Goal: Task Accomplishment & Management: Manage account settings

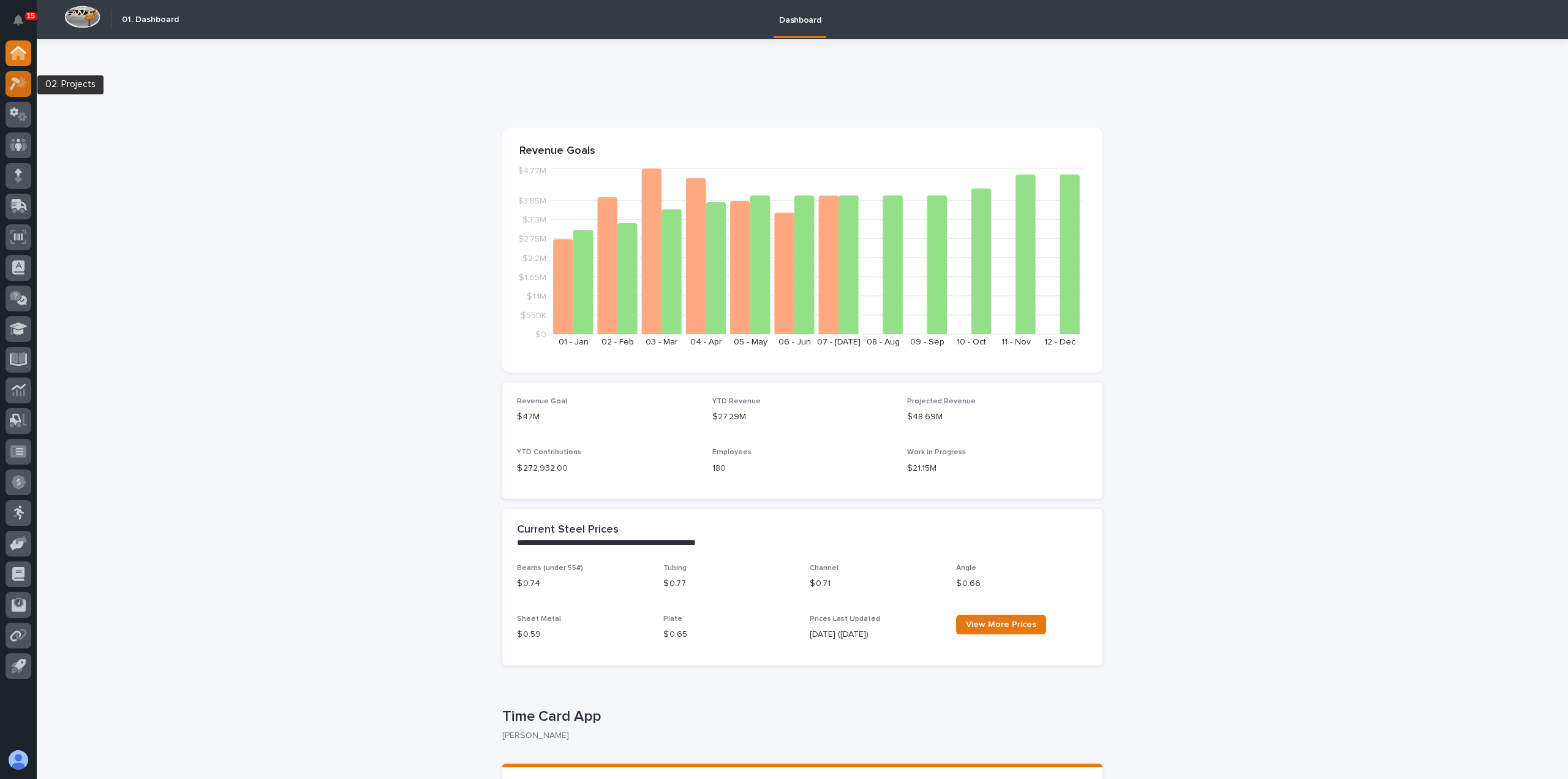
click at [26, 88] on icon at bounding box center [18, 83] width 17 height 15
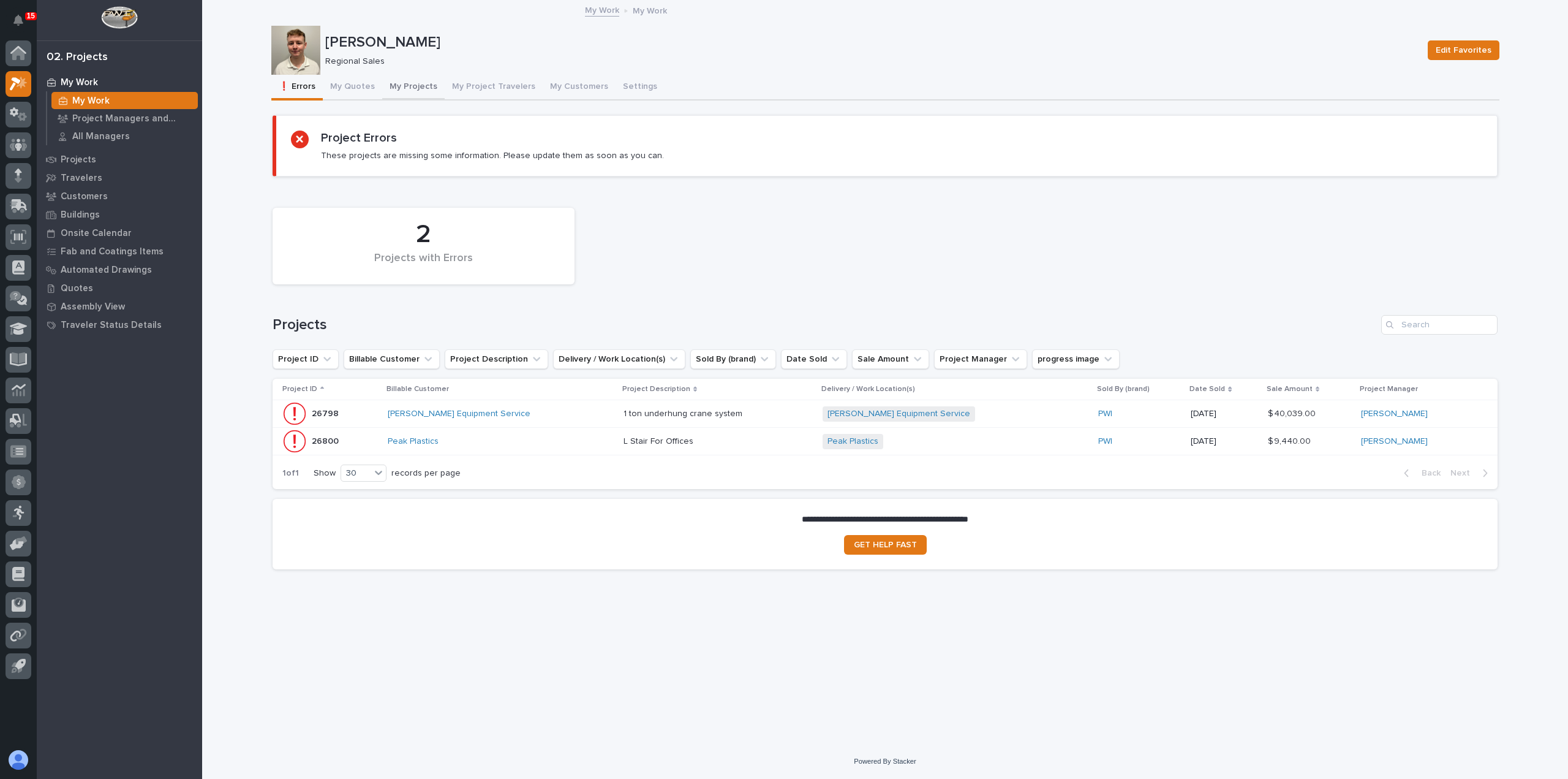
click at [402, 94] on button "My Projects" at bounding box center [413, 87] width 63 height 26
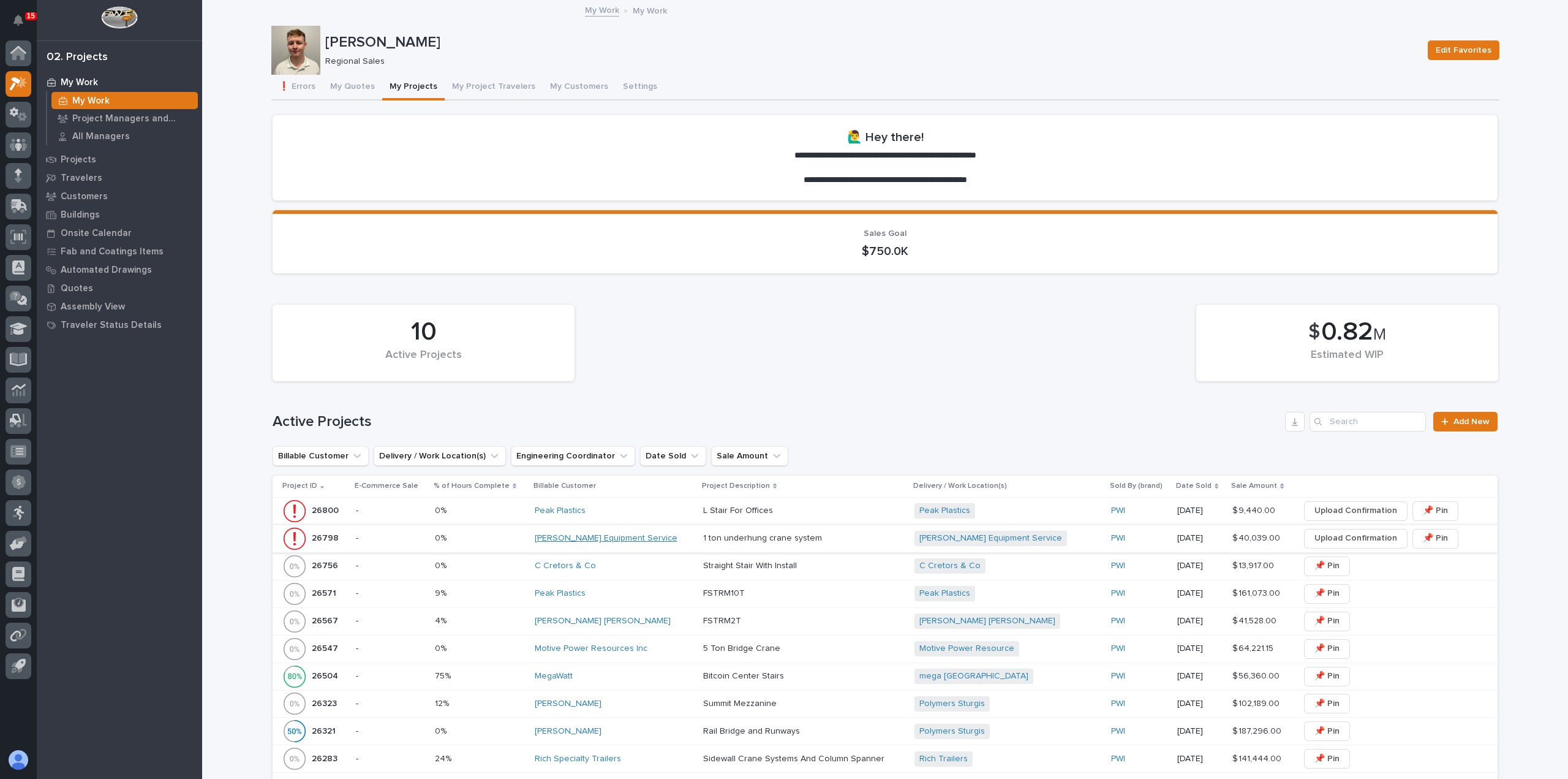
click at [643, 536] on link "[PERSON_NAME] Equipment Service" at bounding box center [606, 538] width 143 height 11
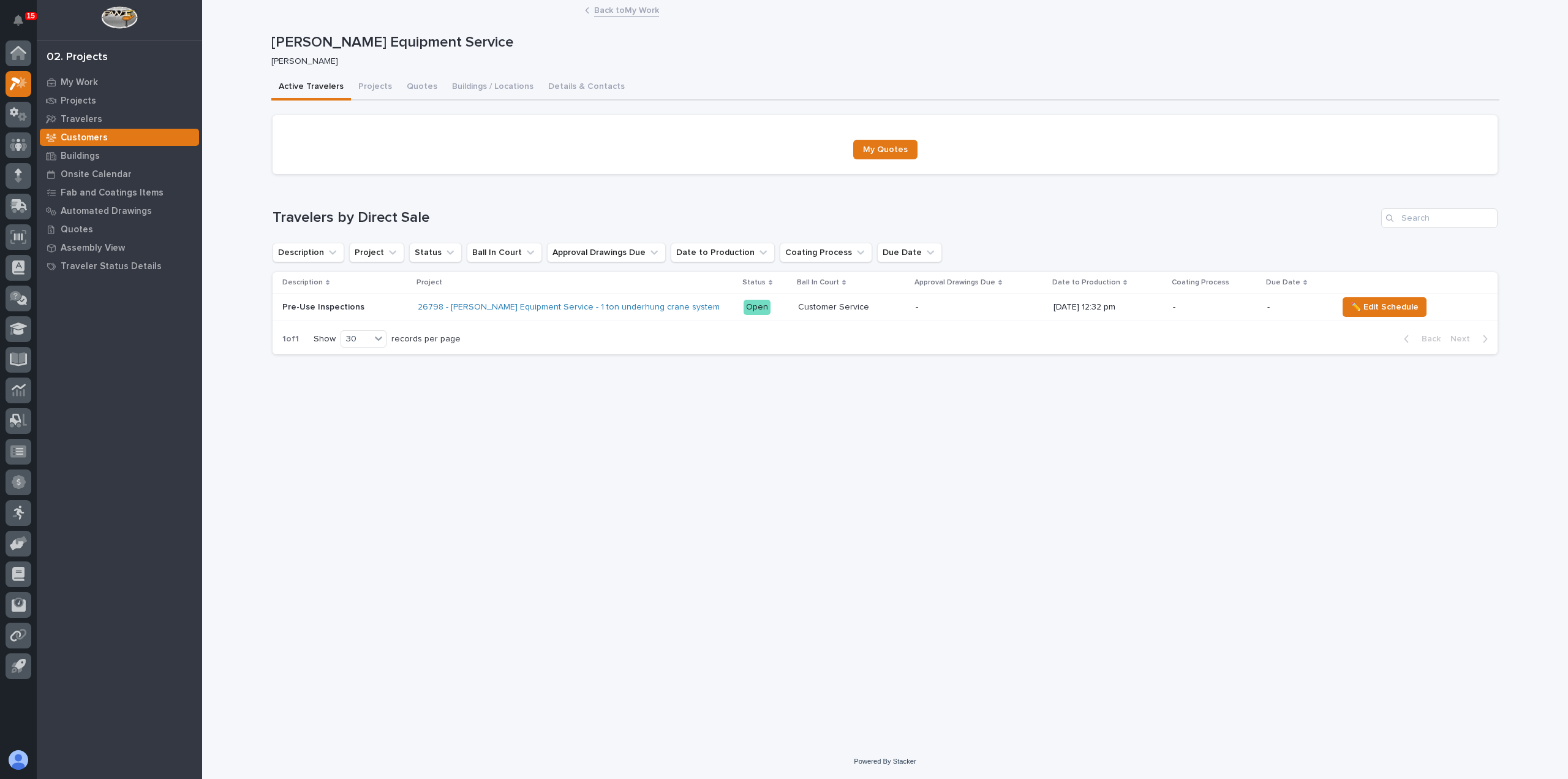
click at [604, 13] on link "Back to My Work" at bounding box center [626, 10] width 65 height 15
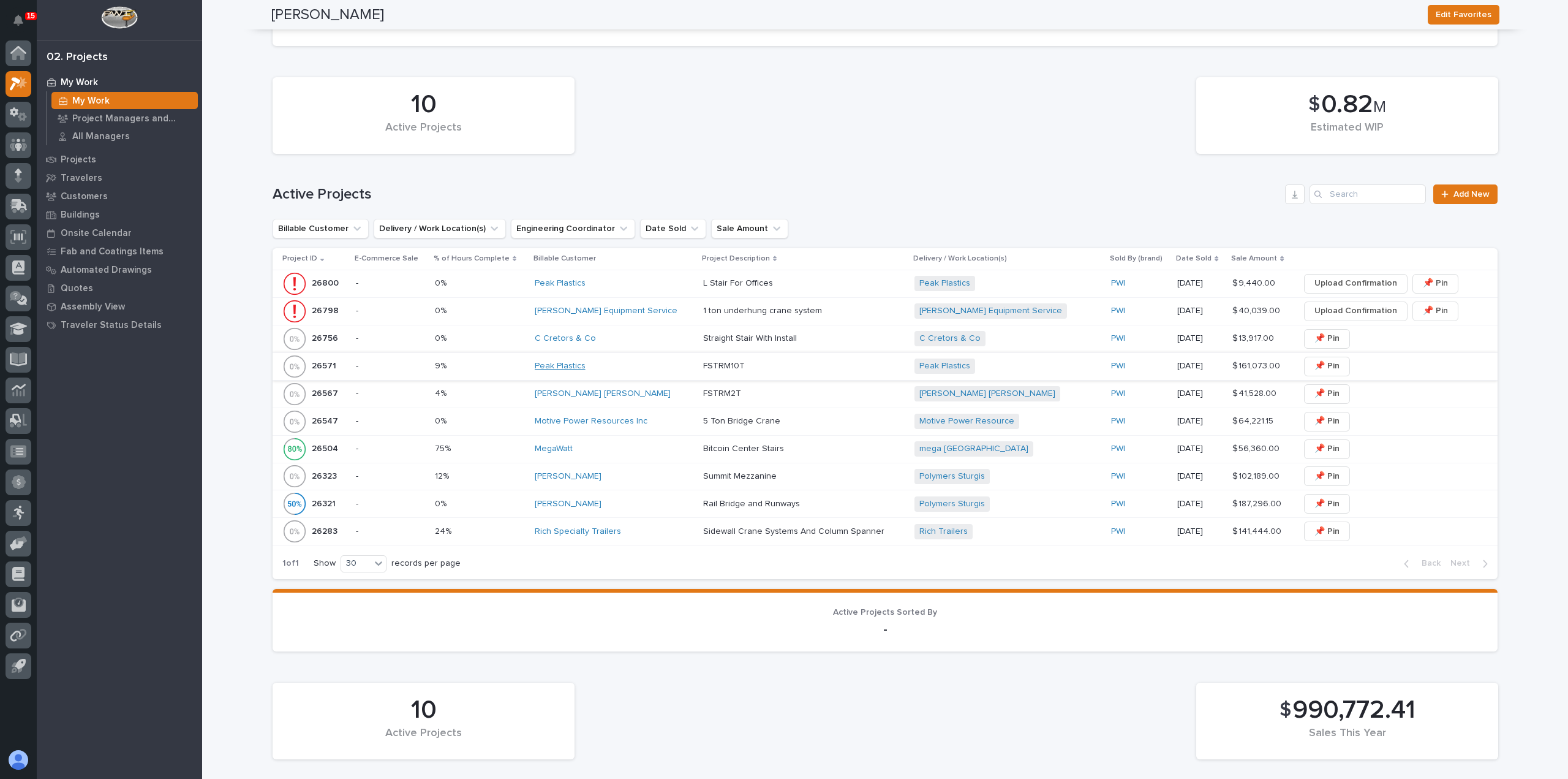
scroll to position [245, 0]
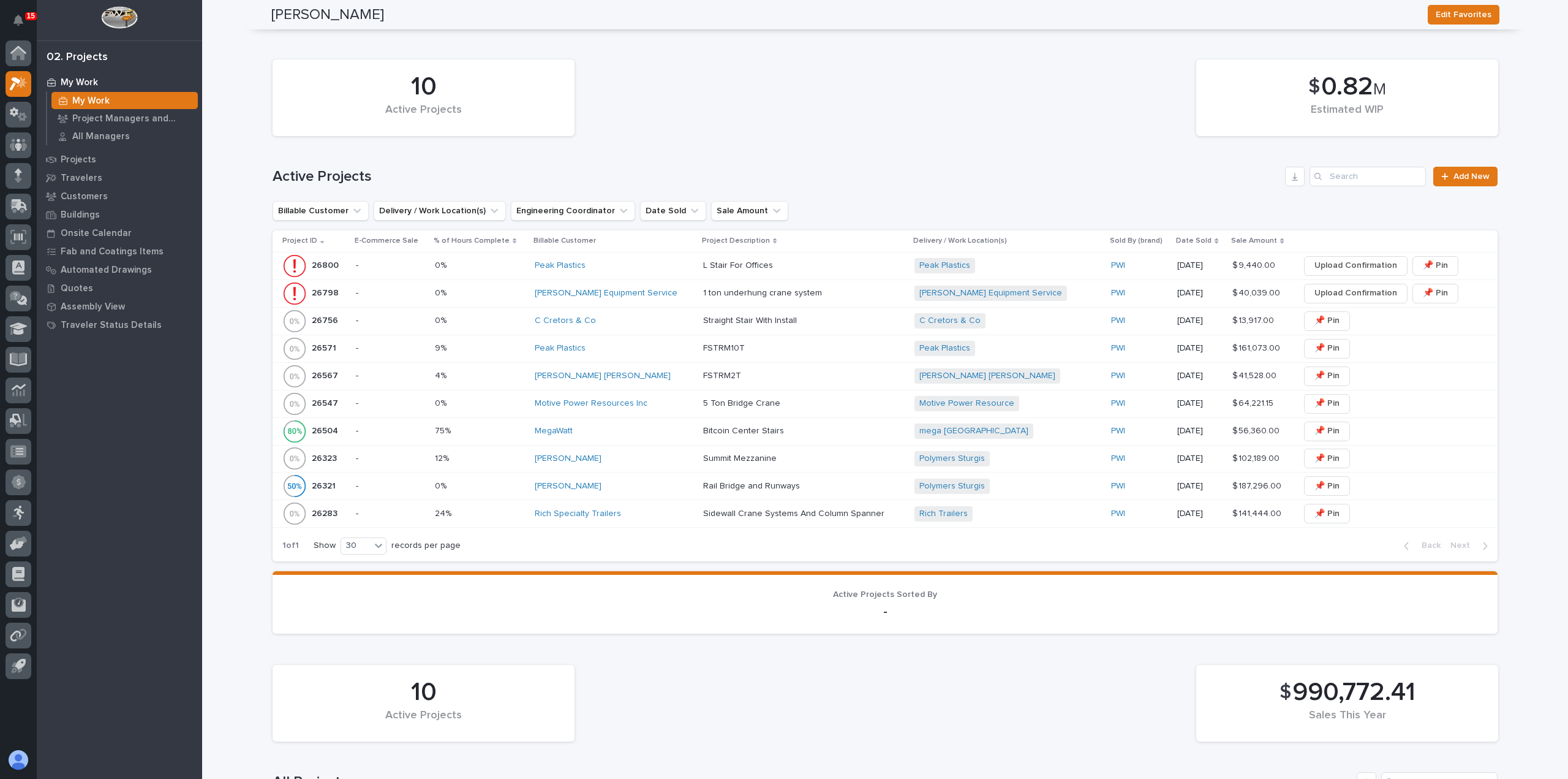
click at [491, 297] on p at bounding box center [480, 293] width 90 height 11
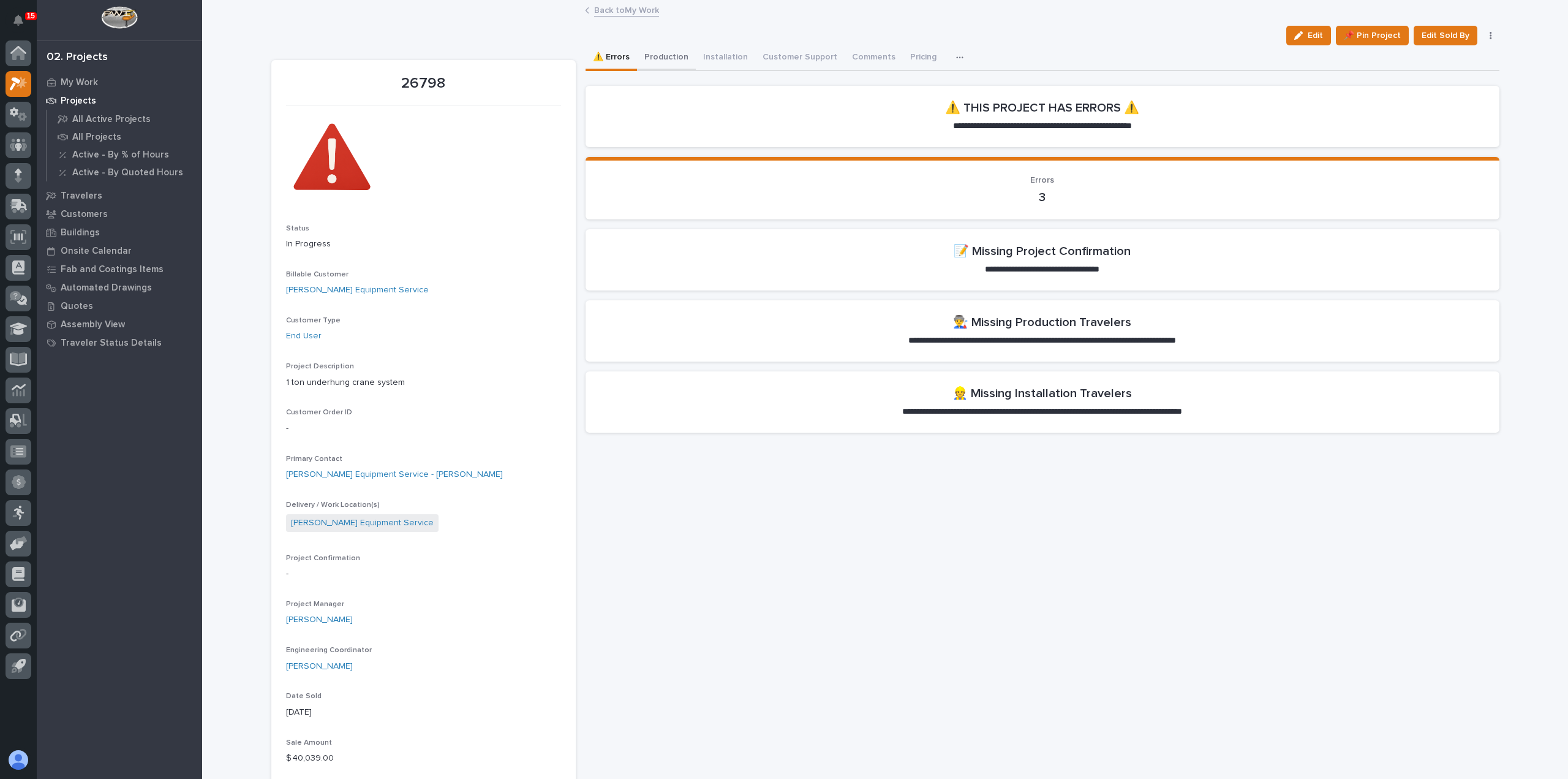
click at [656, 61] on button "Production" at bounding box center [666, 58] width 59 height 26
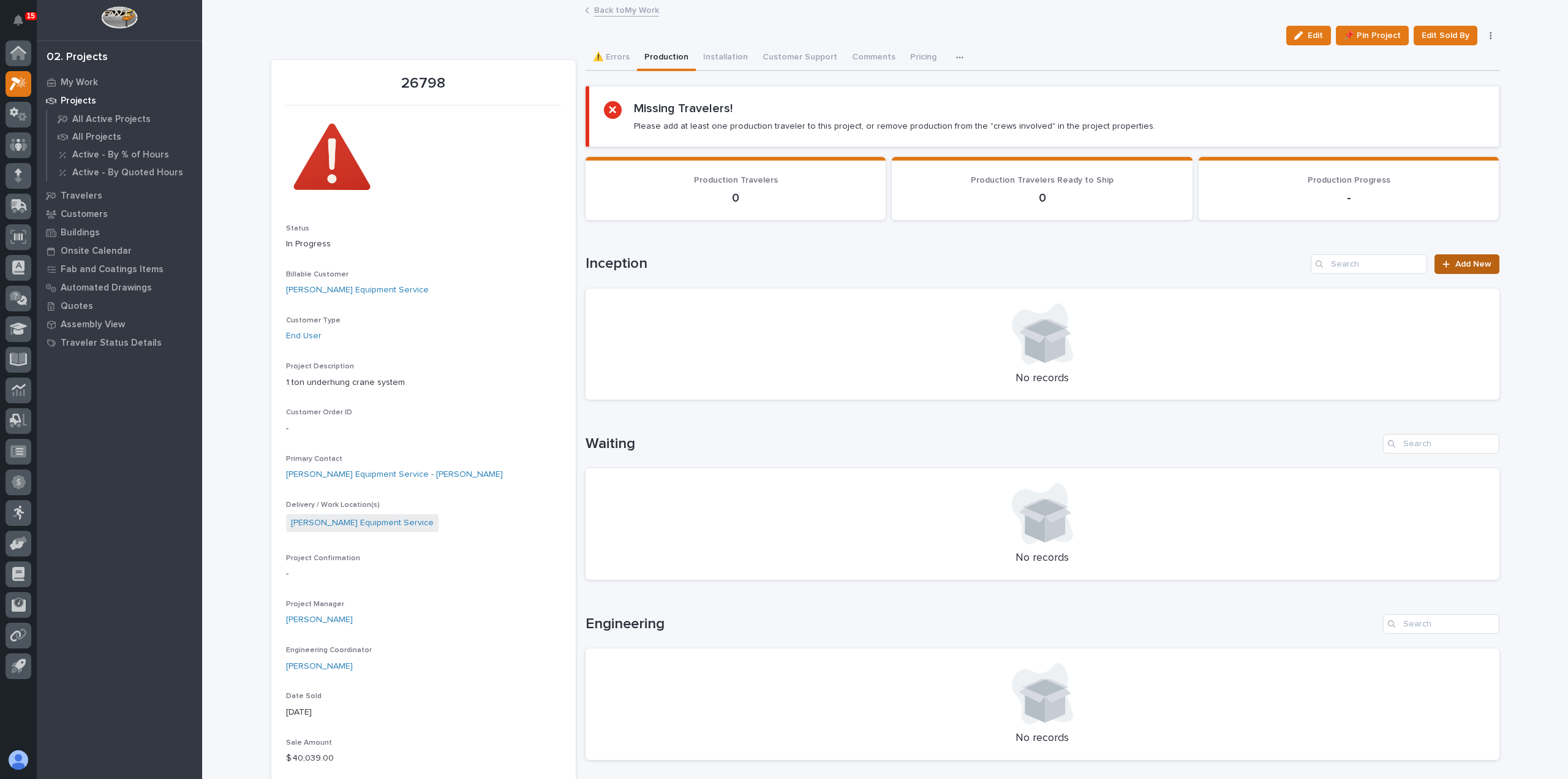
click at [1469, 266] on span "Add New" at bounding box center [1473, 264] width 36 height 9
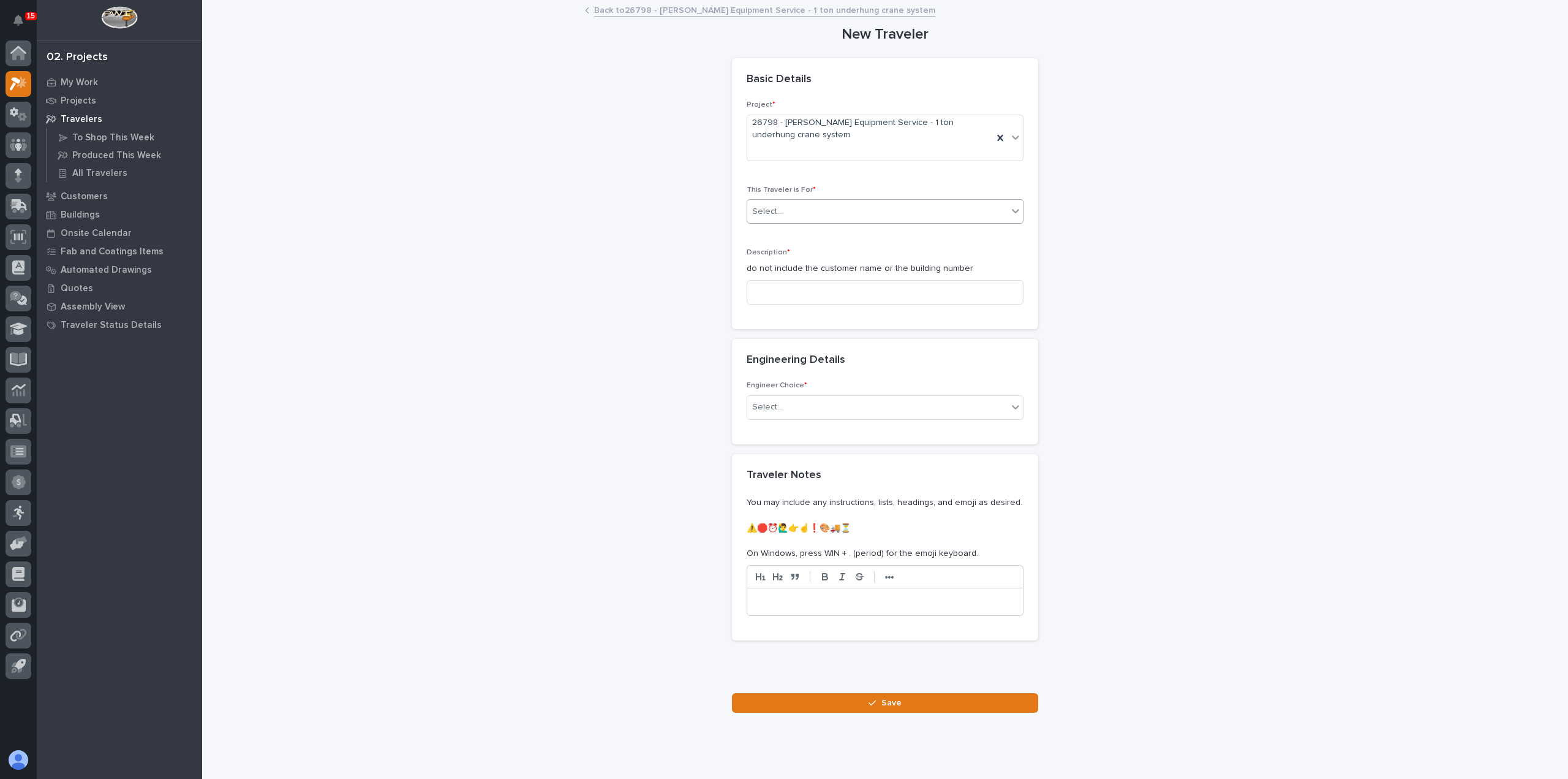
click at [842, 211] on div "Select..." at bounding box center [877, 211] width 260 height 20
click at [844, 237] on div "Production" at bounding box center [880, 234] width 276 height 21
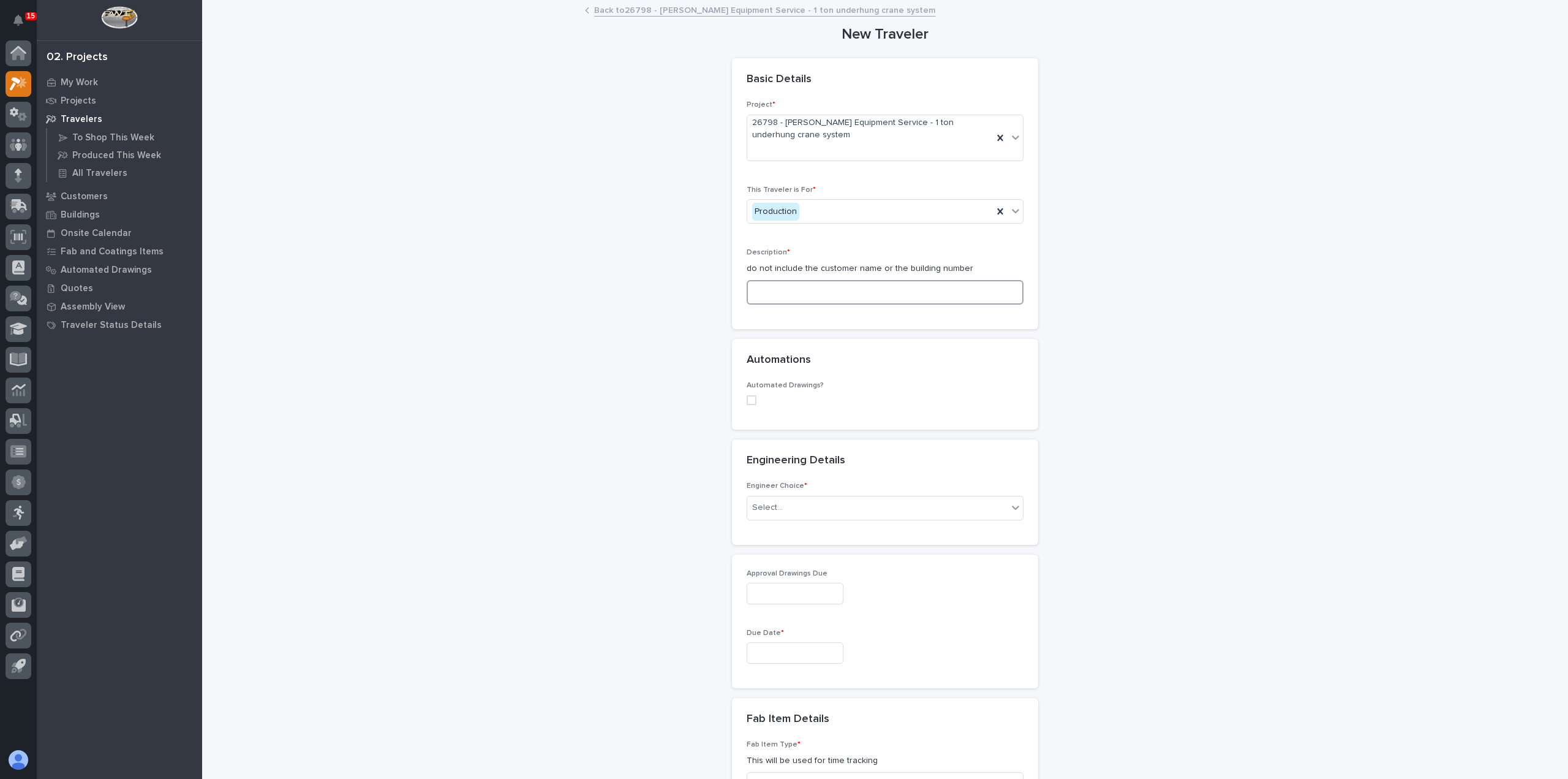
click at [846, 291] on input at bounding box center [885, 291] width 277 height 24
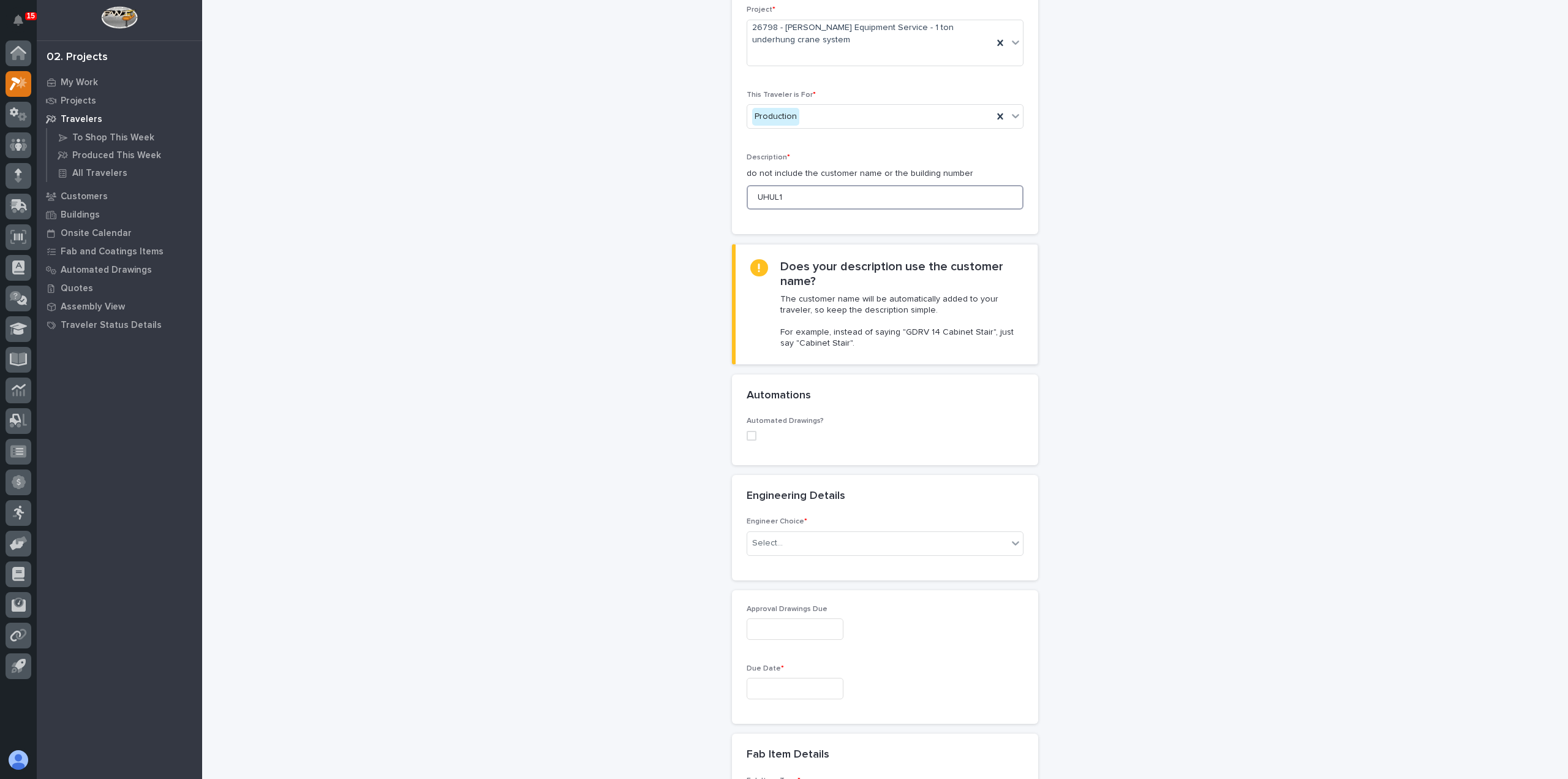
scroll to position [123, 0]
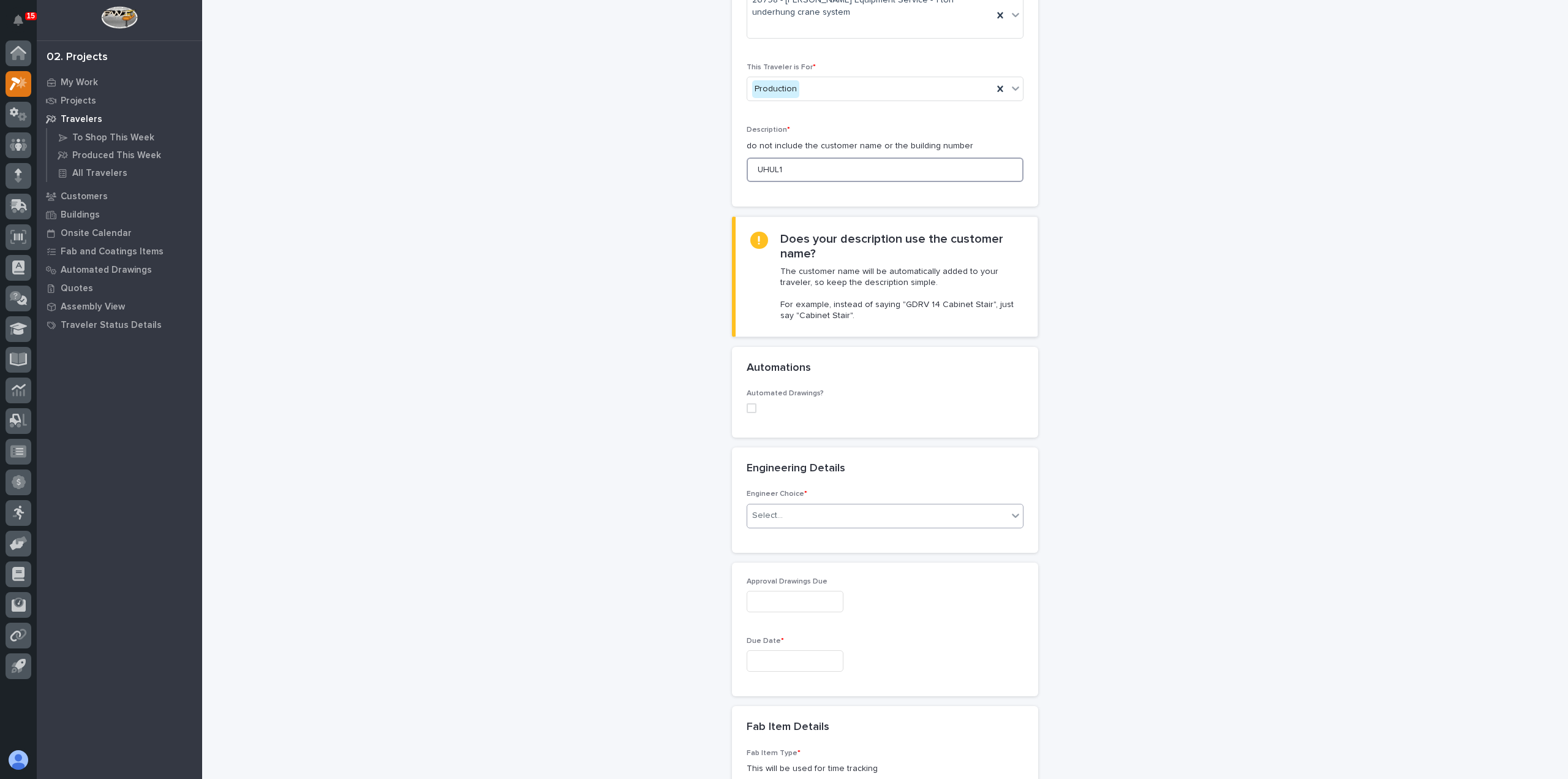
type input "UHUL1"
click at [809, 518] on div "Select..." at bounding box center [877, 515] width 260 height 20
click at [838, 559] on div "I want my coordinator to choose an engineer" at bounding box center [880, 559] width 276 height 21
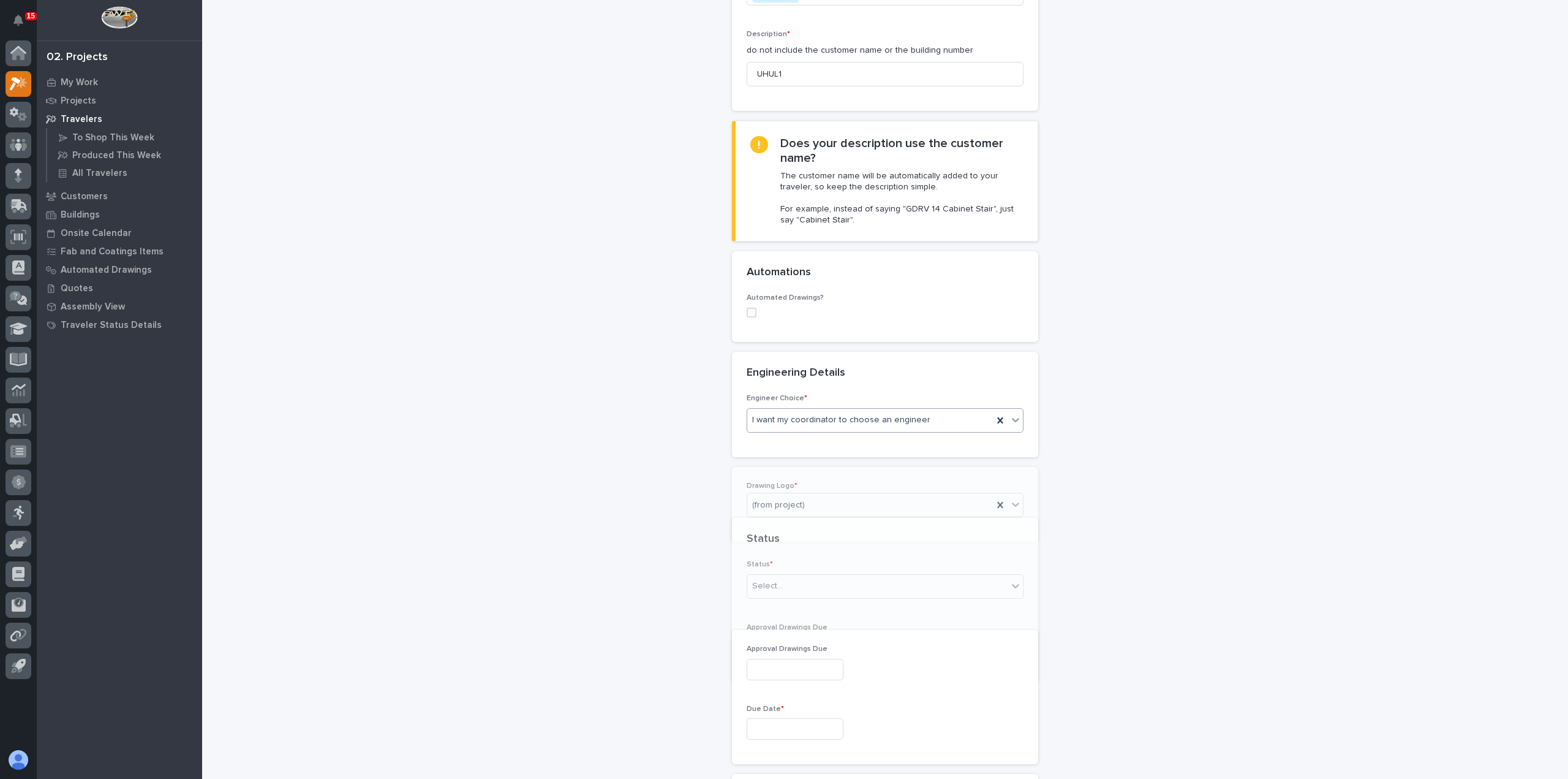
scroll to position [252, 0]
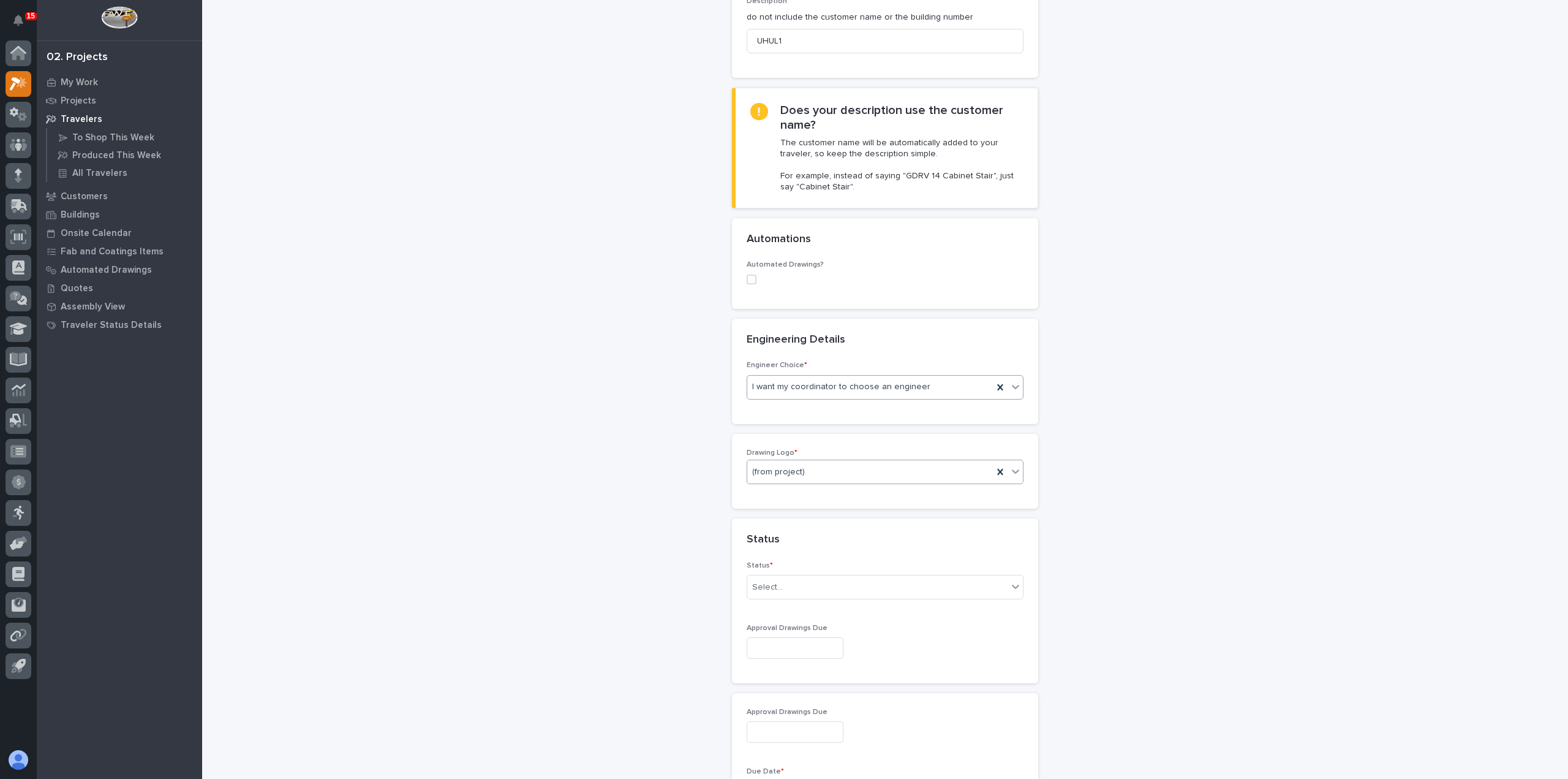
click at [818, 474] on div "(from project)" at bounding box center [871, 471] width 246 height 20
click at [816, 540] on div "PWI" at bounding box center [880, 536] width 276 height 21
click at [804, 579] on div "Select..." at bounding box center [877, 587] width 260 height 20
click at [808, 615] on div "Sold (no traveler printed)" at bounding box center [880, 608] width 276 height 21
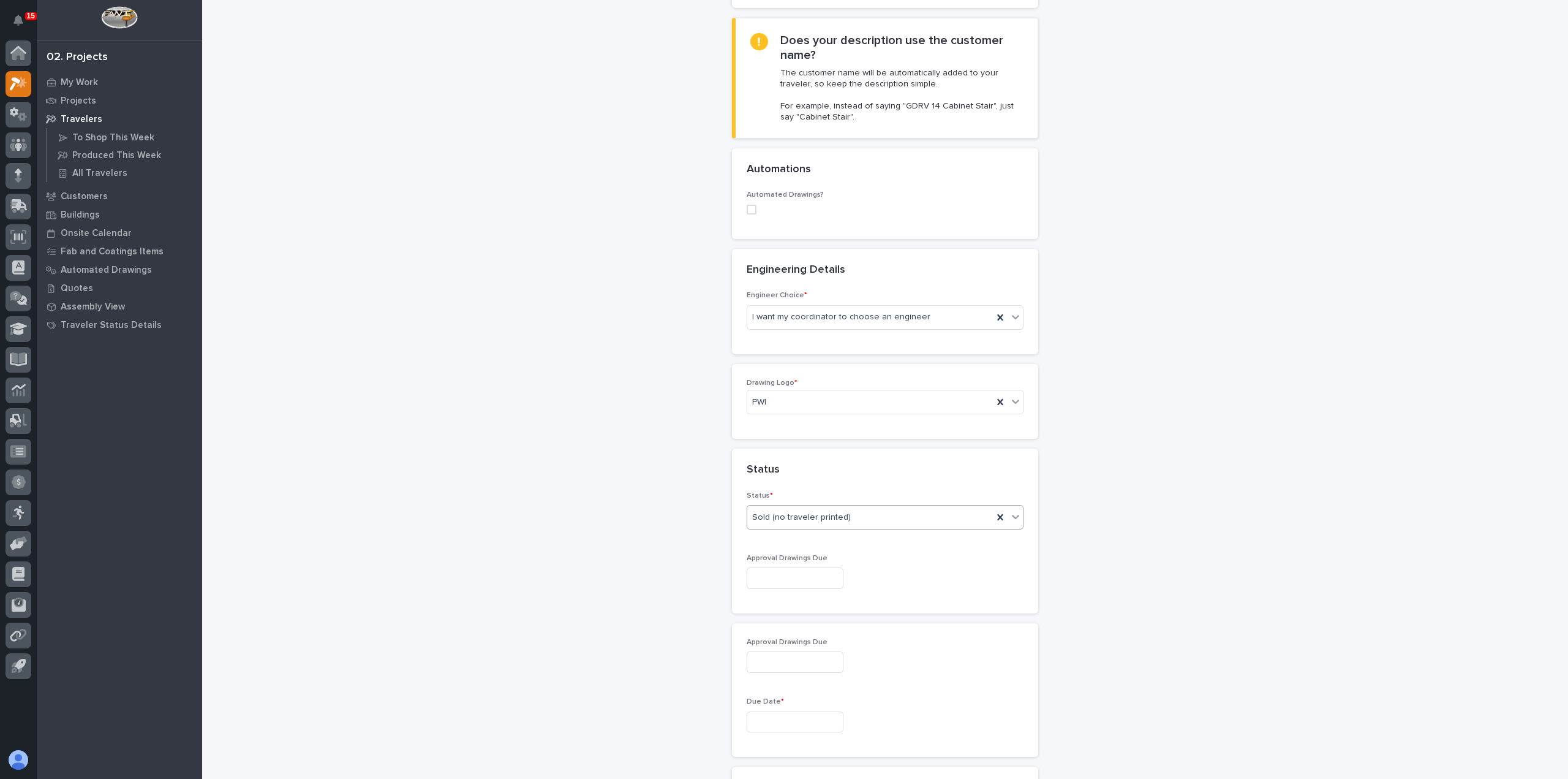
scroll to position [496, 0]
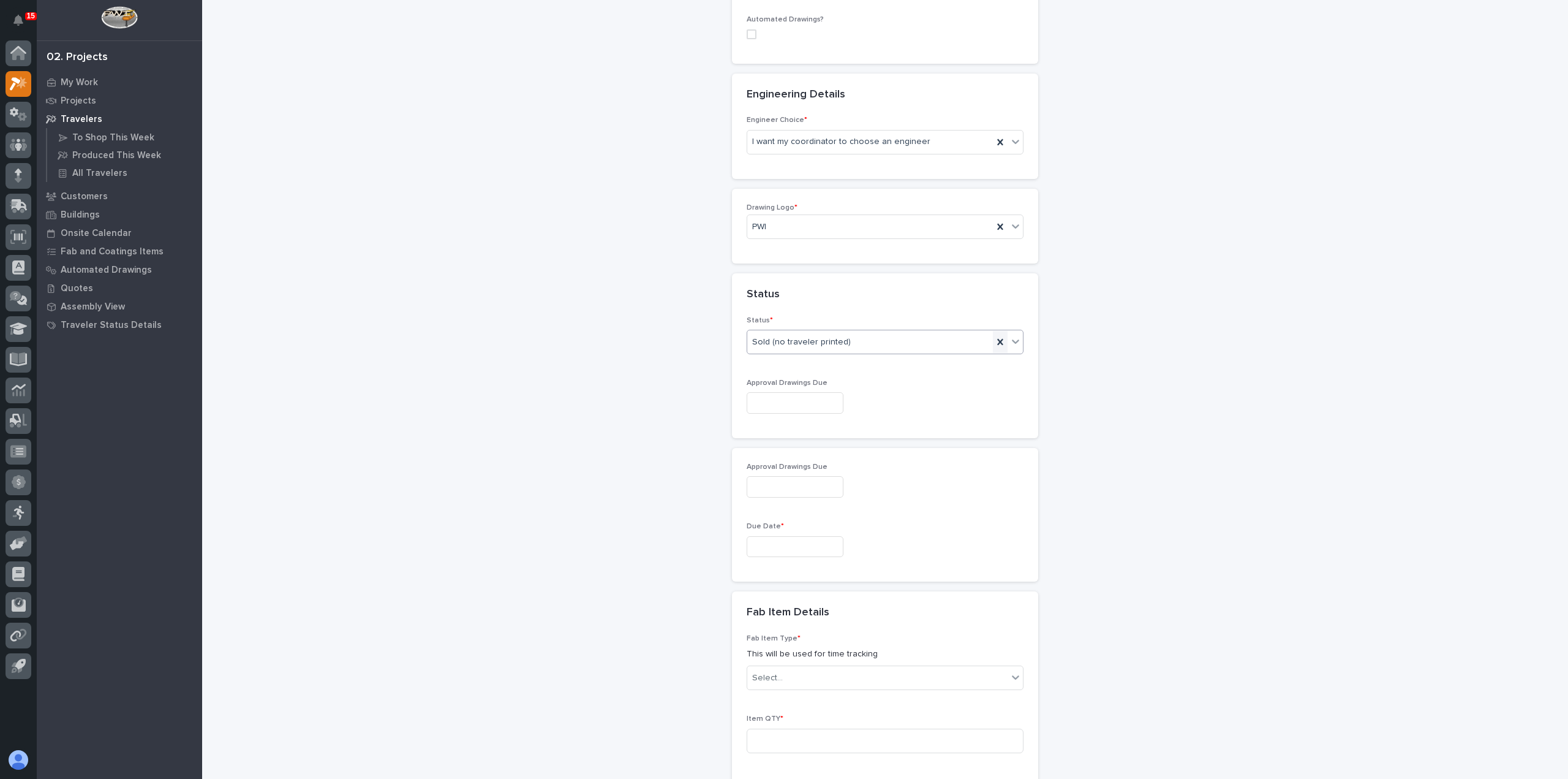
click at [997, 342] on icon at bounding box center [1000, 342] width 6 height 6
click at [1010, 342] on icon at bounding box center [1016, 341] width 13 height 13
click at [937, 382] on div "To Engineer" at bounding box center [880, 384] width 276 height 21
click at [826, 404] on input "text" at bounding box center [795, 403] width 97 height 21
click at [829, 334] on div "29" at bounding box center [826, 339] width 16 height 16
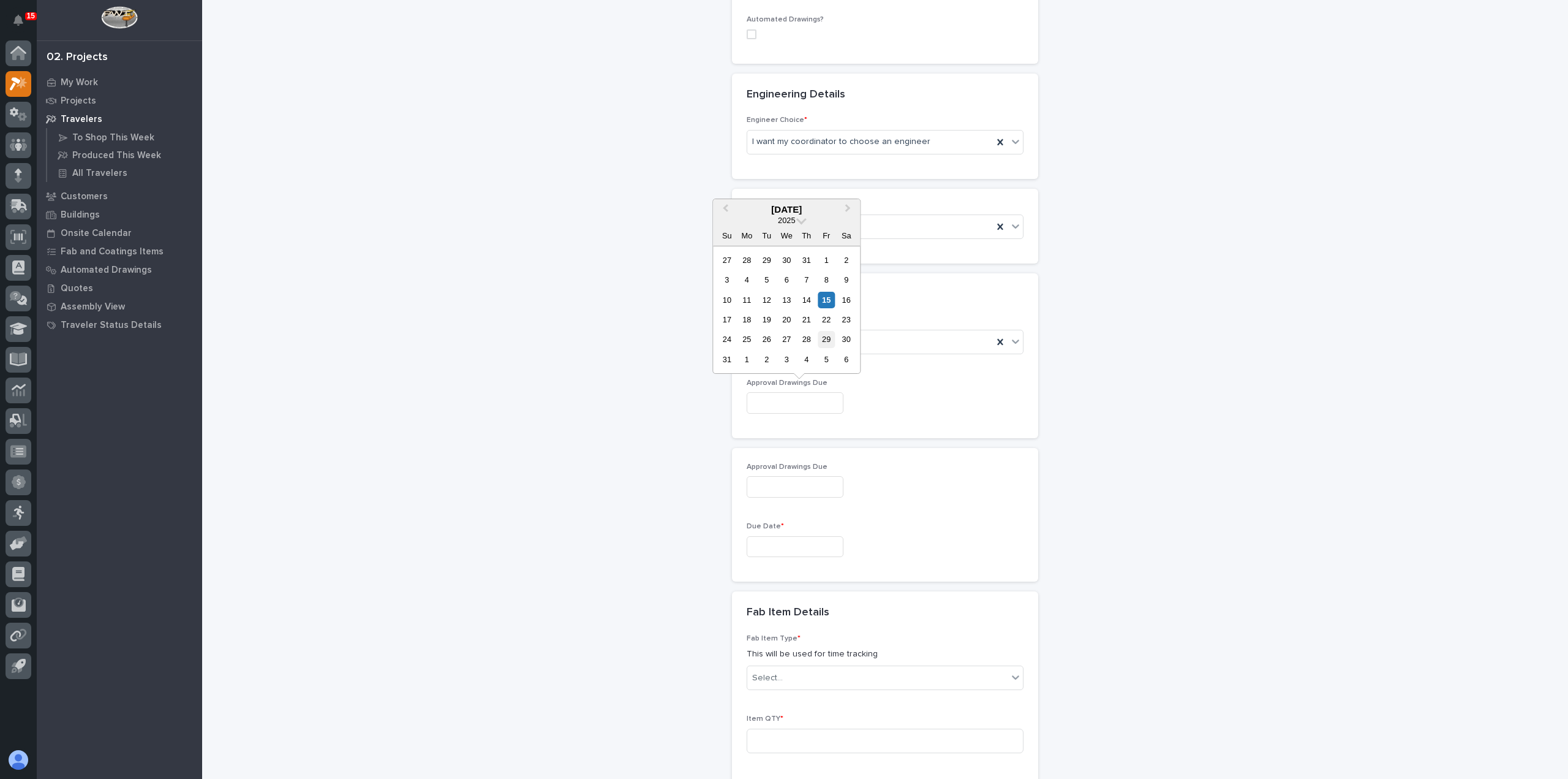
type input "**********"
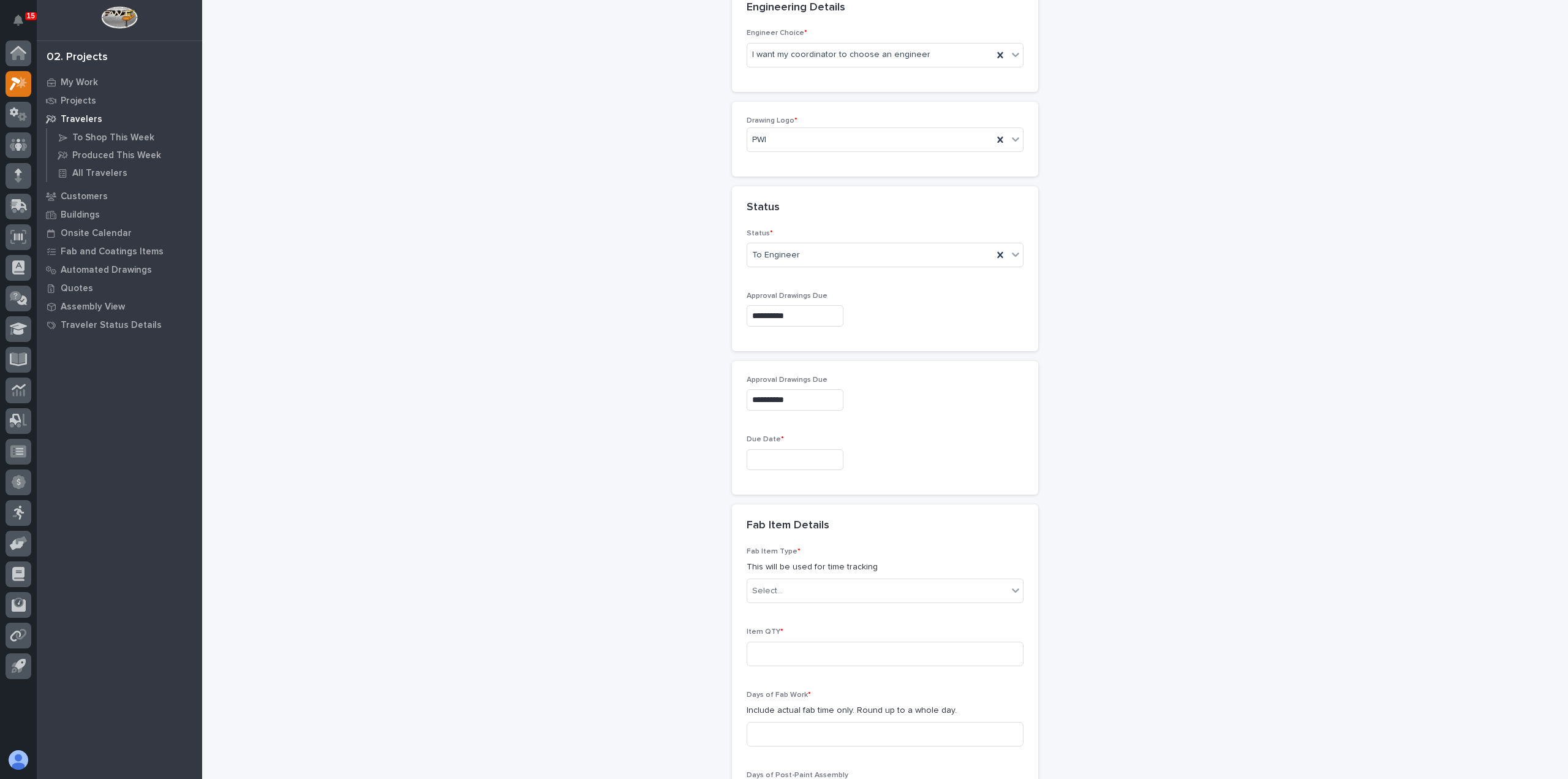
scroll to position [619, 0]
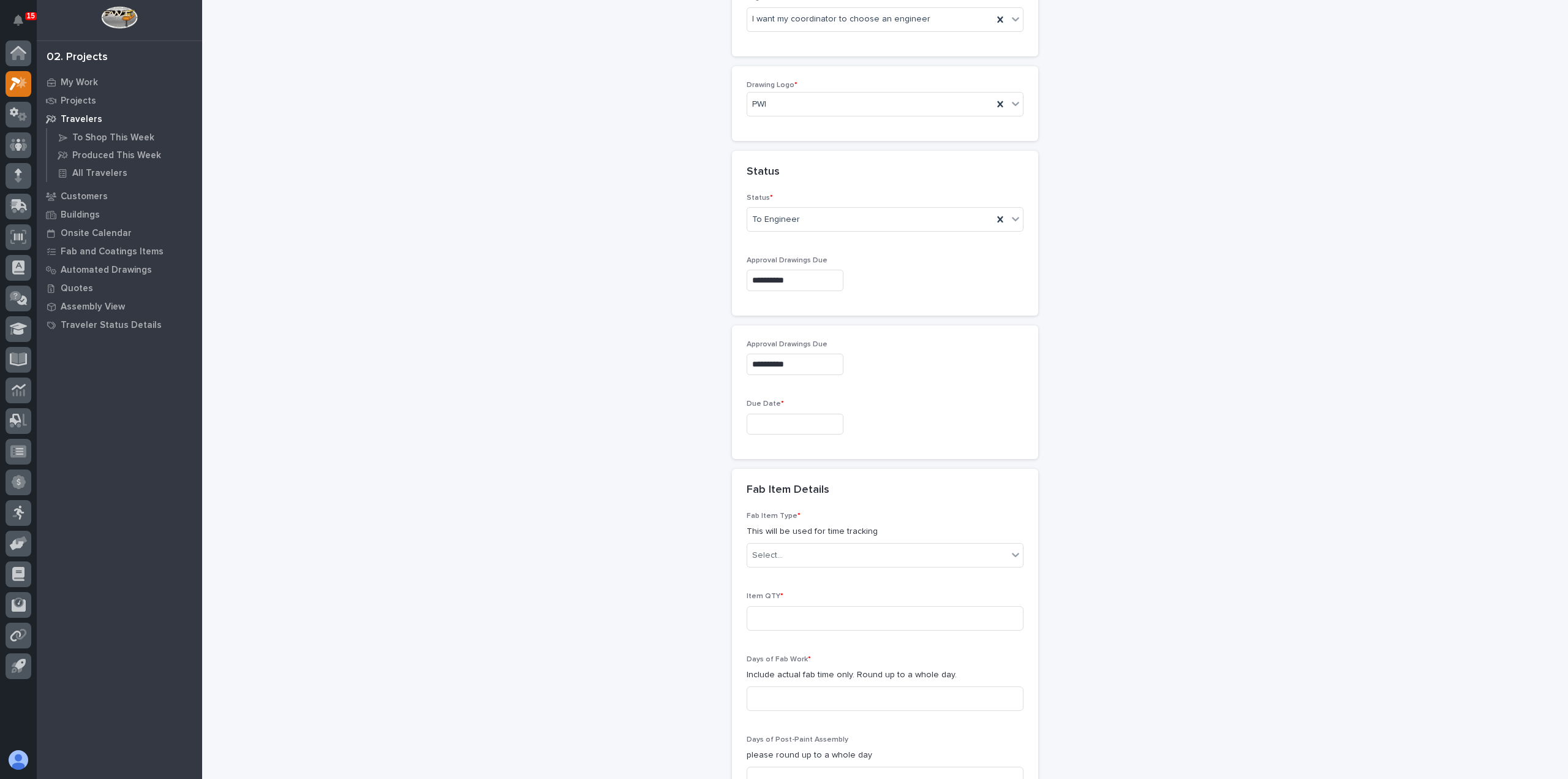
click at [796, 419] on input "text" at bounding box center [795, 424] width 97 height 21
click at [845, 233] on button "Next Month" at bounding box center [849, 230] width 19 height 19
click at [748, 343] on div "20" at bounding box center [747, 340] width 16 height 16
type input "**********"
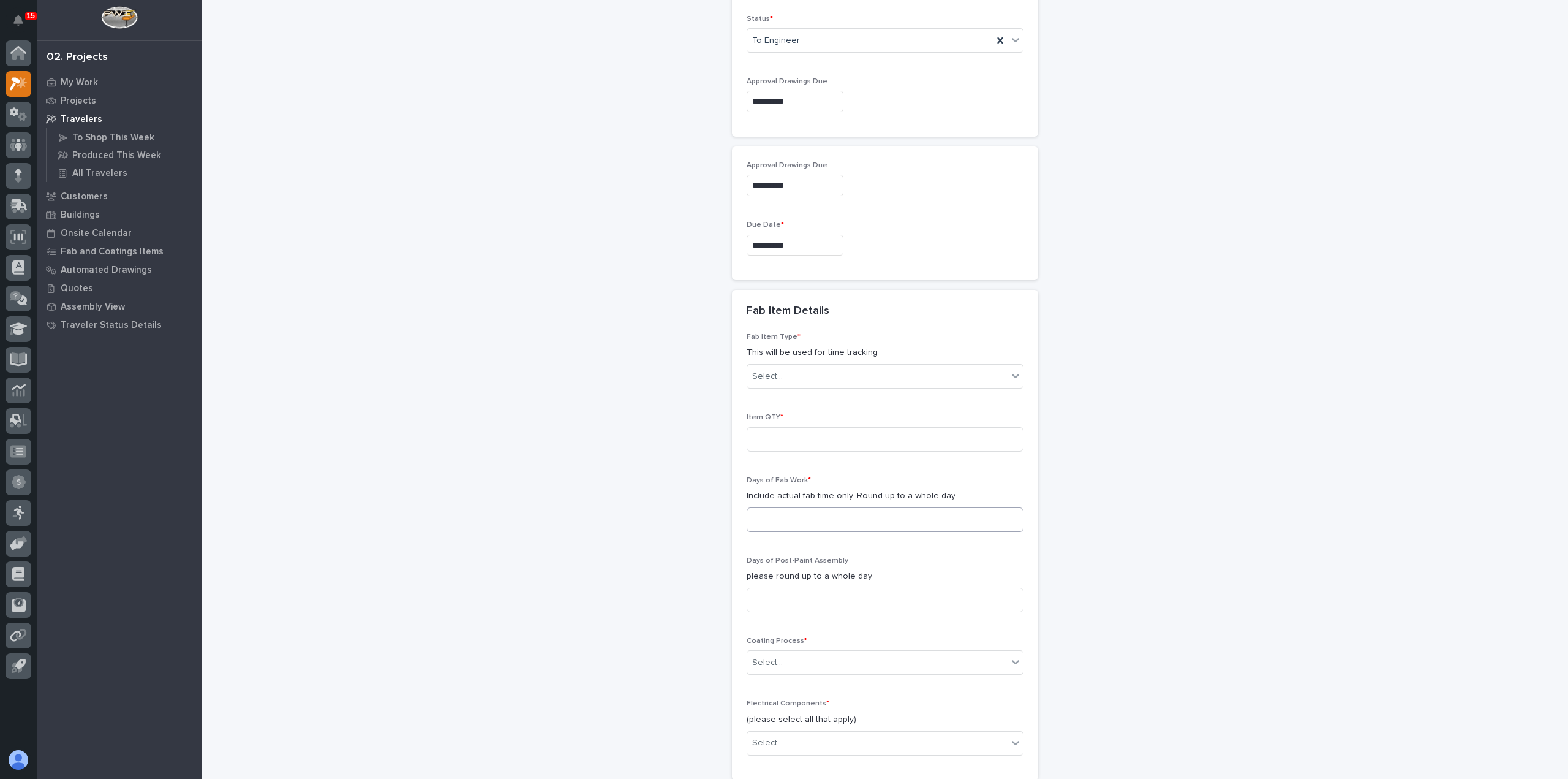
scroll to position [925, 0]
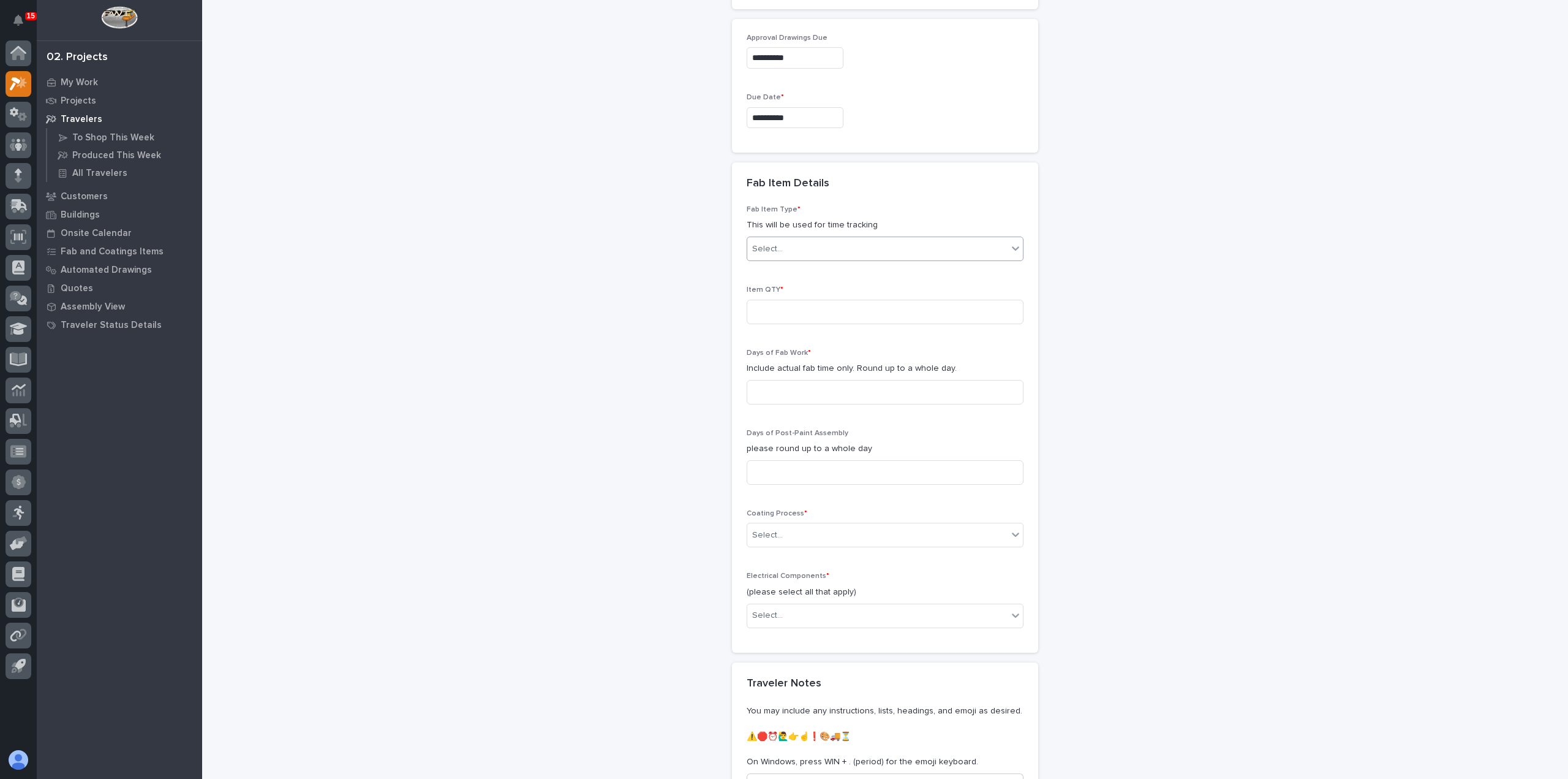
click at [787, 252] on div "Select..." at bounding box center [877, 249] width 260 height 20
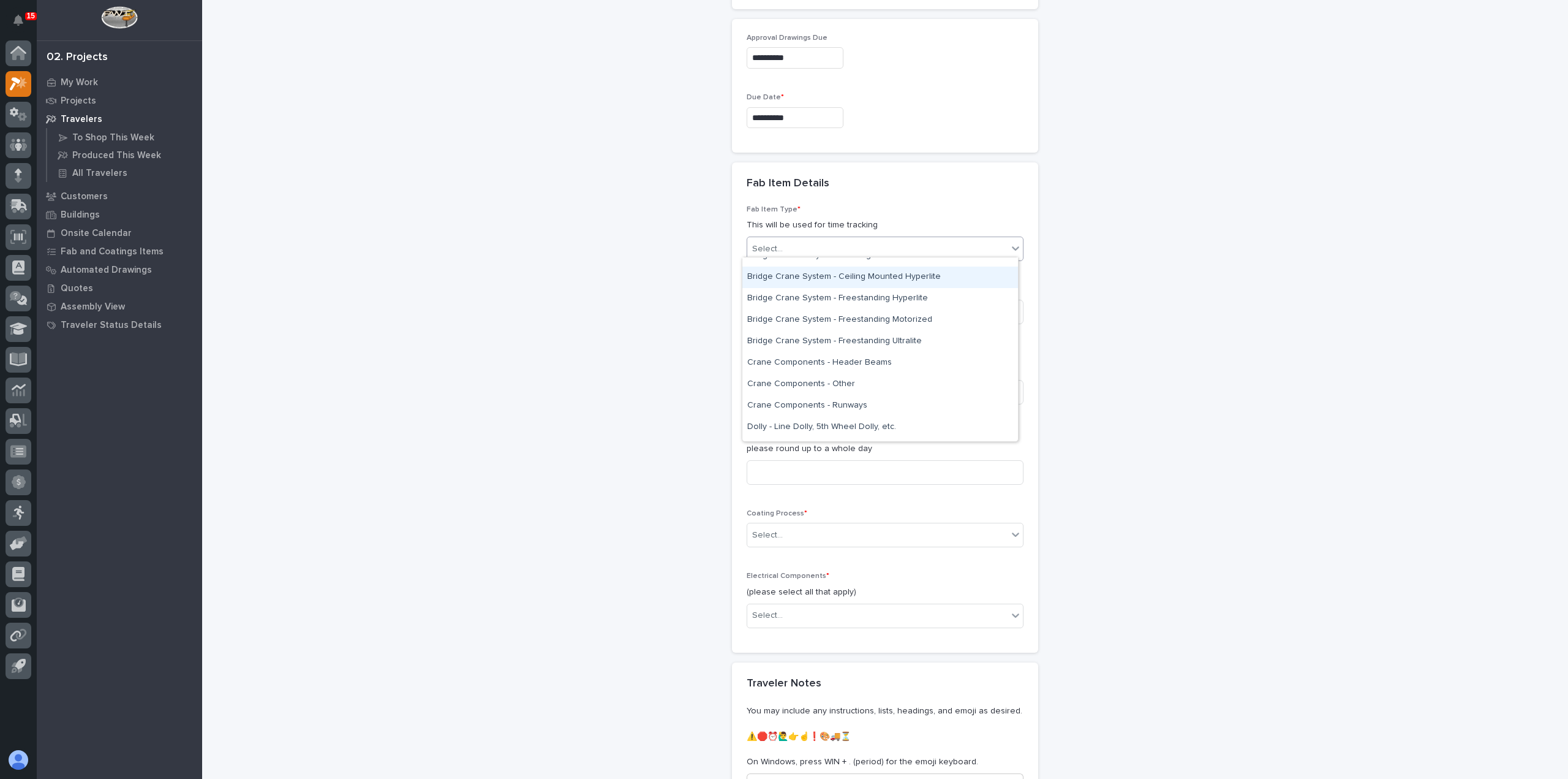
scroll to position [123, 0]
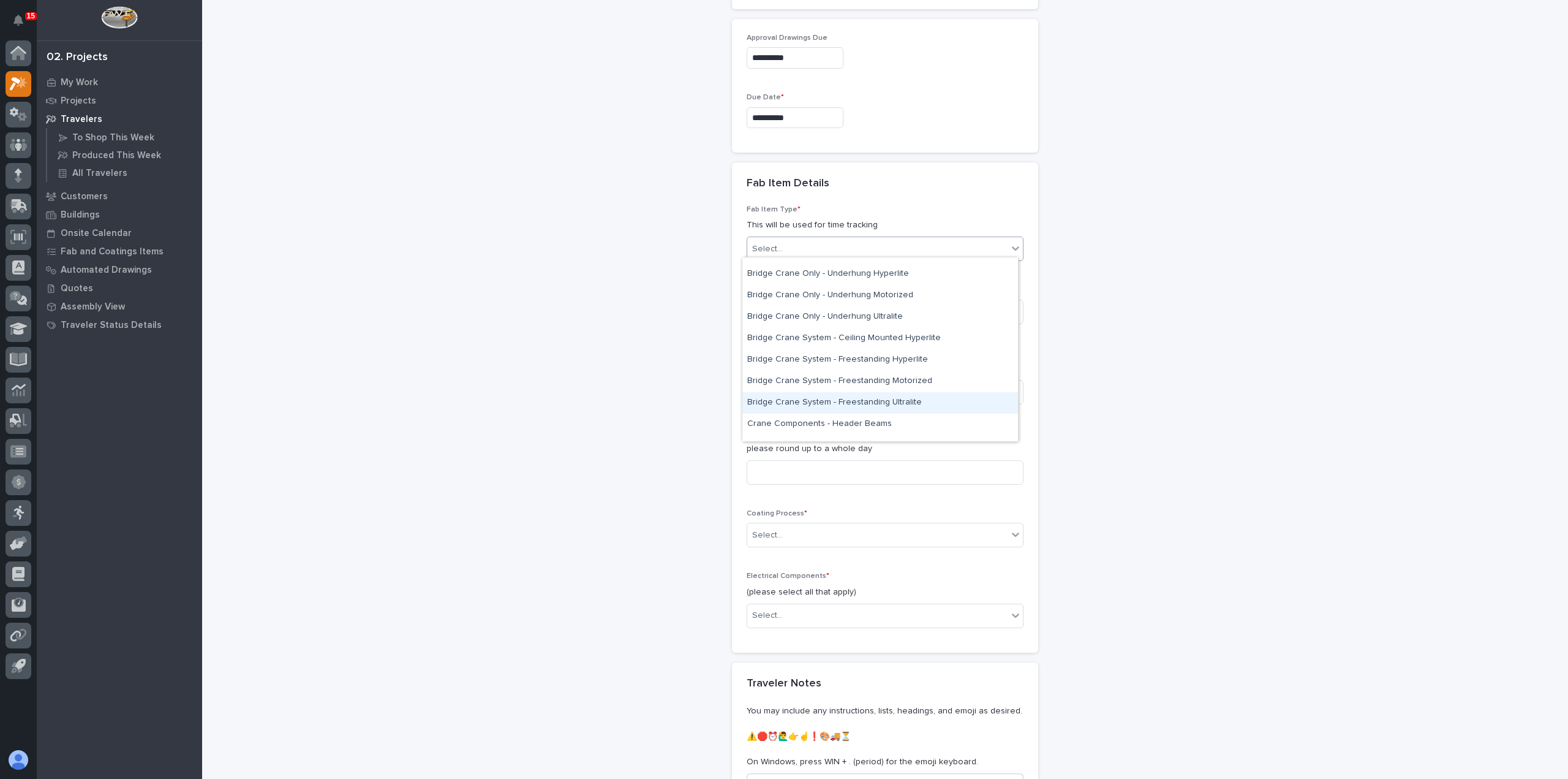
click at [877, 401] on div "Bridge Crane System - Freestanding Ultralite" at bounding box center [880, 403] width 276 height 21
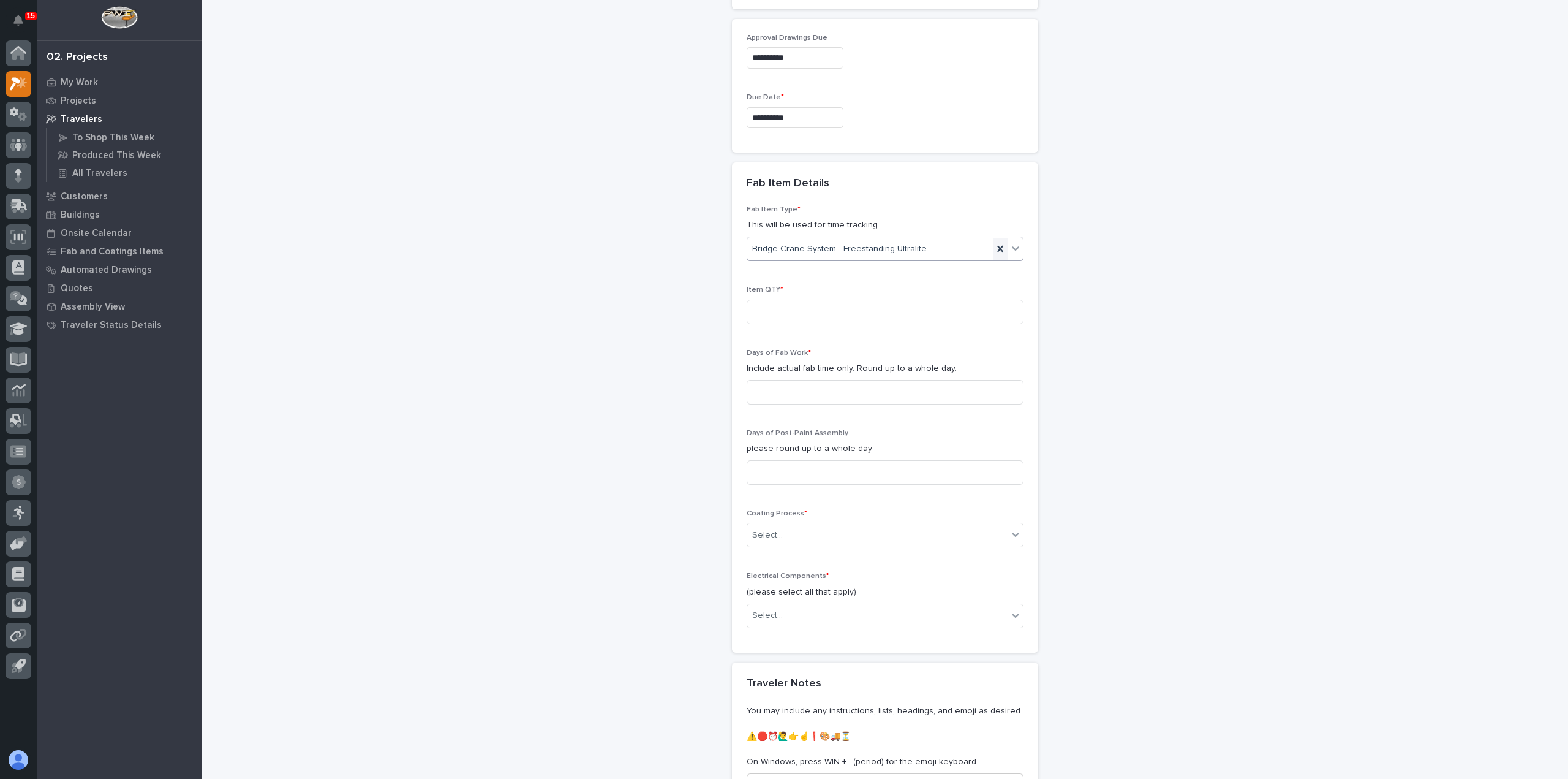
click at [994, 243] on icon at bounding box center [1000, 249] width 13 height 13
click at [1008, 249] on div at bounding box center [1015, 248] width 15 height 22
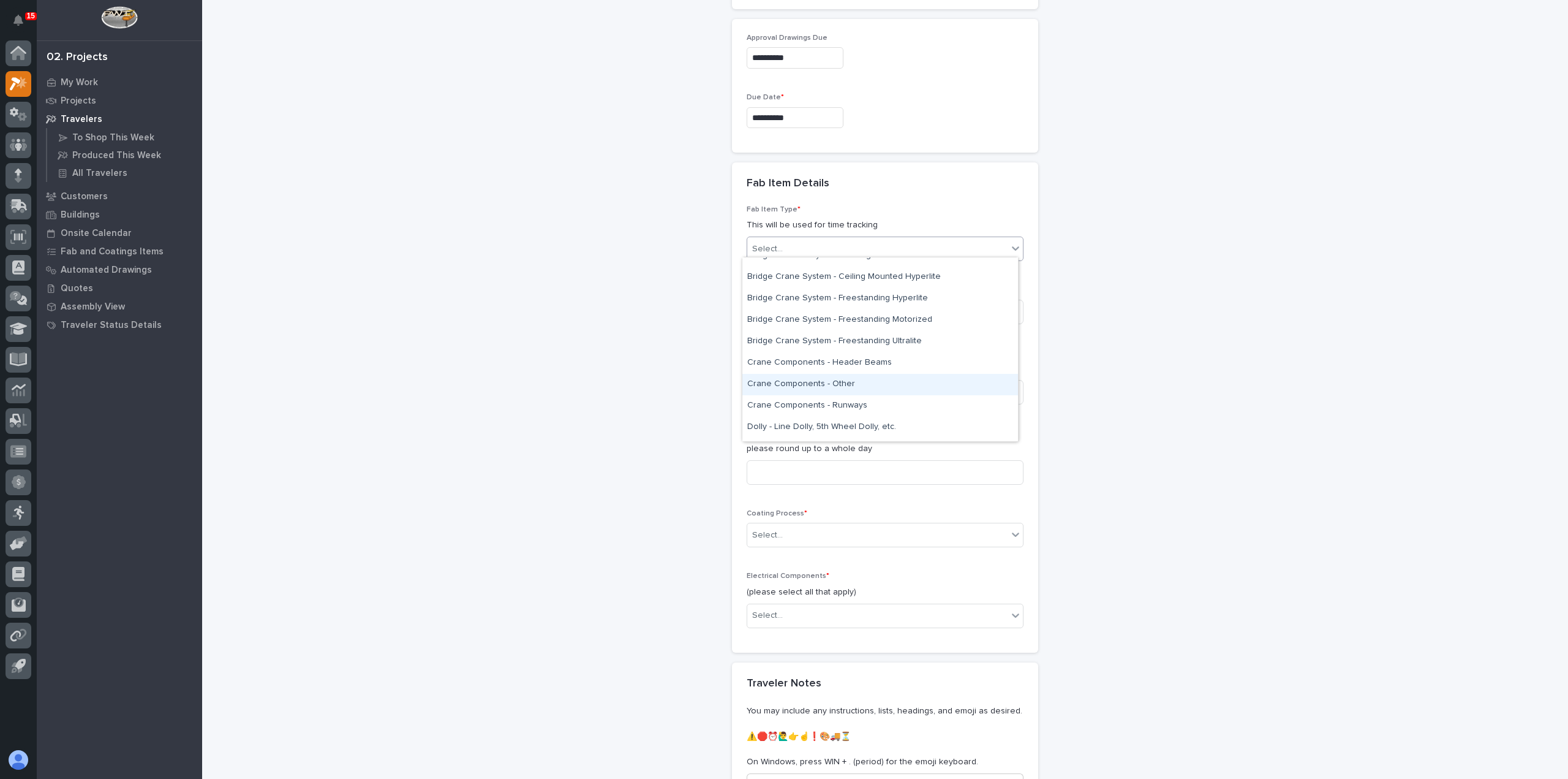
scroll to position [245, 0]
click at [887, 324] on div "Crane Components - Other" at bounding box center [880, 323] width 276 height 21
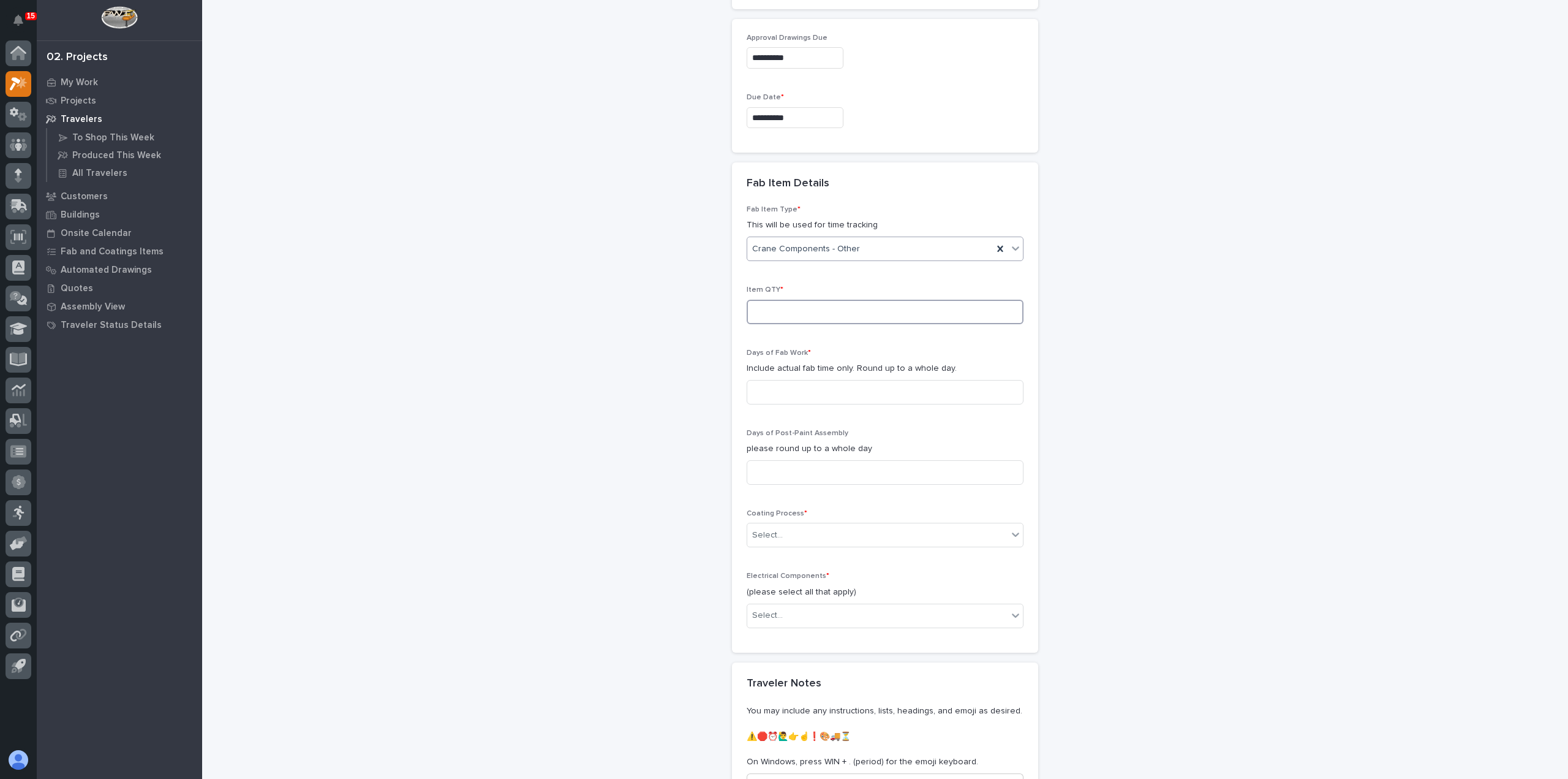
click at [865, 313] on input at bounding box center [885, 312] width 277 height 24
type input "1"
click at [825, 387] on input at bounding box center [885, 392] width 277 height 24
click at [884, 390] on input at bounding box center [885, 392] width 277 height 24
type input "1.5"
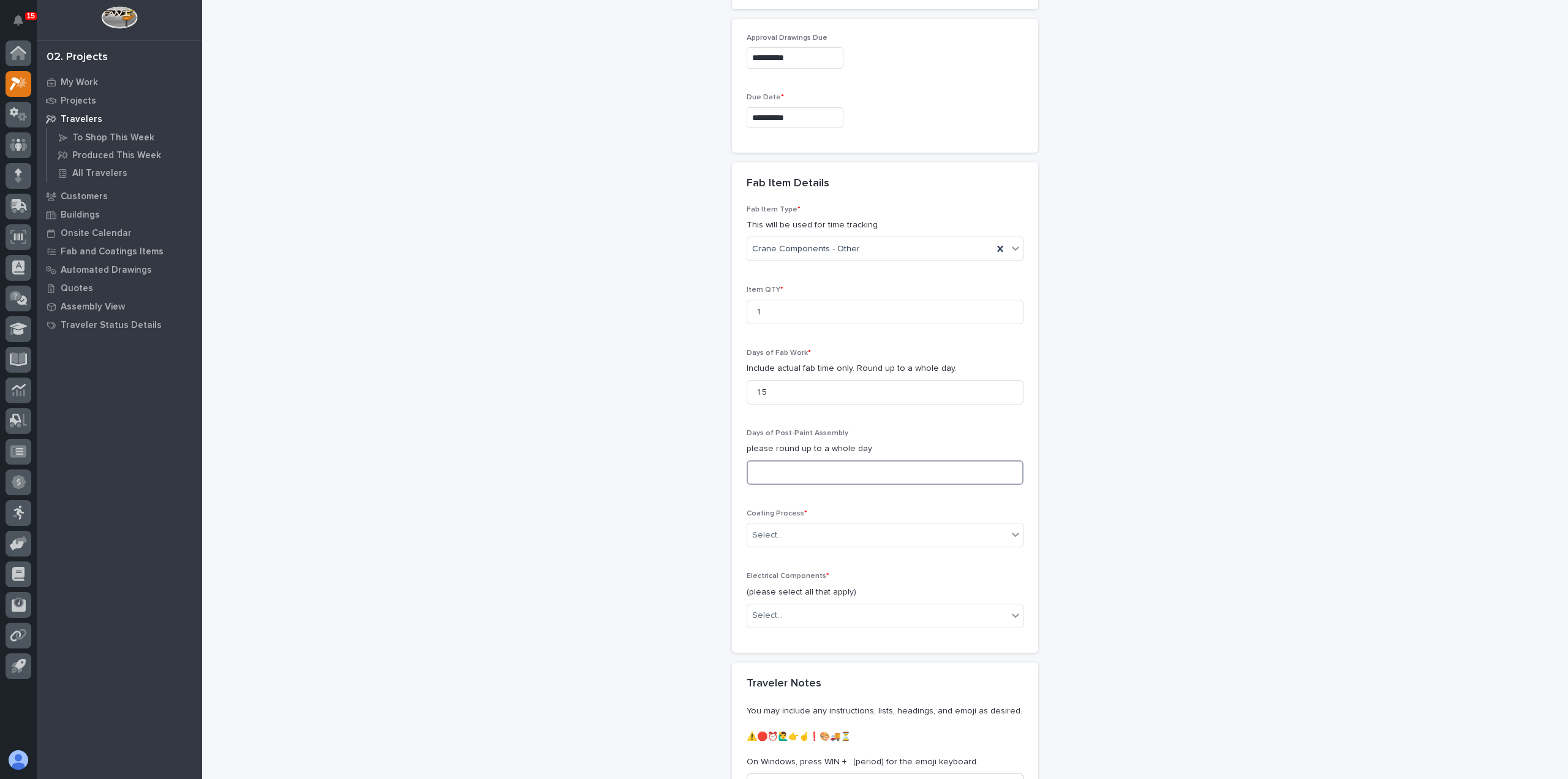
click at [858, 472] on input at bounding box center [885, 472] width 277 height 24
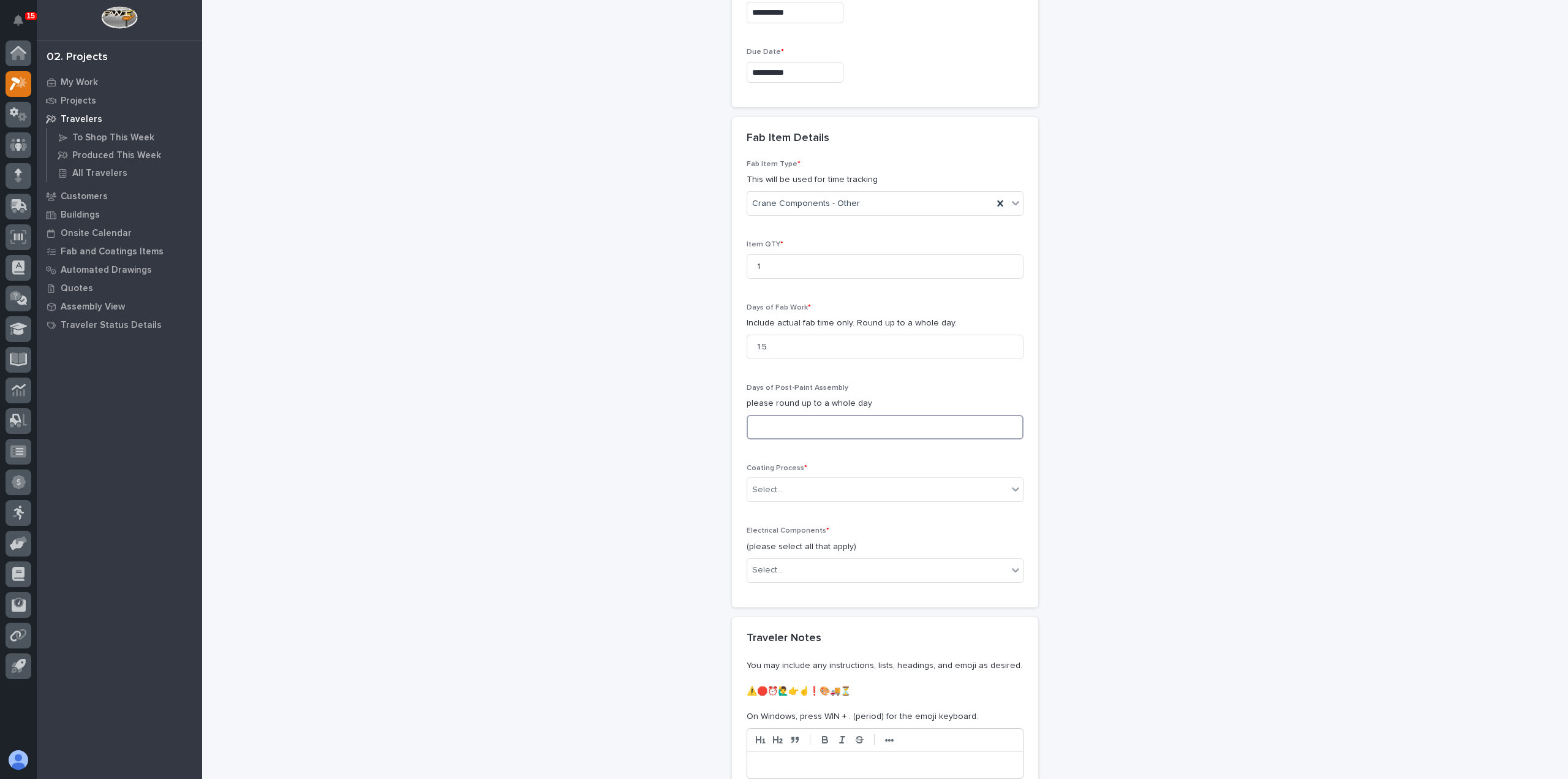
scroll to position [987, 0]
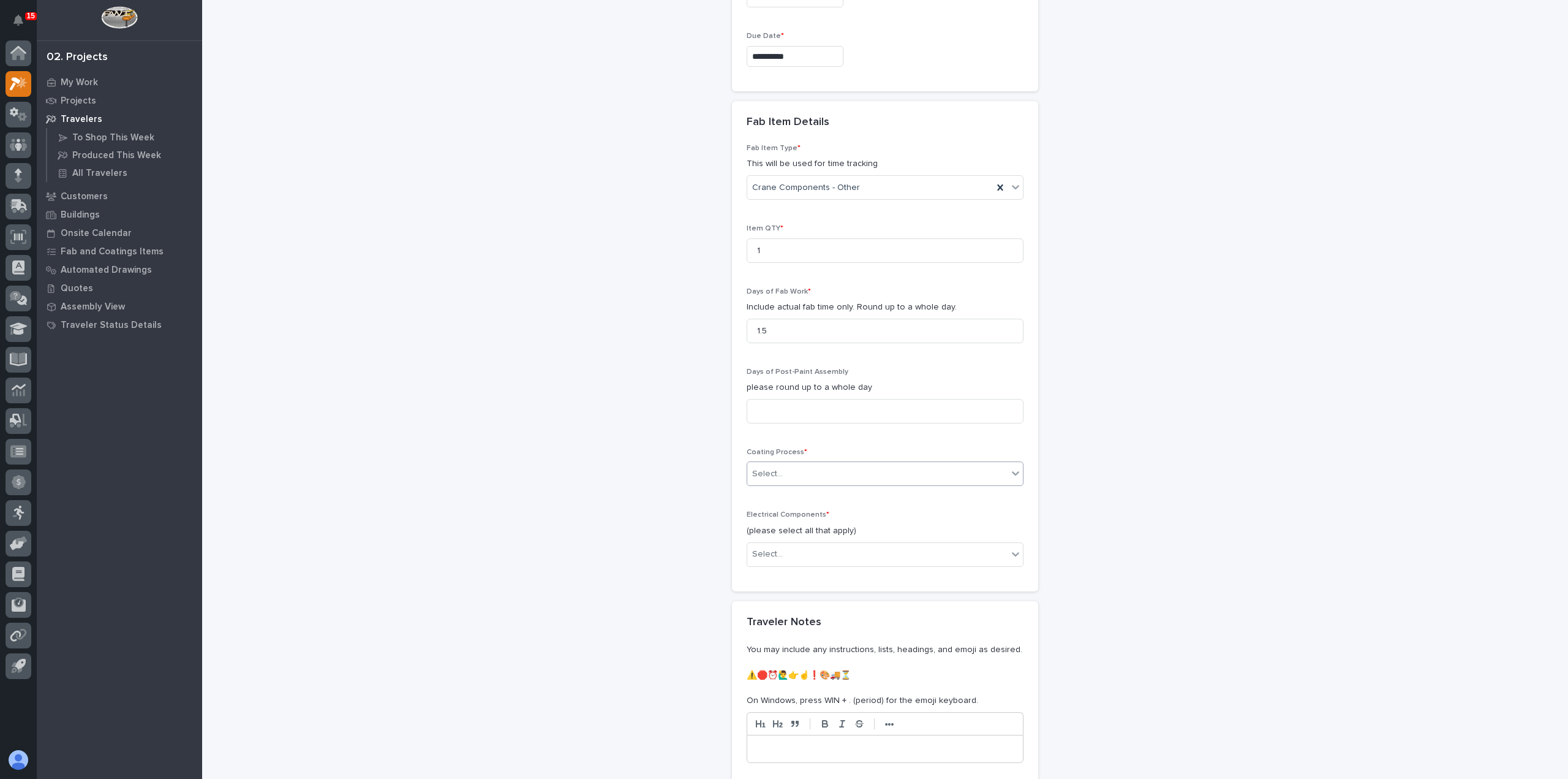
click at [856, 466] on div "Select..." at bounding box center [877, 473] width 260 height 20
drag, startPoint x: 859, startPoint y: 502, endPoint x: 861, endPoint y: 509, distance: 7.3
click at [861, 509] on div "In-House Paint/Powder" at bounding box center [880, 514] width 276 height 21
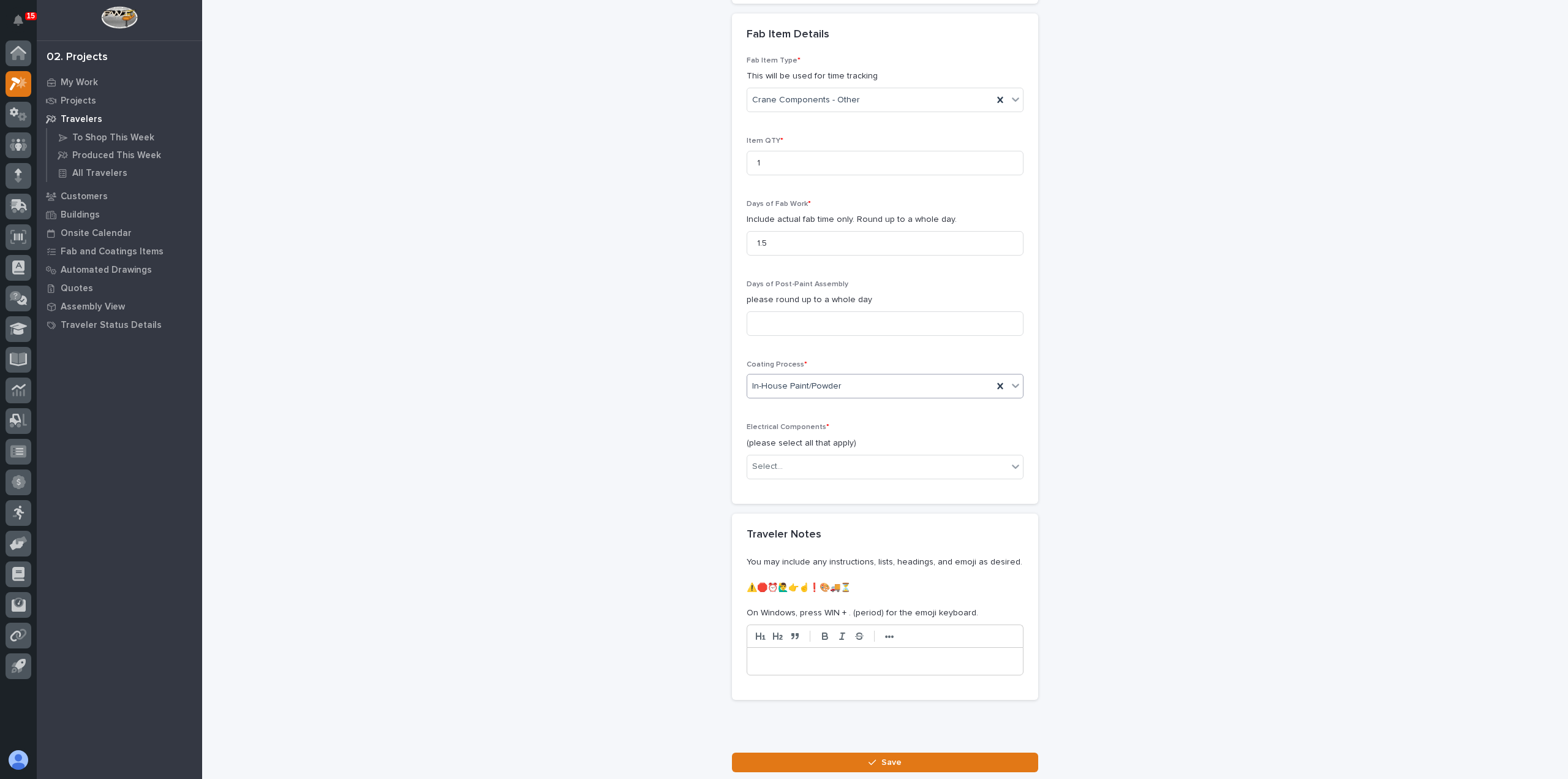
scroll to position [1109, 0]
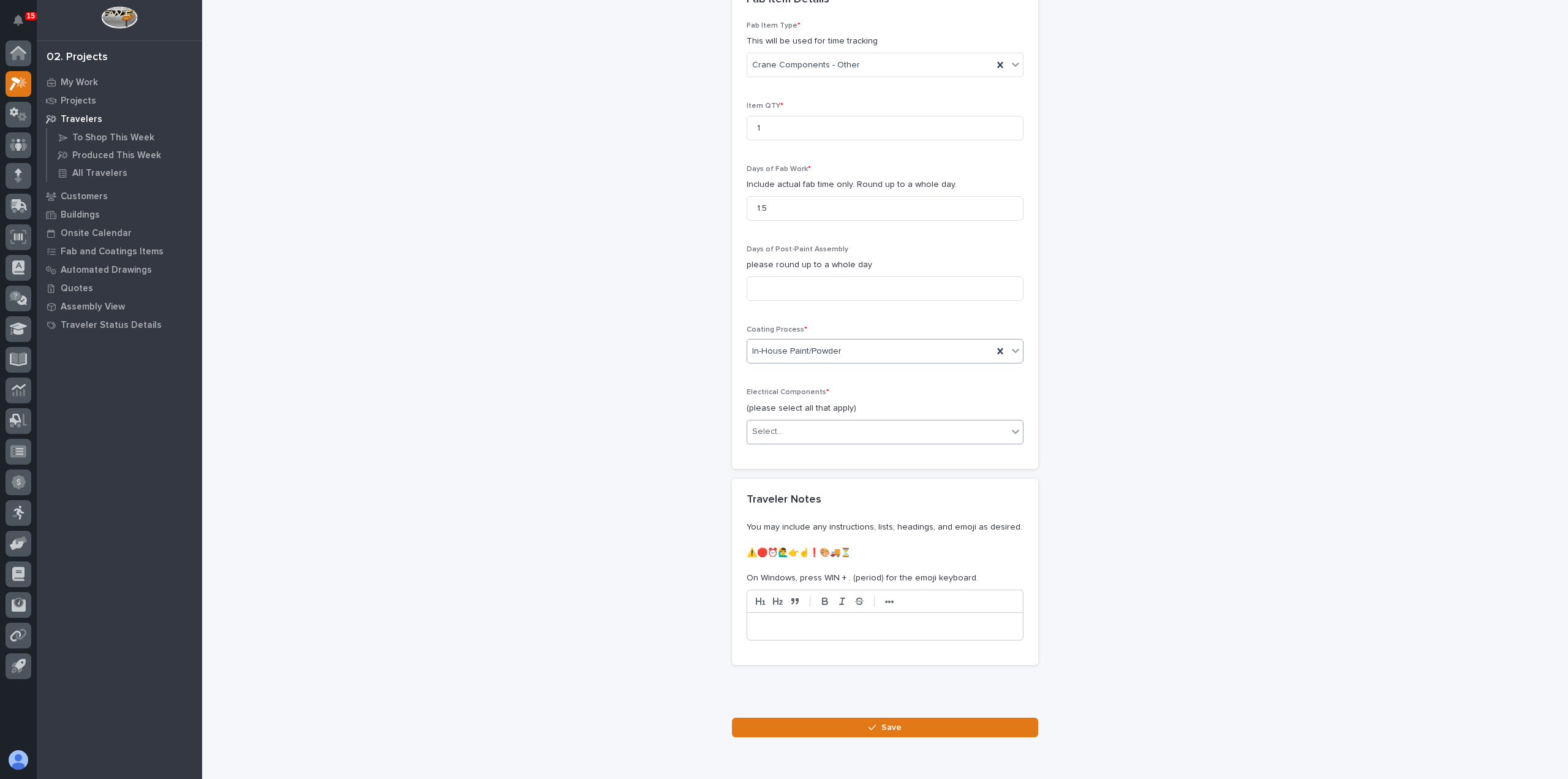
click at [824, 424] on div "Select..." at bounding box center [877, 432] width 260 height 20
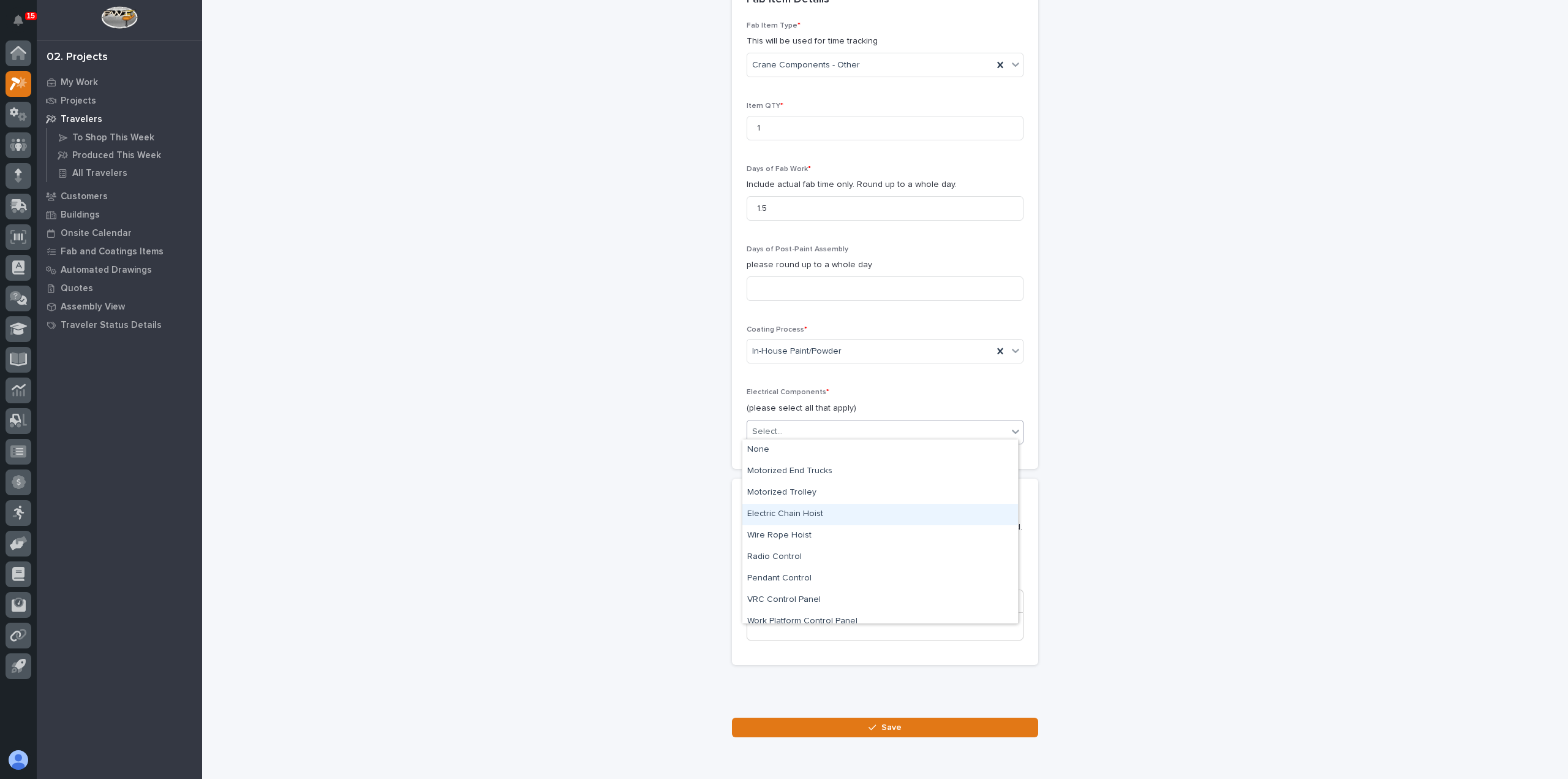
click at [849, 508] on div "Electric Chain Hoist" at bounding box center [880, 515] width 276 height 21
click at [1012, 425] on icon at bounding box center [1016, 431] width 13 height 13
click at [902, 551] on div "Pendant Control" at bounding box center [880, 548] width 276 height 21
click at [1010, 429] on icon at bounding box center [1016, 431] width 13 height 13
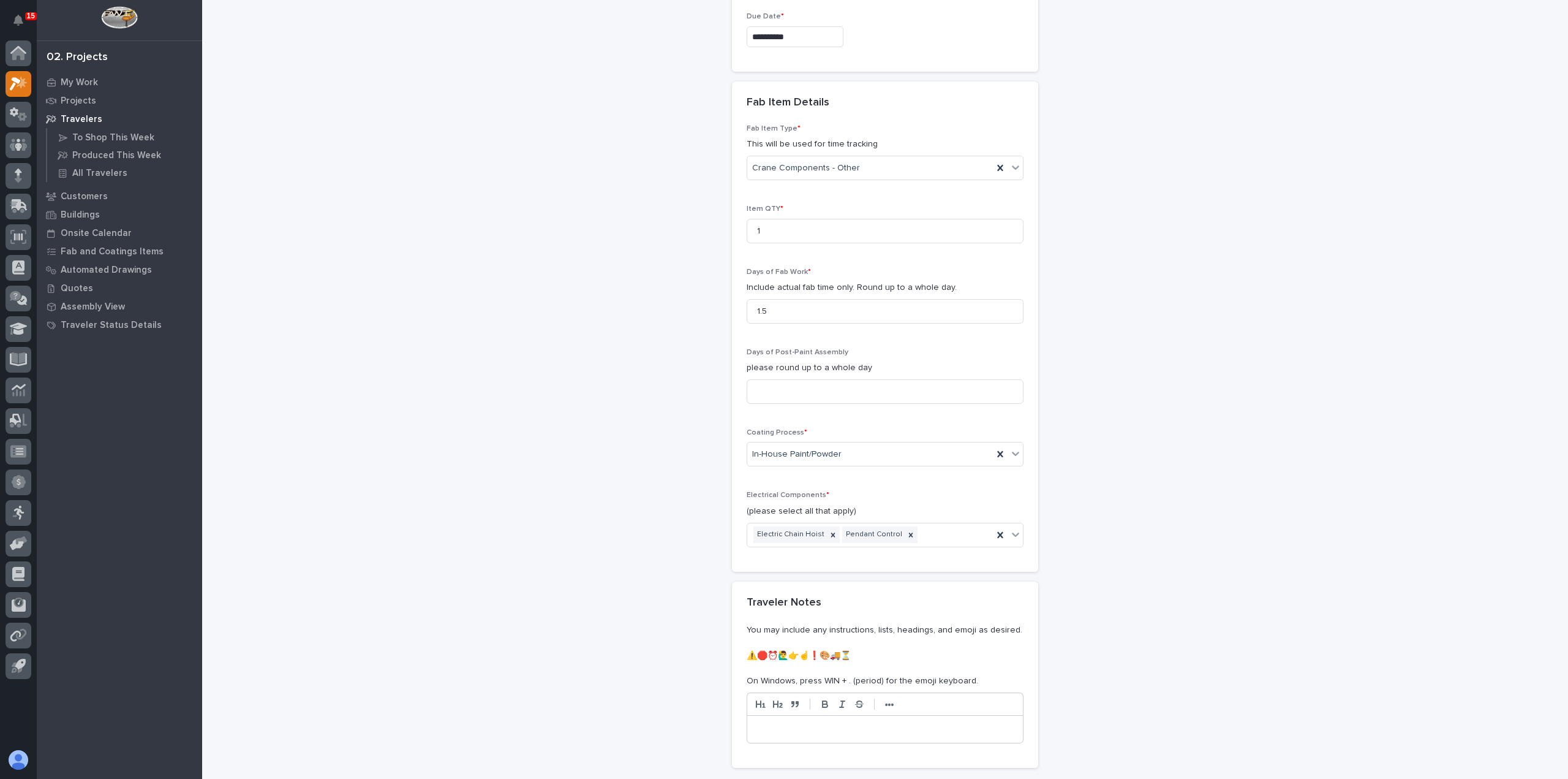
scroll to position [1157, 0]
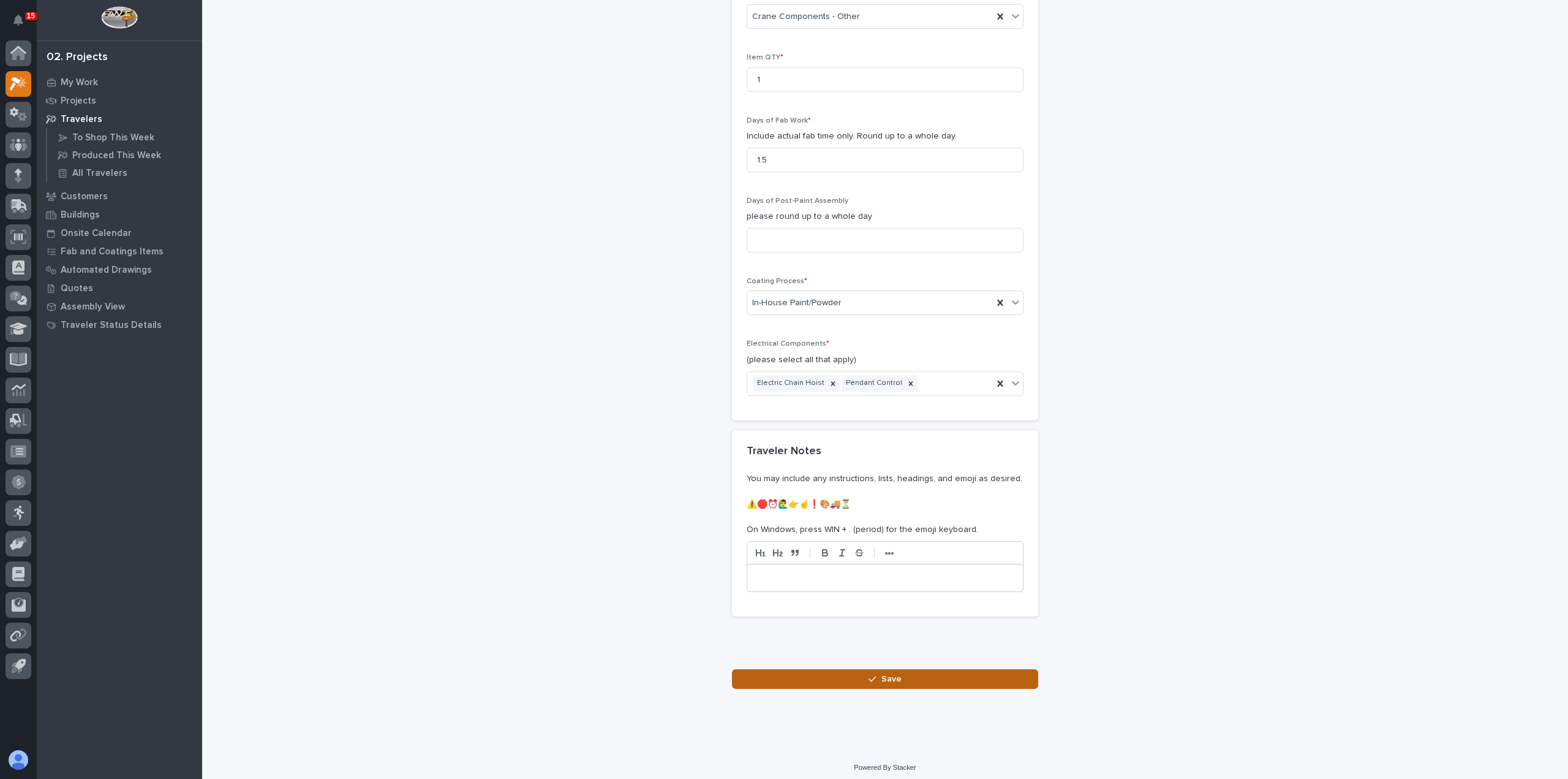
click at [904, 671] on button "Save" at bounding box center [885, 679] width 307 height 19
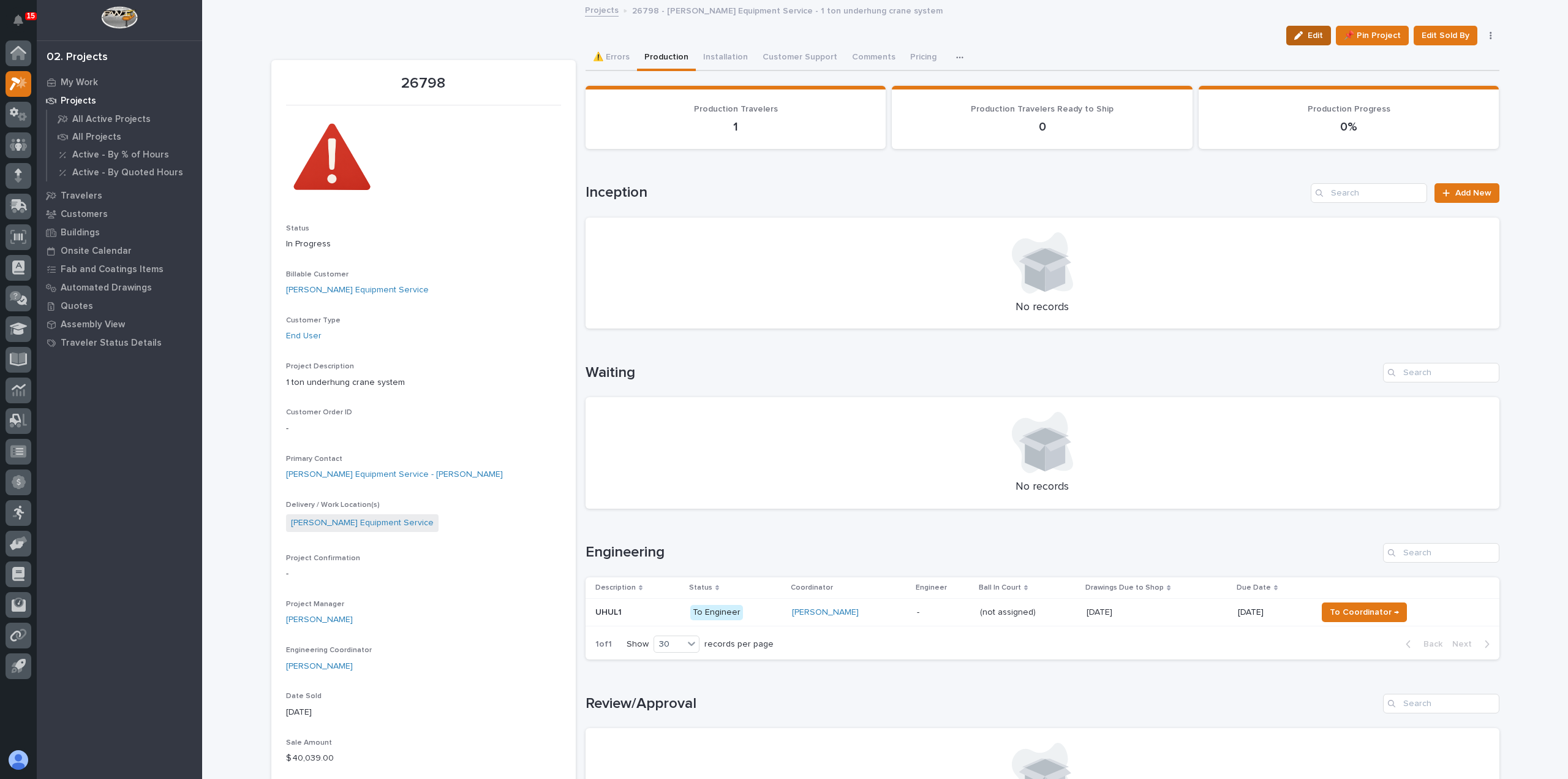
click at [1307, 35] on div "button" at bounding box center [1301, 35] width 14 height 9
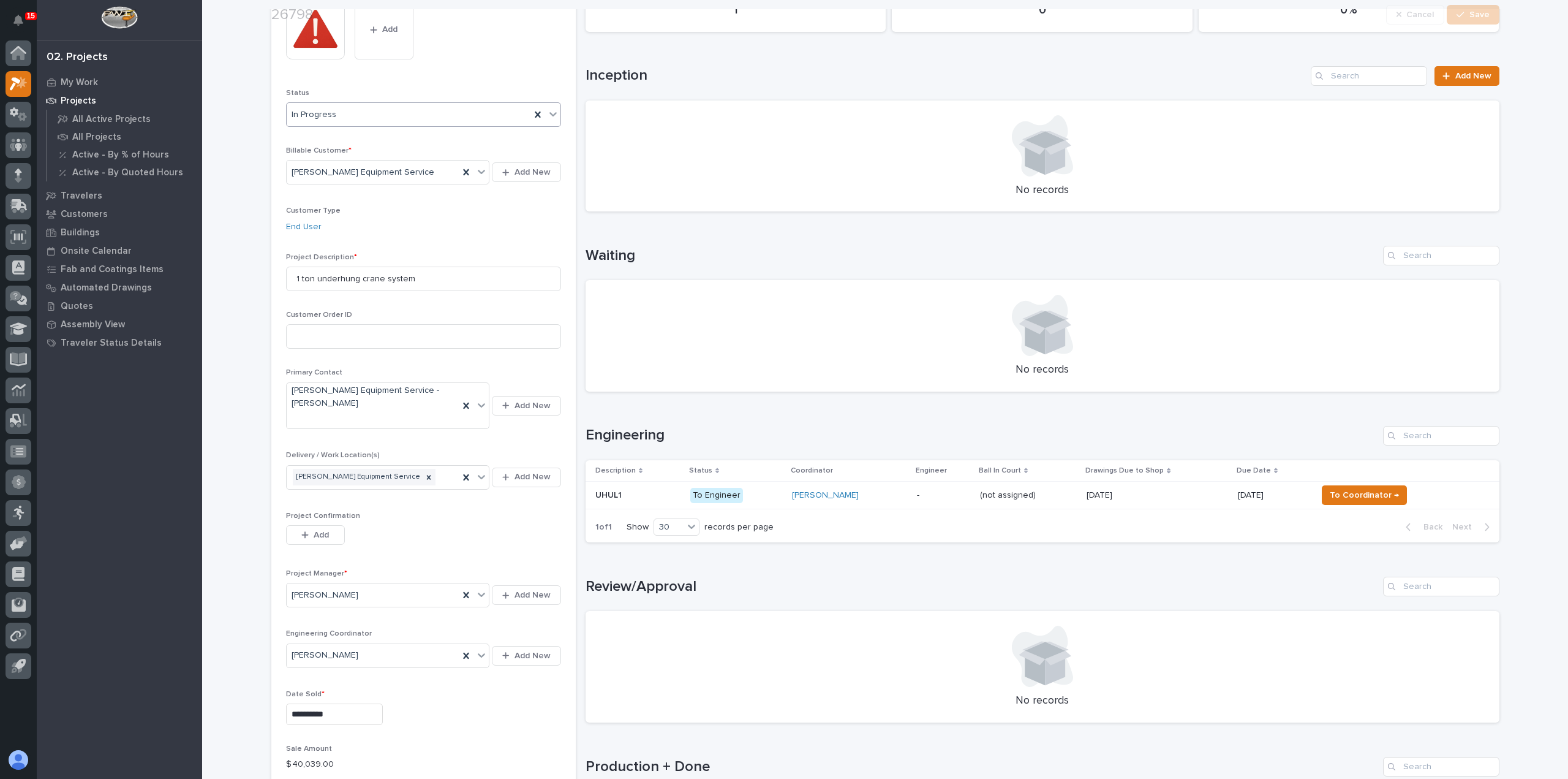
scroll to position [123, 0]
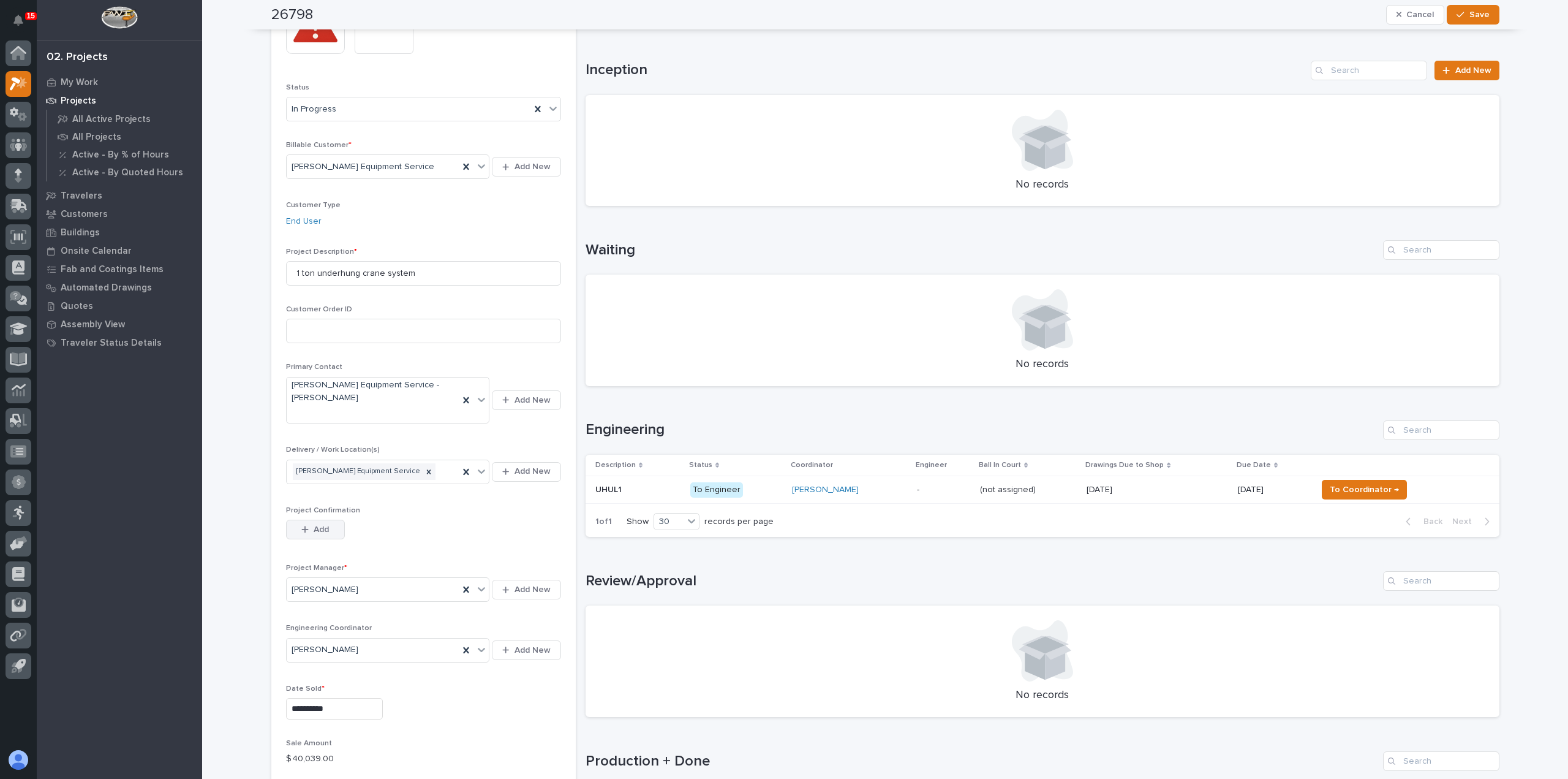
click at [313, 524] on span "Add" at bounding box center [321, 528] width 15 height 11
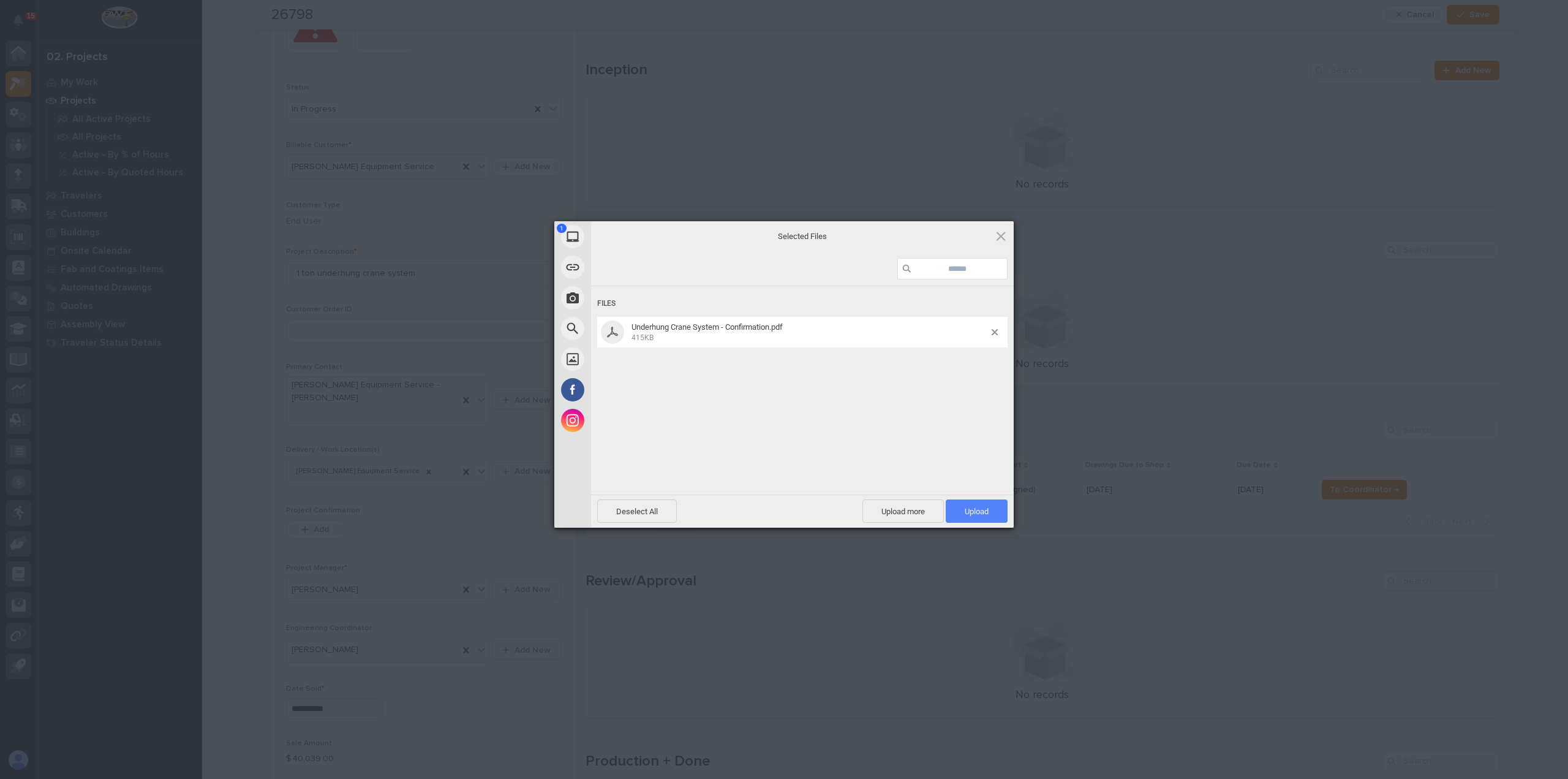
click at [988, 510] on span "Upload 1" at bounding box center [976, 511] width 24 height 9
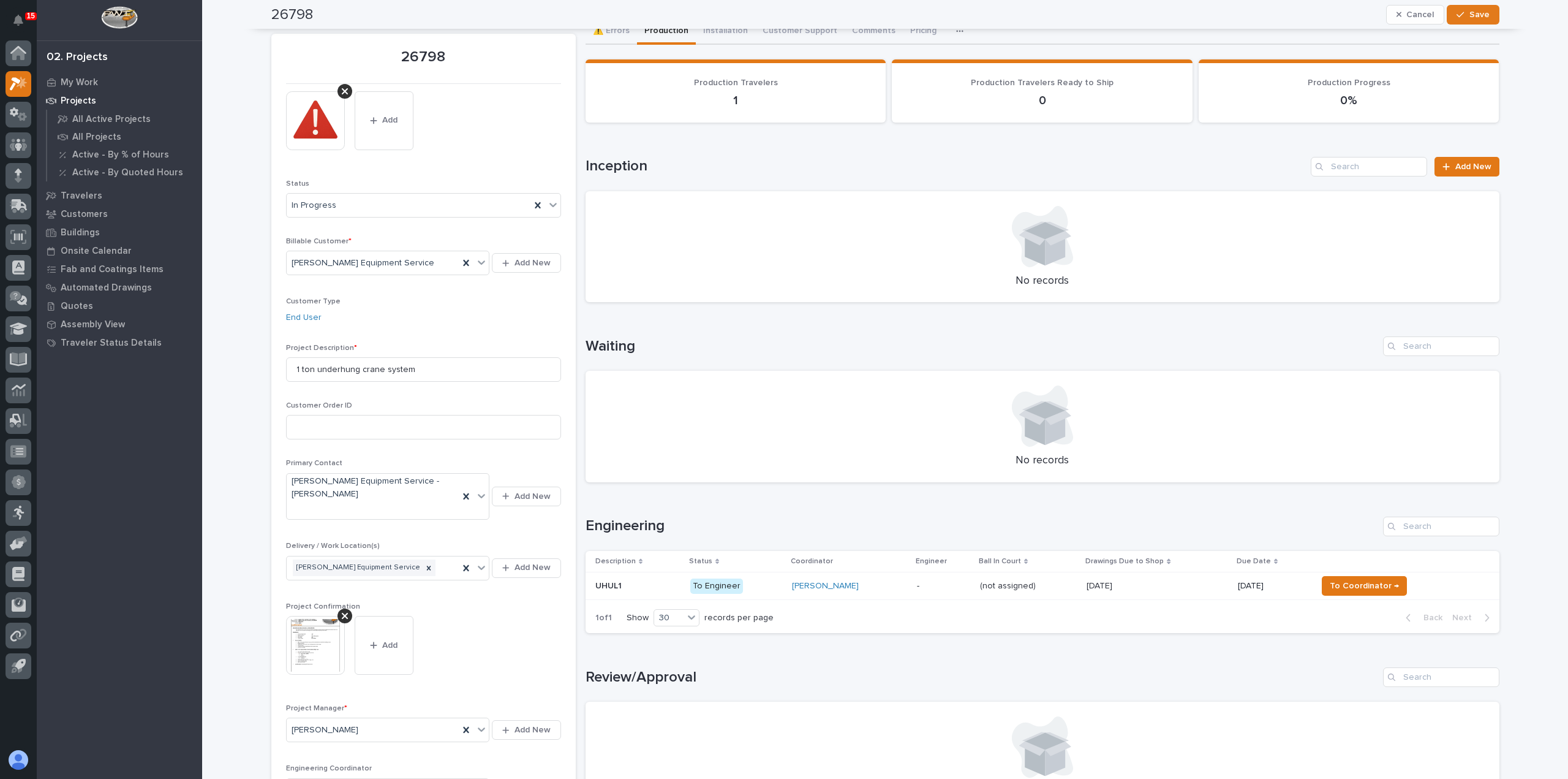
scroll to position [0, 0]
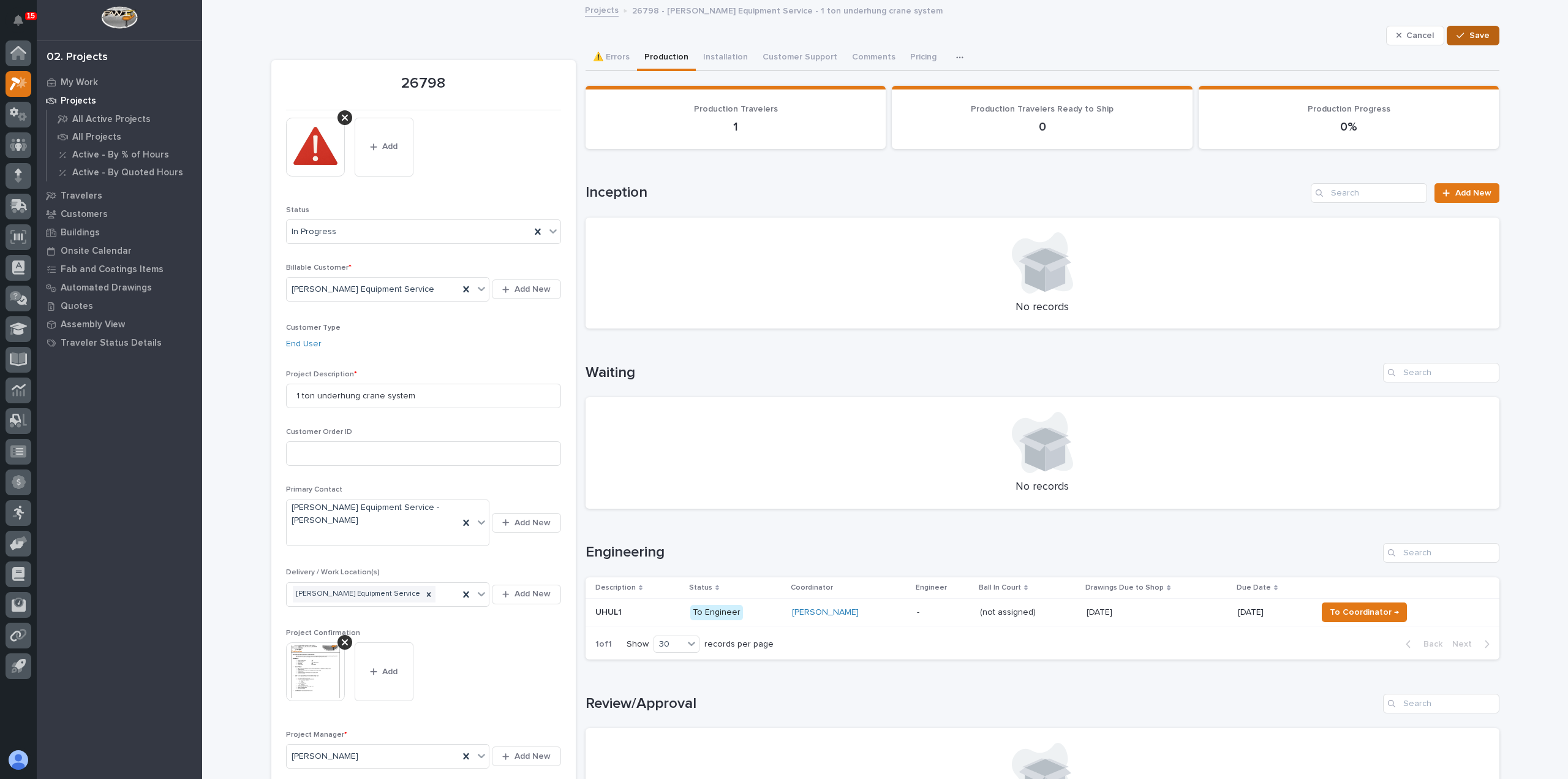
click at [1469, 34] on span "Save" at bounding box center [1479, 35] width 20 height 11
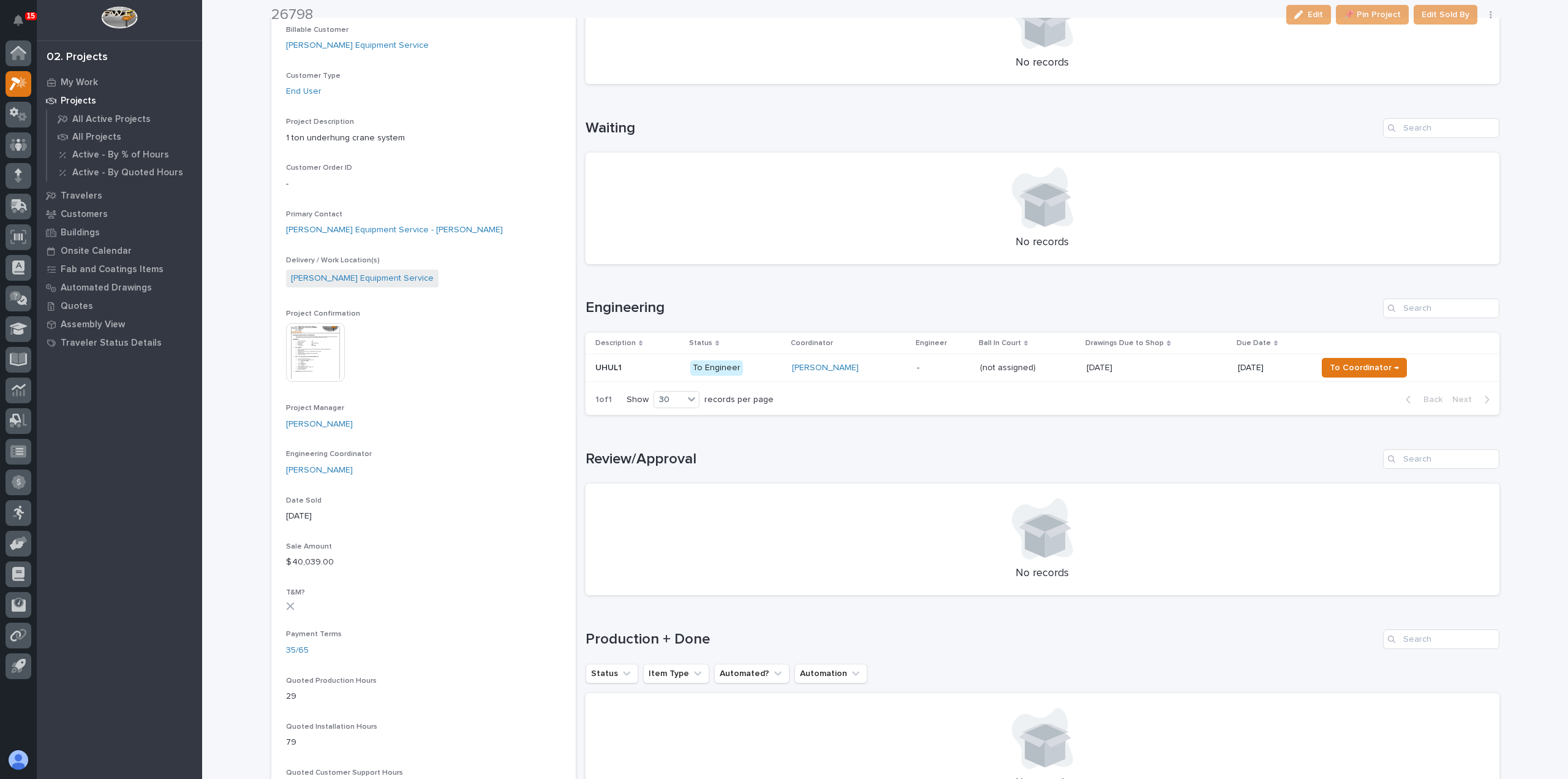
scroll to position [245, 0]
click at [870, 365] on div "Leighton Yoder" at bounding box center [849, 367] width 115 height 11
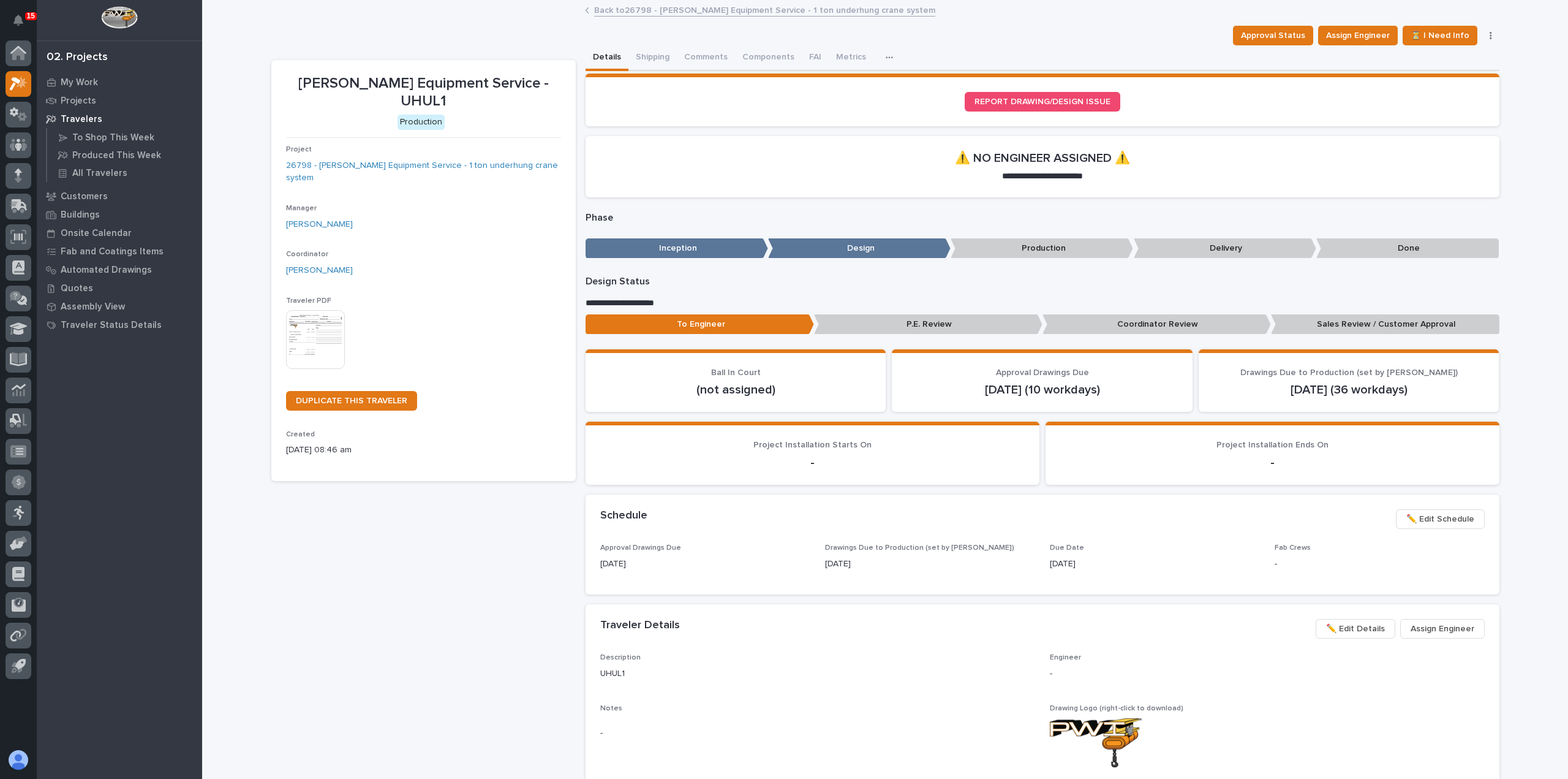
click at [313, 310] on img at bounding box center [315, 339] width 59 height 59
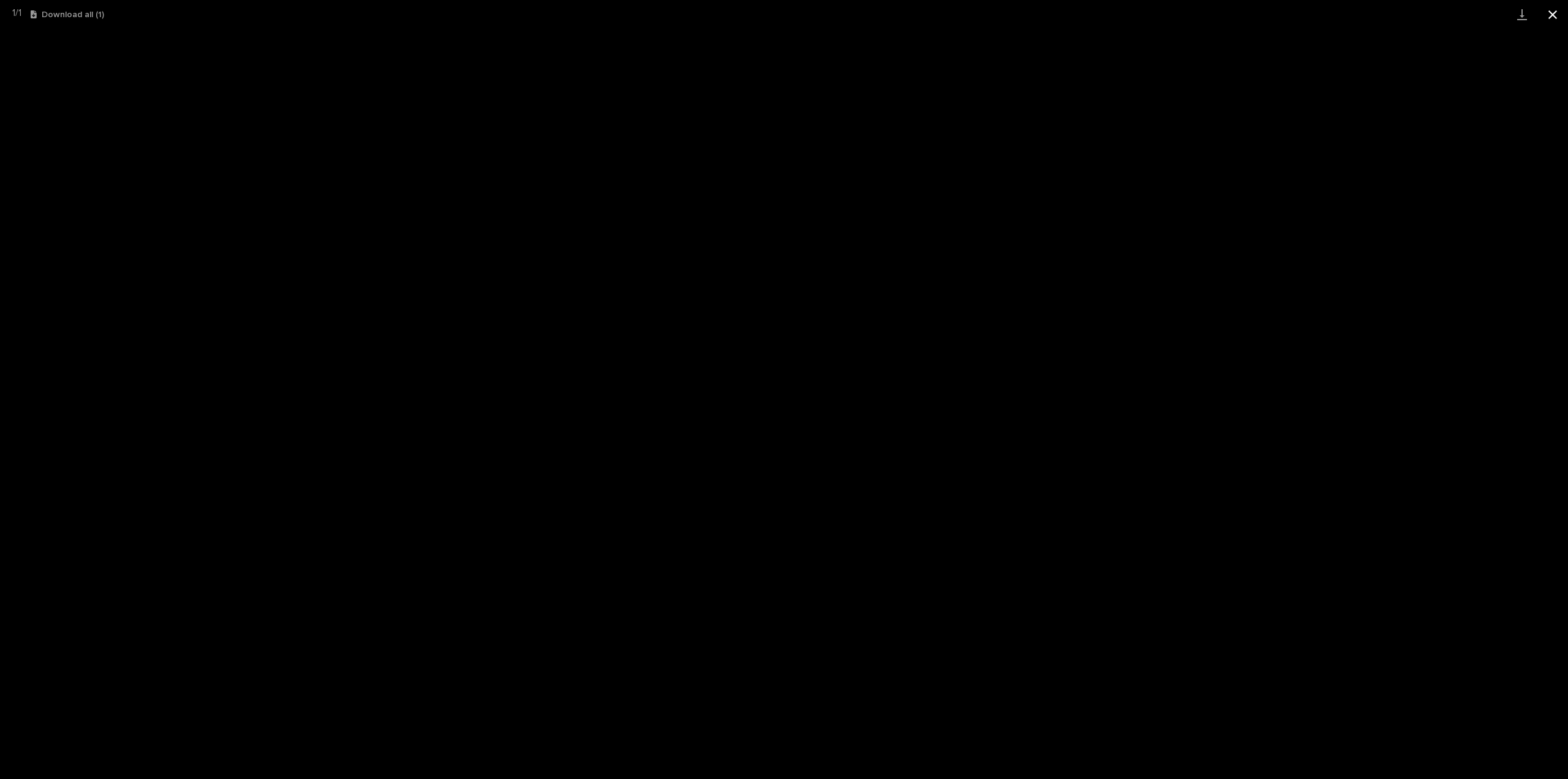
click at [1544, 13] on button "Close gallery" at bounding box center [1553, 15] width 31 height 29
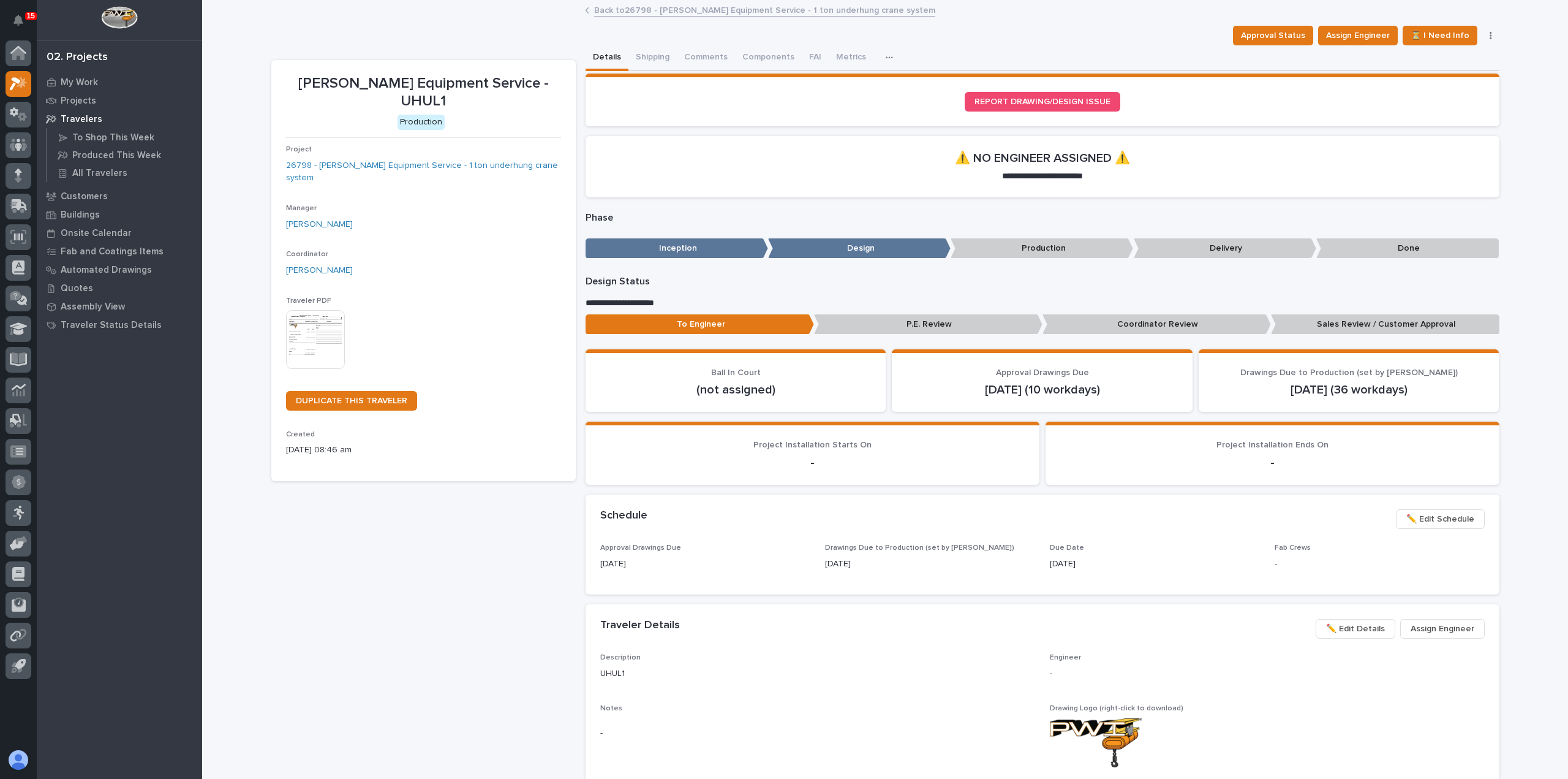
click at [659, 11] on link "Back to 26798 - [PERSON_NAME] Equipment Service - 1 ton underhung crane system" at bounding box center [764, 10] width 341 height 15
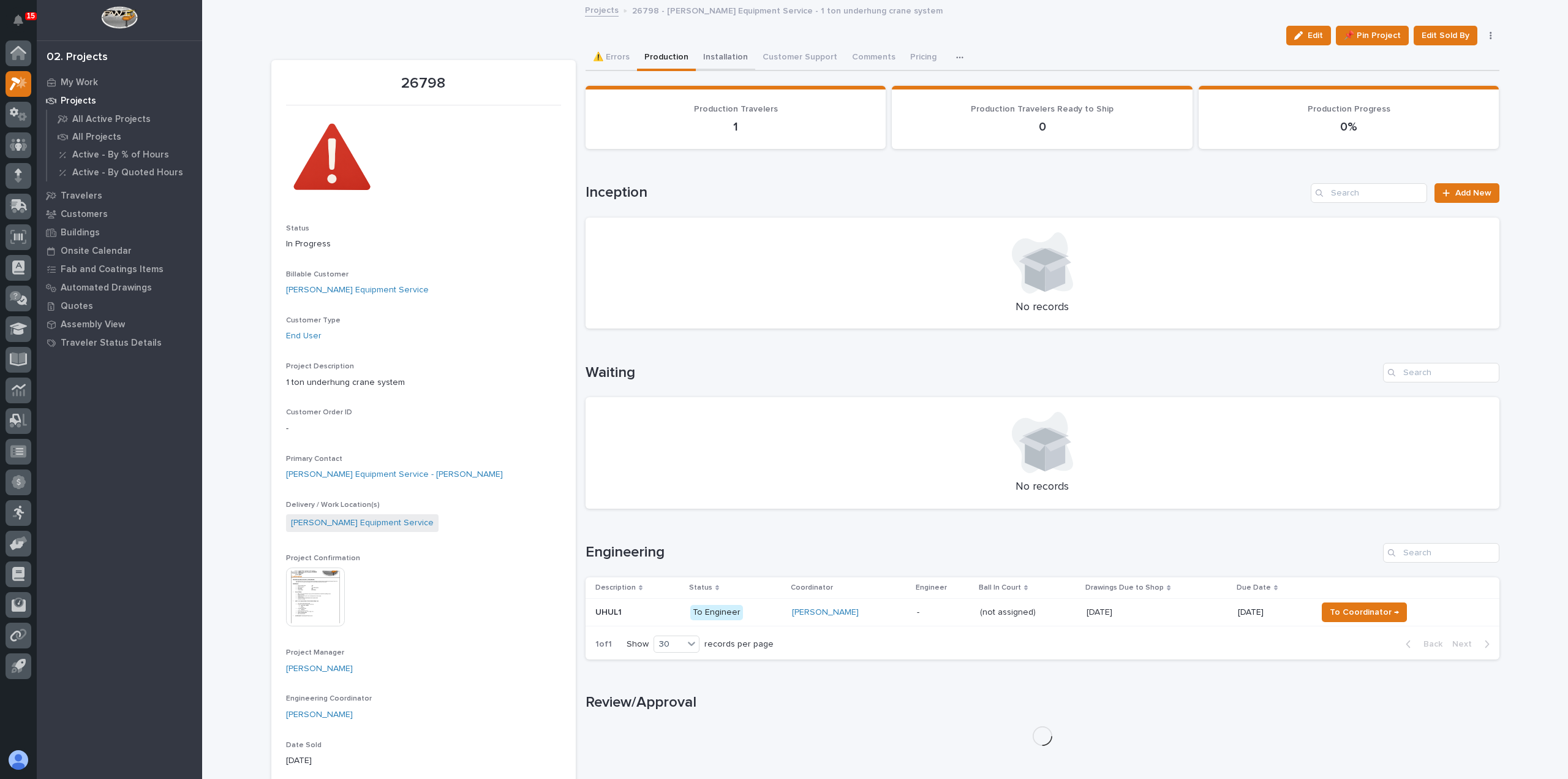
click at [740, 61] on button "Installation" at bounding box center [725, 58] width 59 height 26
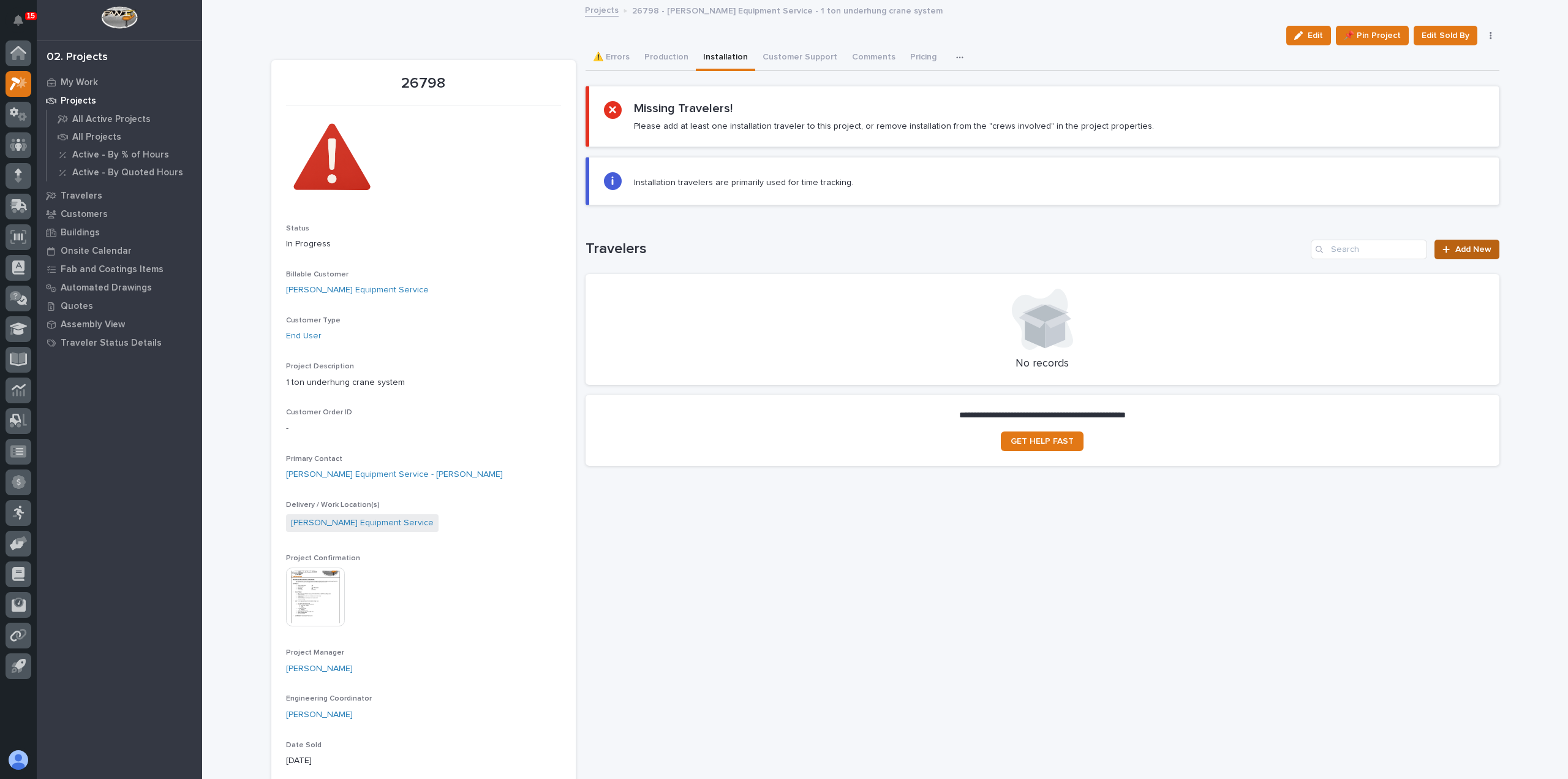
click at [1465, 252] on span "Add New" at bounding box center [1473, 249] width 36 height 9
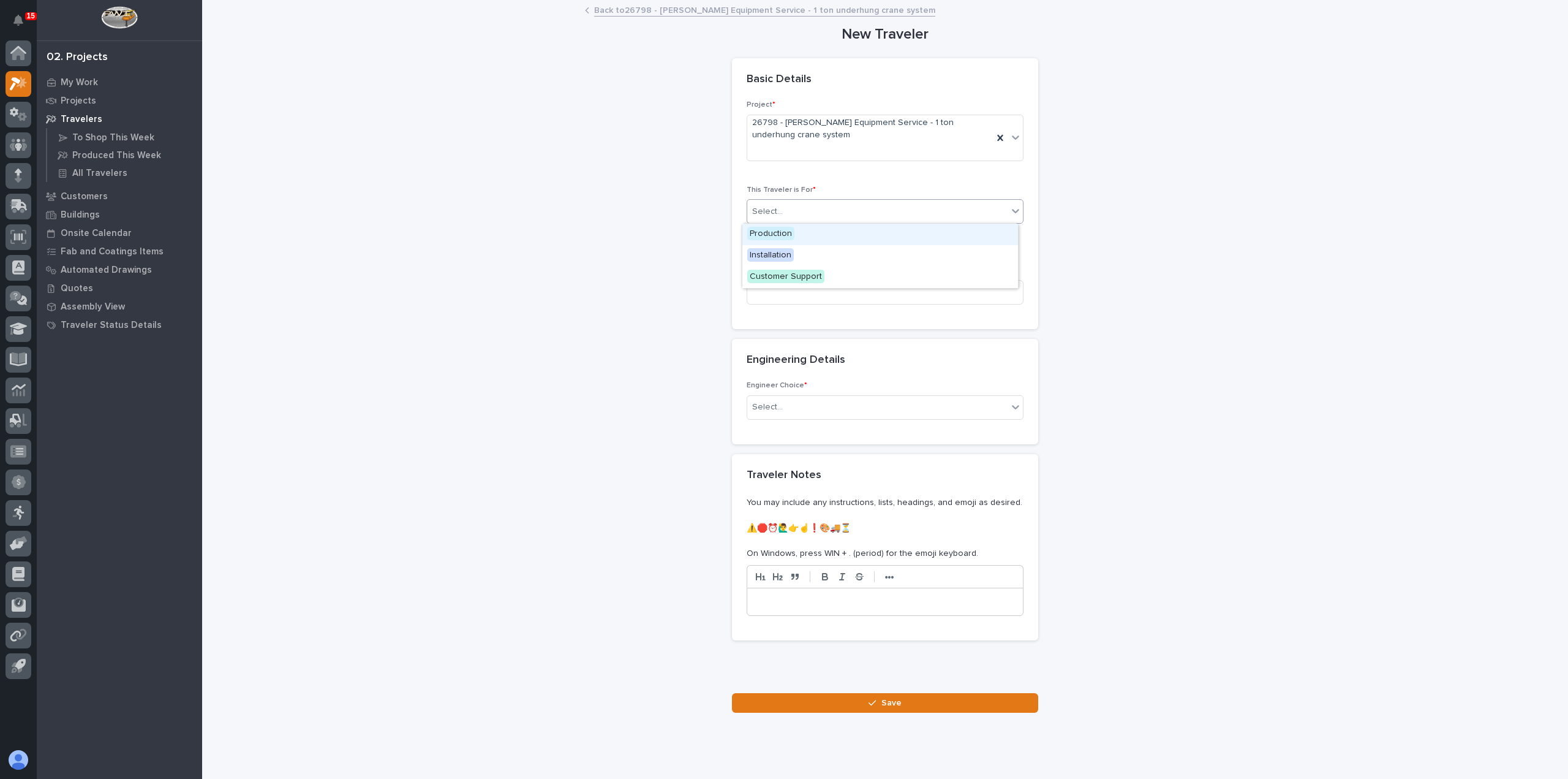
click at [809, 210] on div "Select..." at bounding box center [877, 211] width 260 height 20
click at [807, 255] on div "Installation" at bounding box center [880, 255] width 276 height 21
click at [806, 293] on input at bounding box center [885, 291] width 277 height 24
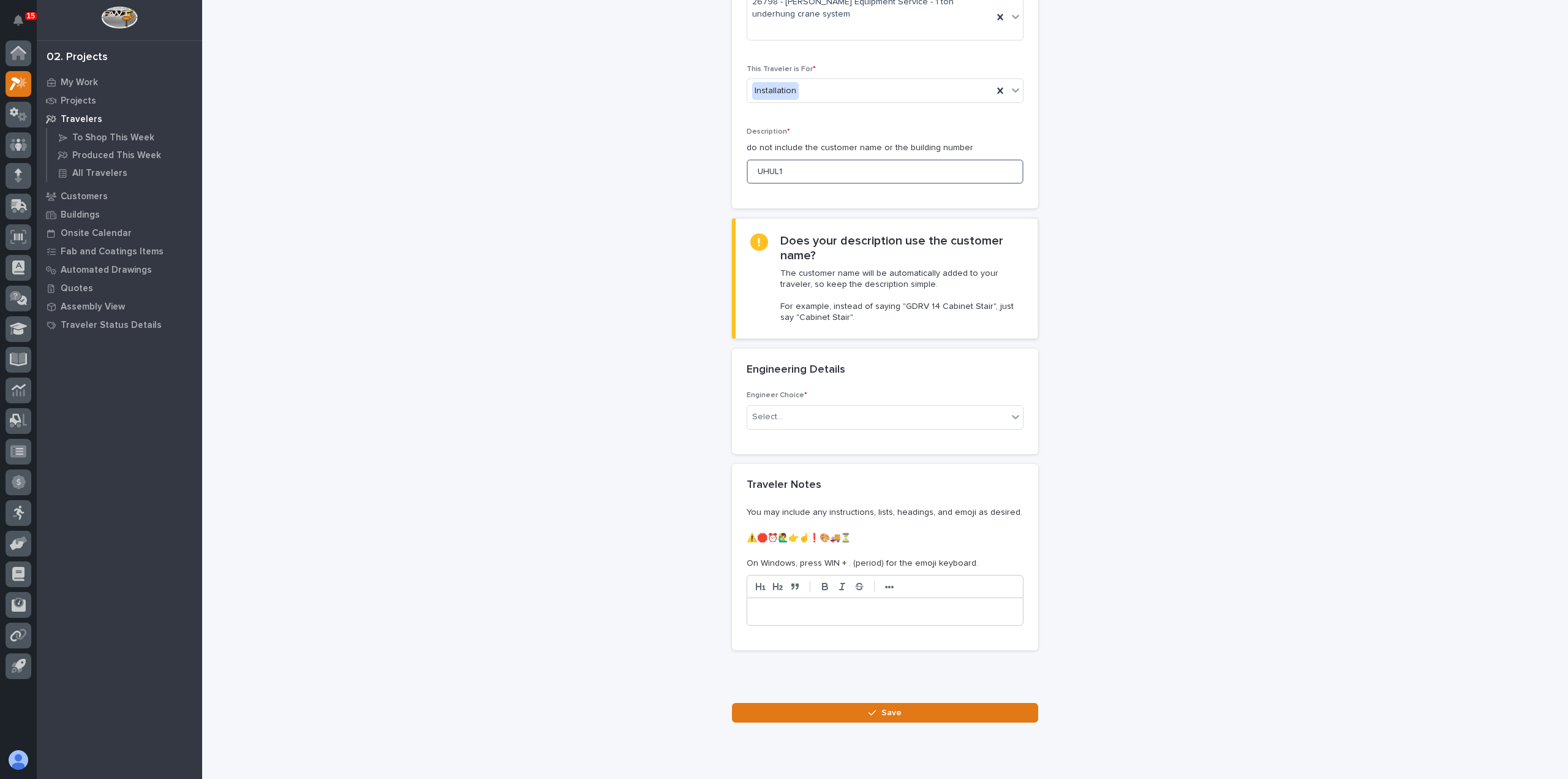
scroll to position [158, 0]
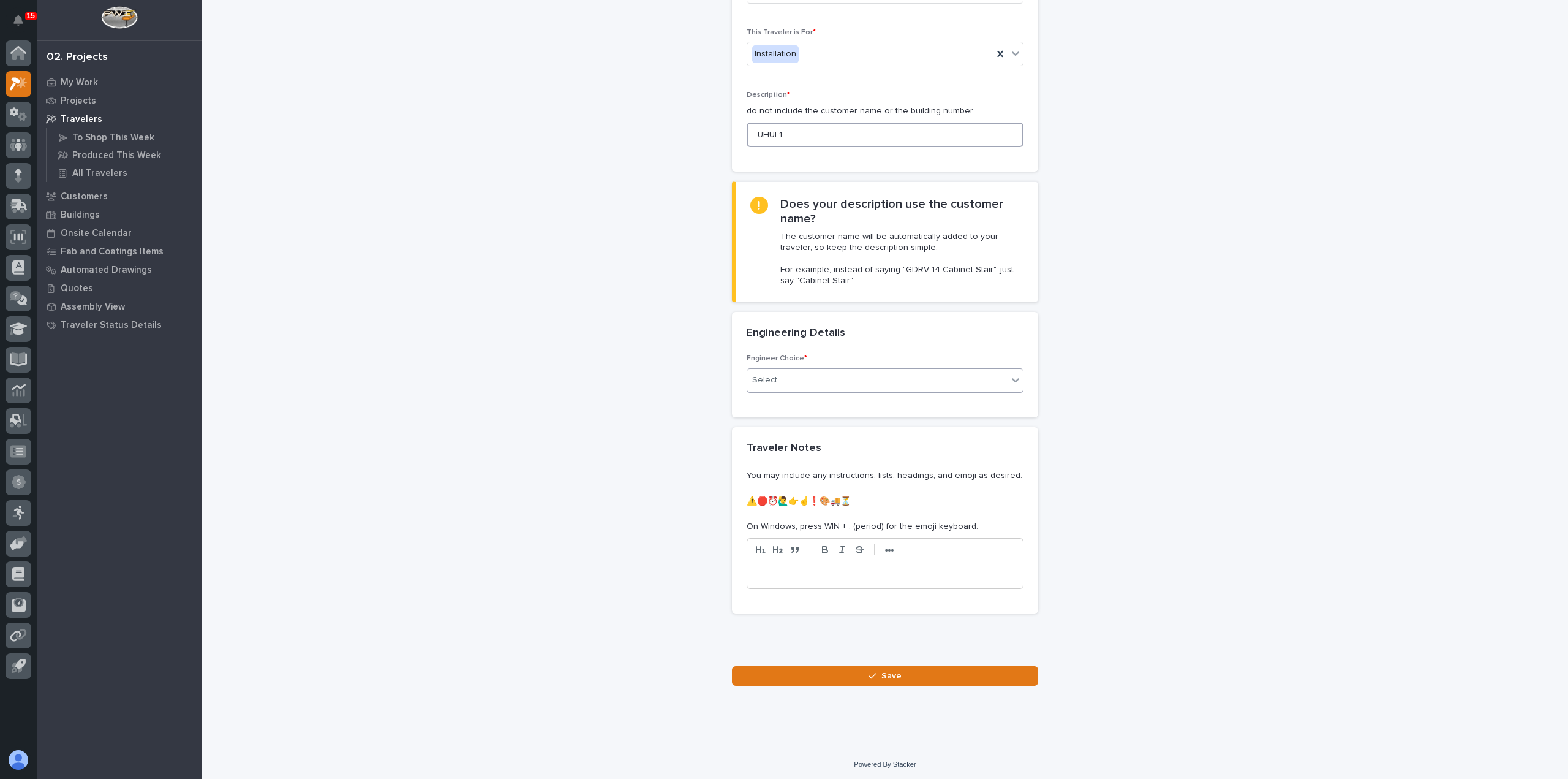
type input "UHUL1"
click at [801, 371] on div "Select..." at bounding box center [877, 379] width 260 height 20
click at [814, 426] on div "I want my coordinator to choose an engineer" at bounding box center [880, 423] width 276 height 21
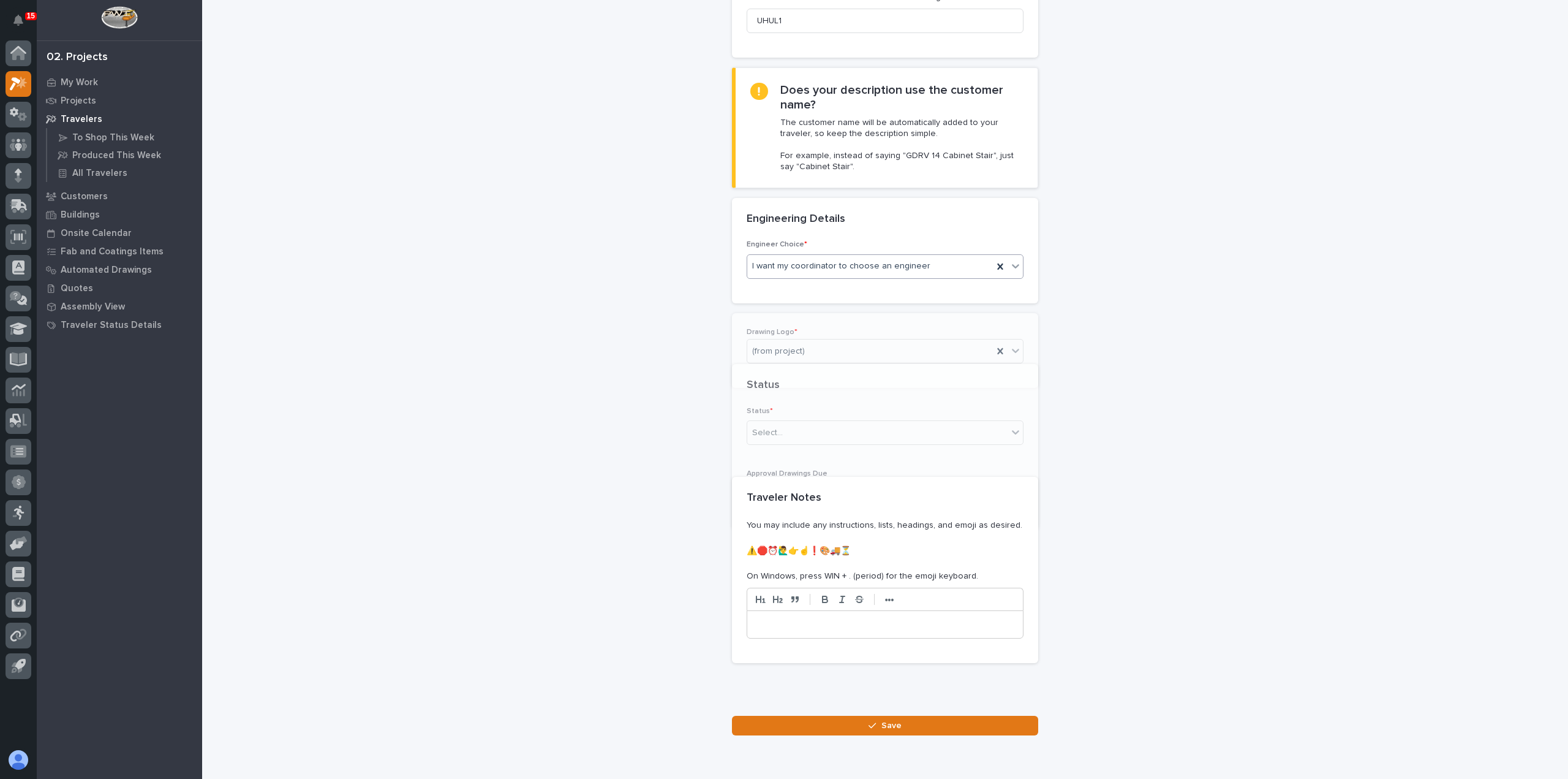
scroll to position [286, 0]
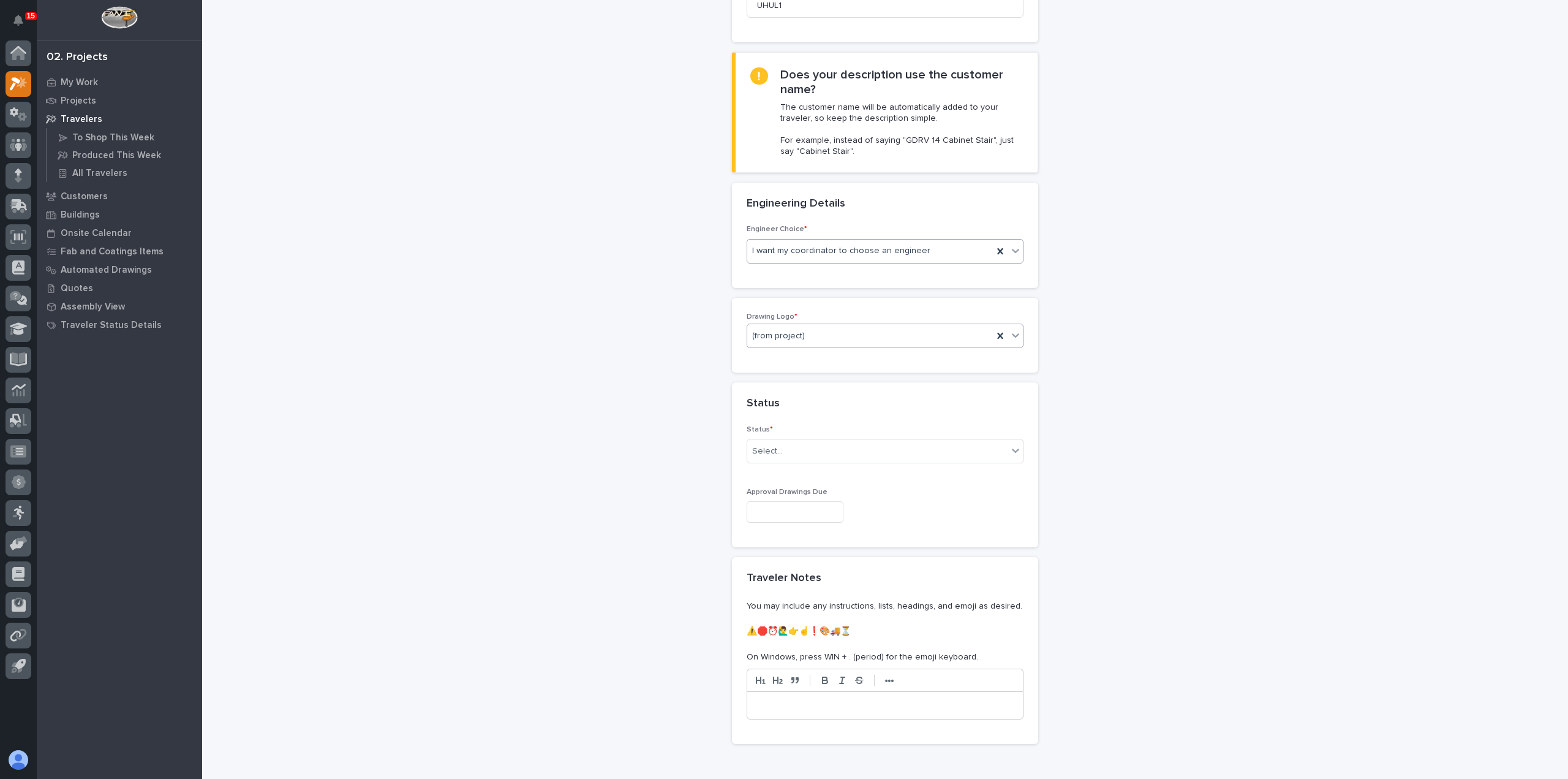
click at [806, 344] on div "(from project)" at bounding box center [871, 336] width 246 height 20
click at [810, 390] on div "PWI" at bounding box center [880, 400] width 276 height 21
click at [819, 456] on div "Select..." at bounding box center [877, 451] width 260 height 20
click at [831, 500] on div "To Engineer" at bounding box center [880, 494] width 276 height 21
click at [831, 512] on input "text" at bounding box center [795, 512] width 97 height 21
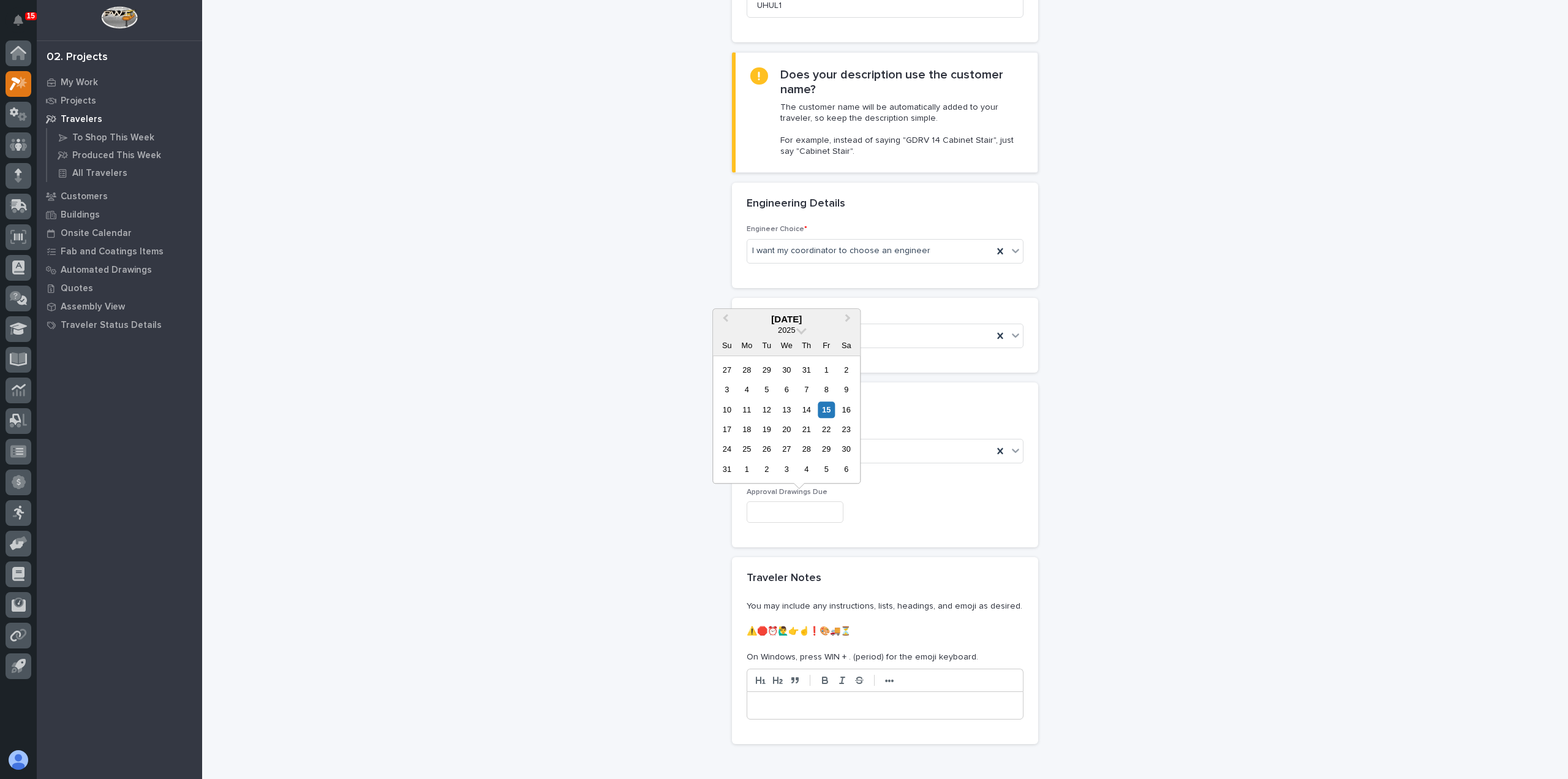
click at [576, 298] on div "**********" at bounding box center [886, 265] width 1228 height 1102
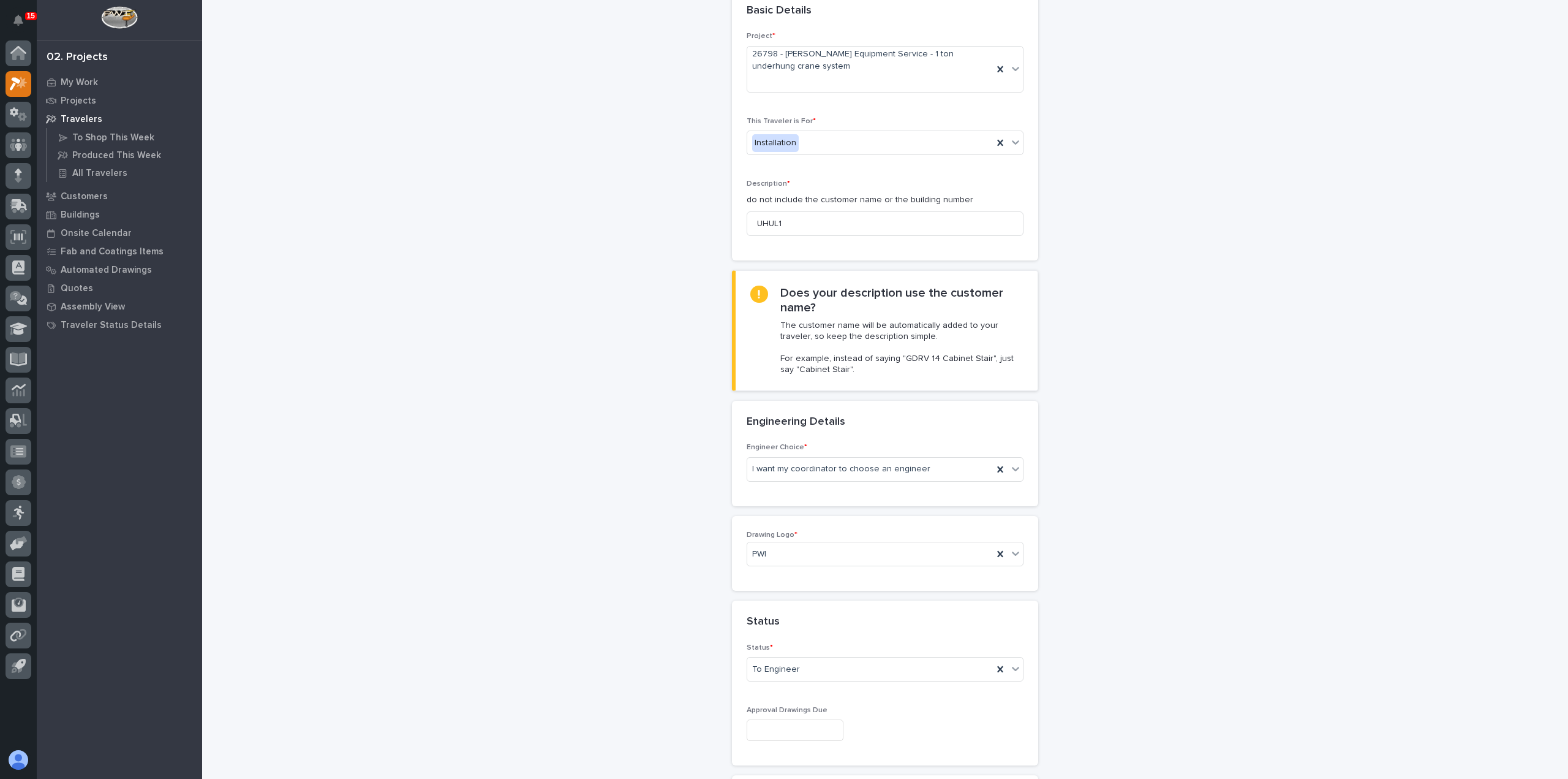
scroll to position [0, 0]
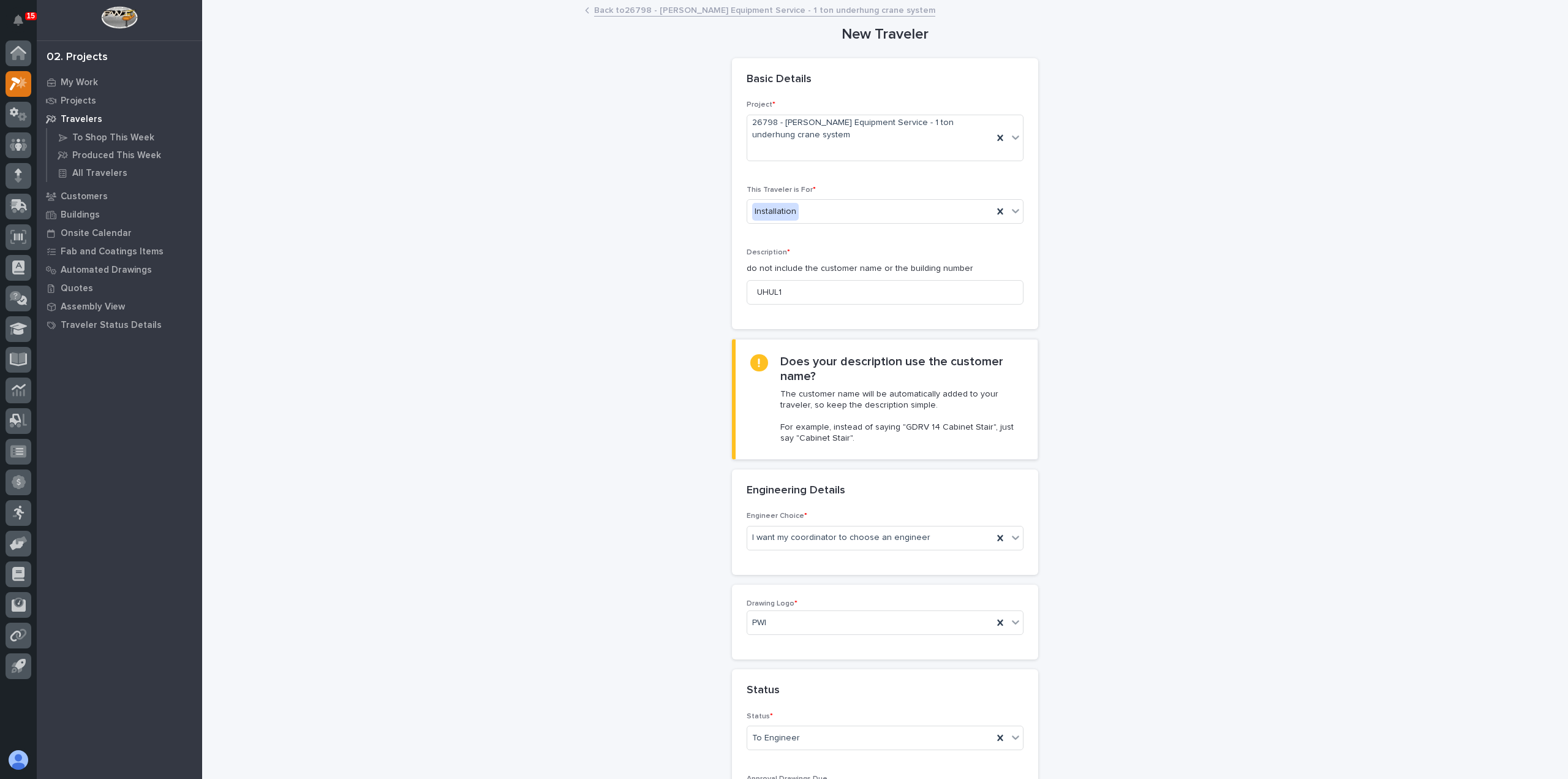
click at [687, 11] on link "Back to 26798 - Canfield Equipment Service - 1 ton underhung crane system" at bounding box center [764, 10] width 341 height 15
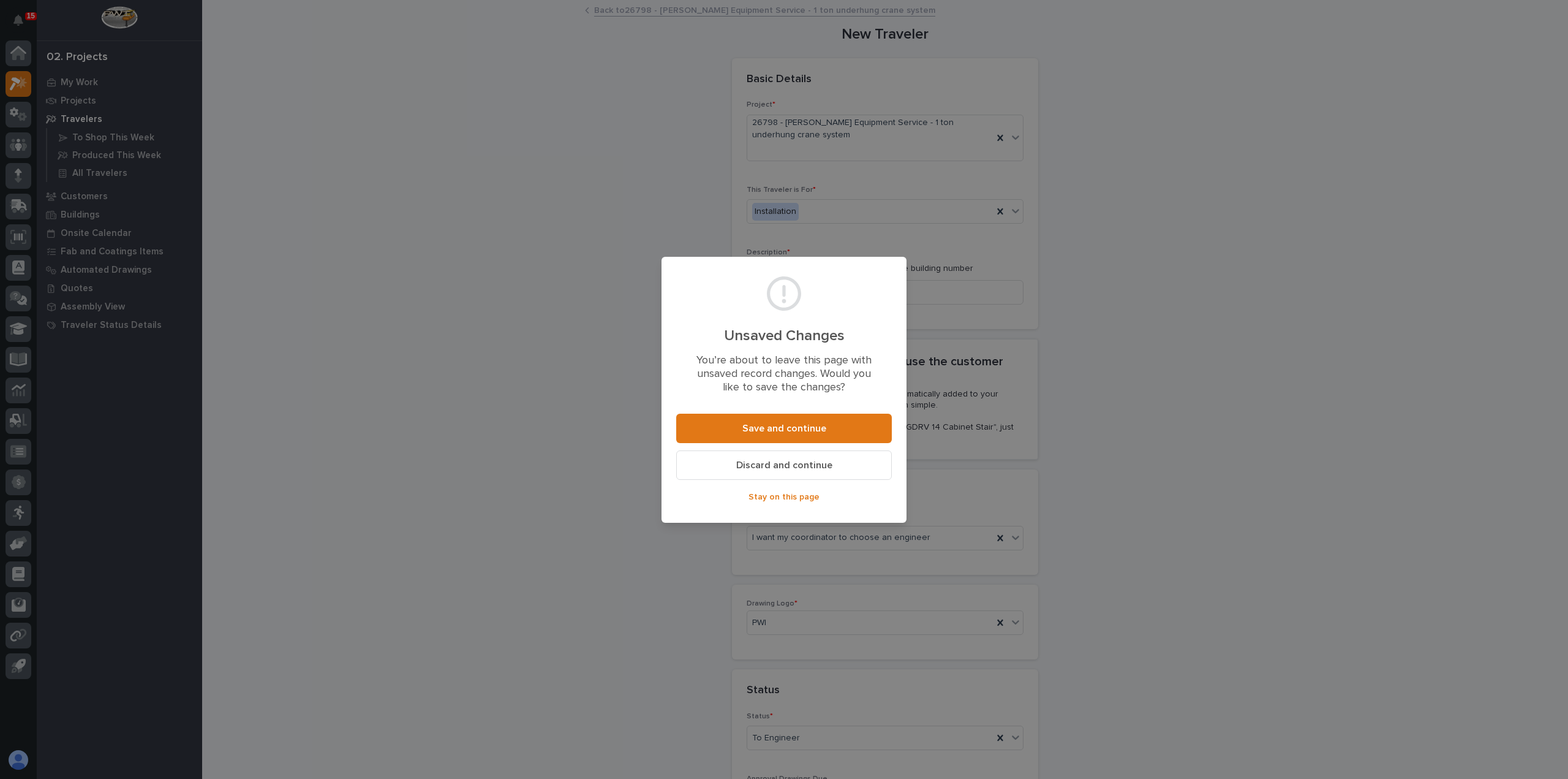
click at [790, 465] on span "Discard and continue" at bounding box center [784, 464] width 96 height 13
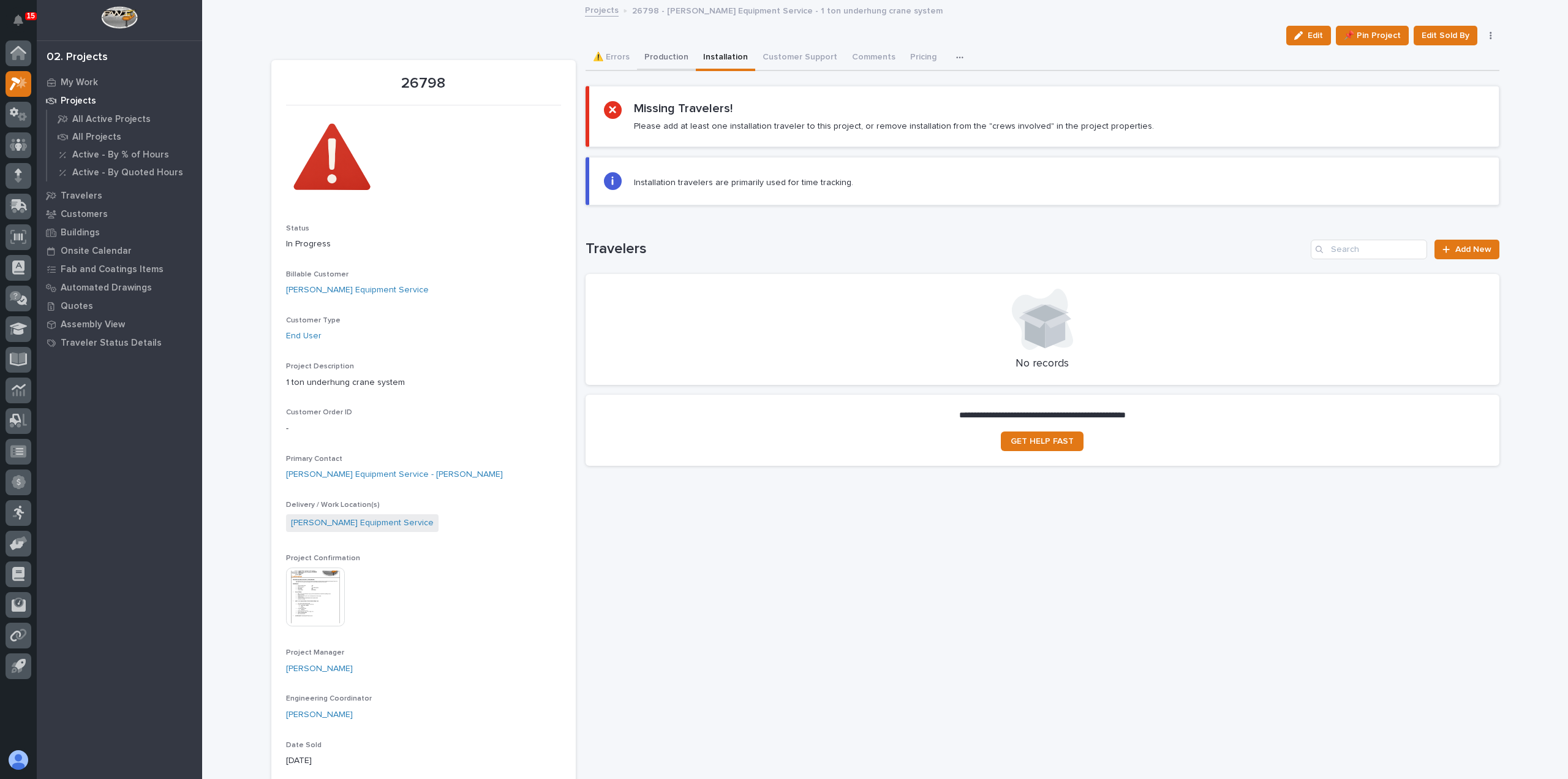
click at [657, 54] on button "Production" at bounding box center [666, 58] width 59 height 26
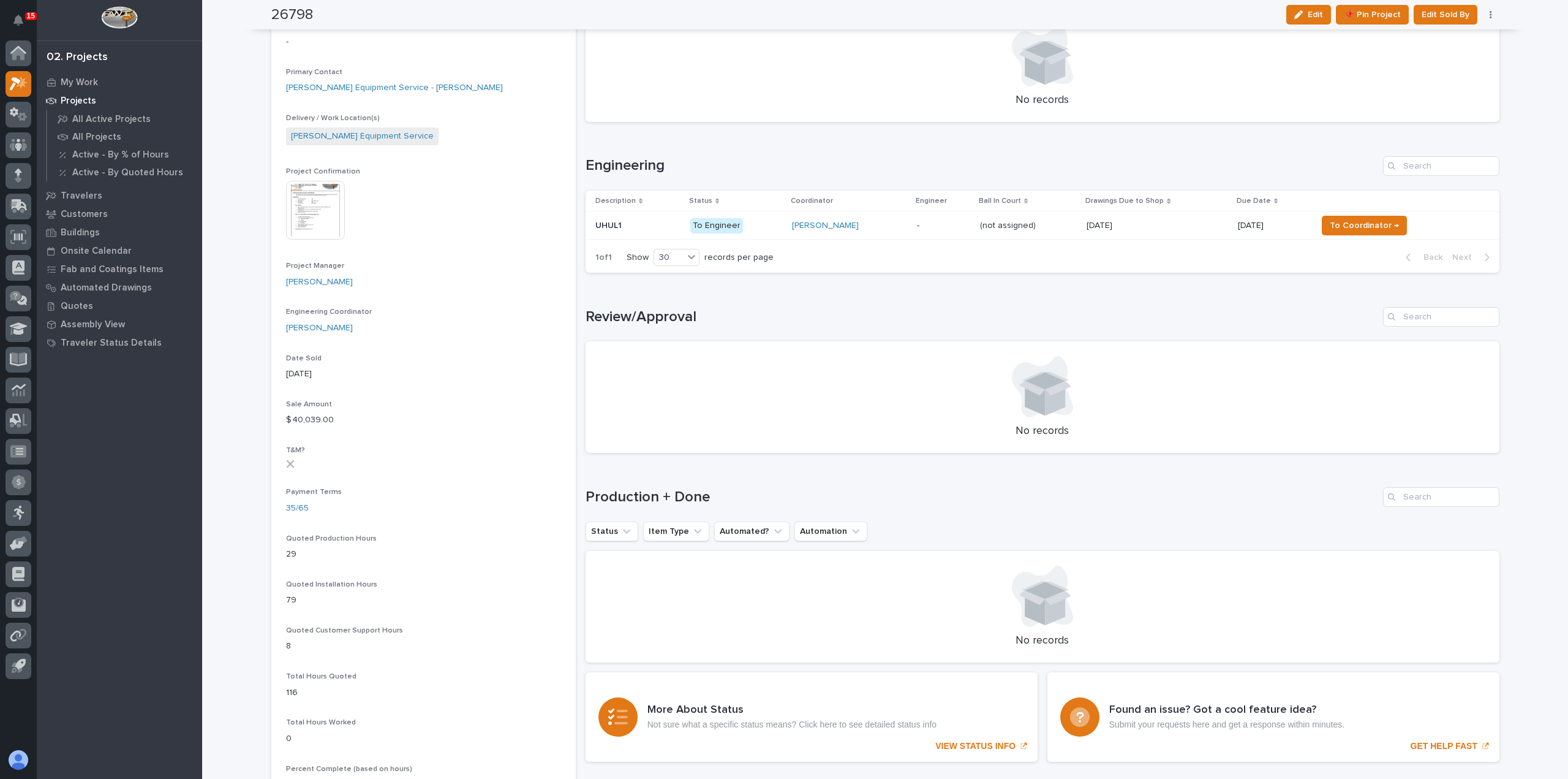
scroll to position [368, 0]
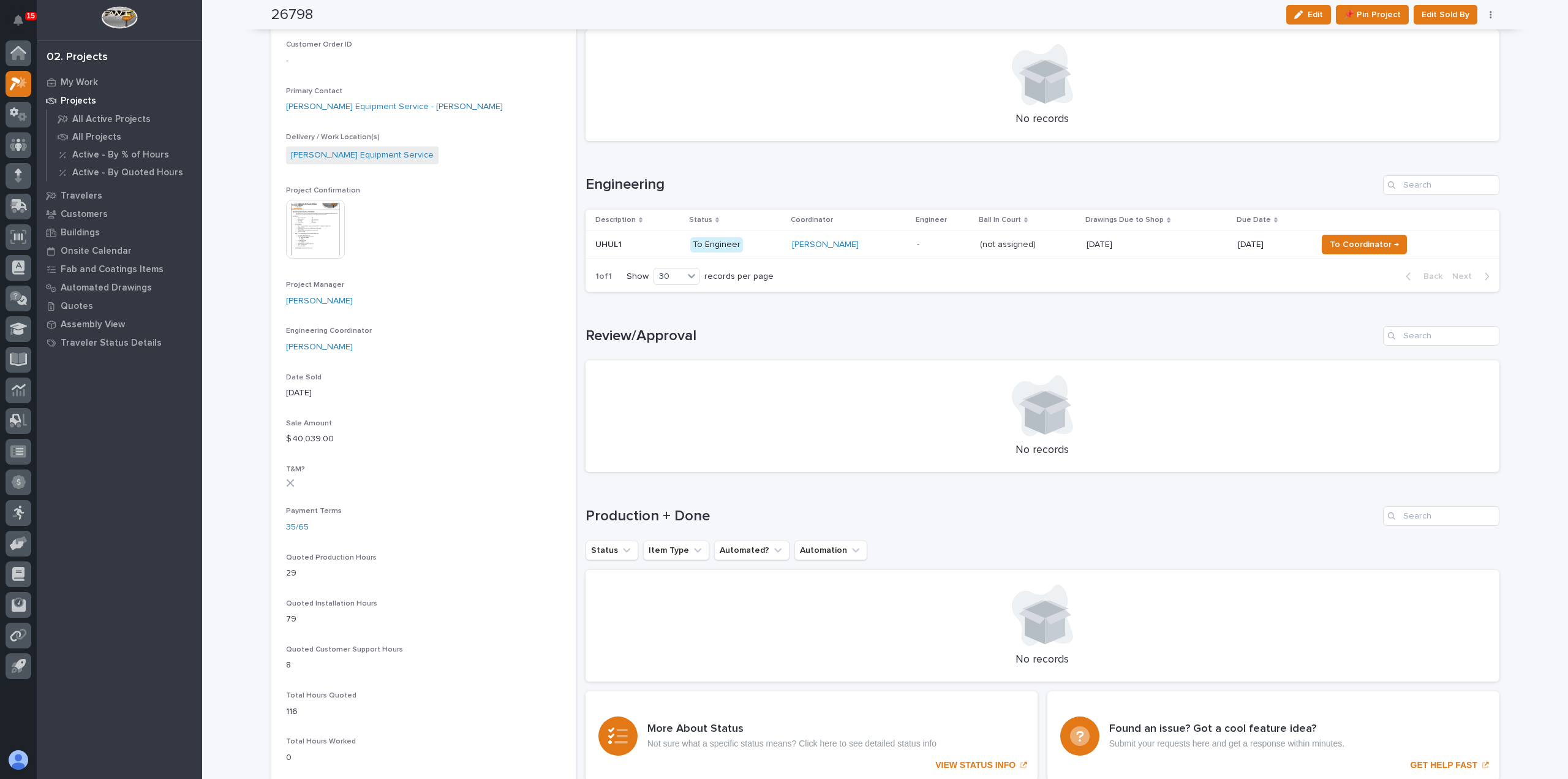
click at [1266, 332] on h1 "Review/Approval" at bounding box center [981, 336] width 792 height 17
click at [1185, 255] on td "10/06/2025 10/06/2025" at bounding box center [1157, 245] width 151 height 27
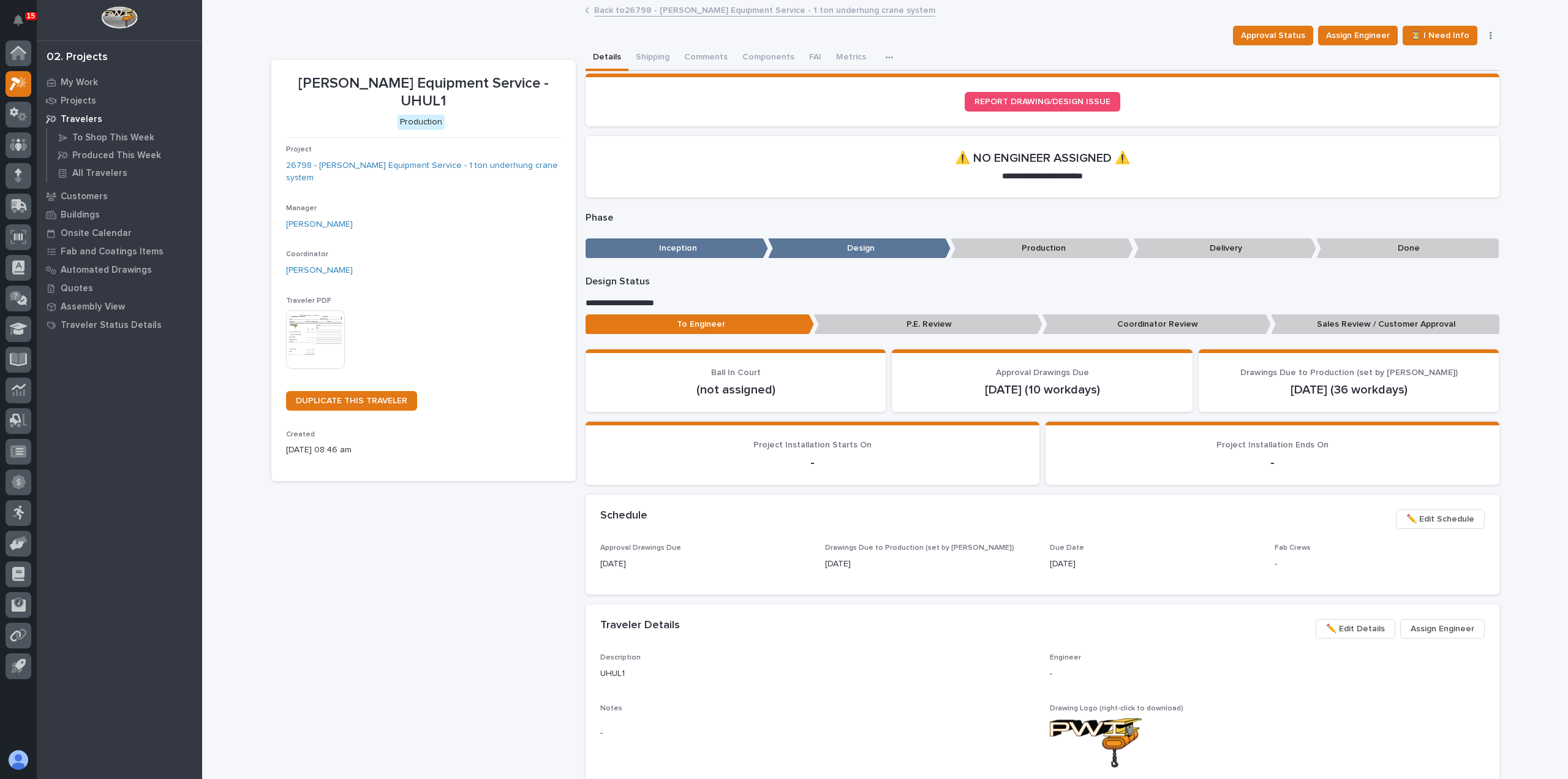
scroll to position [61, 0]
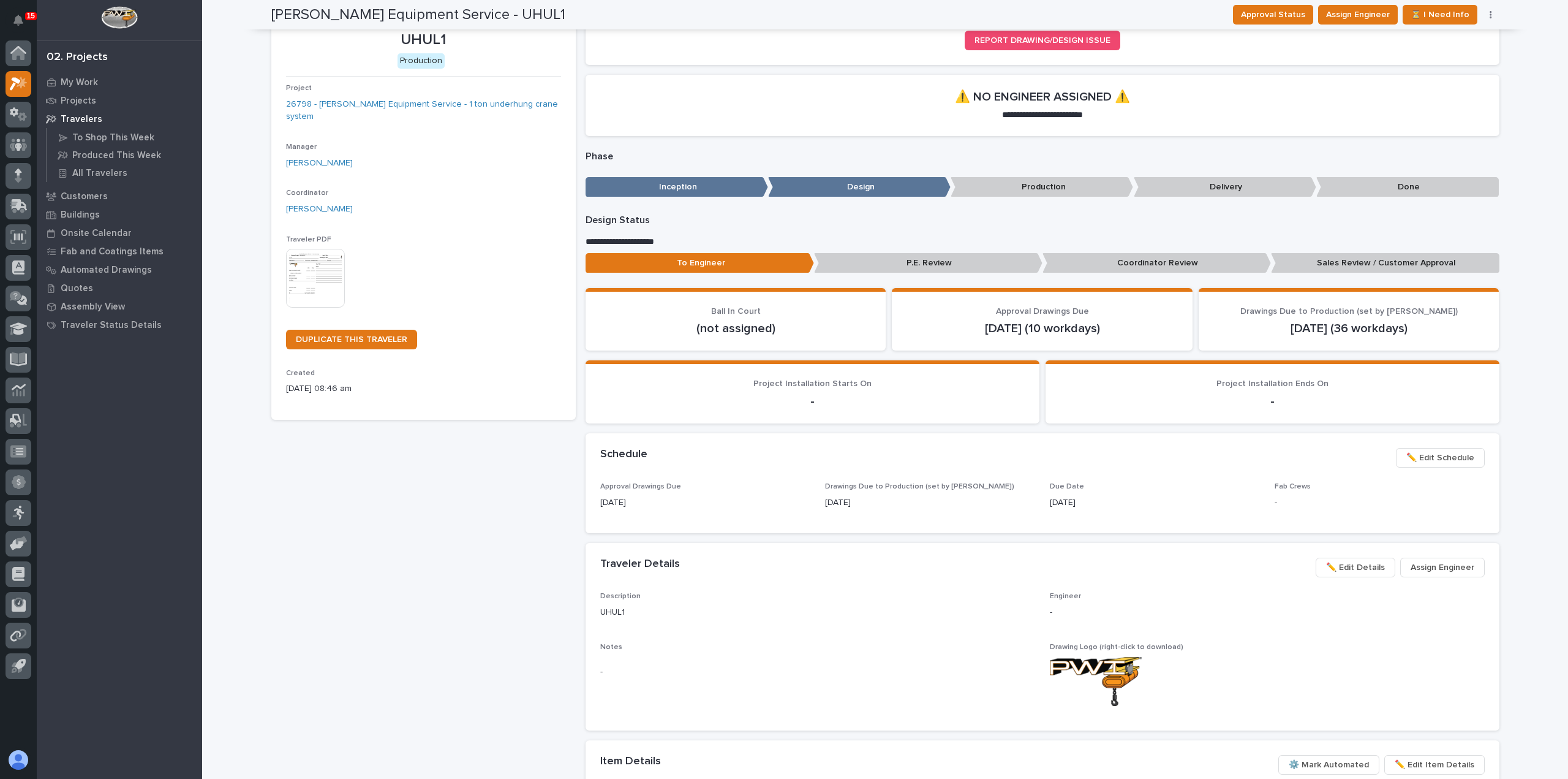
click at [1461, 448] on button "✏️ Edit Schedule" at bounding box center [1440, 458] width 89 height 19
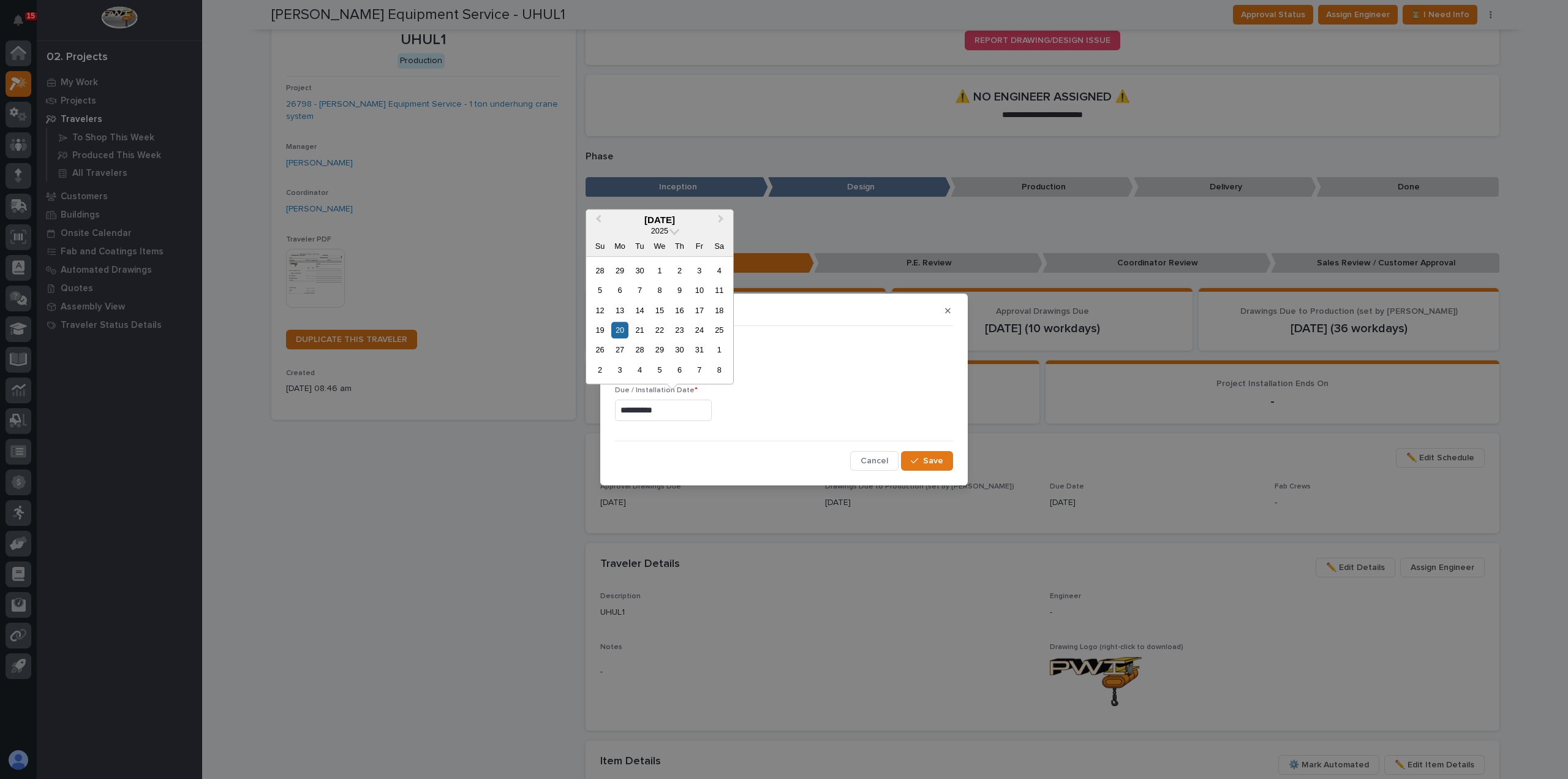
click at [679, 413] on input "**********" at bounding box center [664, 410] width 97 height 21
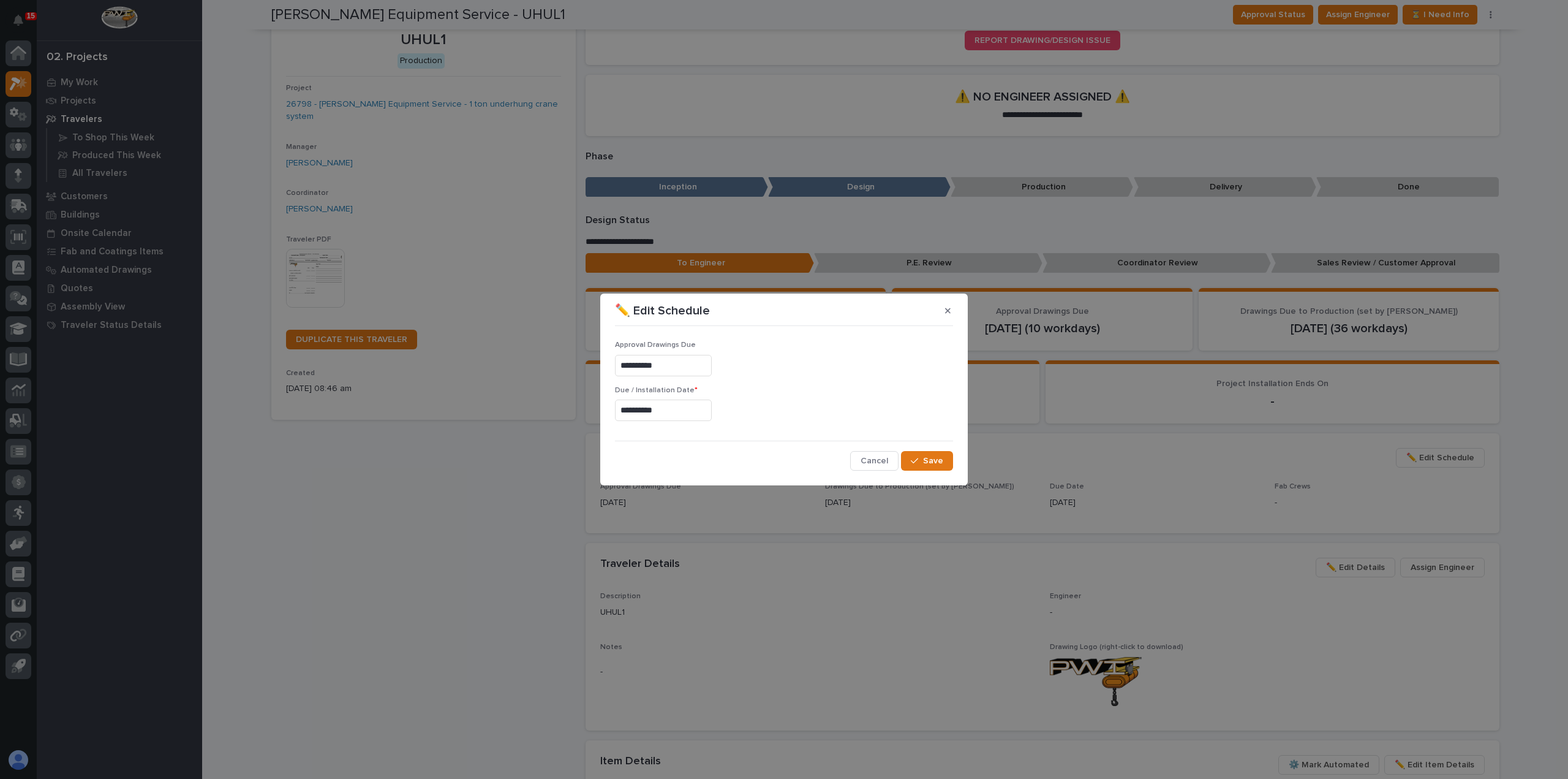
click at [784, 396] on div "**********" at bounding box center [784, 408] width 339 height 45
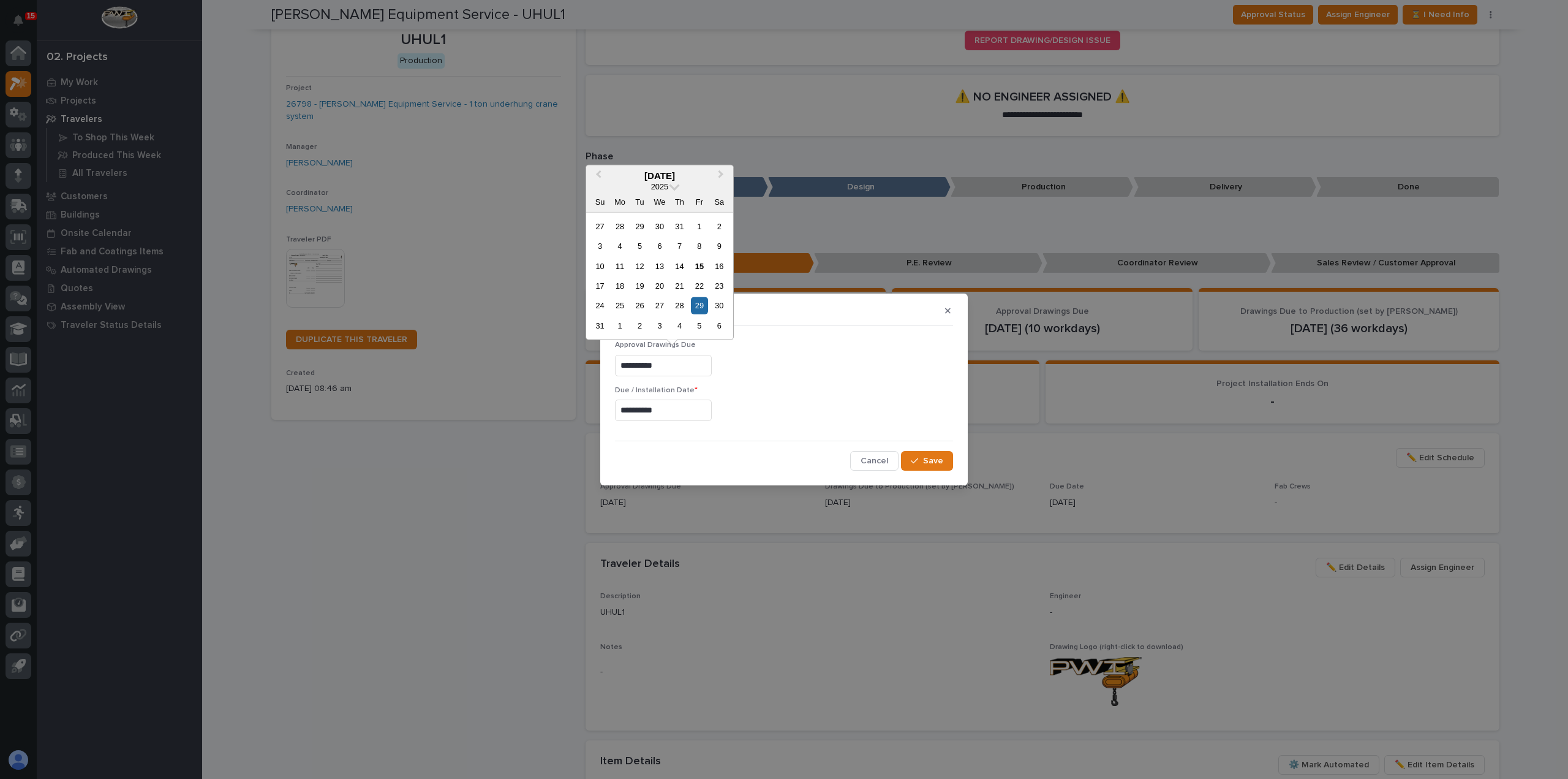
click at [688, 367] on input "**********" at bounding box center [664, 366] width 97 height 21
click at [697, 311] on div "29" at bounding box center [698, 305] width 16 height 16
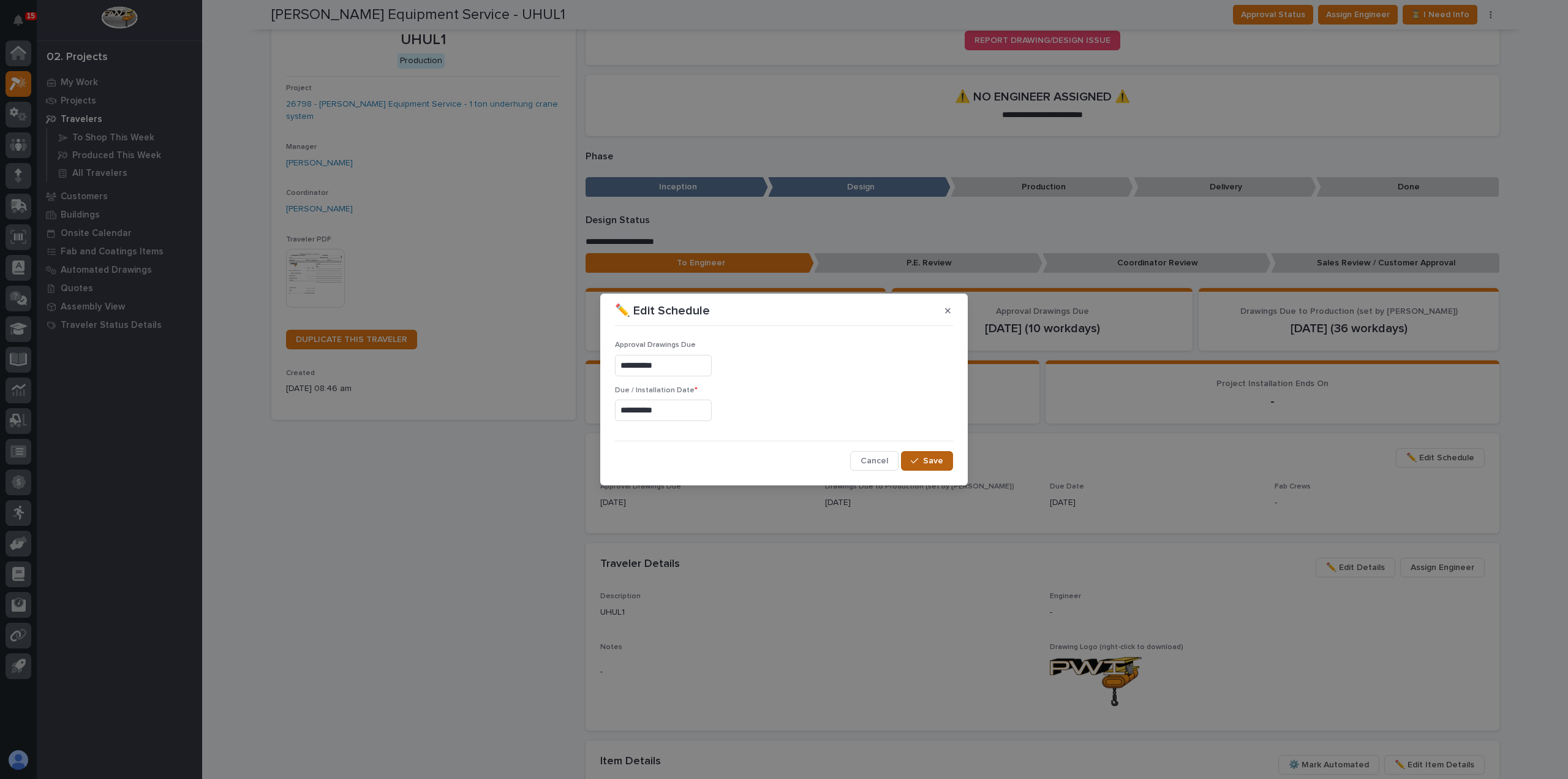
click at [932, 463] on span "Save" at bounding box center [932, 461] width 20 height 11
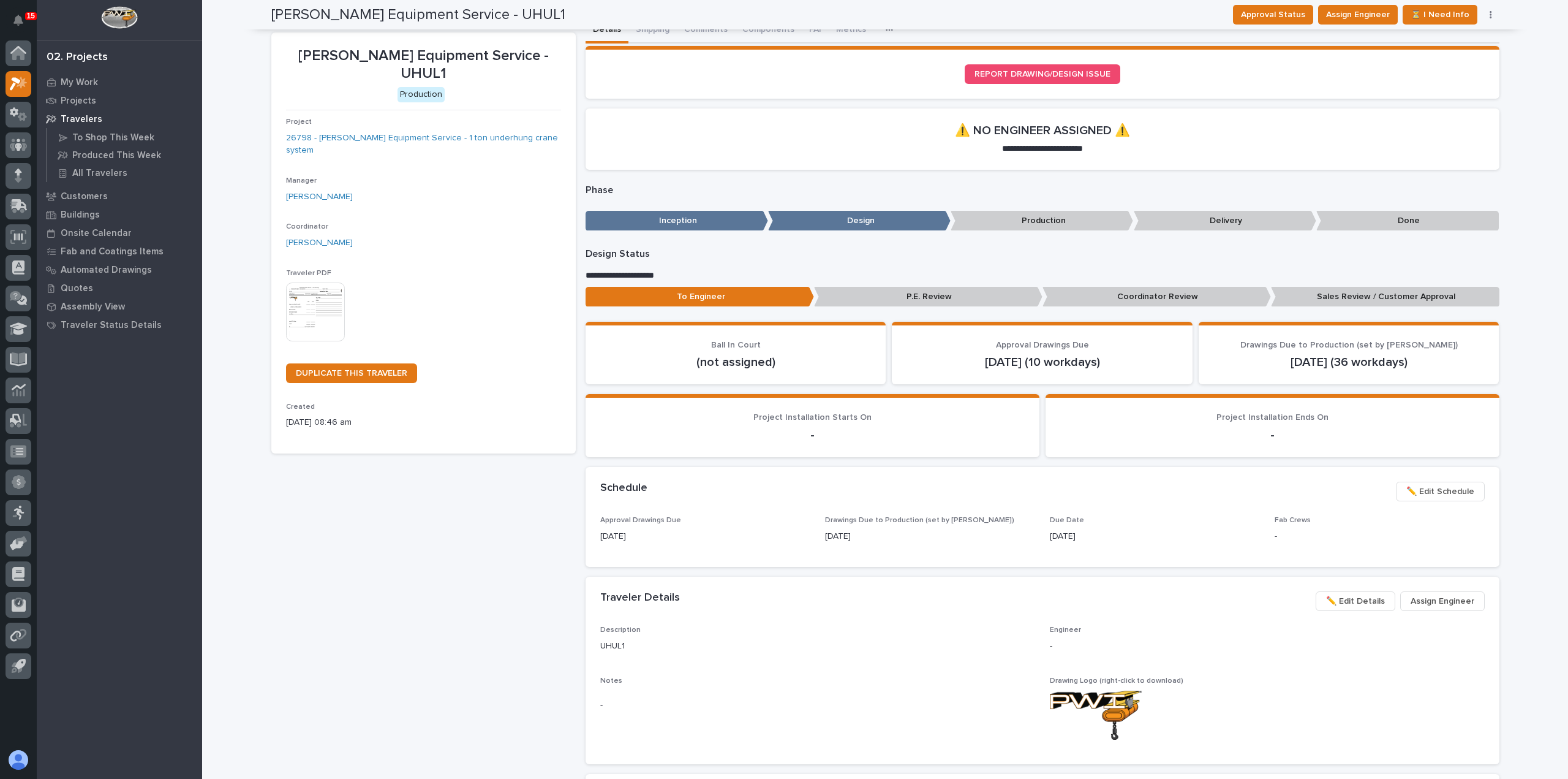
scroll to position [0, 0]
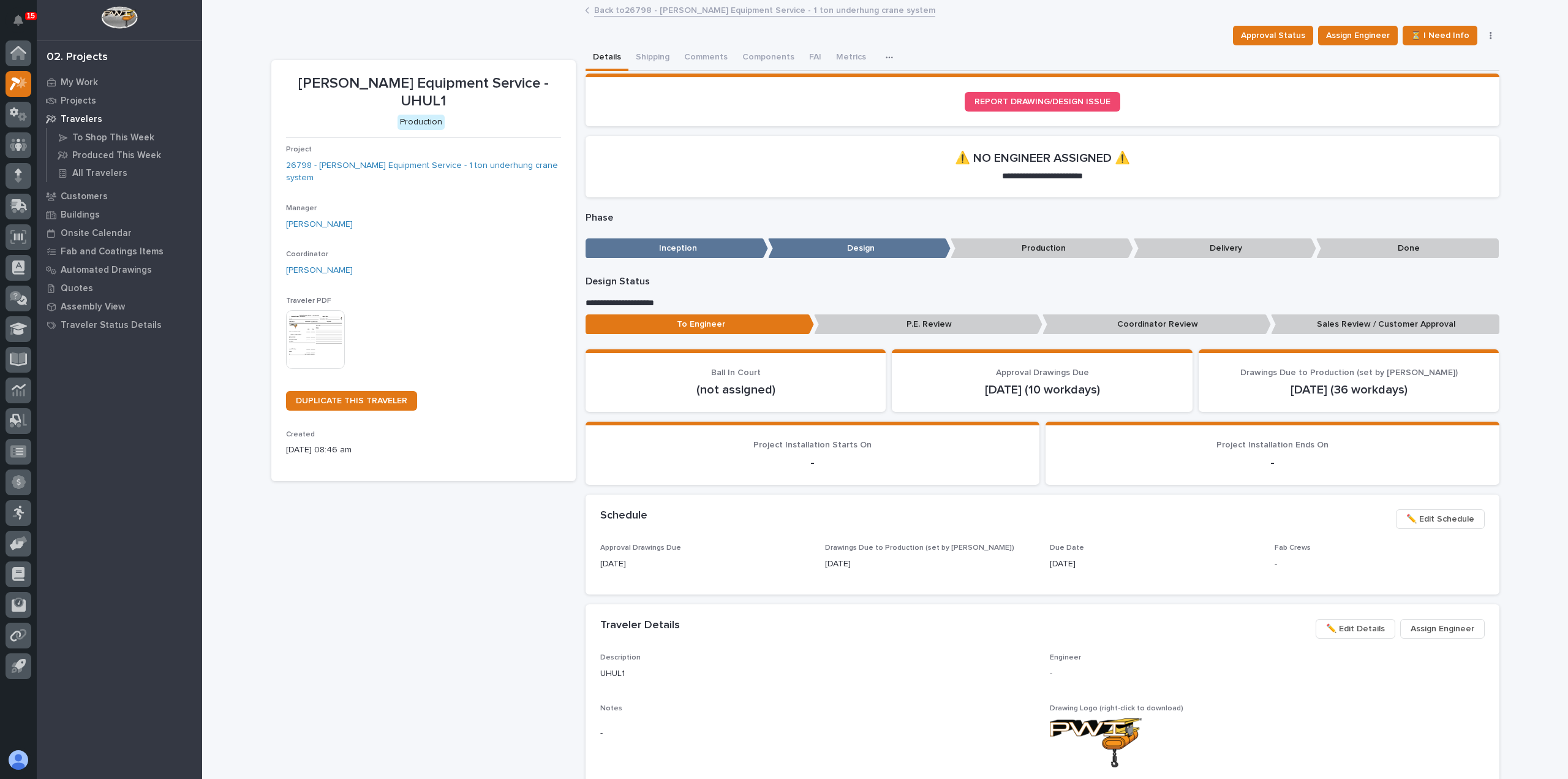
click at [717, 4] on link "Back to 26798 - Canfield Equipment Service - 1 ton underhung crane system" at bounding box center [764, 10] width 341 height 15
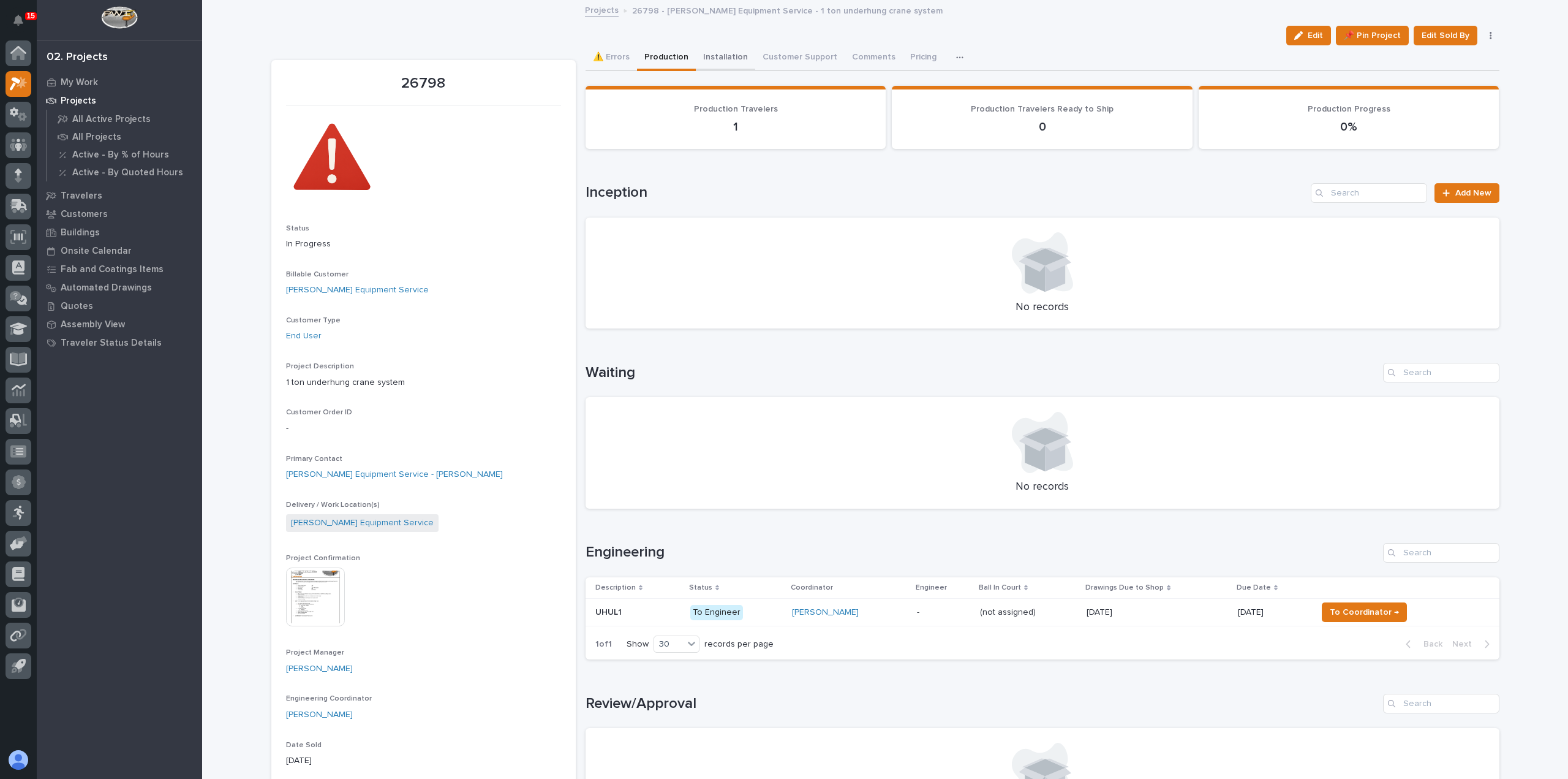
click at [719, 49] on button "Installation" at bounding box center [725, 58] width 59 height 26
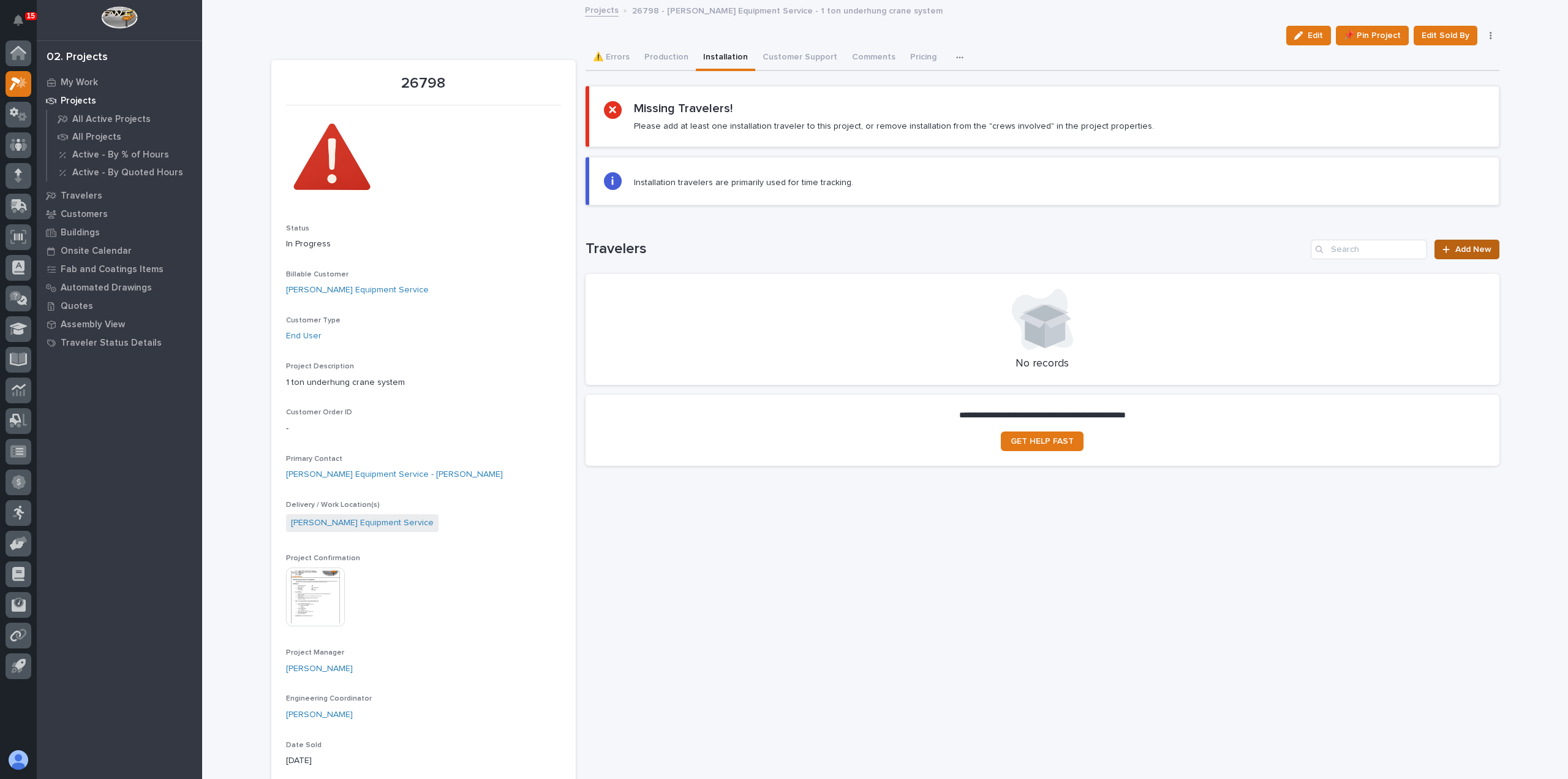
click at [1456, 252] on span "Add New" at bounding box center [1473, 249] width 36 height 9
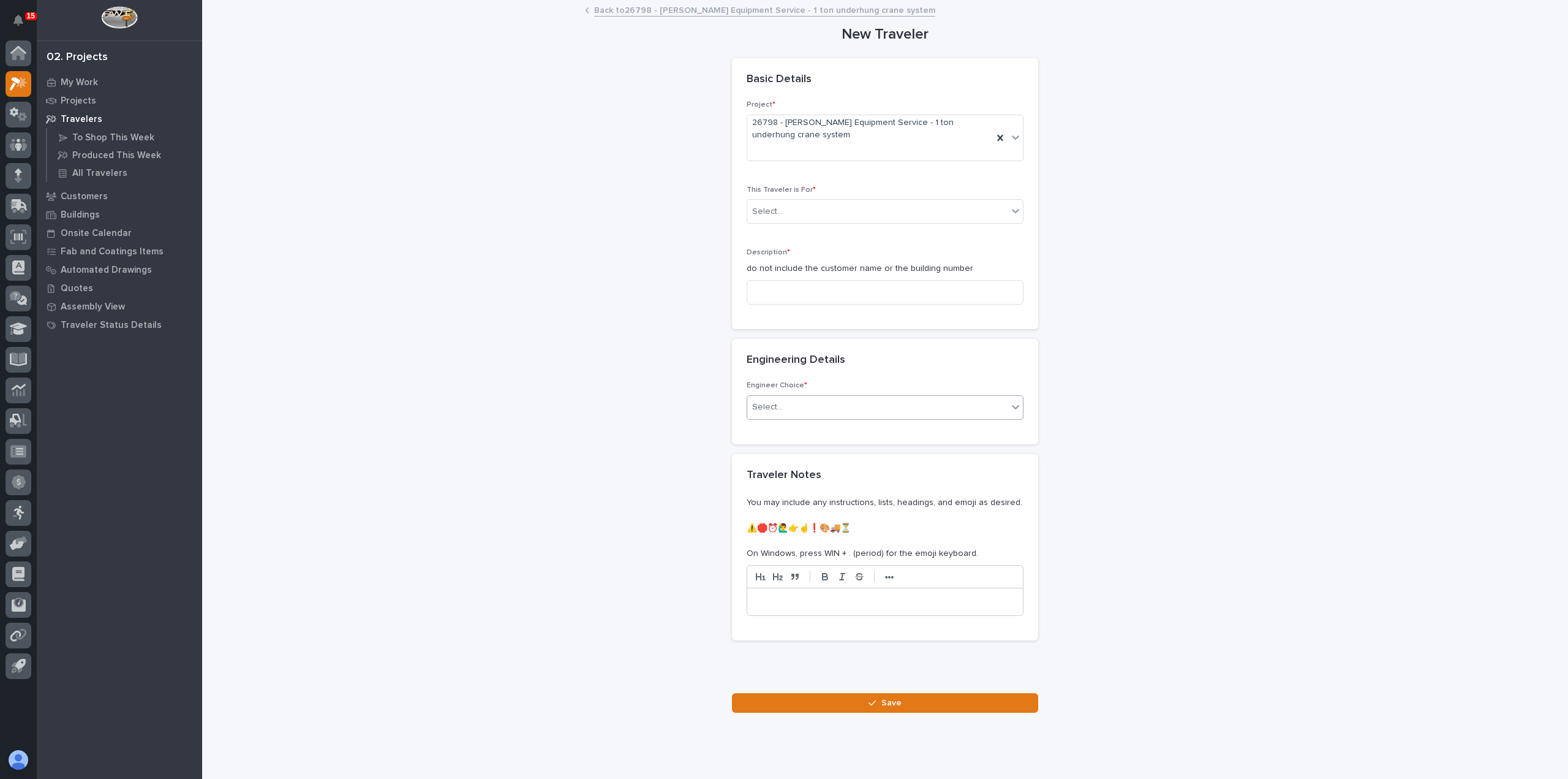
click at [800, 400] on div "Select..." at bounding box center [877, 406] width 260 height 20
click at [814, 449] on div "I want my coordinator to choose an engineer" at bounding box center [880, 451] width 276 height 21
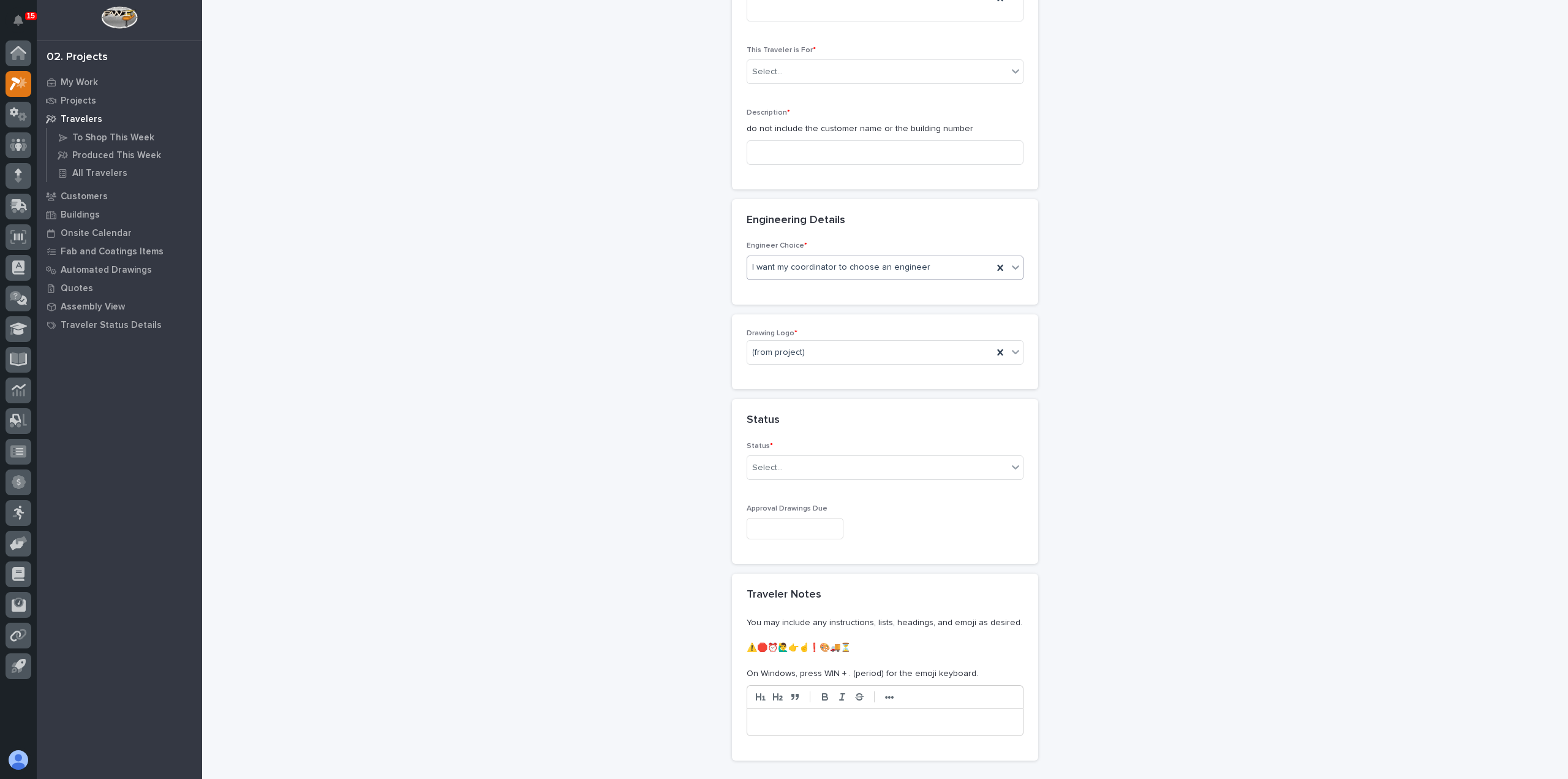
scroll to position [245, 0]
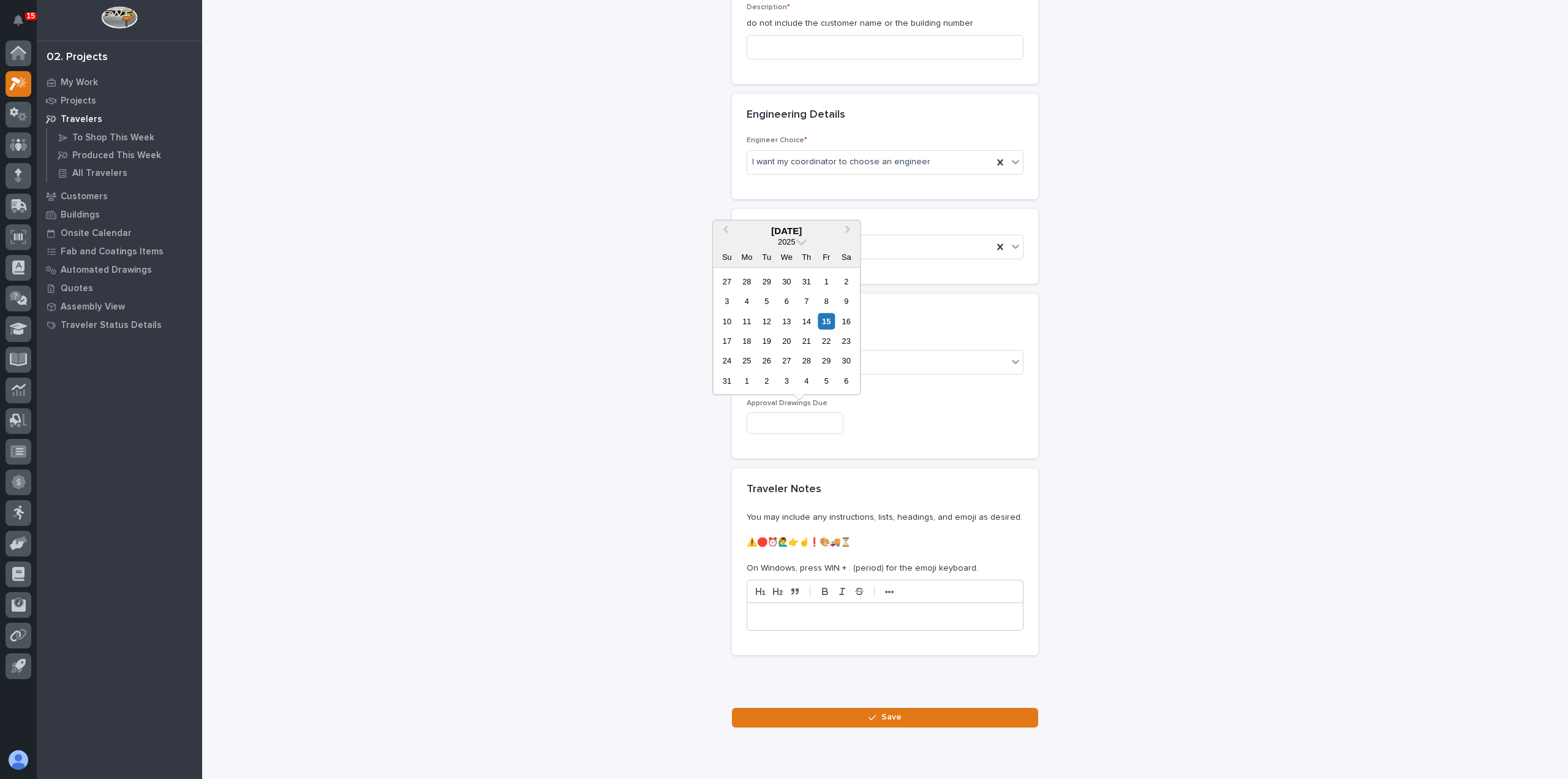
click at [810, 422] on input "text" at bounding box center [795, 423] width 97 height 21
click at [834, 364] on div "29" at bounding box center [826, 360] width 16 height 16
type input "**********"
click at [834, 363] on div "Select..." at bounding box center [877, 362] width 260 height 20
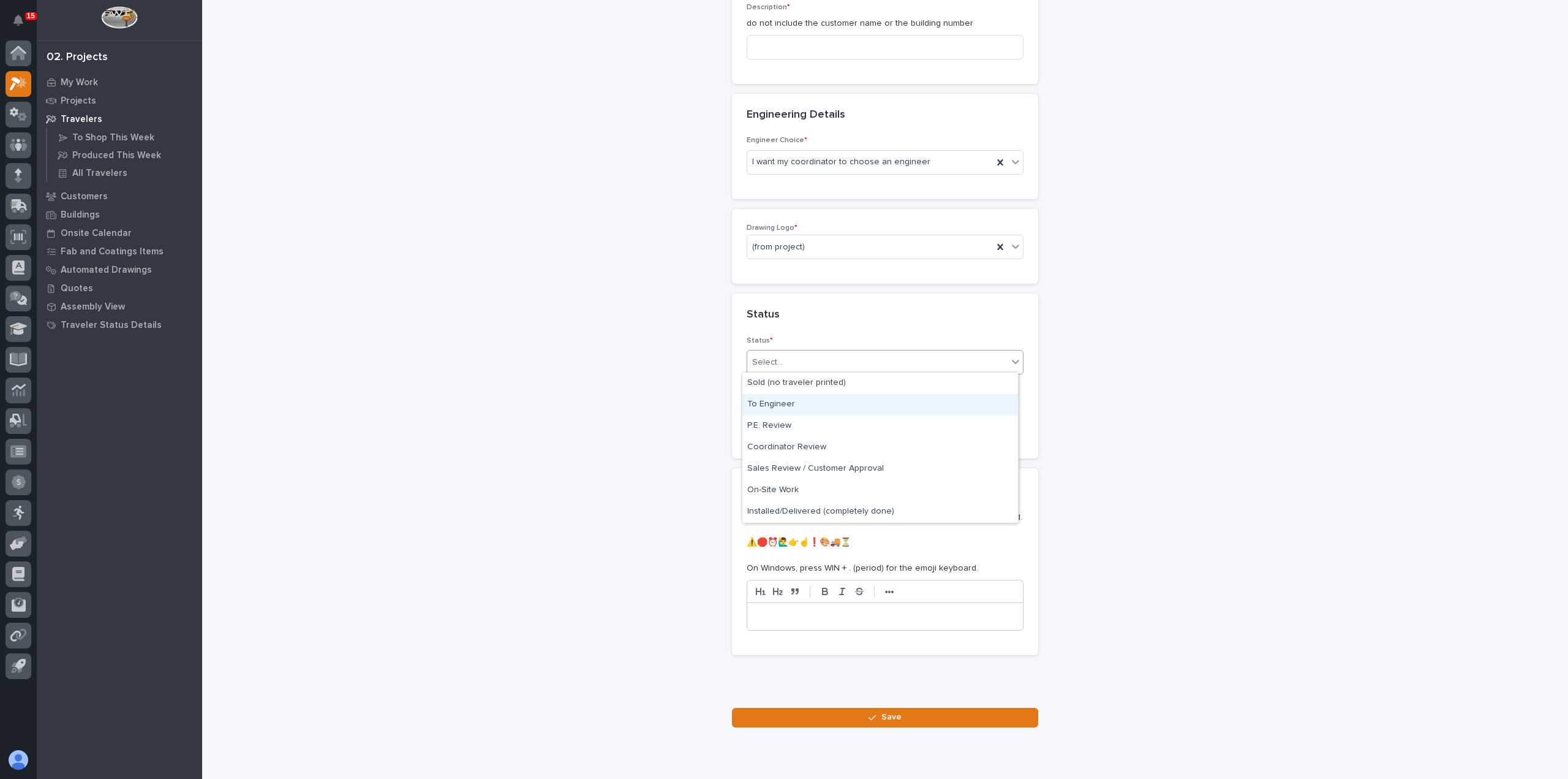
click at [842, 406] on div "To Engineer" at bounding box center [880, 404] width 276 height 21
click at [821, 252] on div "(from project)" at bounding box center [871, 247] width 246 height 20
click at [829, 303] on div "PWI" at bounding box center [880, 312] width 276 height 21
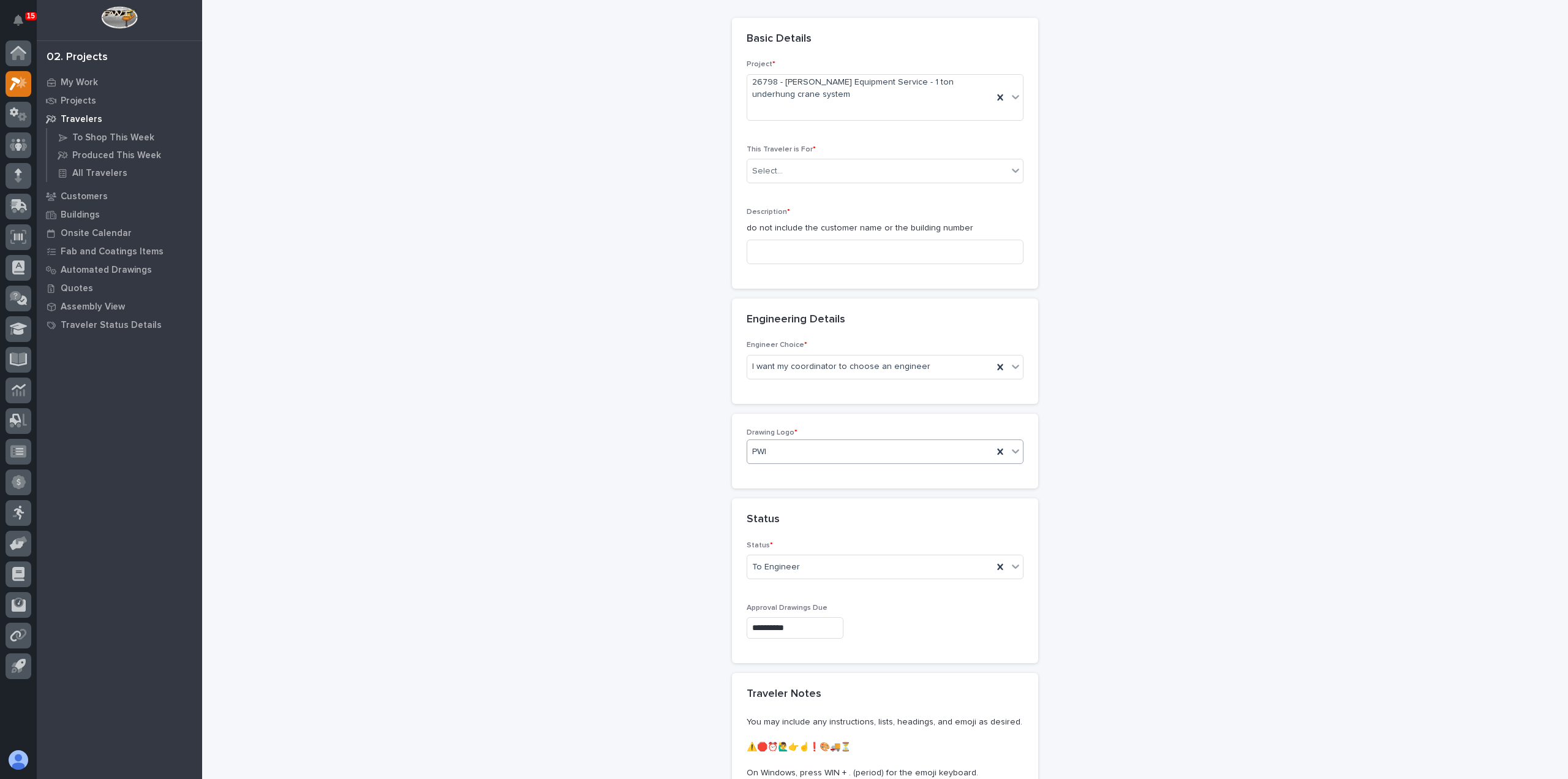
scroll to position [0, 0]
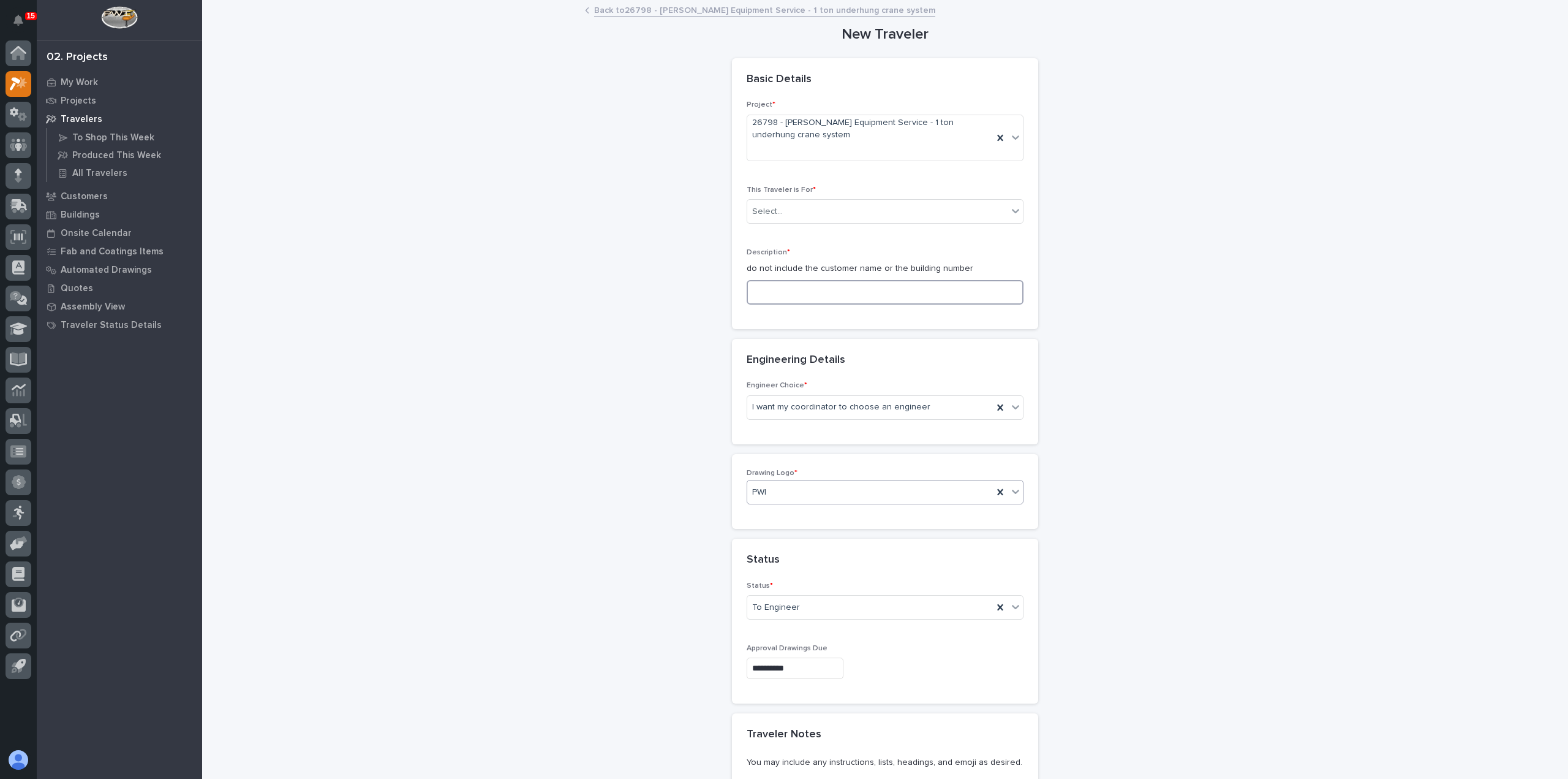
click at [801, 291] on input at bounding box center [885, 291] width 277 height 24
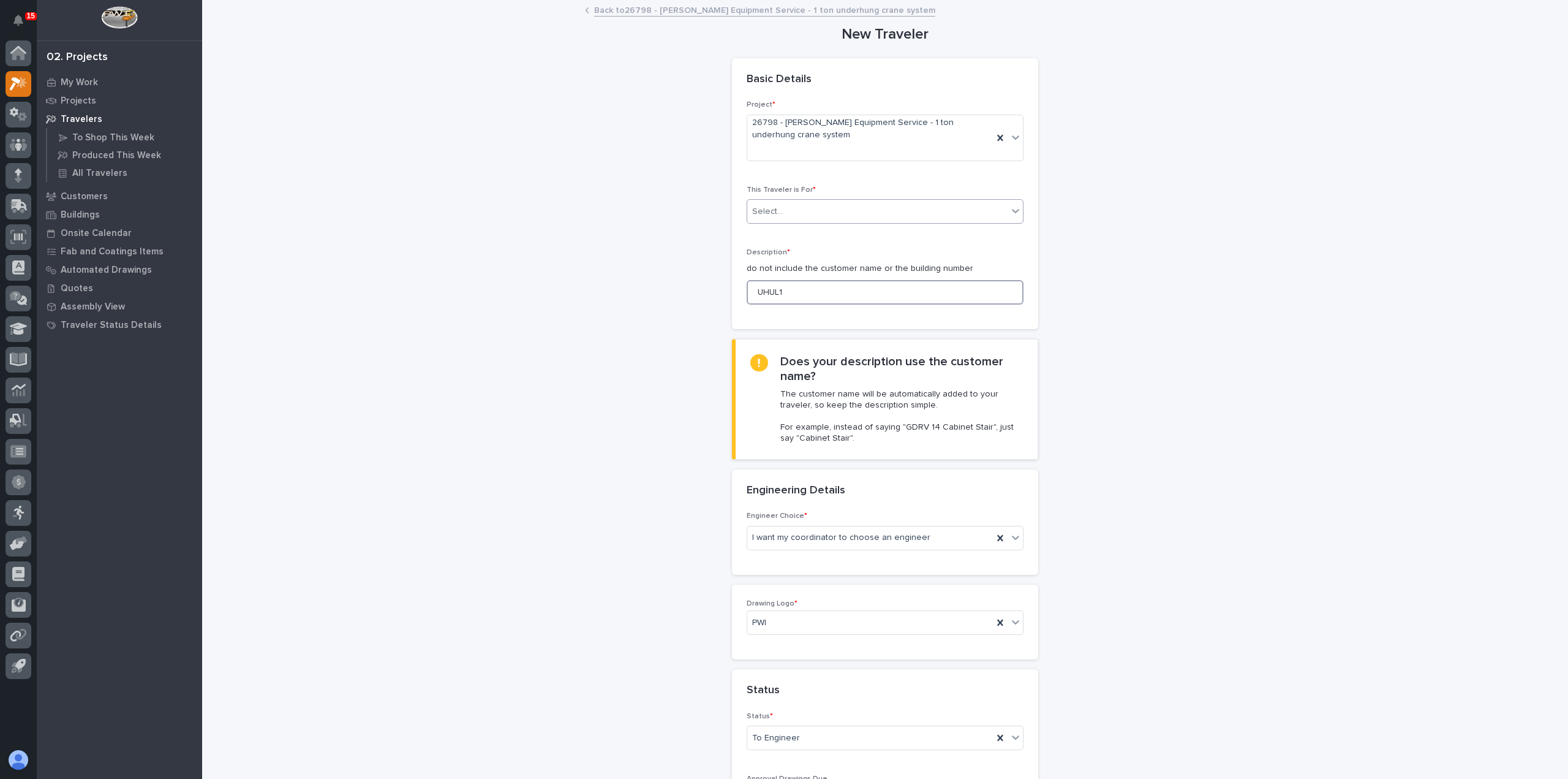
type input "UHUL1"
click at [792, 216] on div "Select..." at bounding box center [877, 211] width 260 height 20
click at [806, 250] on div "Installation" at bounding box center [880, 255] width 276 height 21
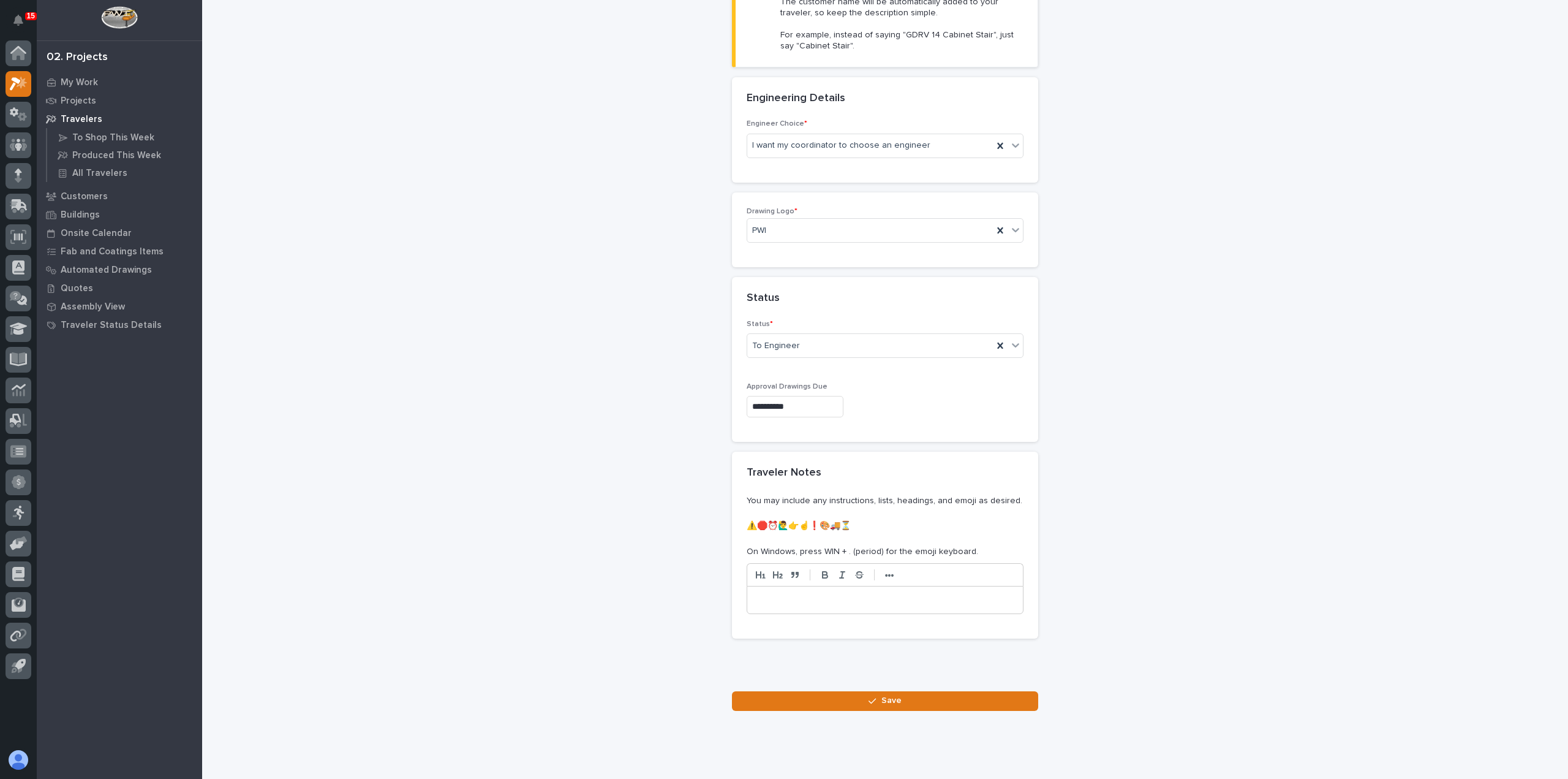
scroll to position [416, 0]
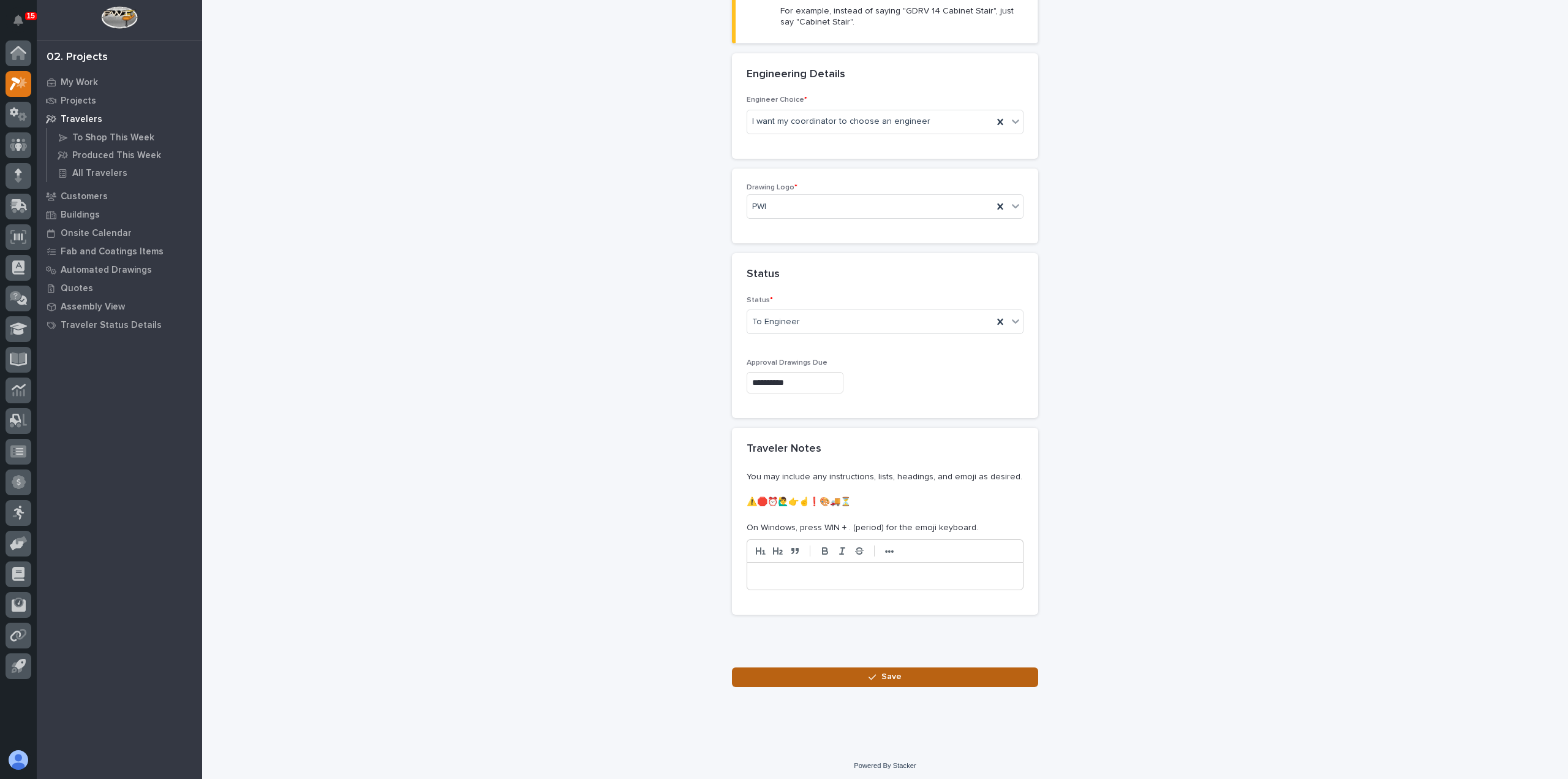
click at [895, 675] on span "Save" at bounding box center [891, 675] width 20 height 11
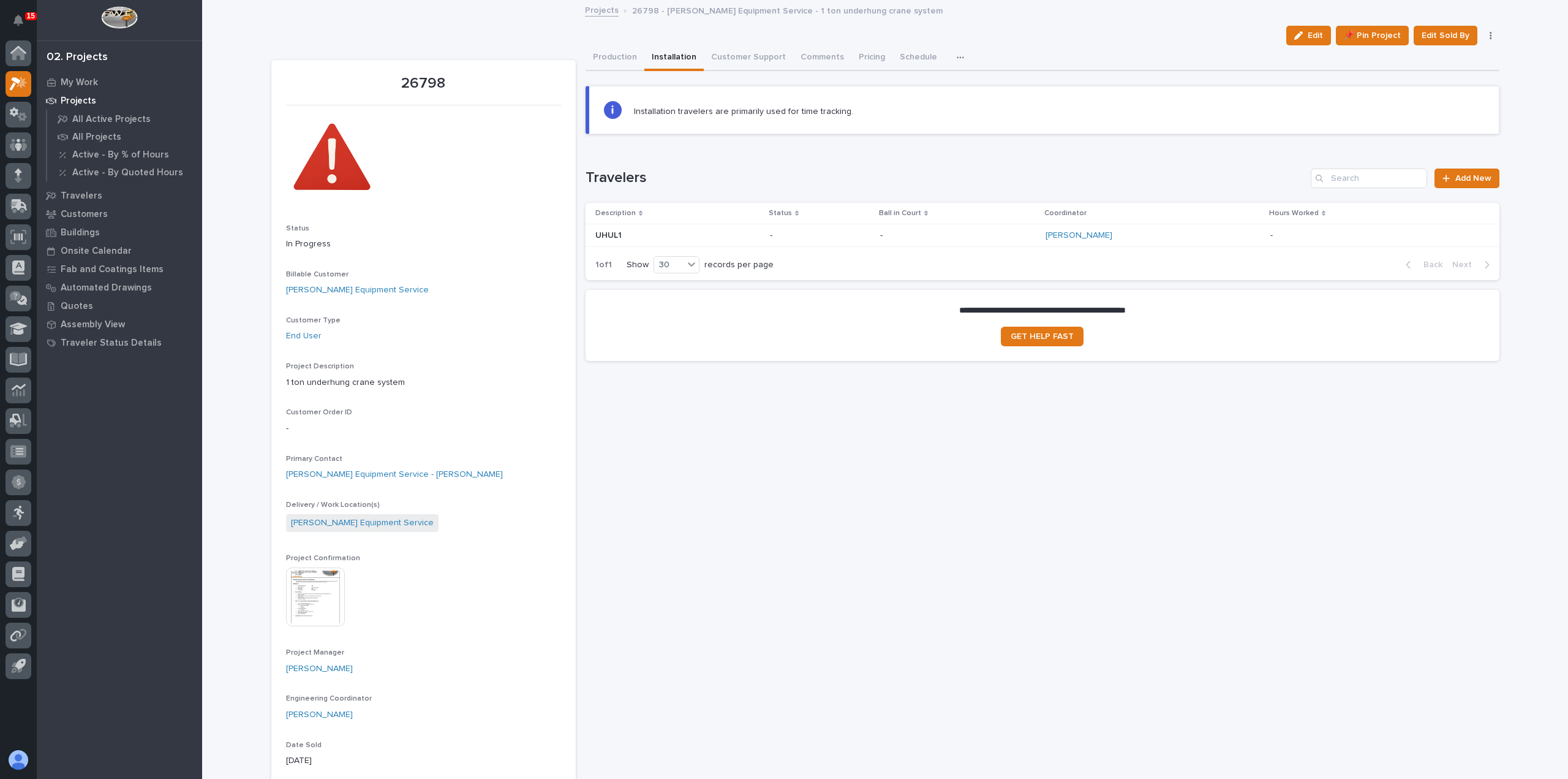
click at [603, 15] on link "Projects" at bounding box center [602, 10] width 34 height 15
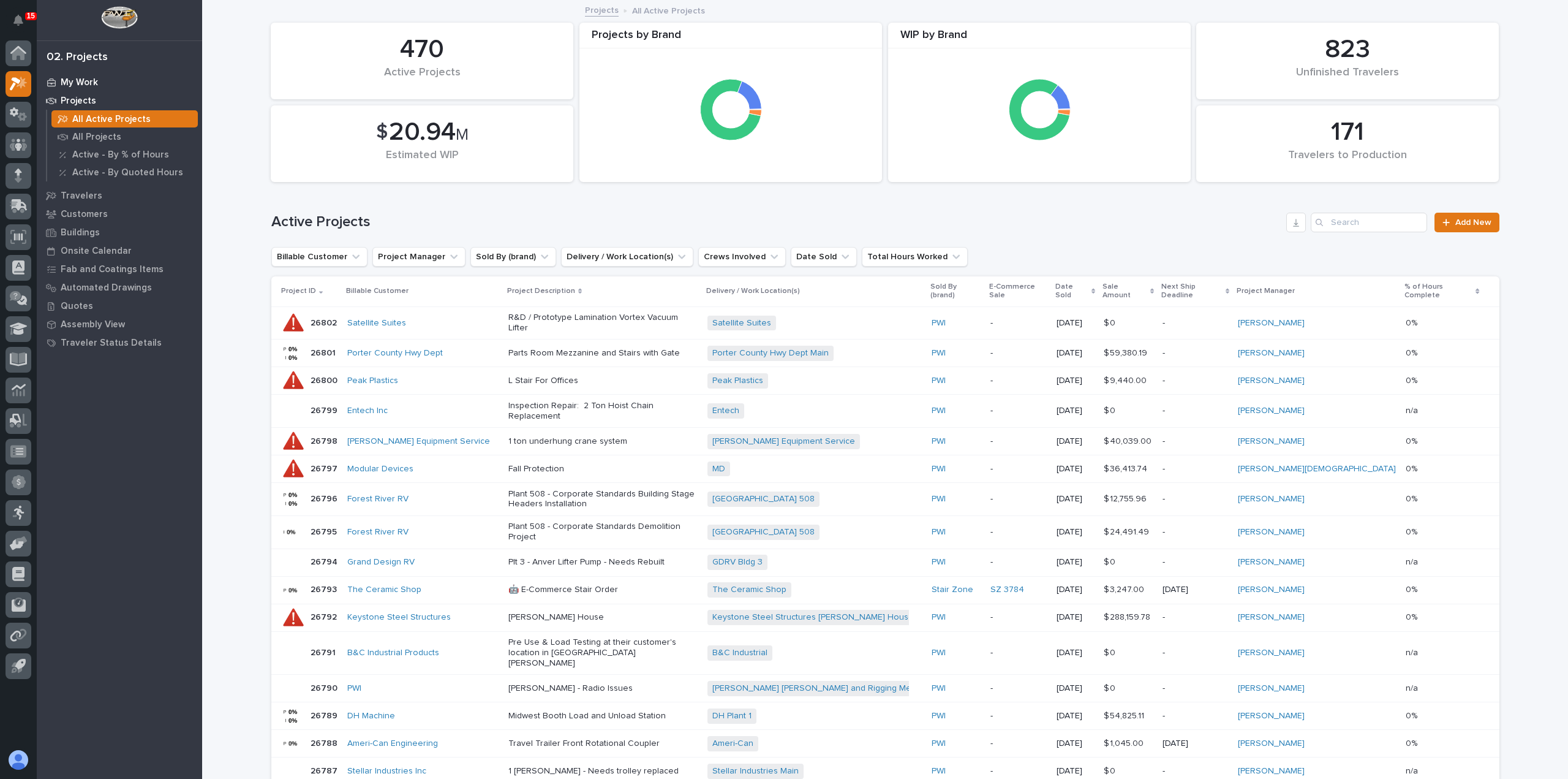
click at [88, 83] on p "My Work" at bounding box center [79, 82] width 38 height 11
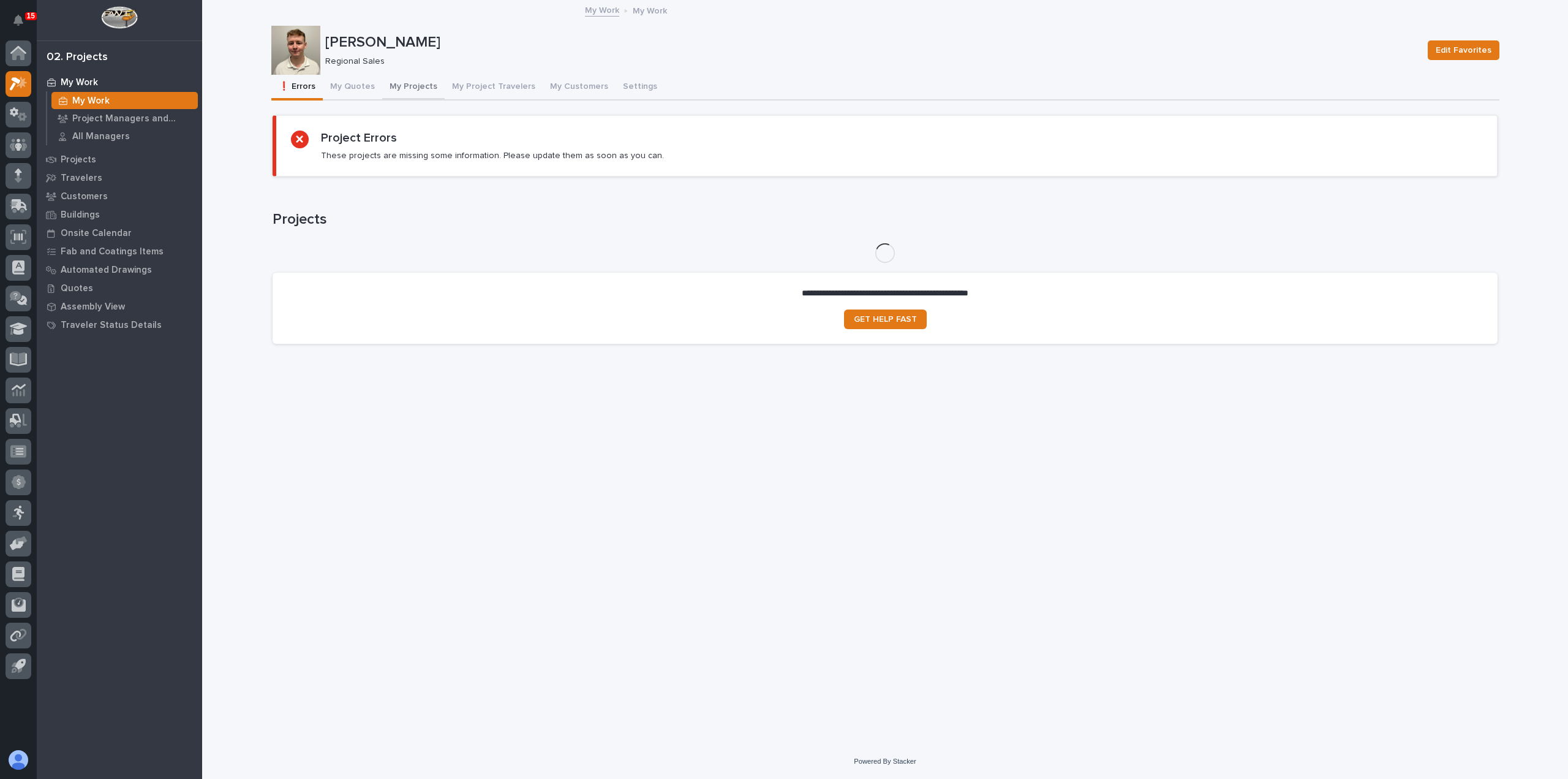
click at [409, 87] on button "My Projects" at bounding box center [413, 87] width 63 height 26
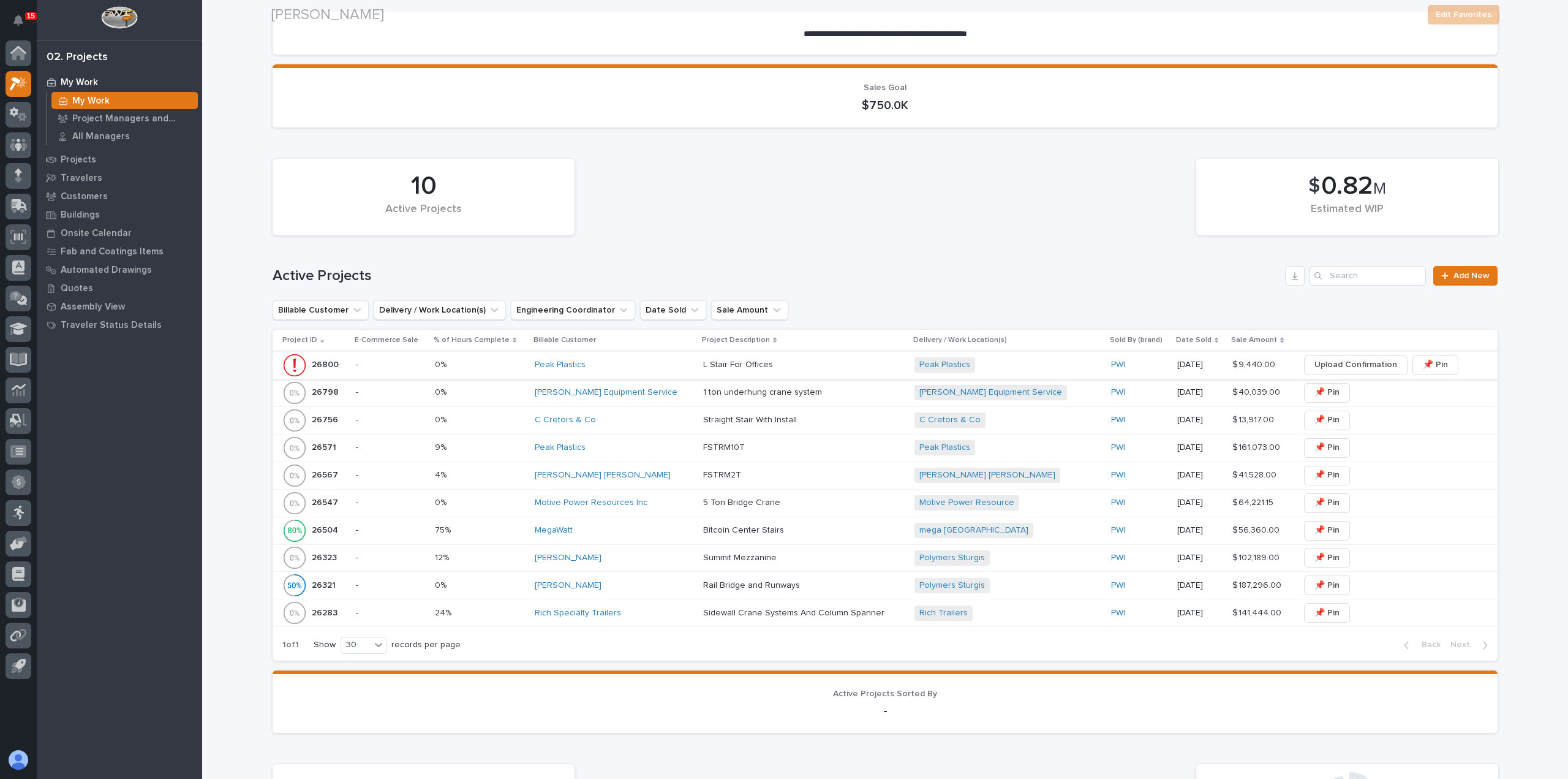
scroll to position [184, 0]
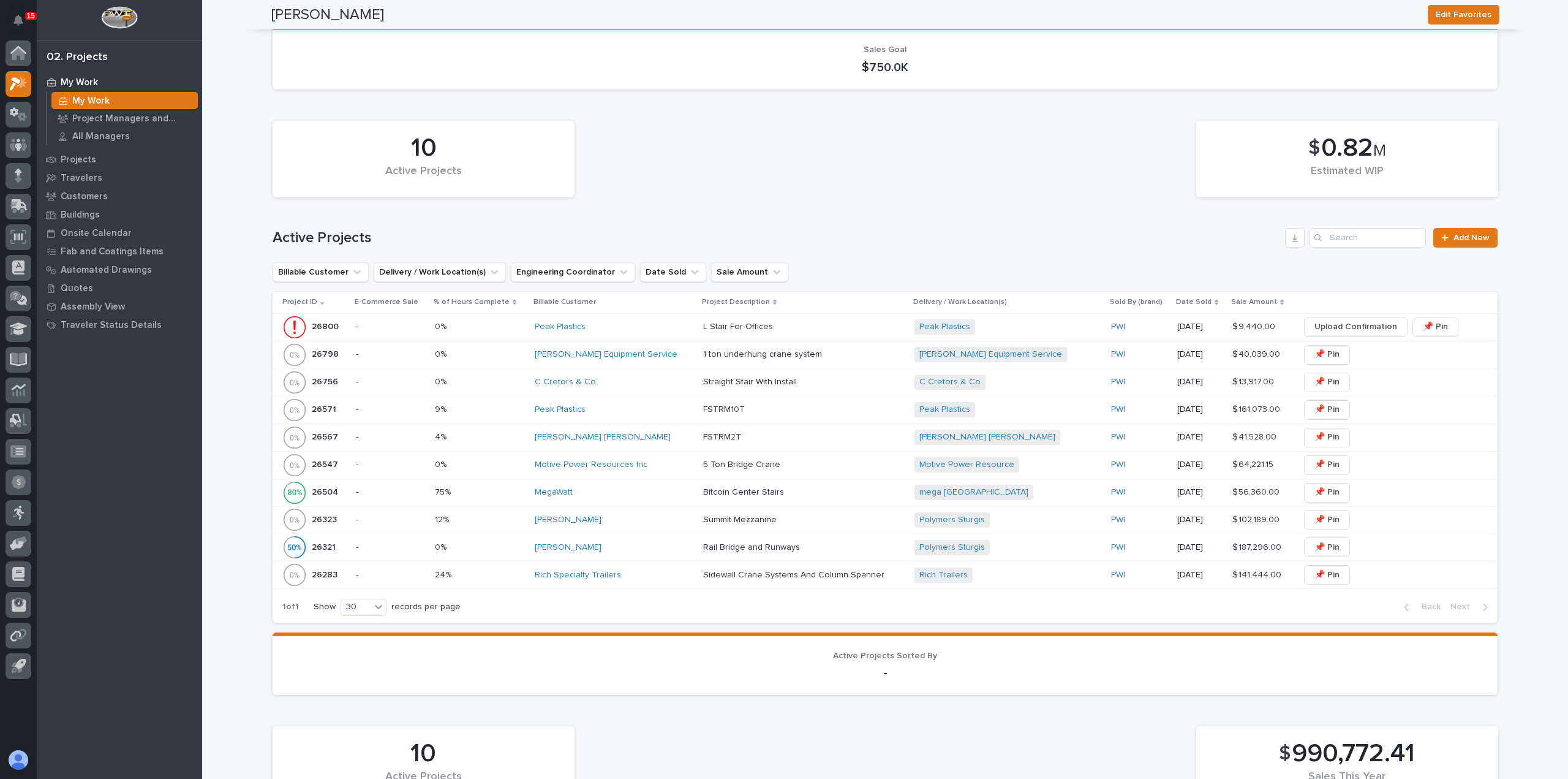
click at [614, 330] on div "Peak Plastics" at bounding box center [614, 326] width 159 height 11
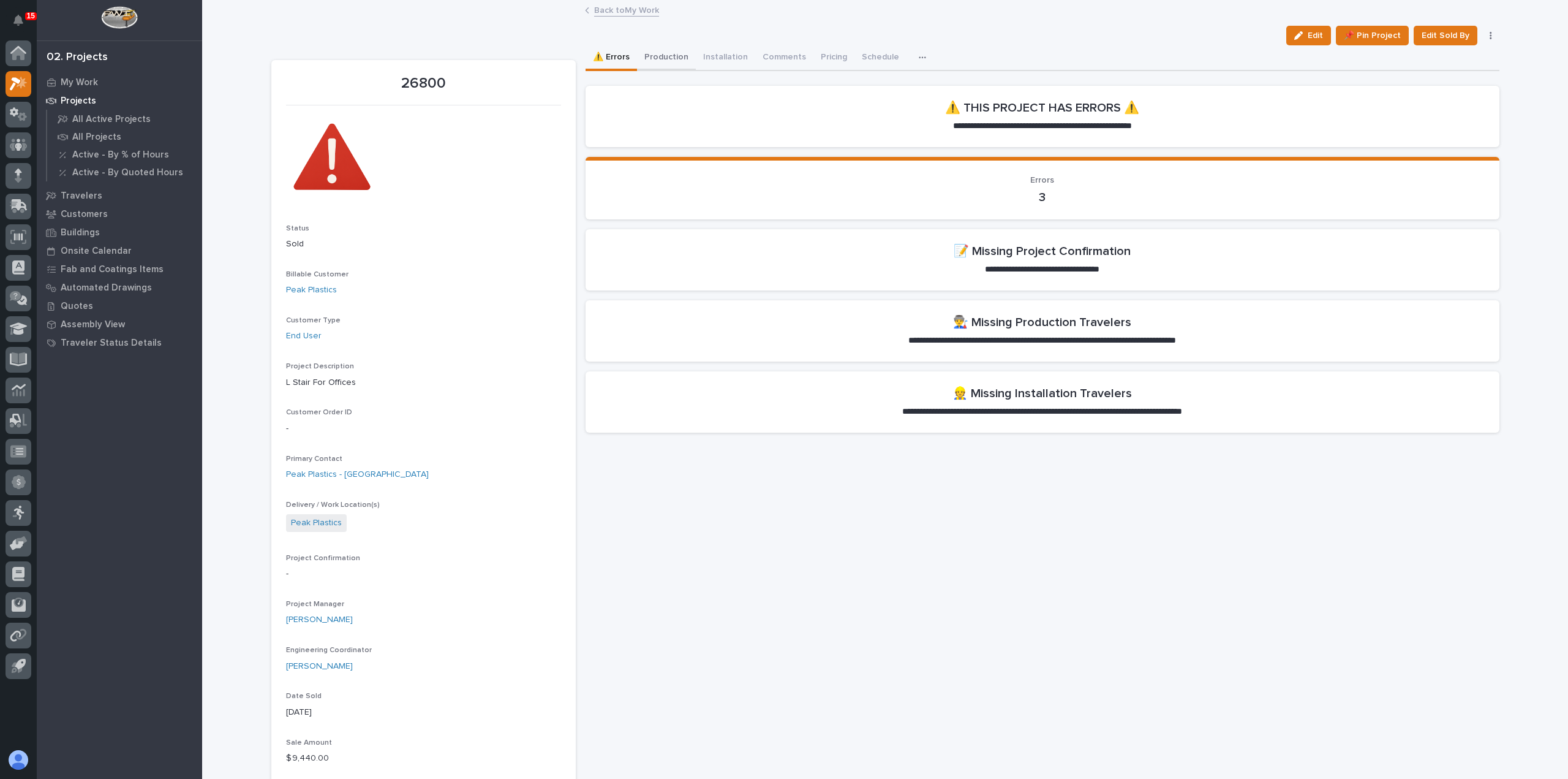
click at [669, 62] on button "Production" at bounding box center [666, 58] width 59 height 26
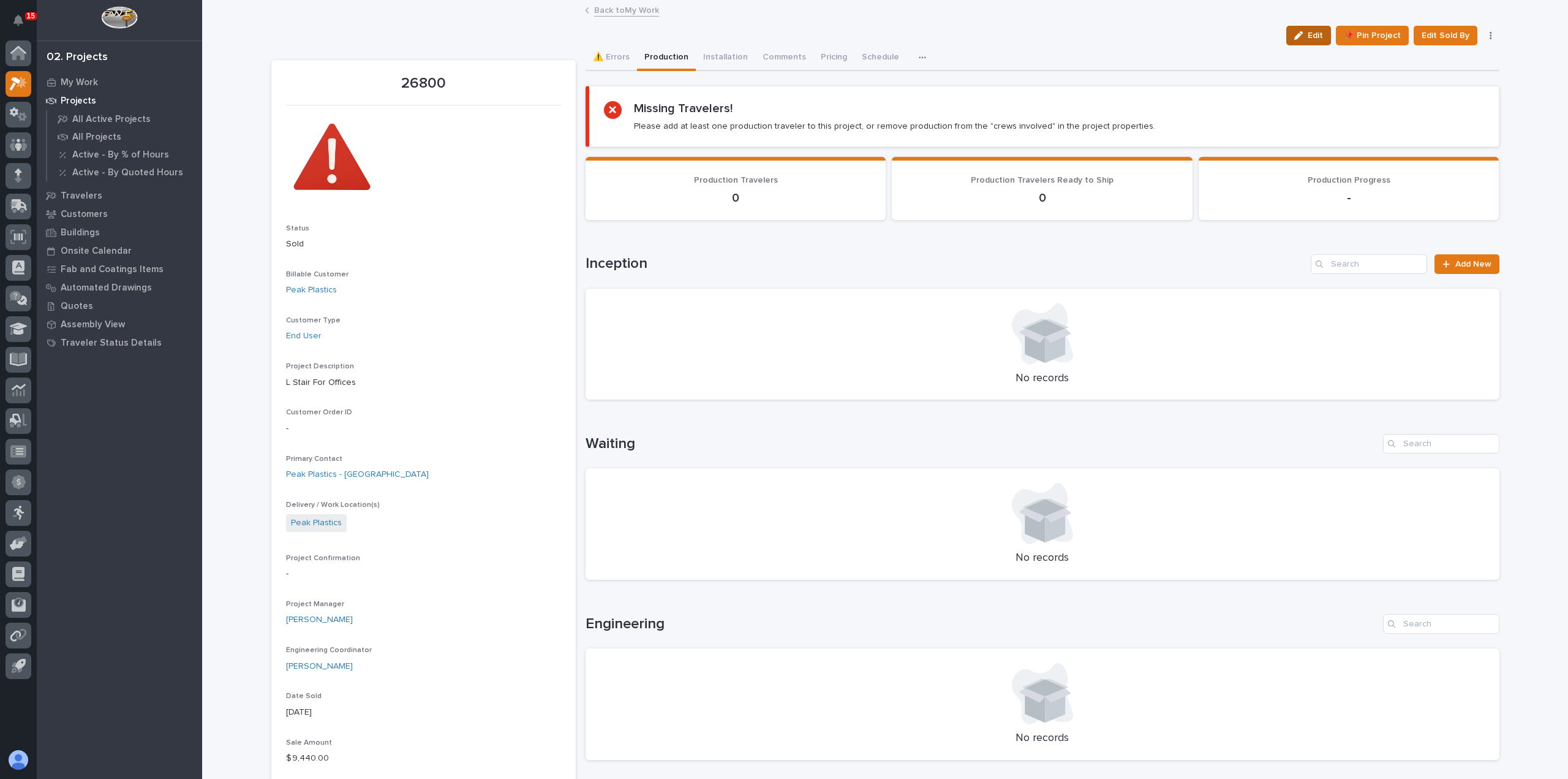
click at [1305, 38] on div "button" at bounding box center [1301, 35] width 14 height 9
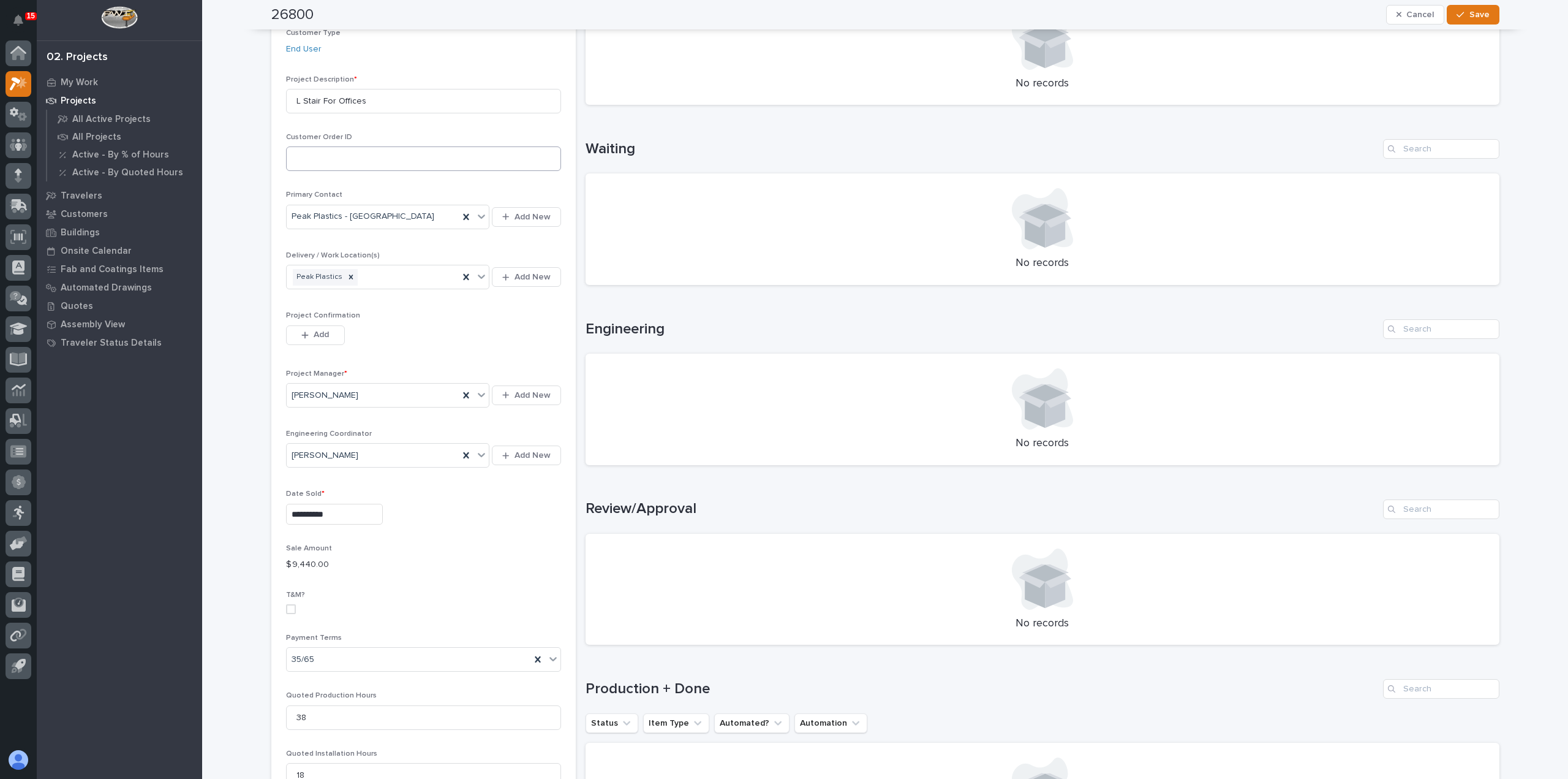
scroll to position [307, 0]
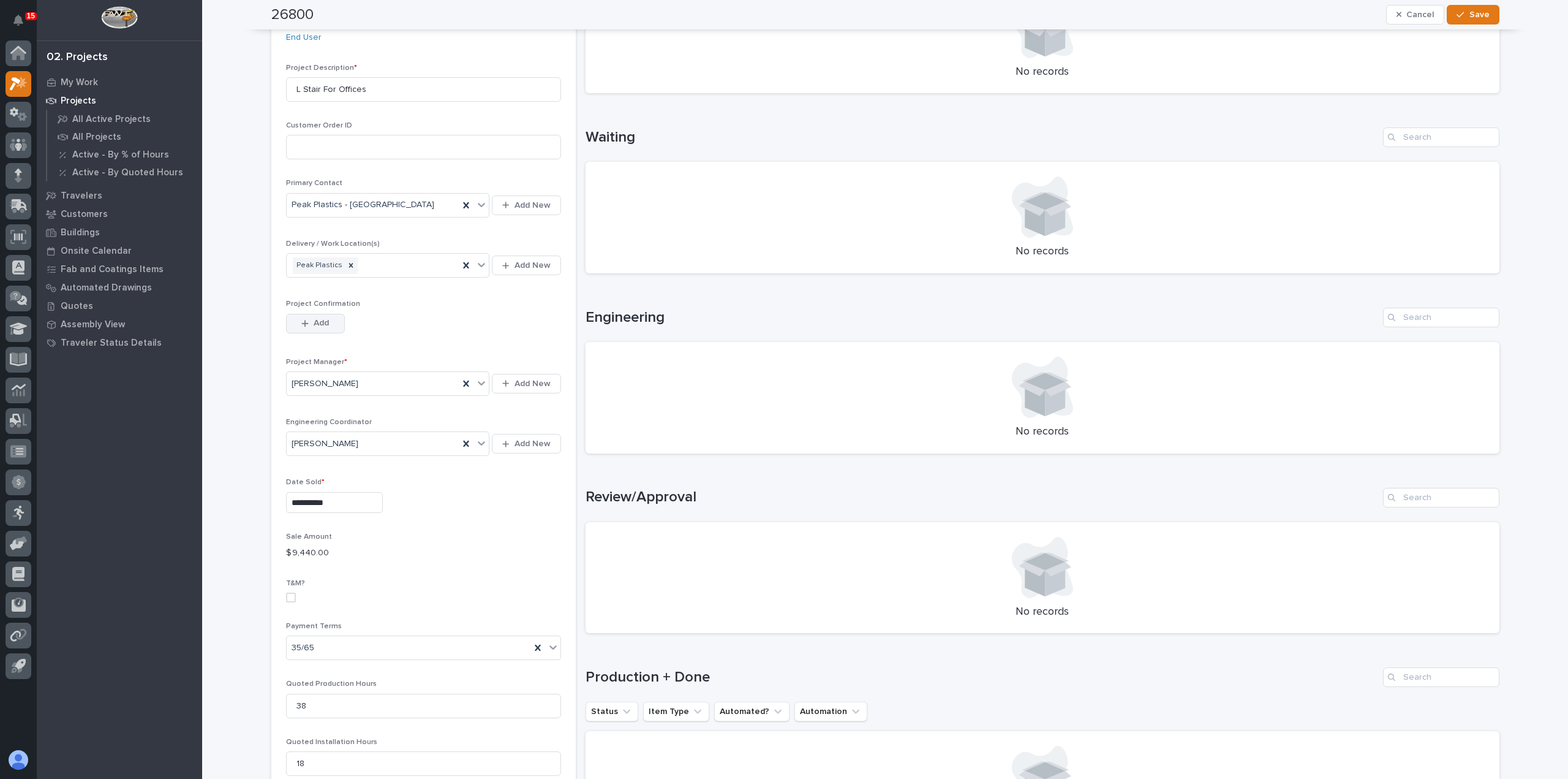
click at [323, 331] on button "Add" at bounding box center [315, 323] width 59 height 19
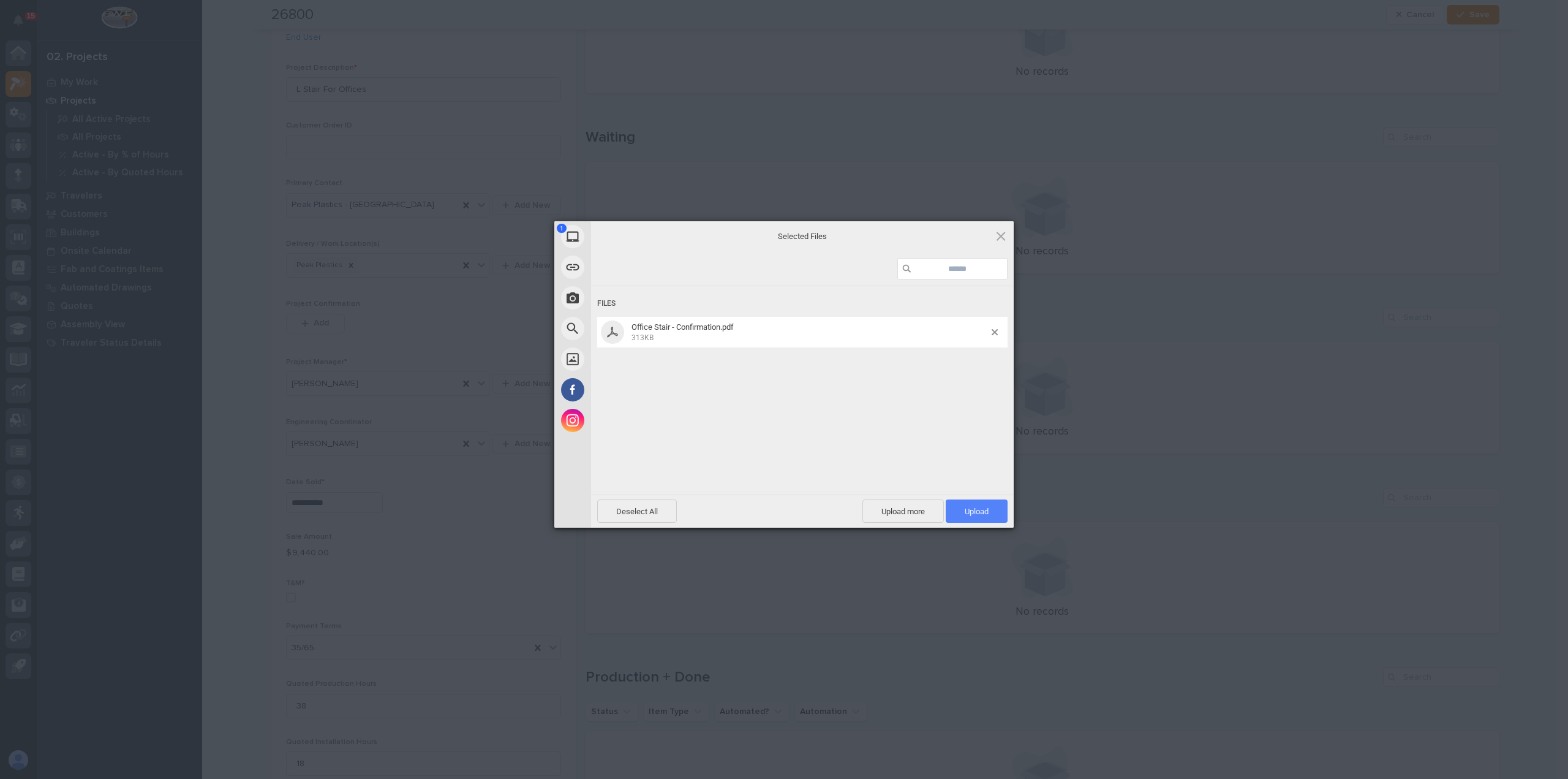
click at [984, 505] on span "Upload 1" at bounding box center [977, 511] width 62 height 23
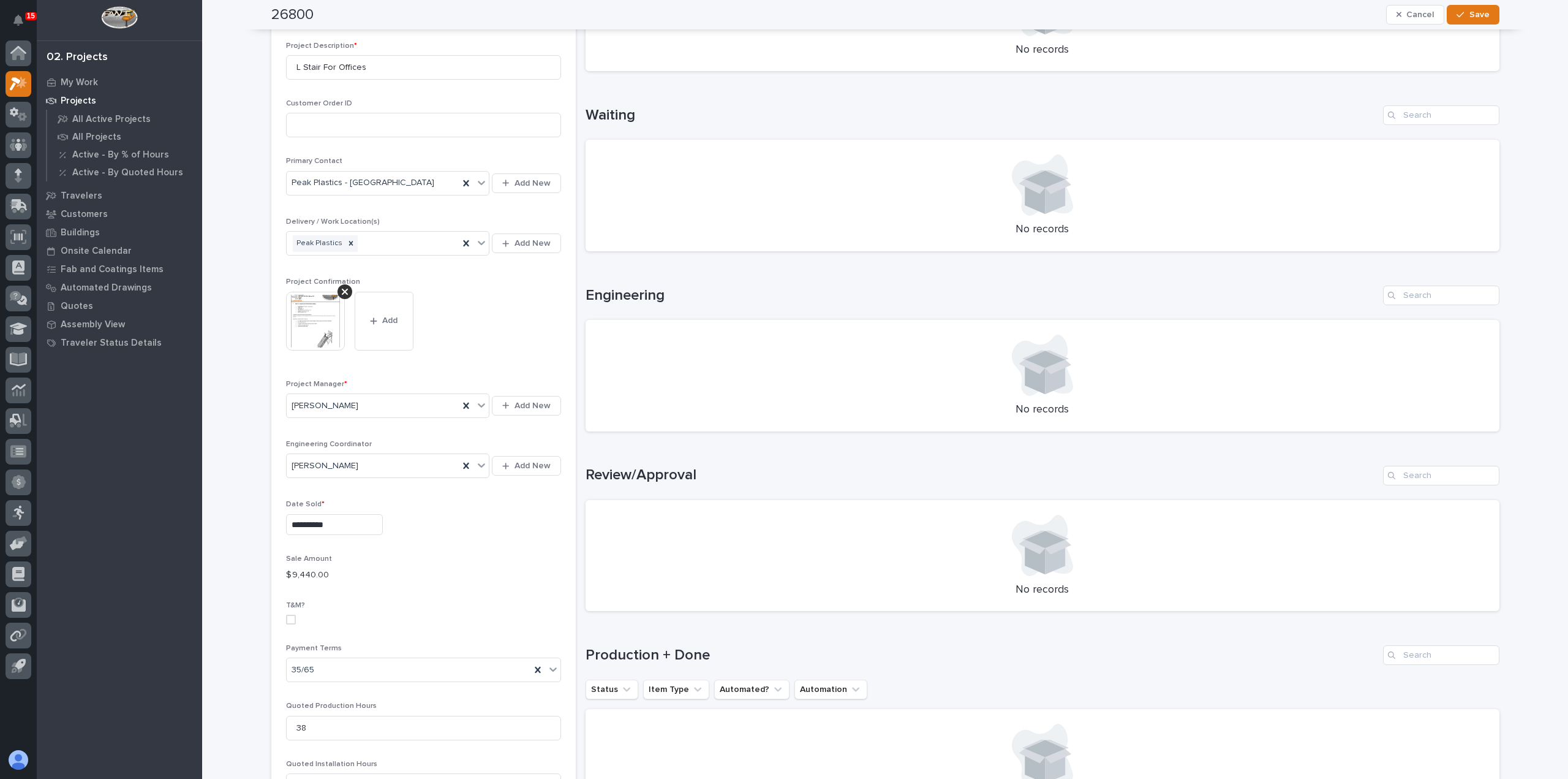
scroll to position [0, 0]
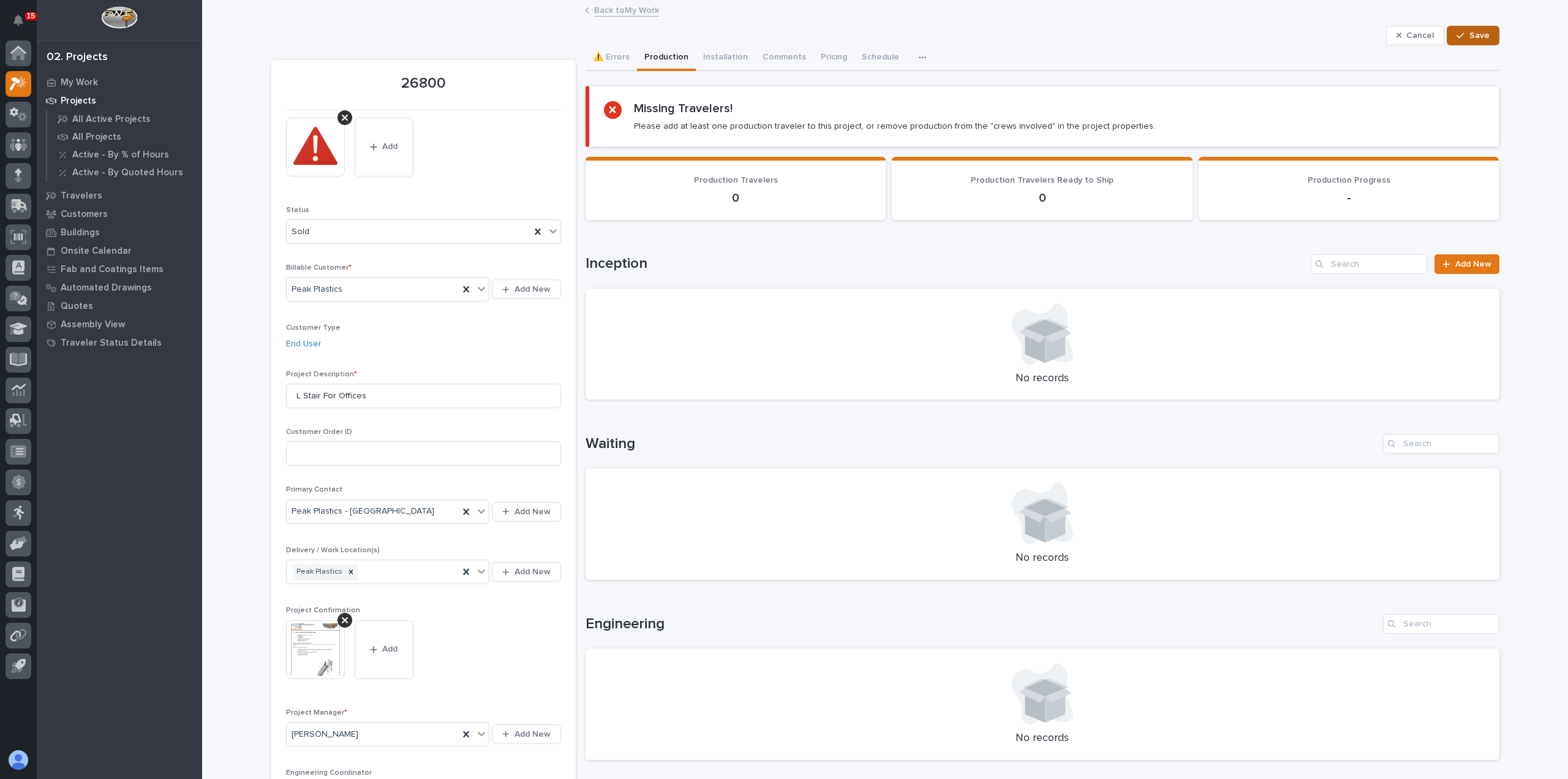
click at [1463, 39] on div "button" at bounding box center [1463, 35] width 13 height 9
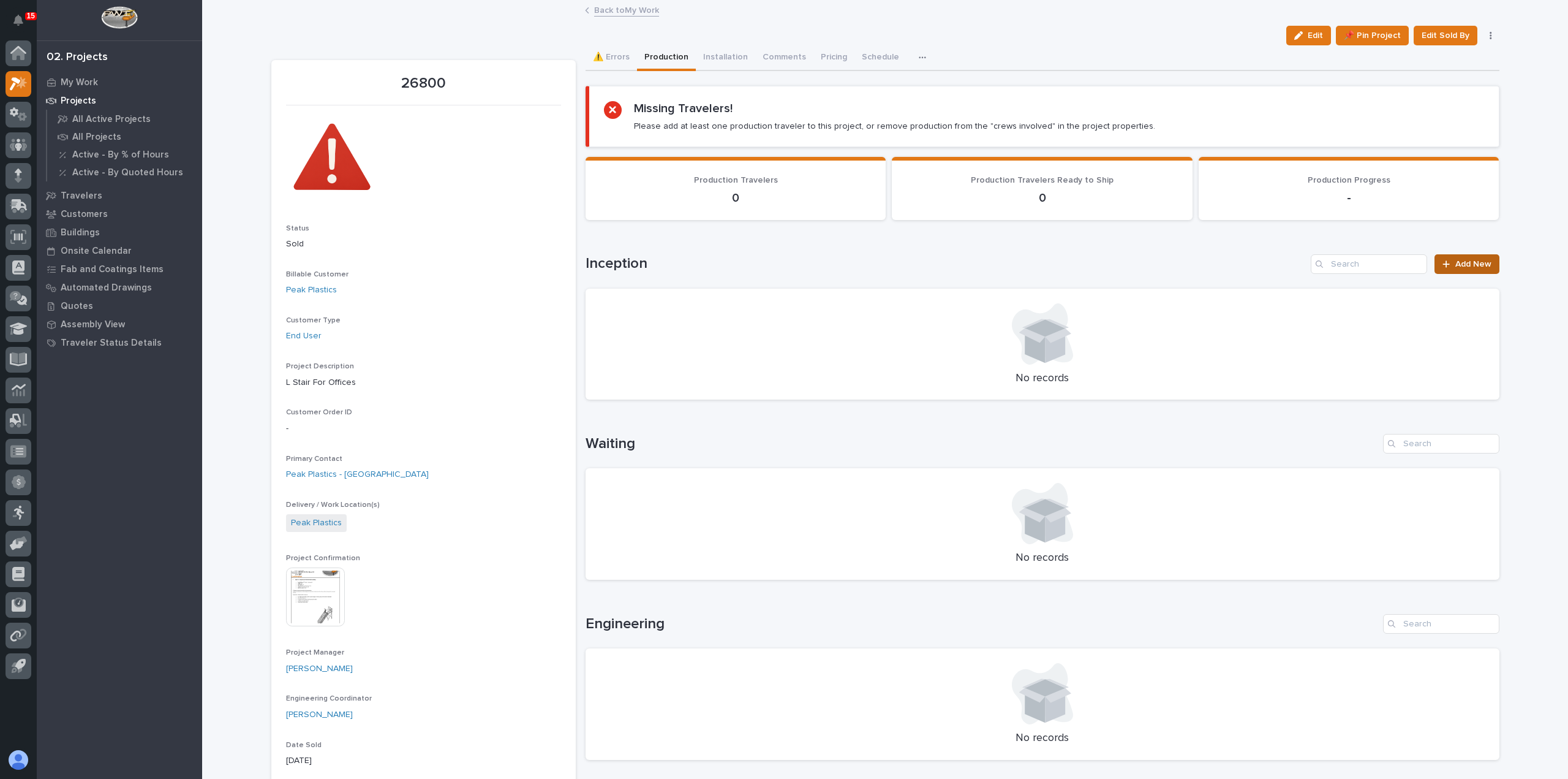
click at [1476, 266] on span "Add New" at bounding box center [1473, 264] width 36 height 9
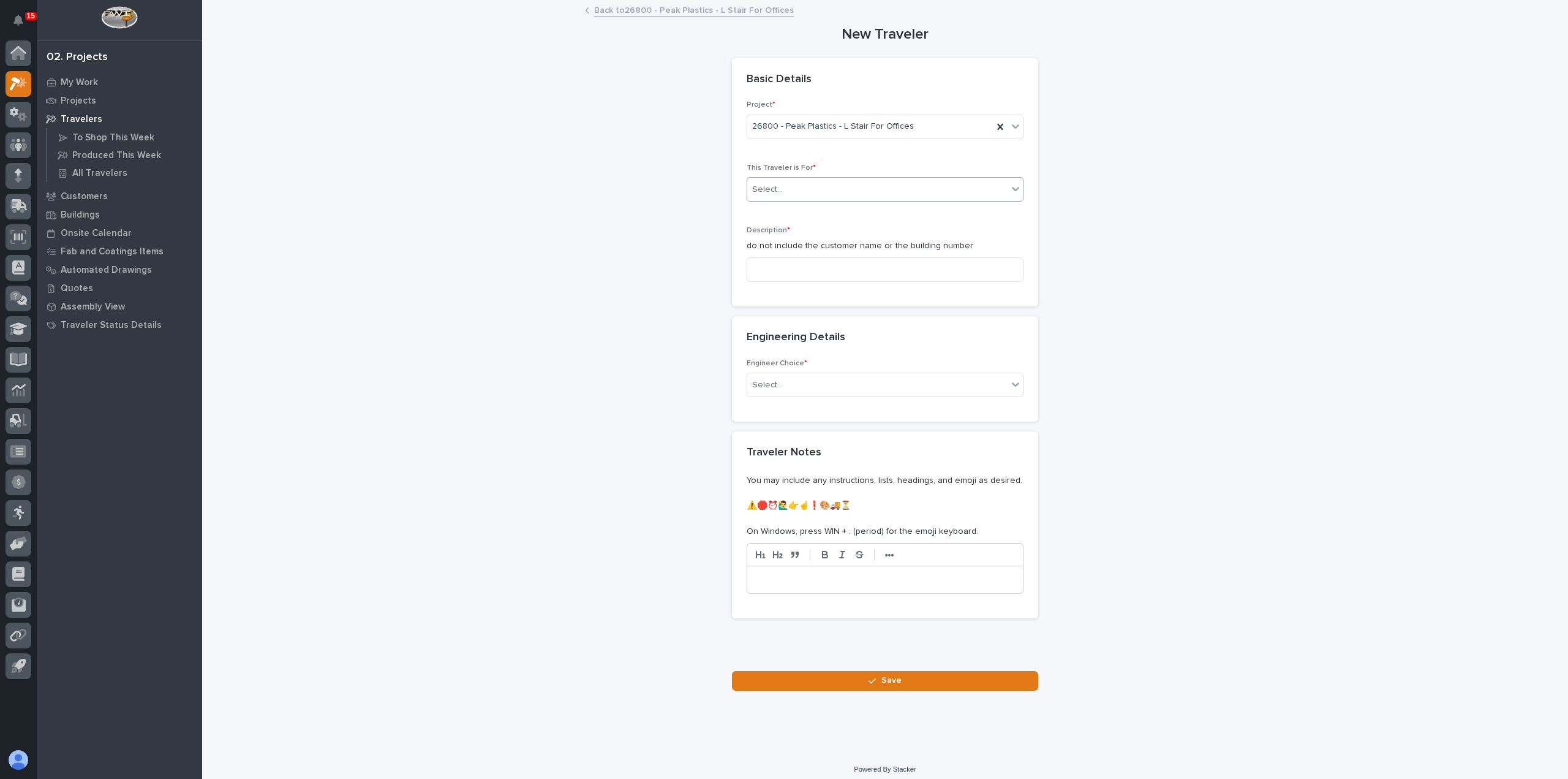
click at [866, 196] on div "Select..." at bounding box center [877, 190] width 260 height 20
click at [863, 213] on div "Production" at bounding box center [880, 212] width 276 height 21
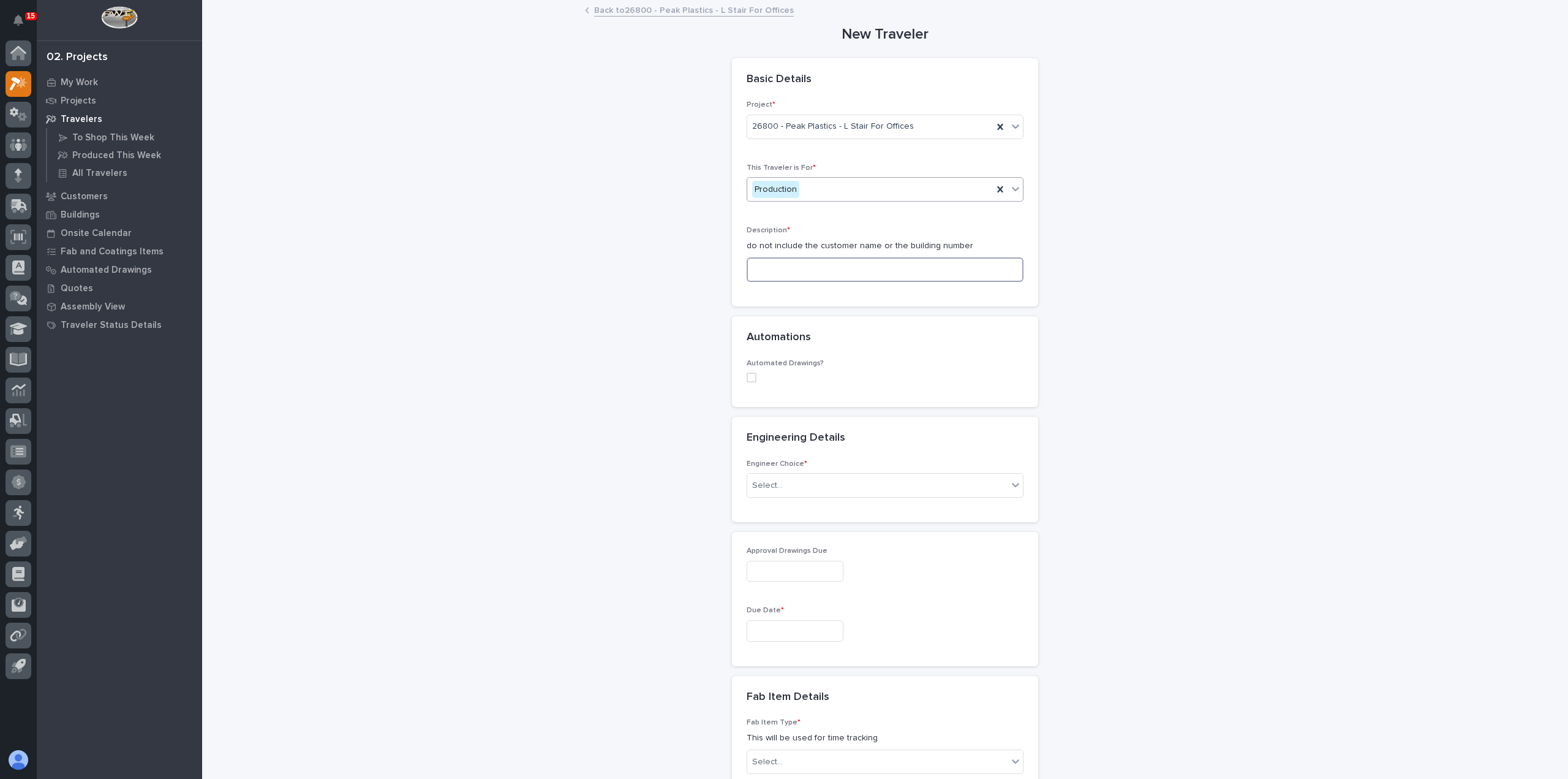
click at [856, 274] on input at bounding box center [885, 269] width 277 height 24
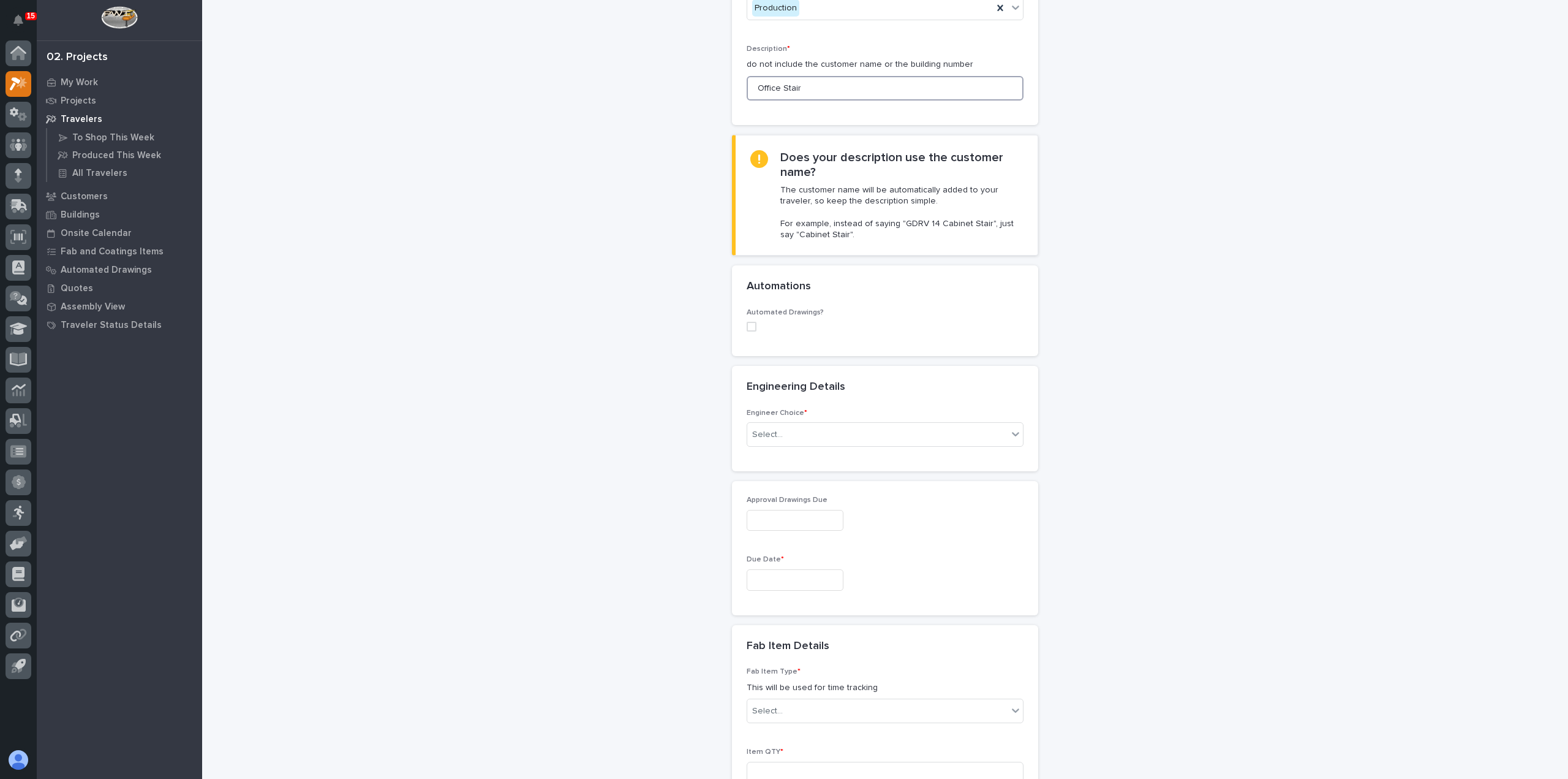
scroll to position [245, 0]
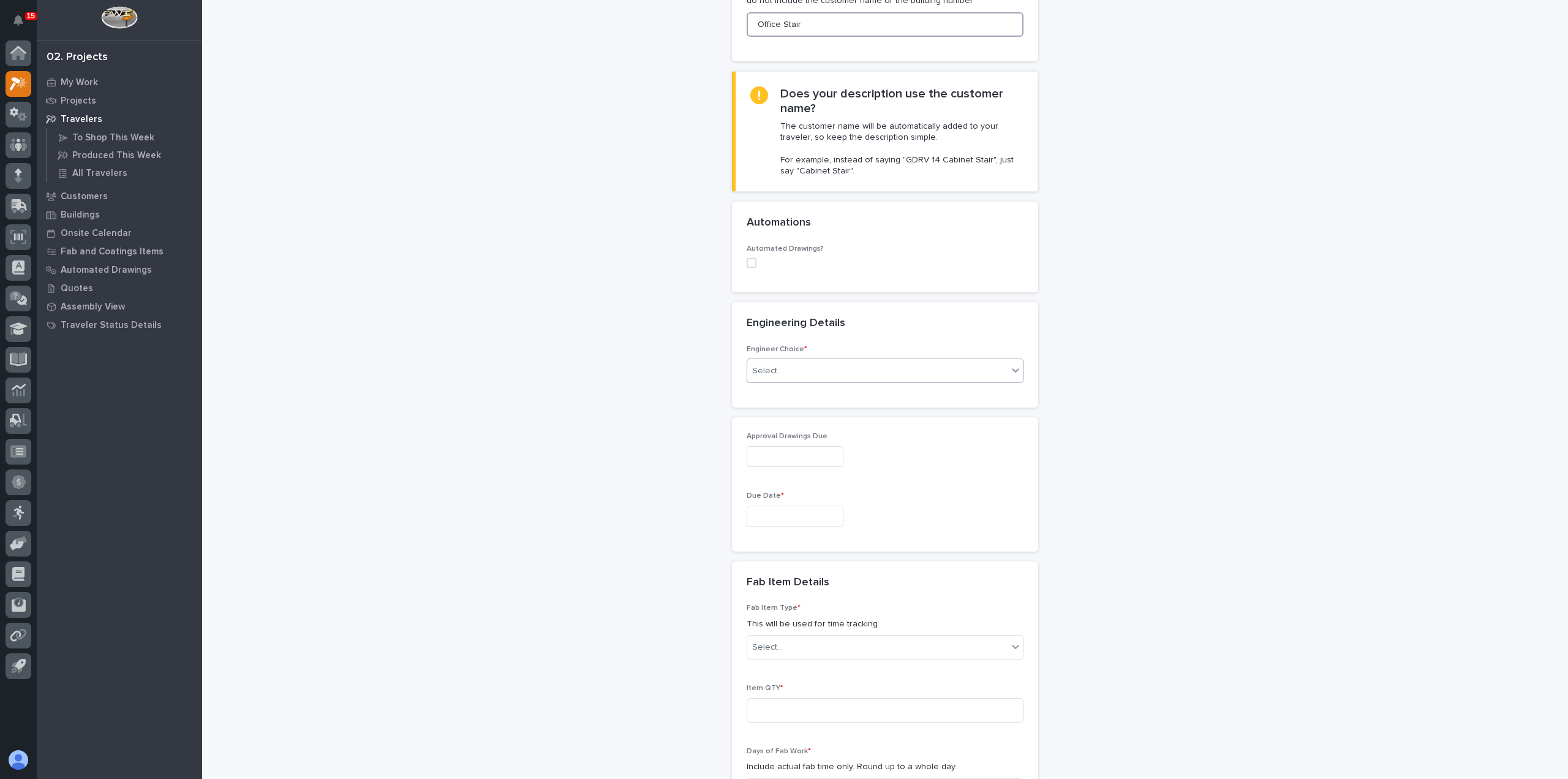
type input "Office Stair"
click at [861, 367] on div "Select..." at bounding box center [877, 371] width 260 height 20
drag, startPoint x: 868, startPoint y: 402, endPoint x: 866, endPoint y: 420, distance: 18.1
click at [866, 420] on div "I want my coordinator to choose an engineer" at bounding box center [880, 414] width 276 height 21
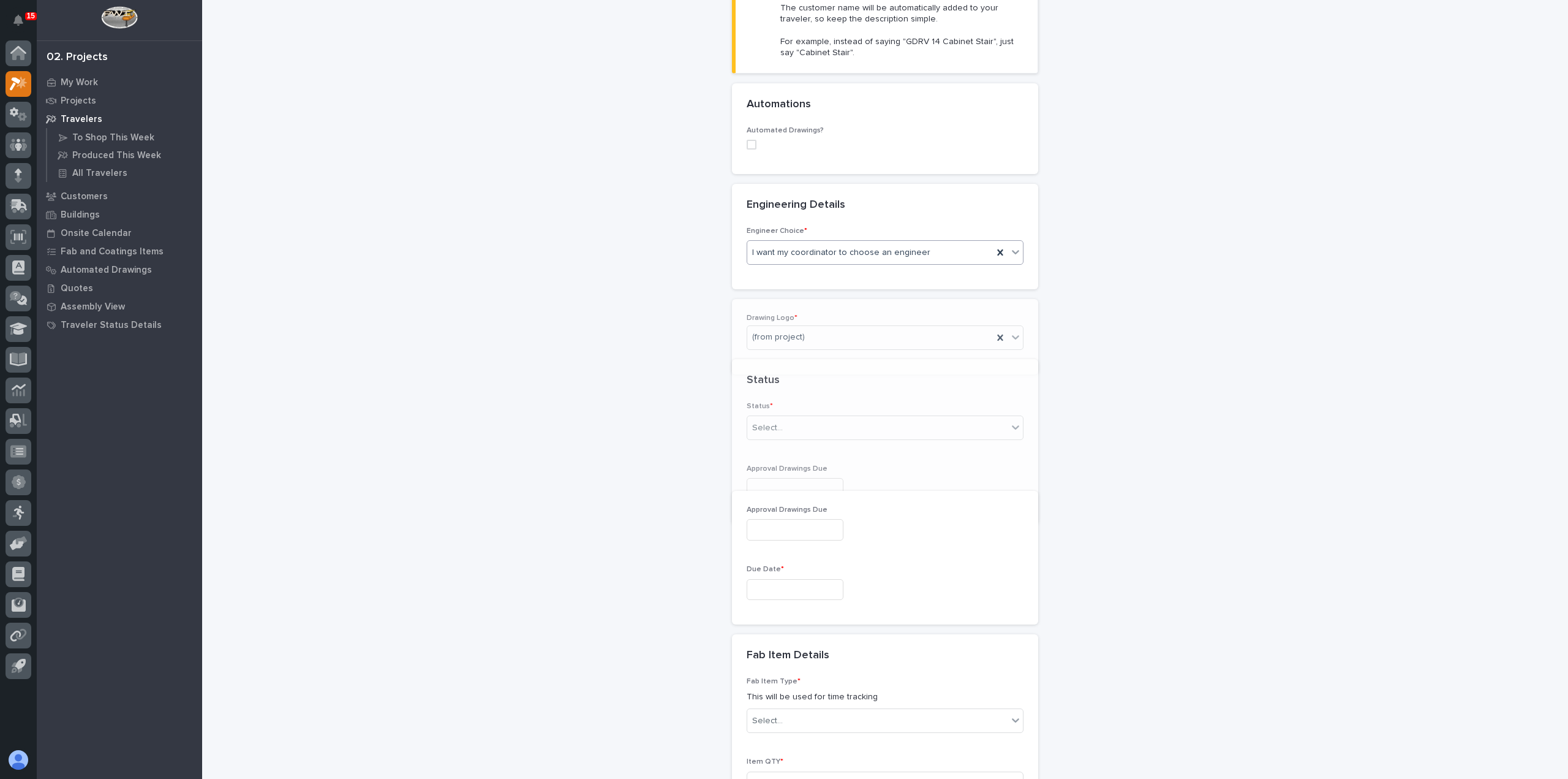
scroll to position [374, 0]
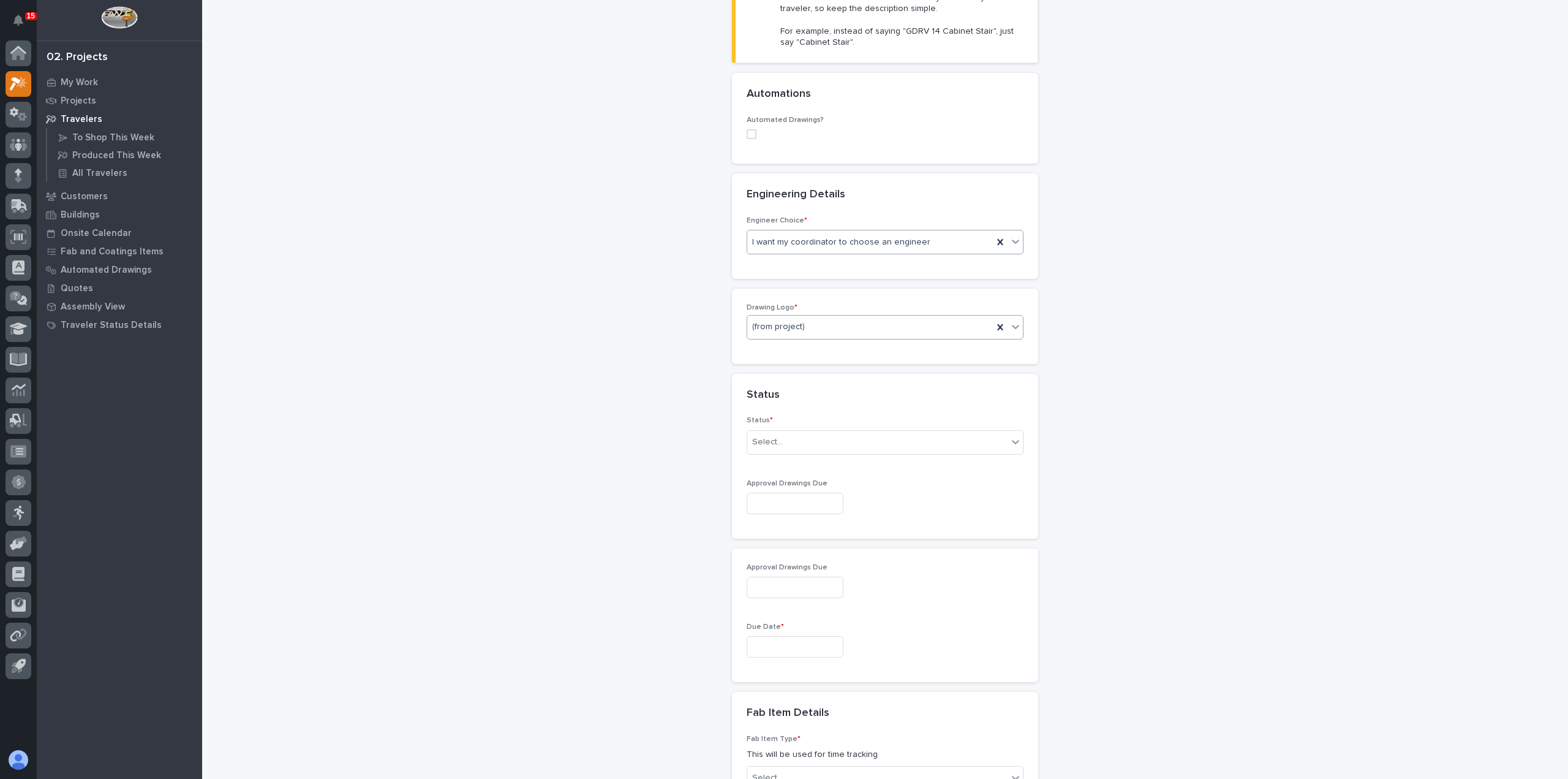
click at [837, 323] on div "(from project)" at bounding box center [871, 326] width 246 height 20
click at [835, 388] on div "PWI" at bounding box center [880, 391] width 276 height 21
click at [813, 447] on div "Select..." at bounding box center [877, 441] width 260 height 20
click at [797, 494] on div "To Engineer" at bounding box center [880, 485] width 276 height 21
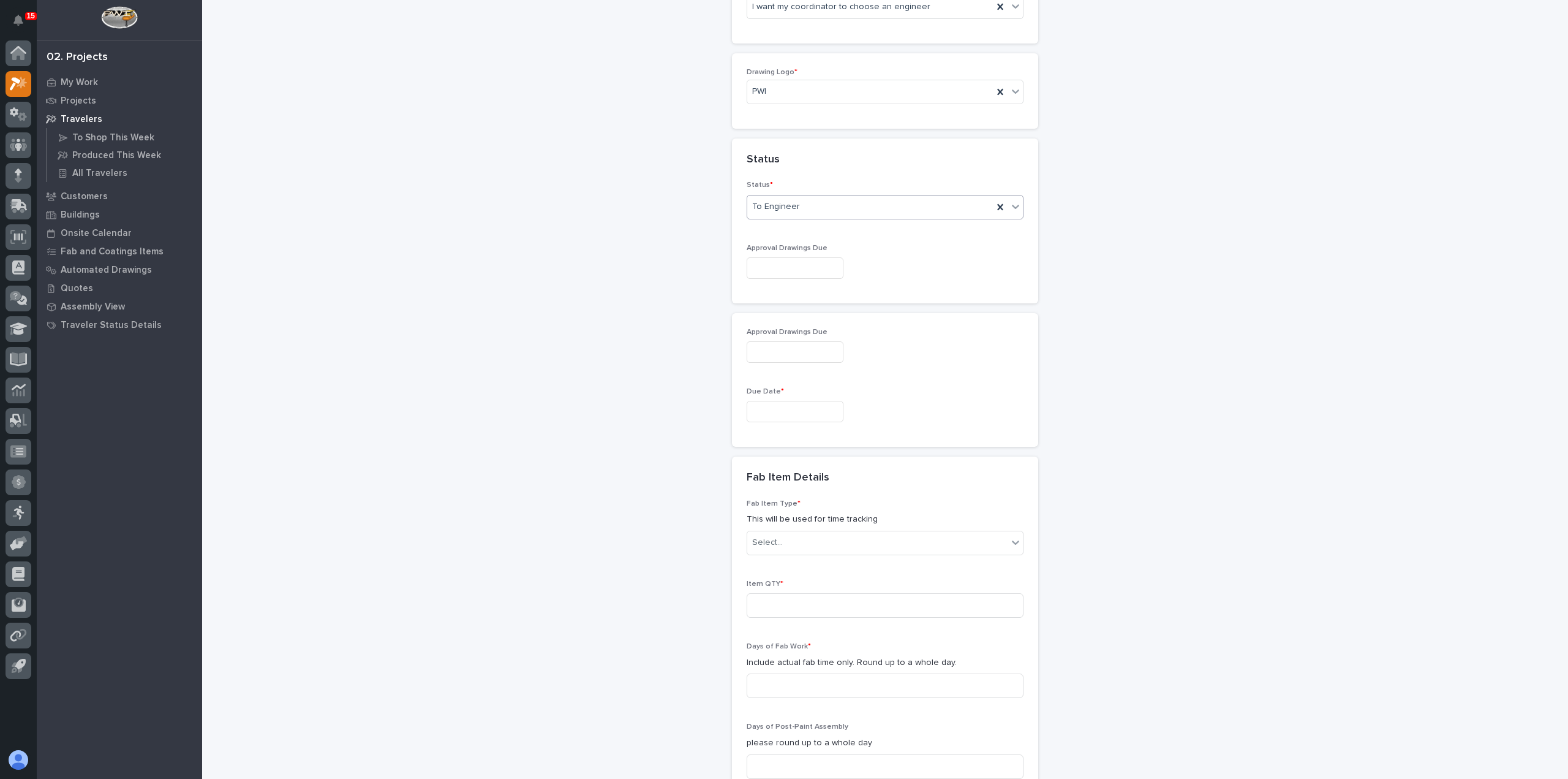
scroll to position [619, 0]
click at [817, 259] on input "text" at bounding box center [795, 258] width 97 height 21
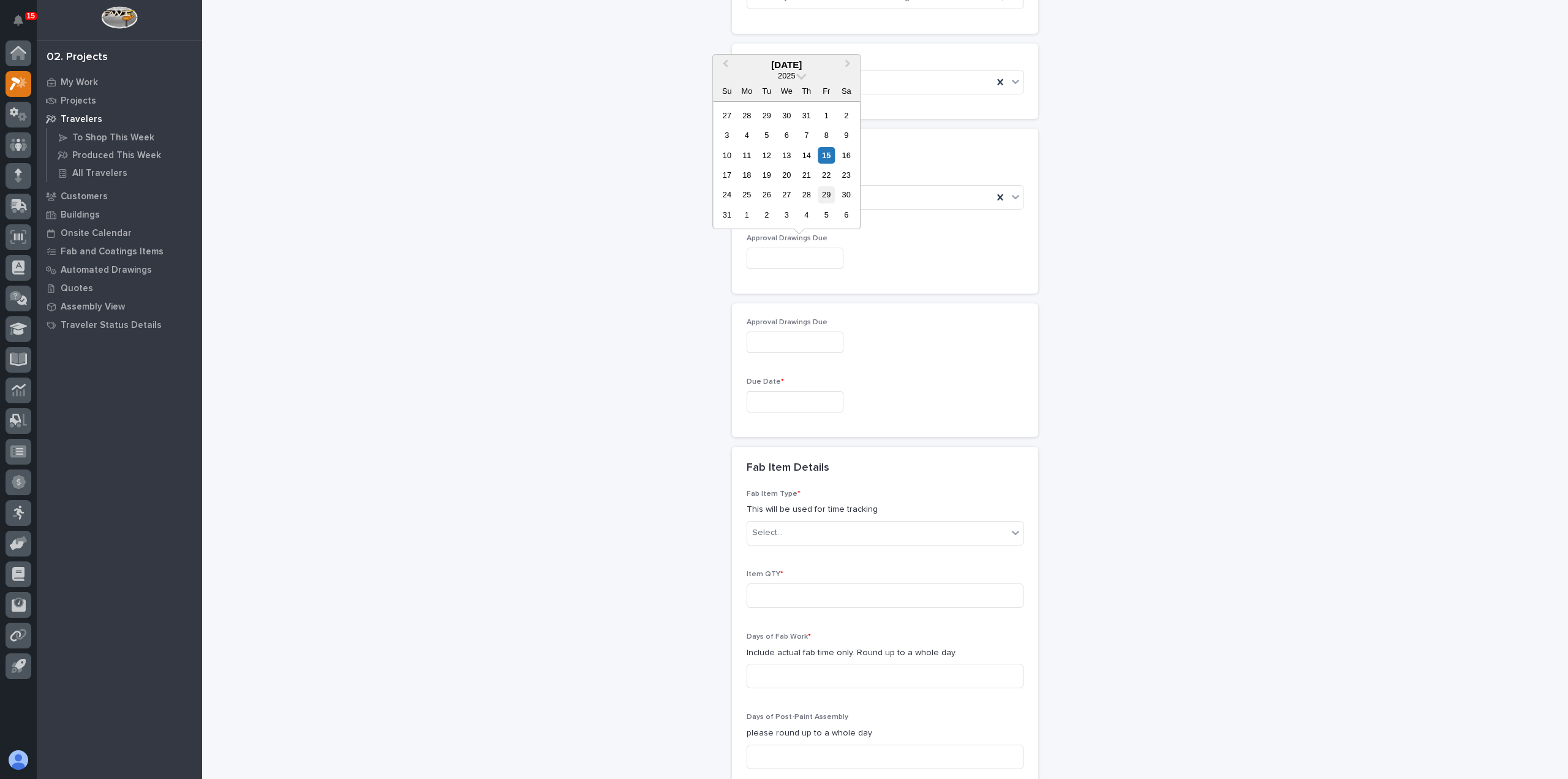
click at [821, 190] on div "29" at bounding box center [826, 195] width 16 height 16
type input "**********"
click at [803, 400] on input "text" at bounding box center [795, 402] width 97 height 21
click at [850, 203] on button "Next Month" at bounding box center [849, 208] width 19 height 19
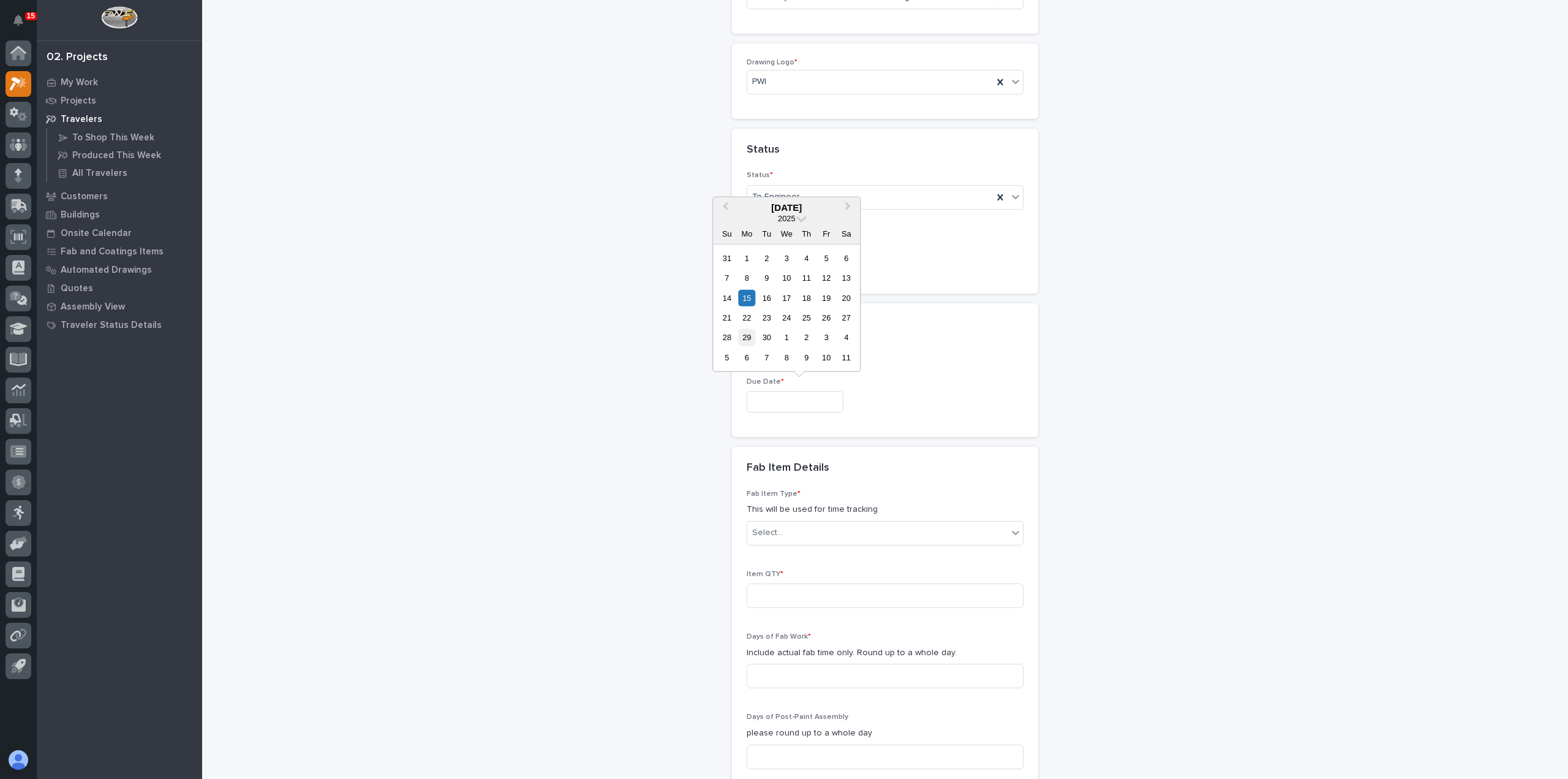
click at [754, 331] on div "29" at bounding box center [747, 337] width 16 height 16
type input "**********"
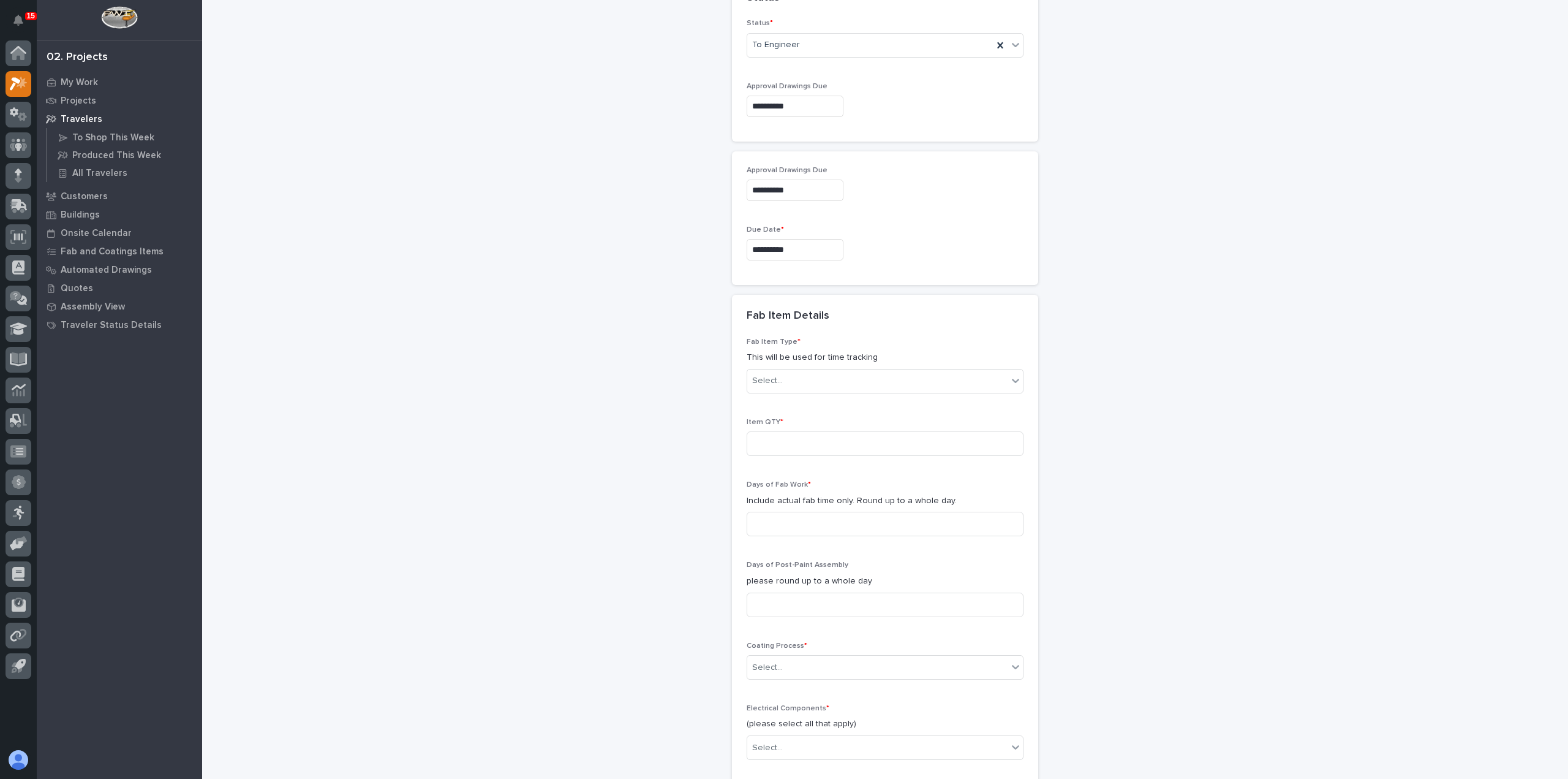
scroll to position [803, 0]
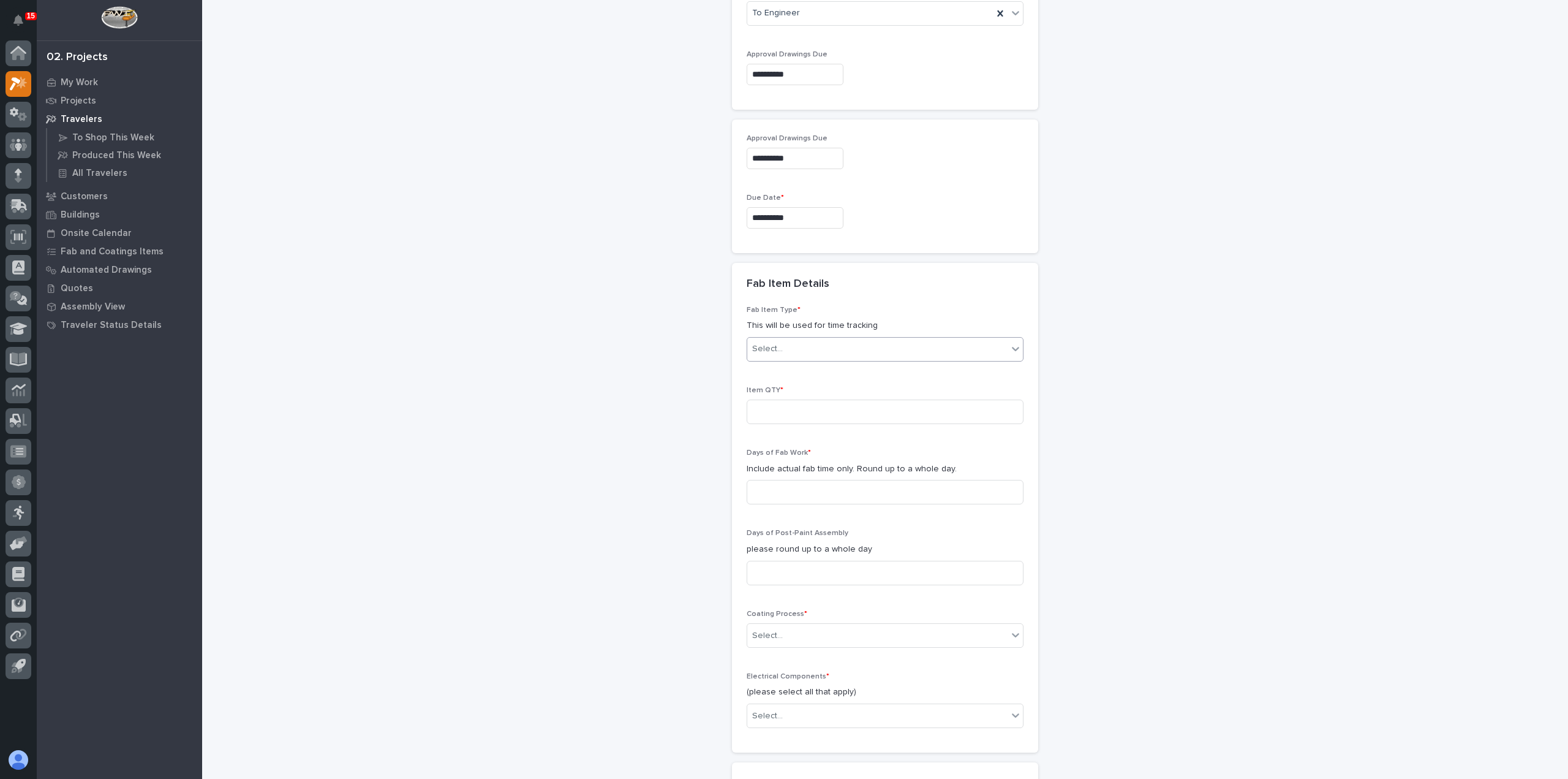
click at [868, 343] on div "Select..." at bounding box center [877, 348] width 260 height 20
click at [889, 405] on div "Stairway - (straight)" at bounding box center [880, 402] width 276 height 21
click at [889, 405] on input at bounding box center [885, 411] width 277 height 24
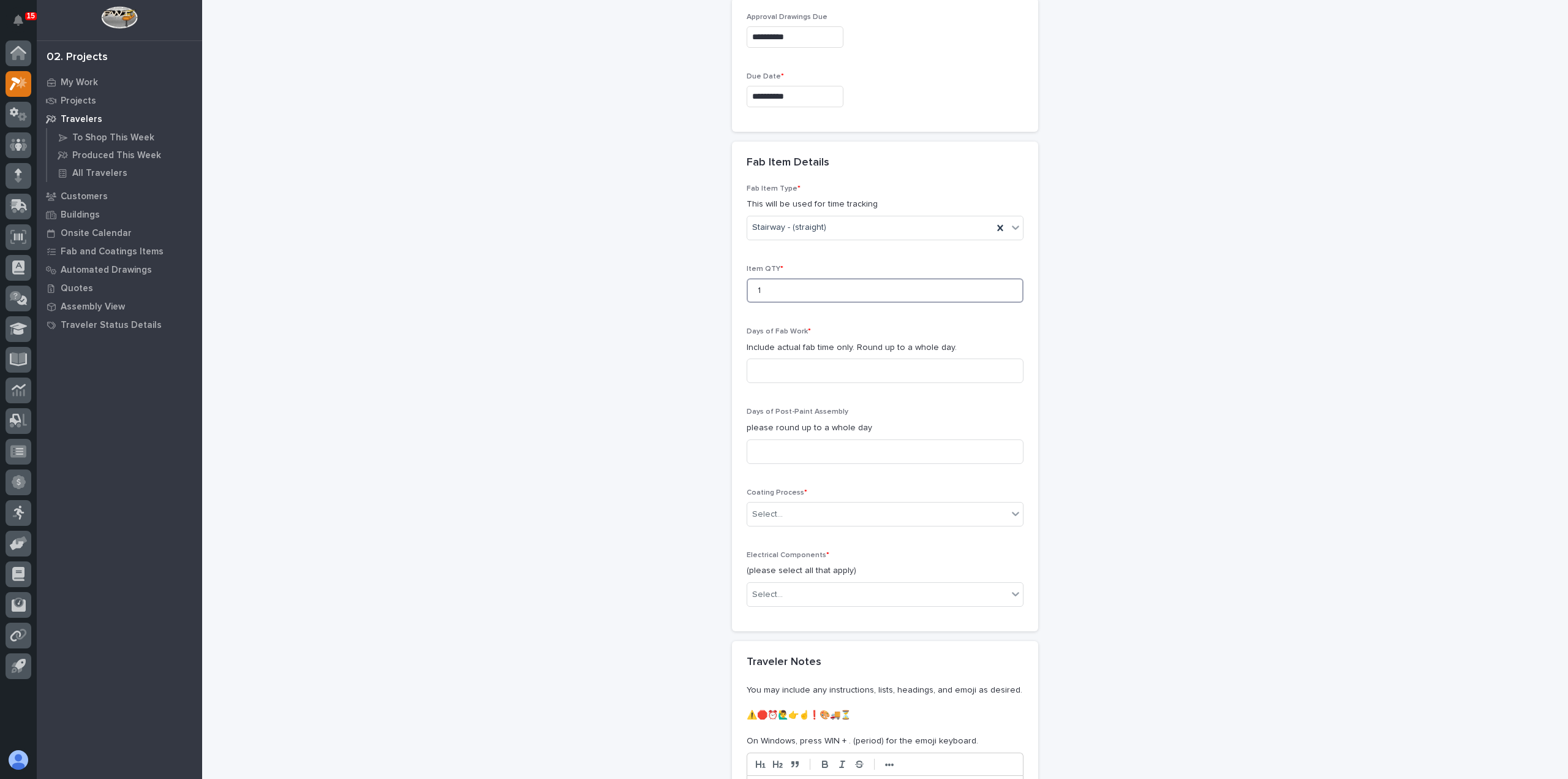
scroll to position [925, 0]
type input "1"
click at [886, 374] on input at bounding box center [885, 369] width 277 height 24
click at [787, 361] on input at bounding box center [885, 369] width 277 height 24
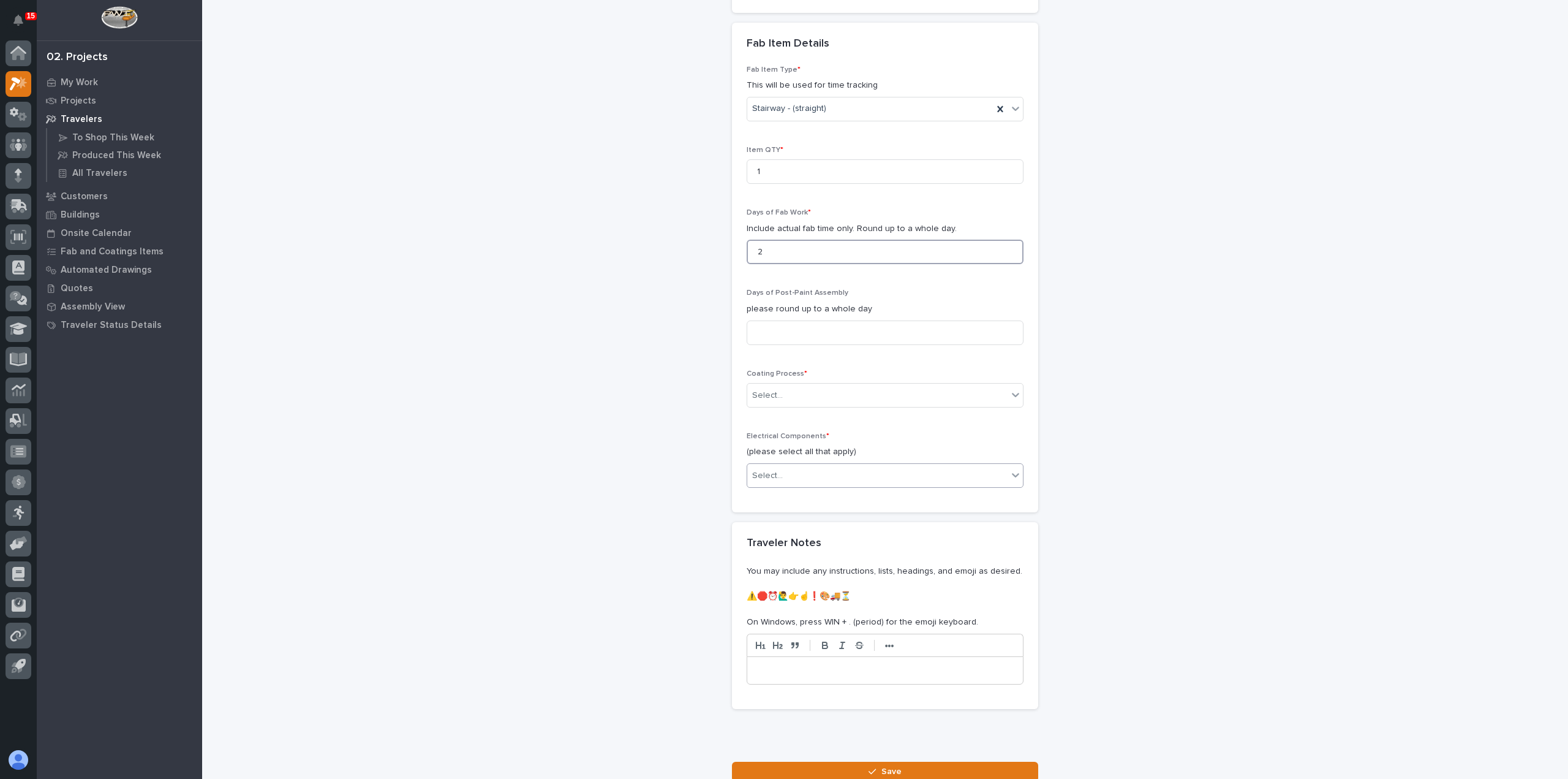
scroll to position [1048, 0]
type input "2"
click at [799, 389] on div "Select..." at bounding box center [877, 390] width 260 height 20
click at [781, 437] on div "In-House Paint/Powder" at bounding box center [880, 431] width 276 height 21
click at [784, 462] on div "Select..." at bounding box center [877, 470] width 260 height 20
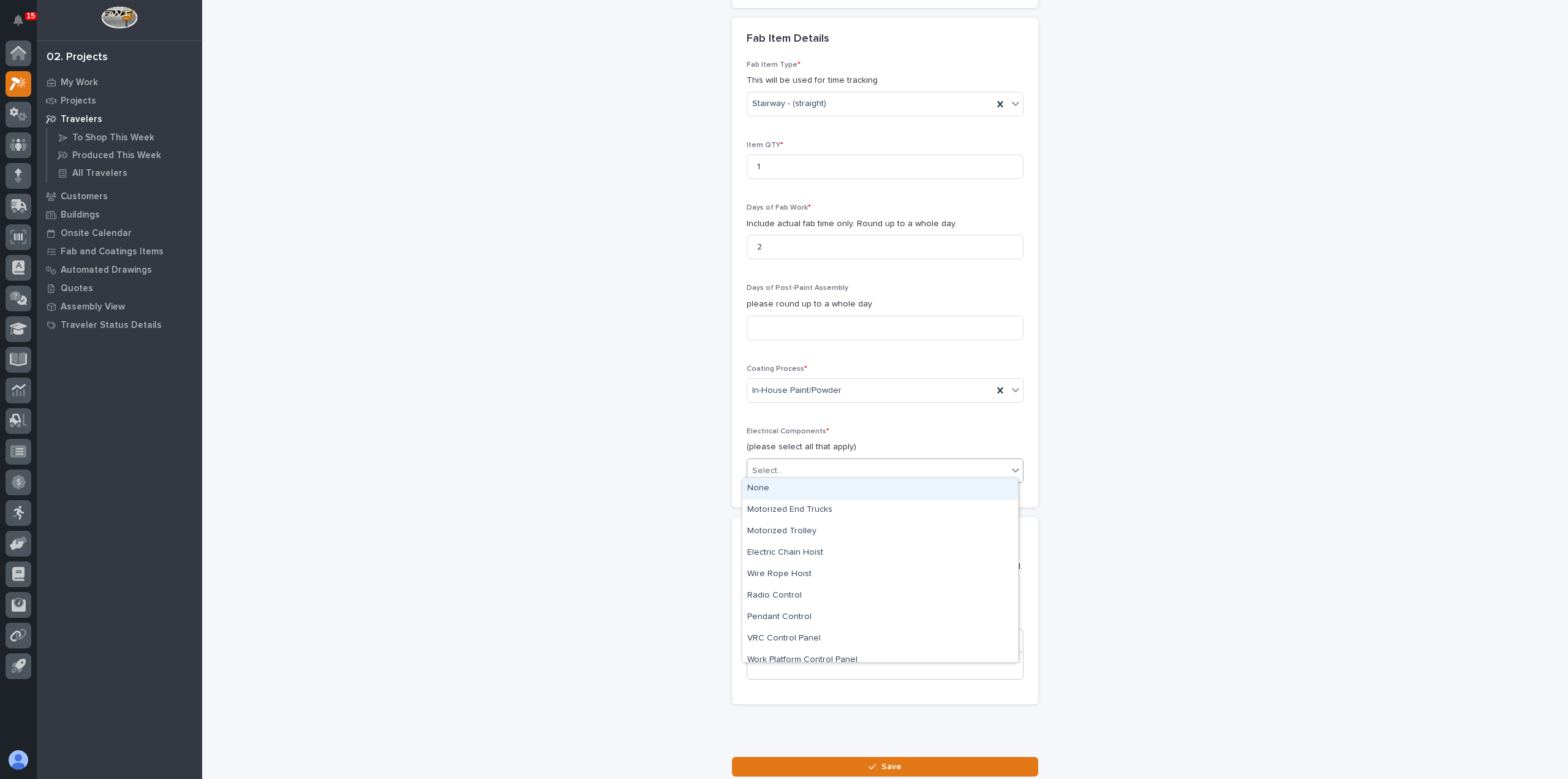
click at [796, 497] on div "None" at bounding box center [880, 489] width 276 height 21
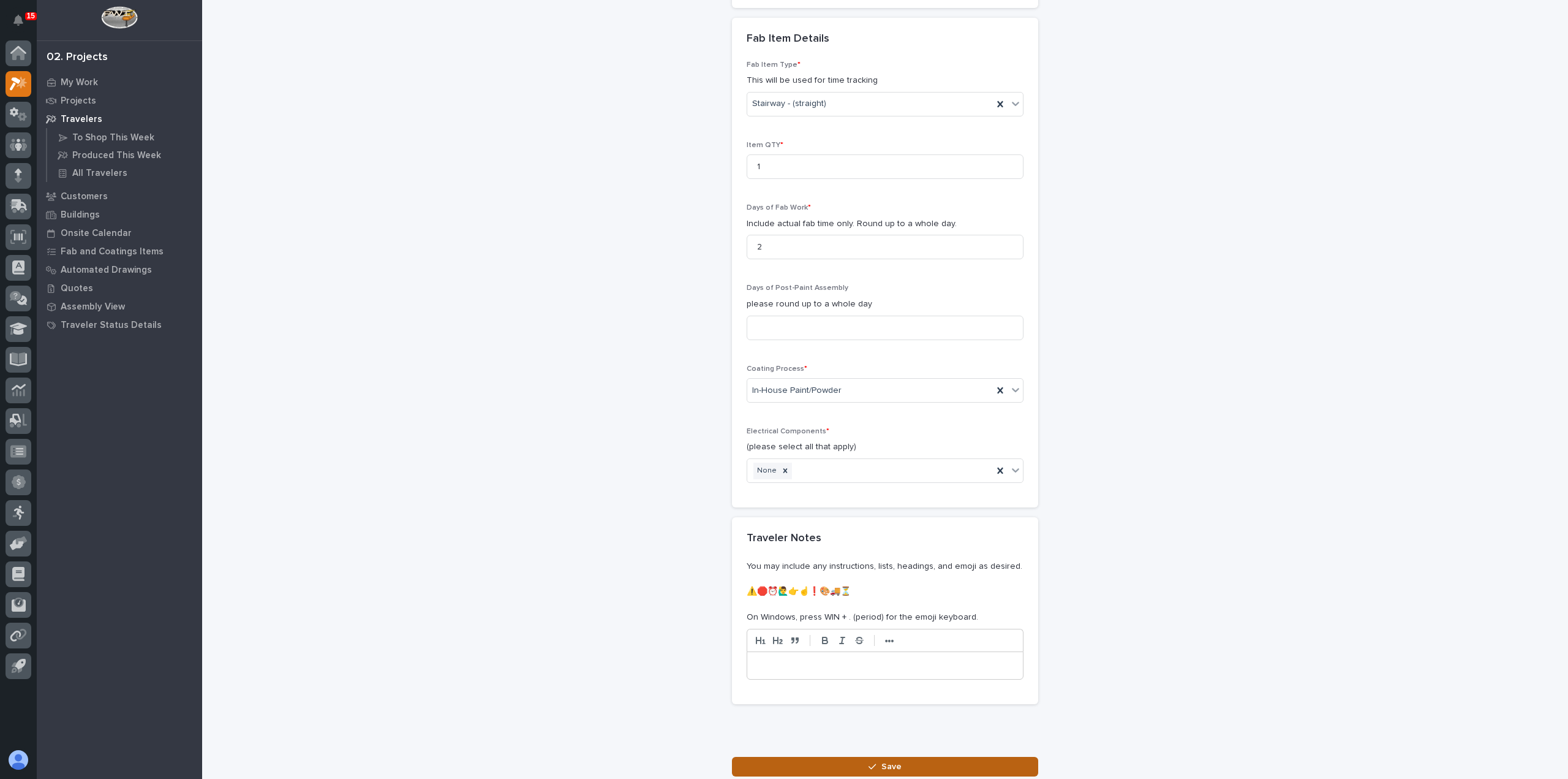
click at [978, 764] on button "Save" at bounding box center [885, 766] width 307 height 19
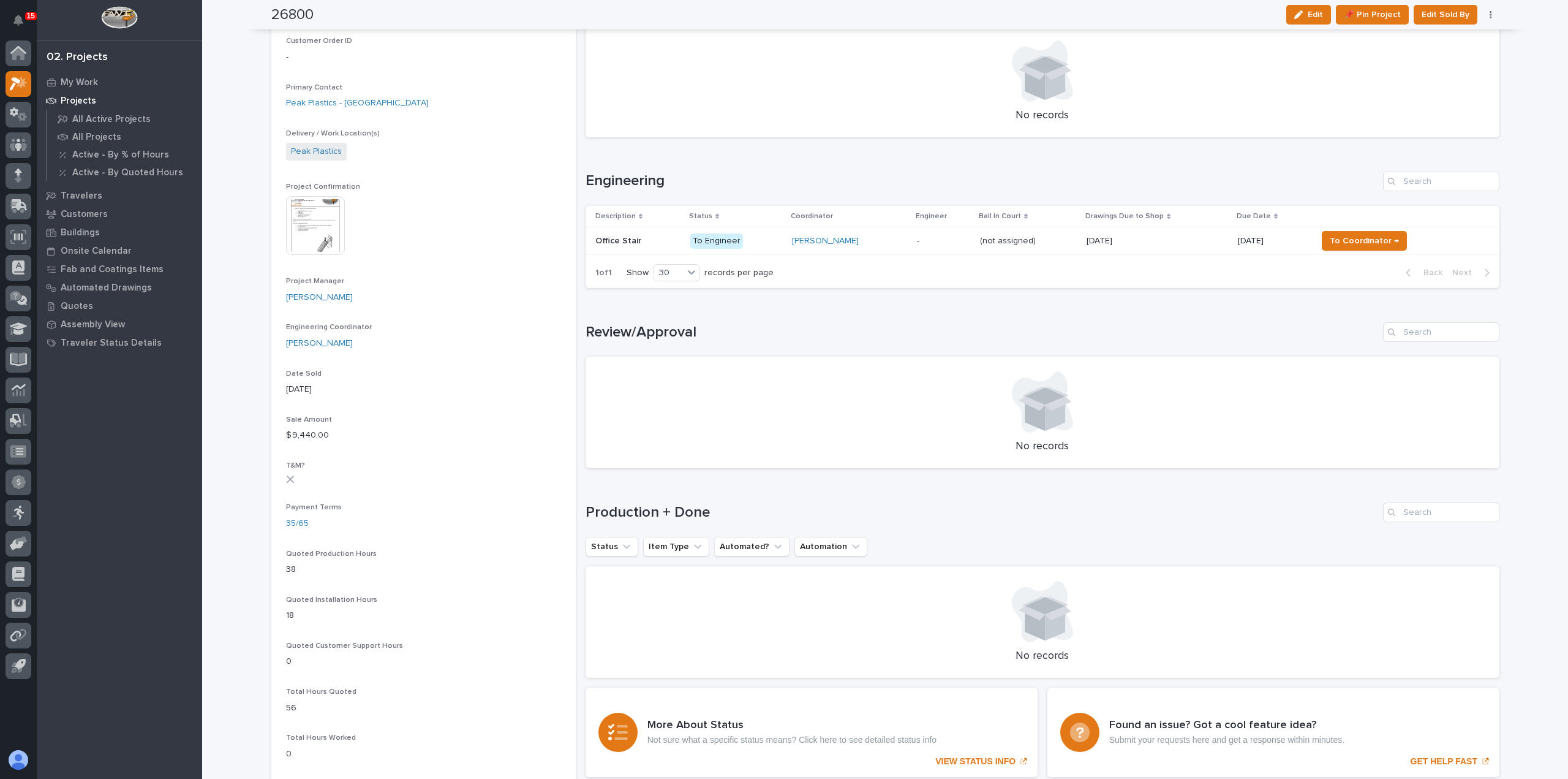
scroll to position [368, 0]
click at [888, 250] on div "Wynne Hochstetler" at bounding box center [849, 245] width 115 height 20
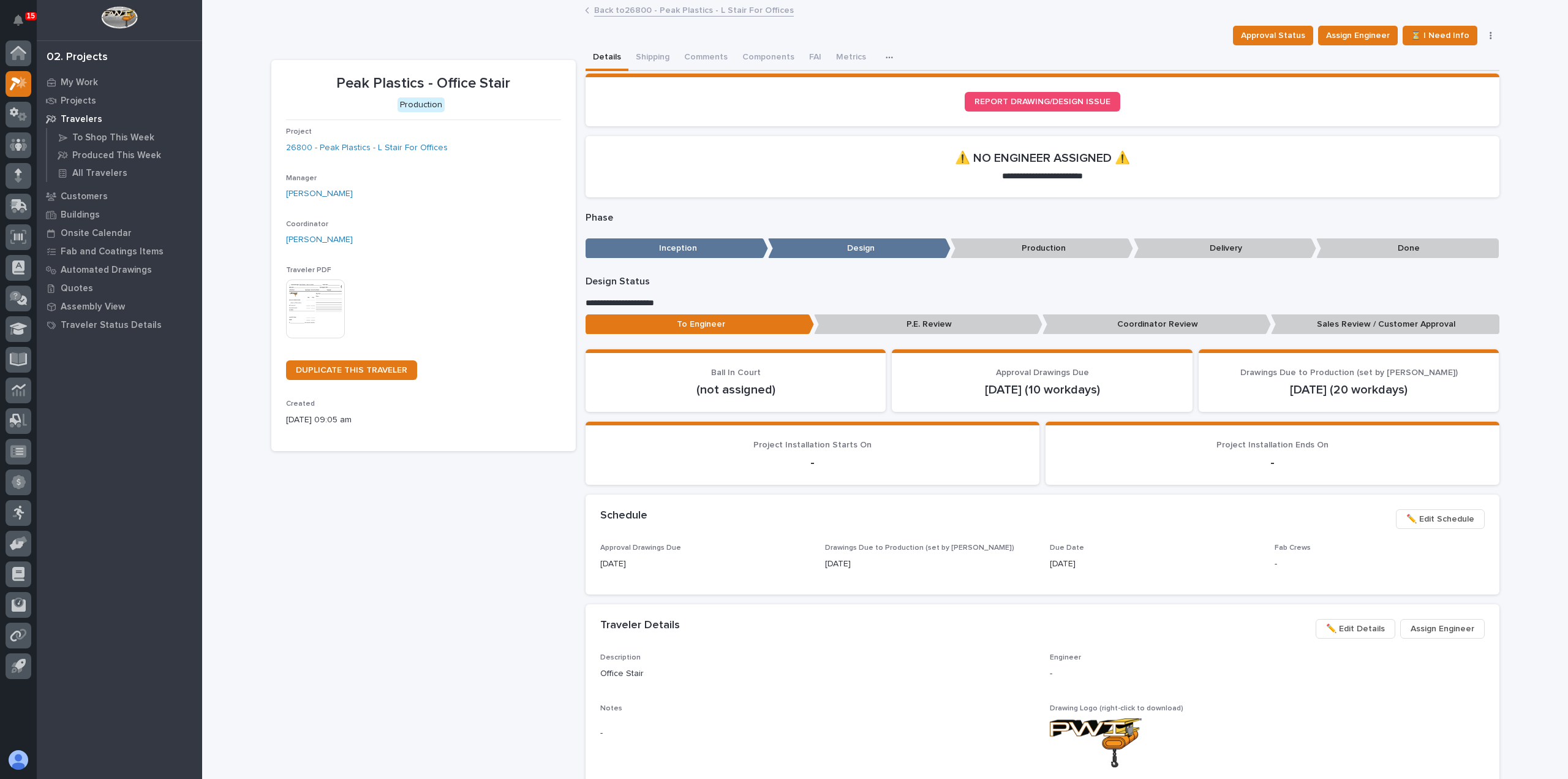
click at [334, 312] on img at bounding box center [315, 309] width 59 height 59
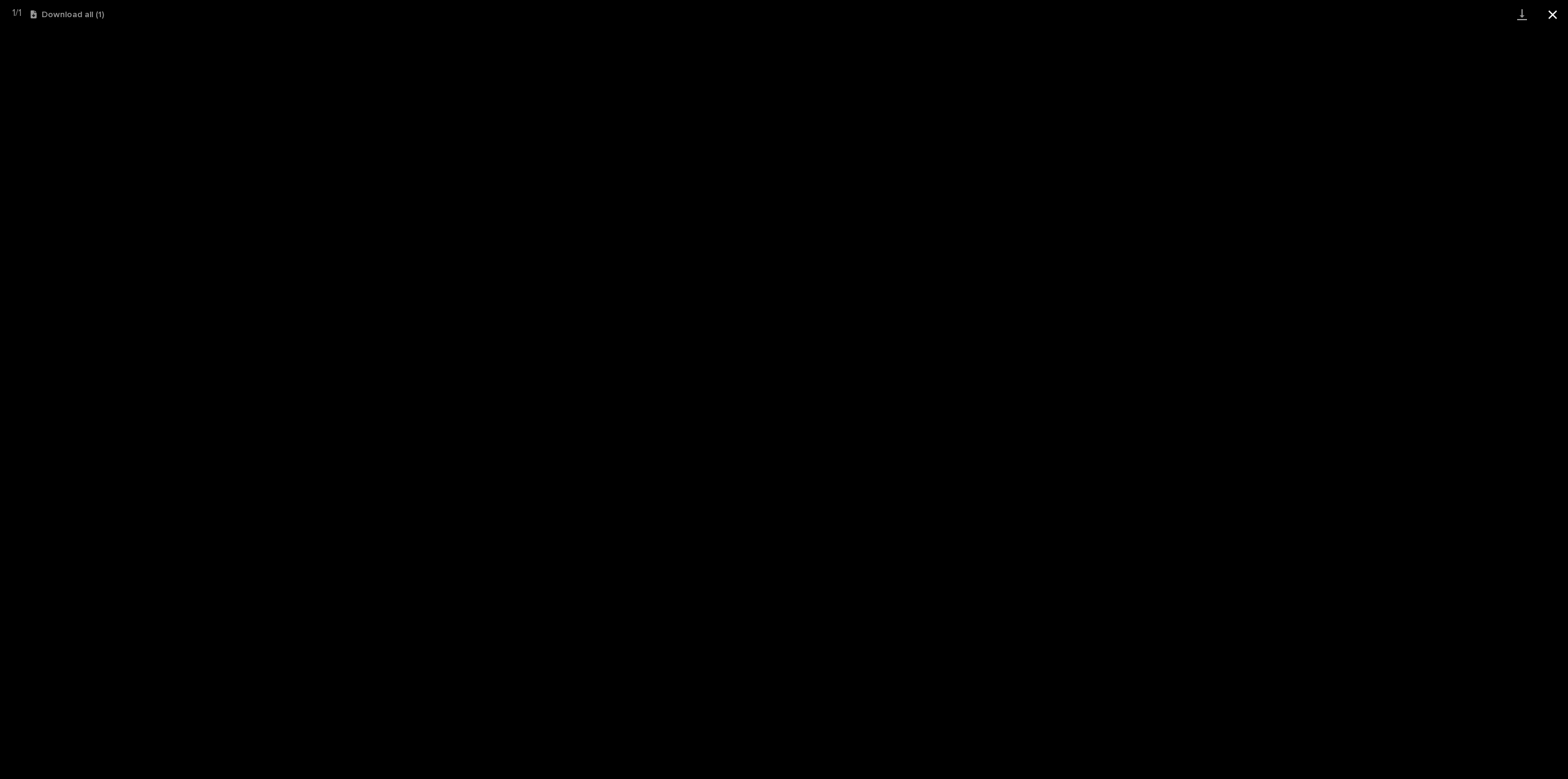
click at [1559, 8] on button "Close gallery" at bounding box center [1553, 15] width 31 height 29
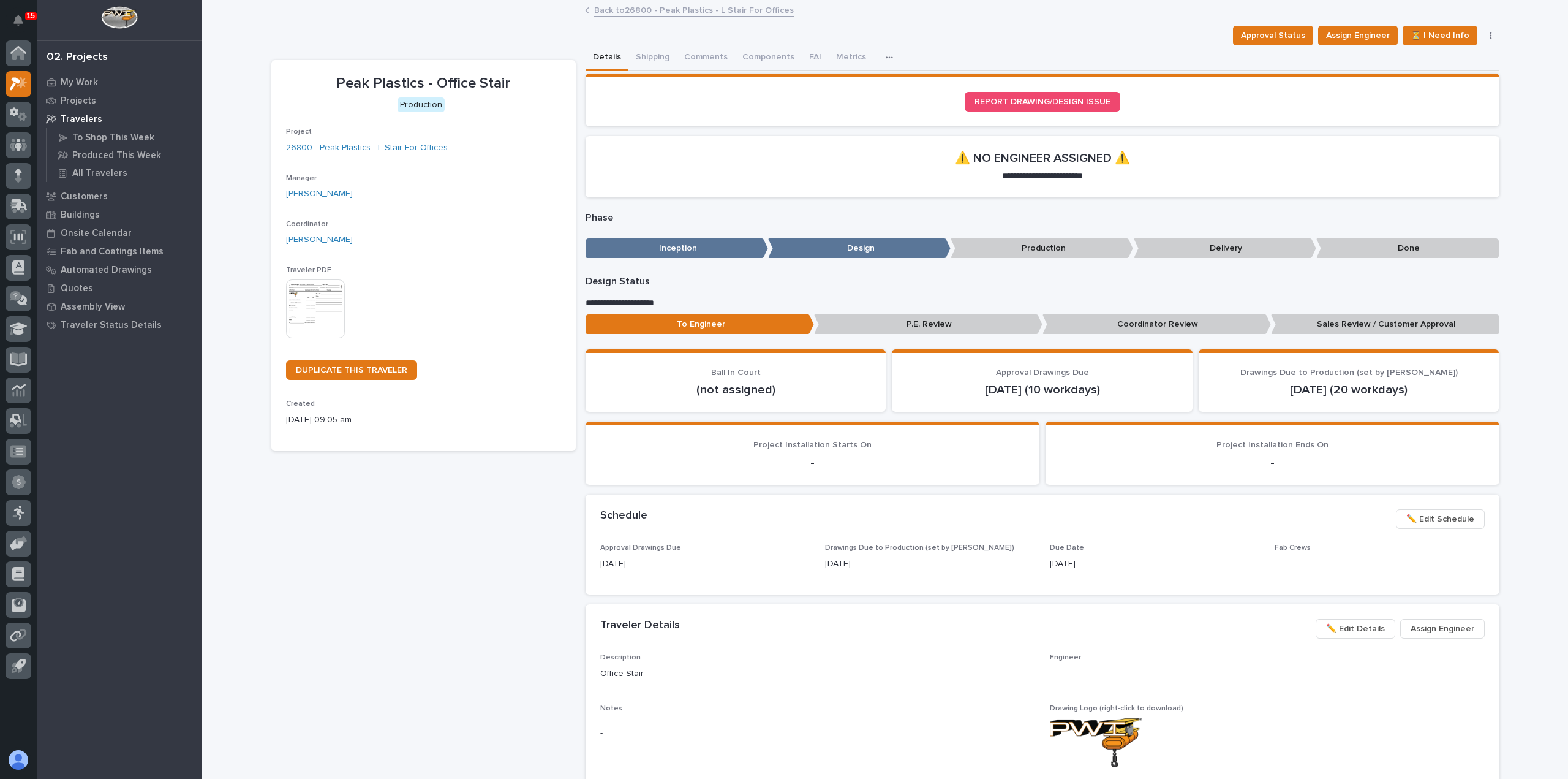
click at [617, 11] on link "Back to 26800 - Peak Plastics - L Stair For Offices" at bounding box center [694, 10] width 199 height 15
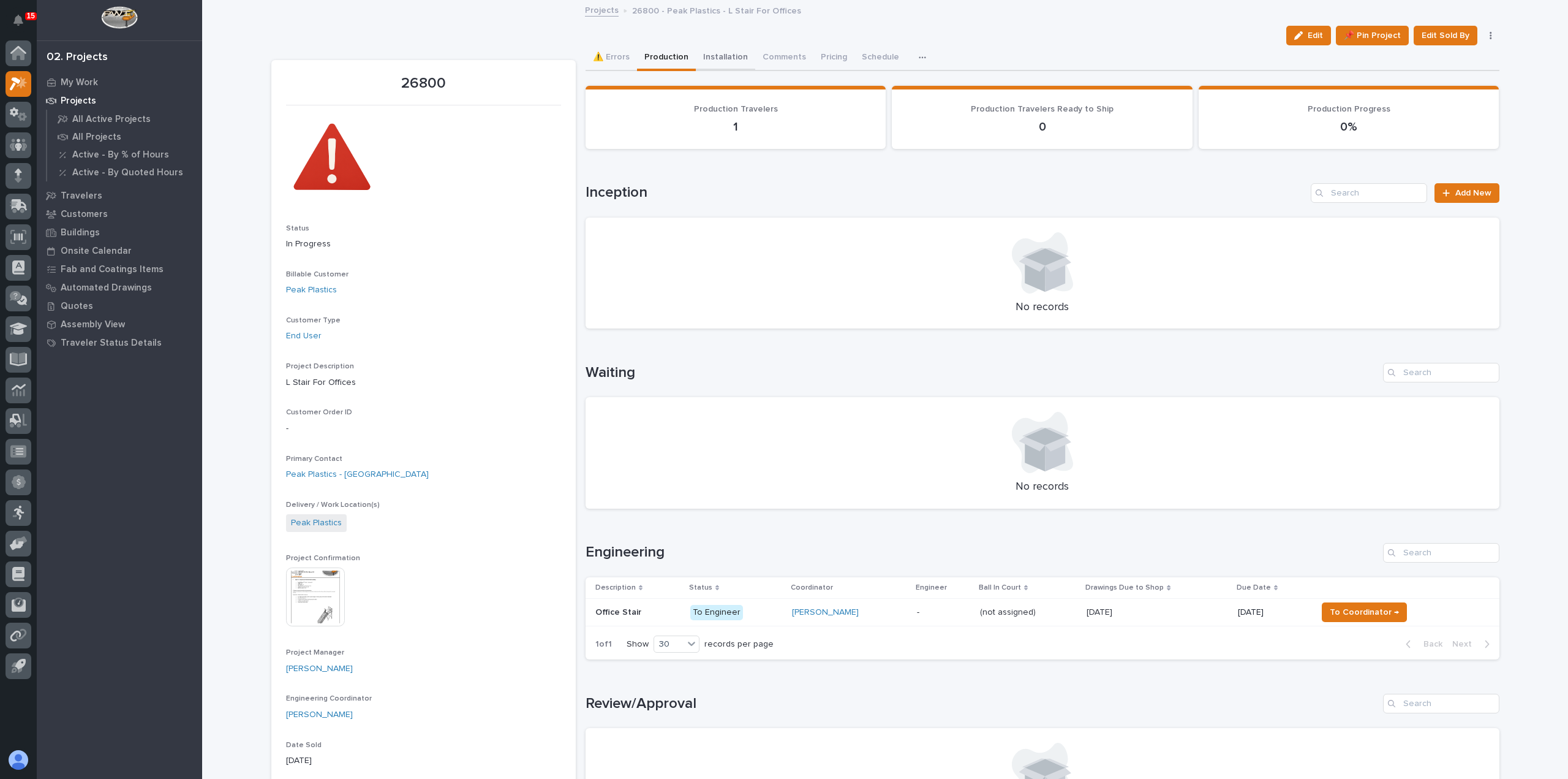
click at [725, 56] on button "Installation" at bounding box center [725, 58] width 59 height 26
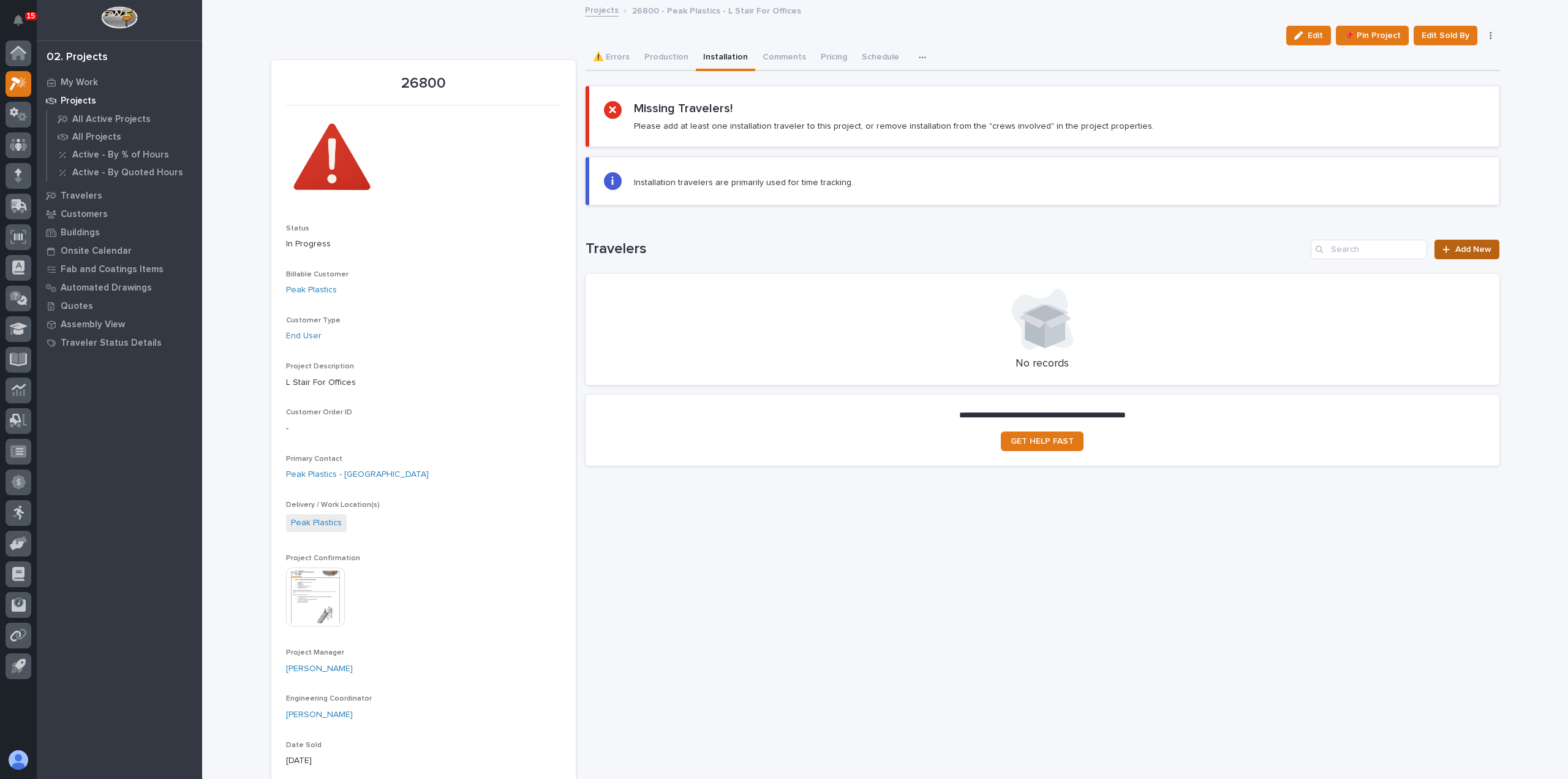
click at [1466, 248] on span "Add New" at bounding box center [1473, 249] width 36 height 9
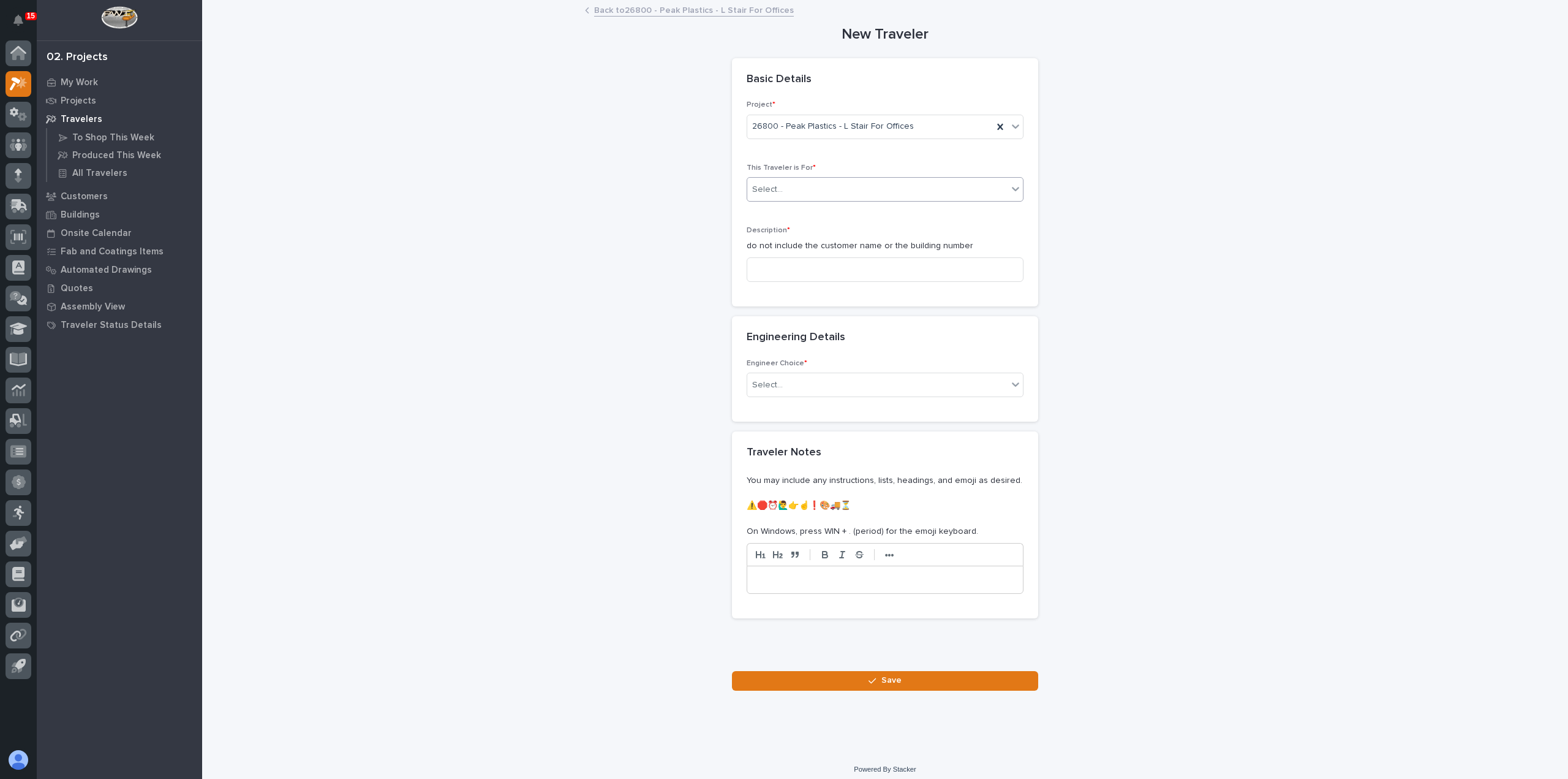
click at [1011, 181] on div at bounding box center [1015, 189] width 15 height 22
click at [980, 233] on div "Installation" at bounding box center [880, 233] width 276 height 21
click at [978, 266] on input at bounding box center [885, 269] width 277 height 24
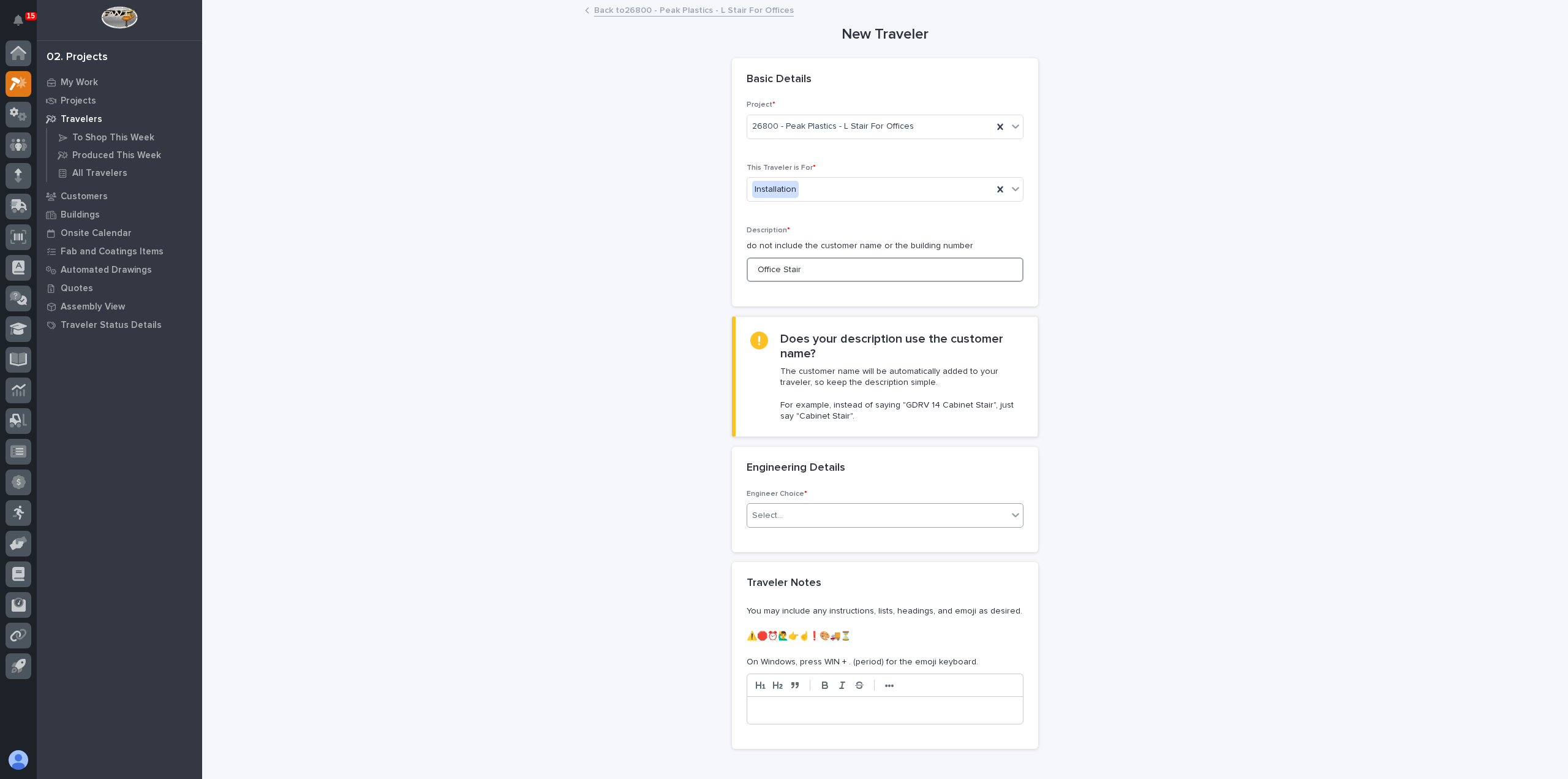
type input "Office Stair"
click at [919, 517] on div "Select..." at bounding box center [877, 515] width 260 height 20
click at [917, 554] on div "I want my coordinator to choose an engineer" at bounding box center [880, 558] width 276 height 21
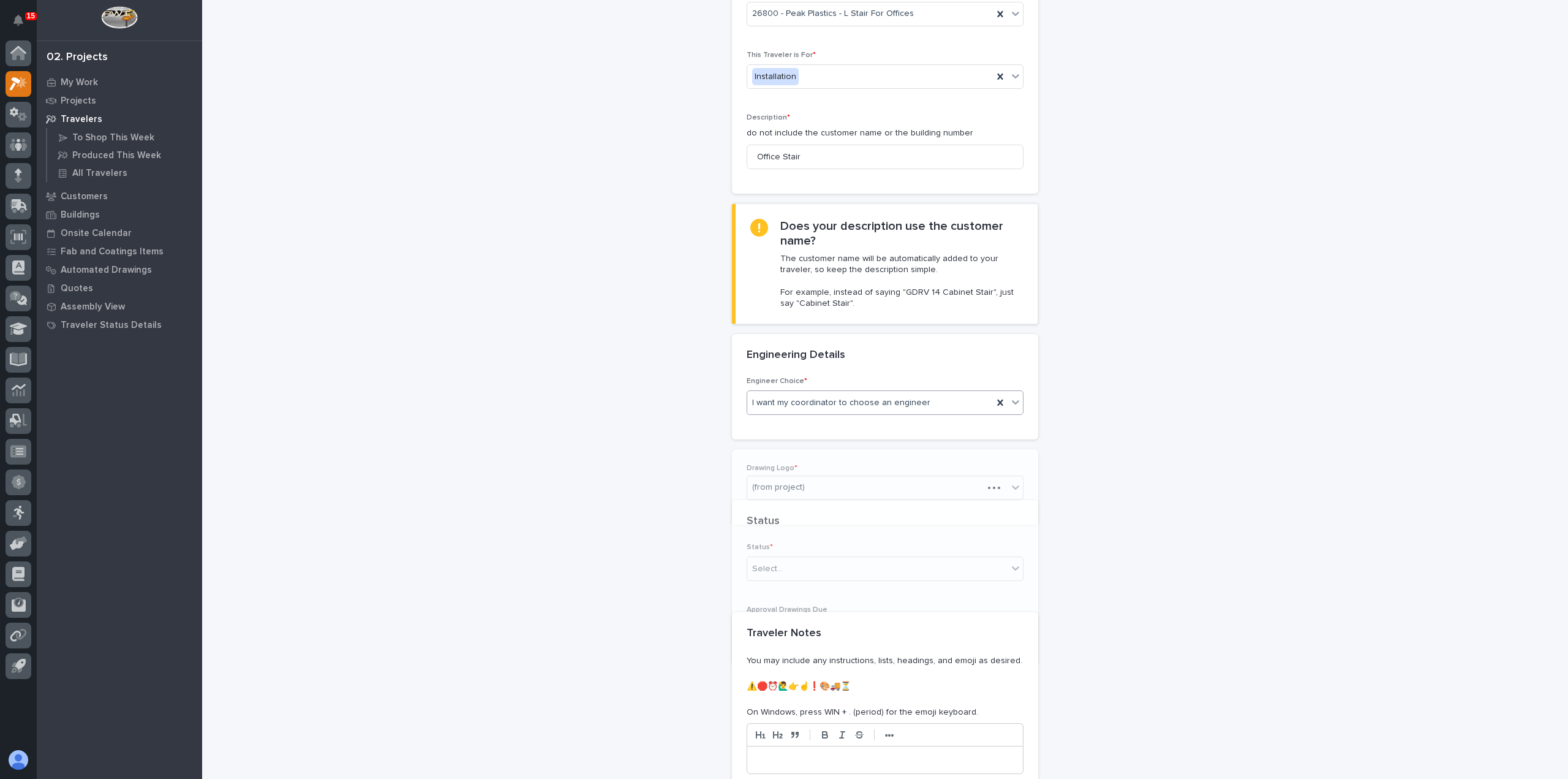
scroll to position [353, 0]
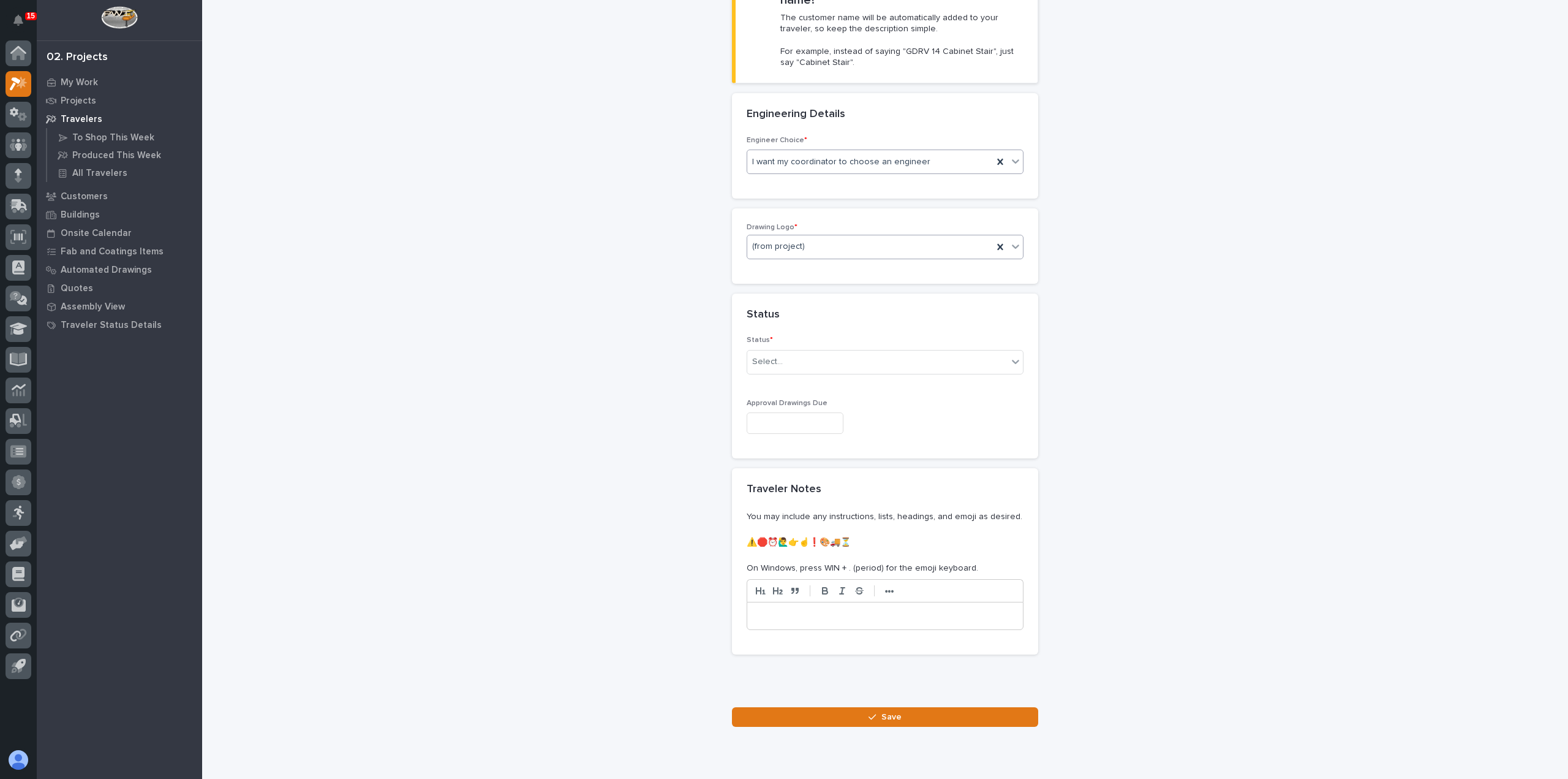
click at [790, 252] on div "(from project)" at bounding box center [871, 246] width 246 height 20
click at [814, 301] on div "PWI" at bounding box center [880, 311] width 276 height 21
click at [824, 366] on div "Select..." at bounding box center [877, 361] width 260 height 20
click at [816, 410] on div "To Engineer" at bounding box center [880, 404] width 276 height 21
click at [814, 421] on input "text" at bounding box center [795, 423] width 97 height 21
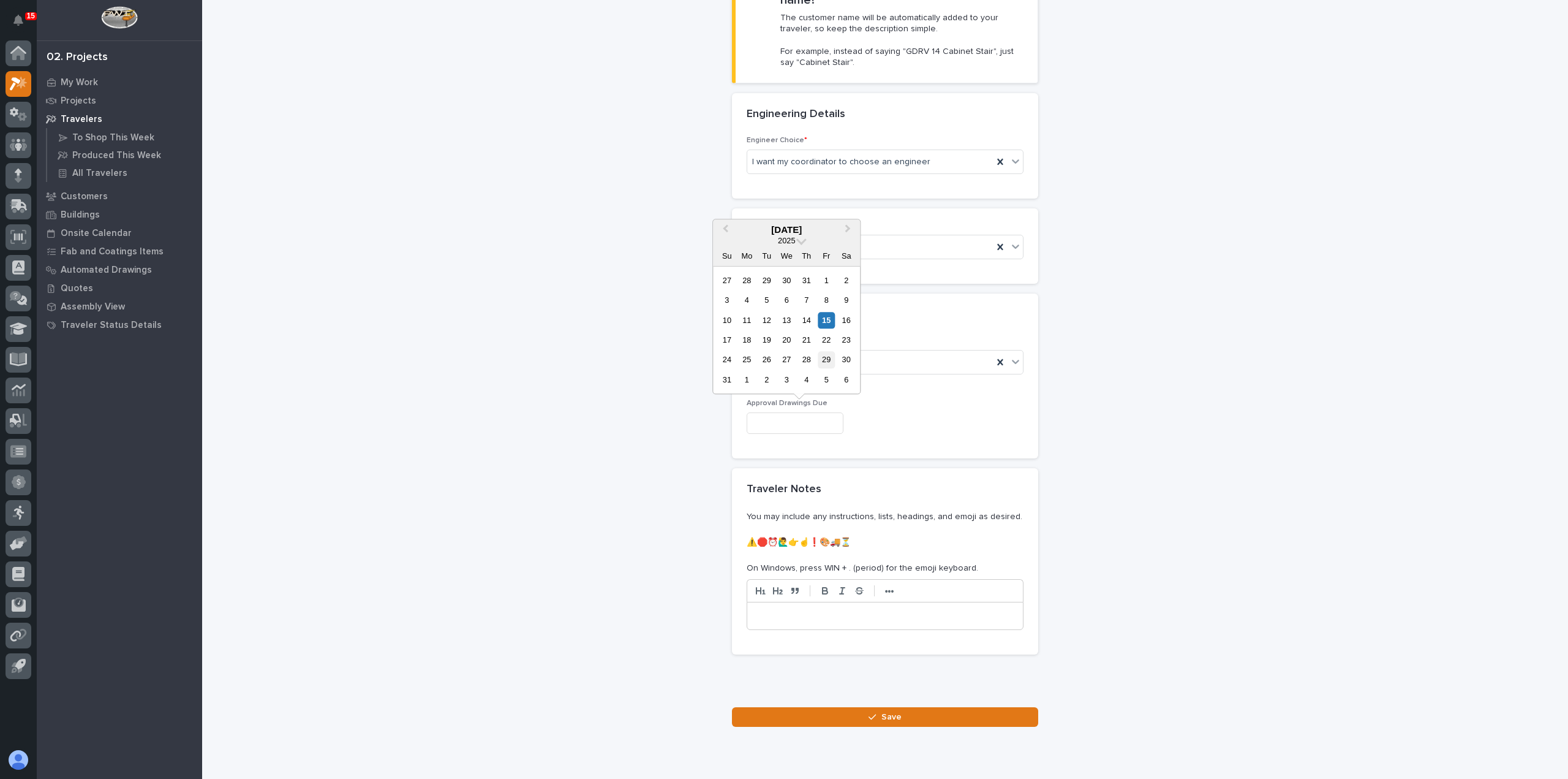
click at [832, 356] on div "29" at bounding box center [826, 359] width 16 height 16
type input "**********"
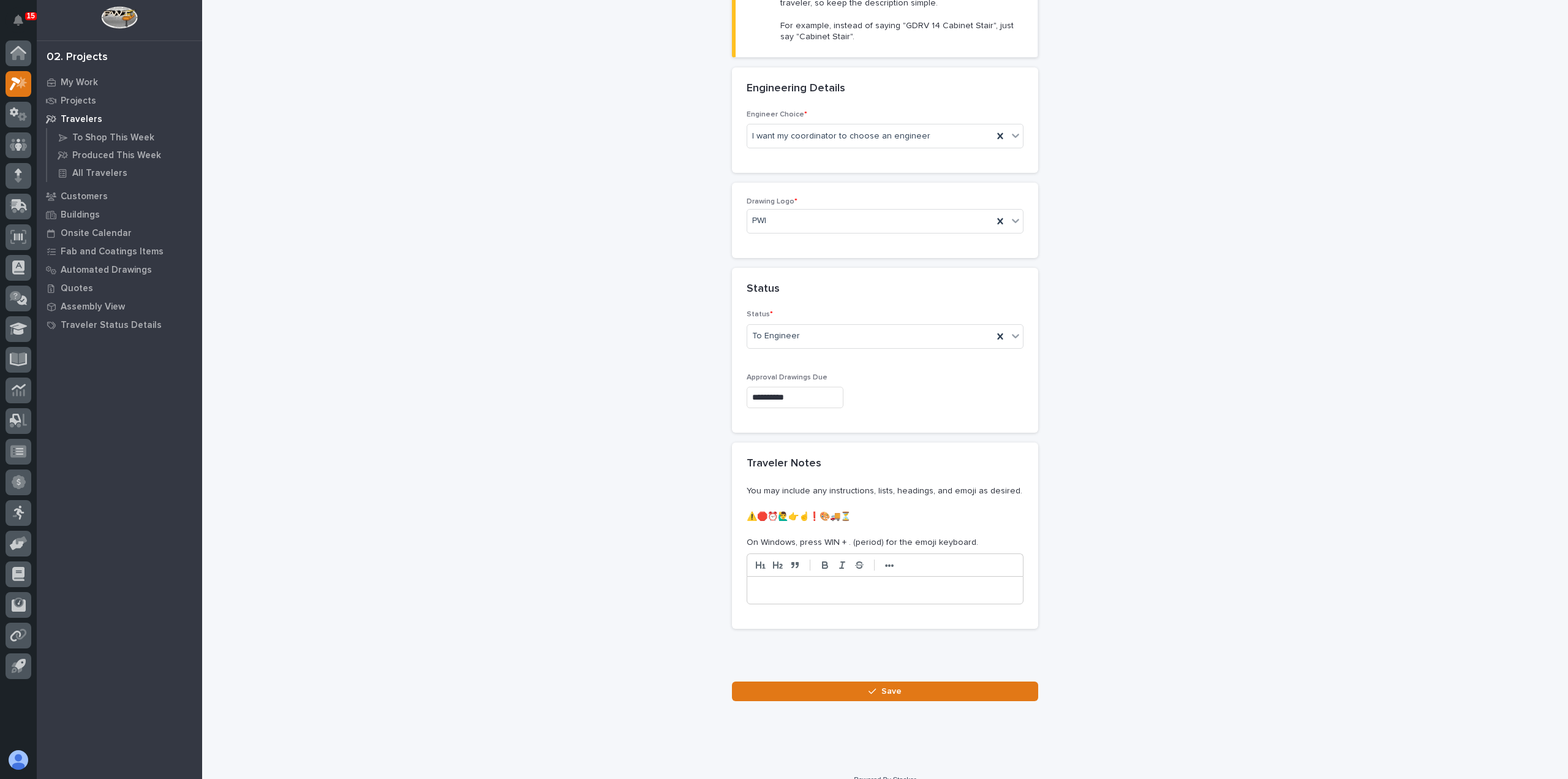
scroll to position [394, 0]
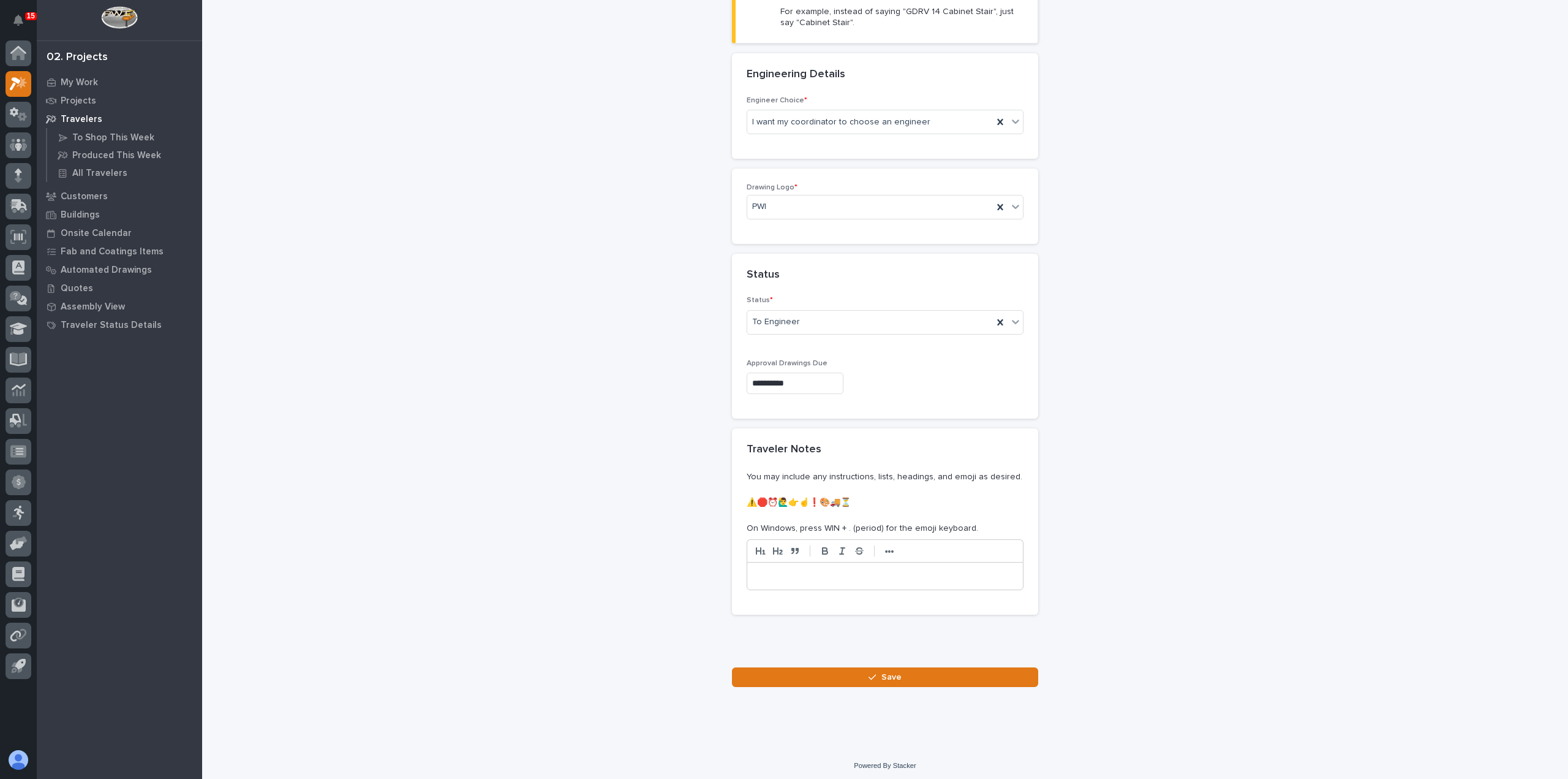
click at [860, 680] on button "Save" at bounding box center [885, 677] width 307 height 19
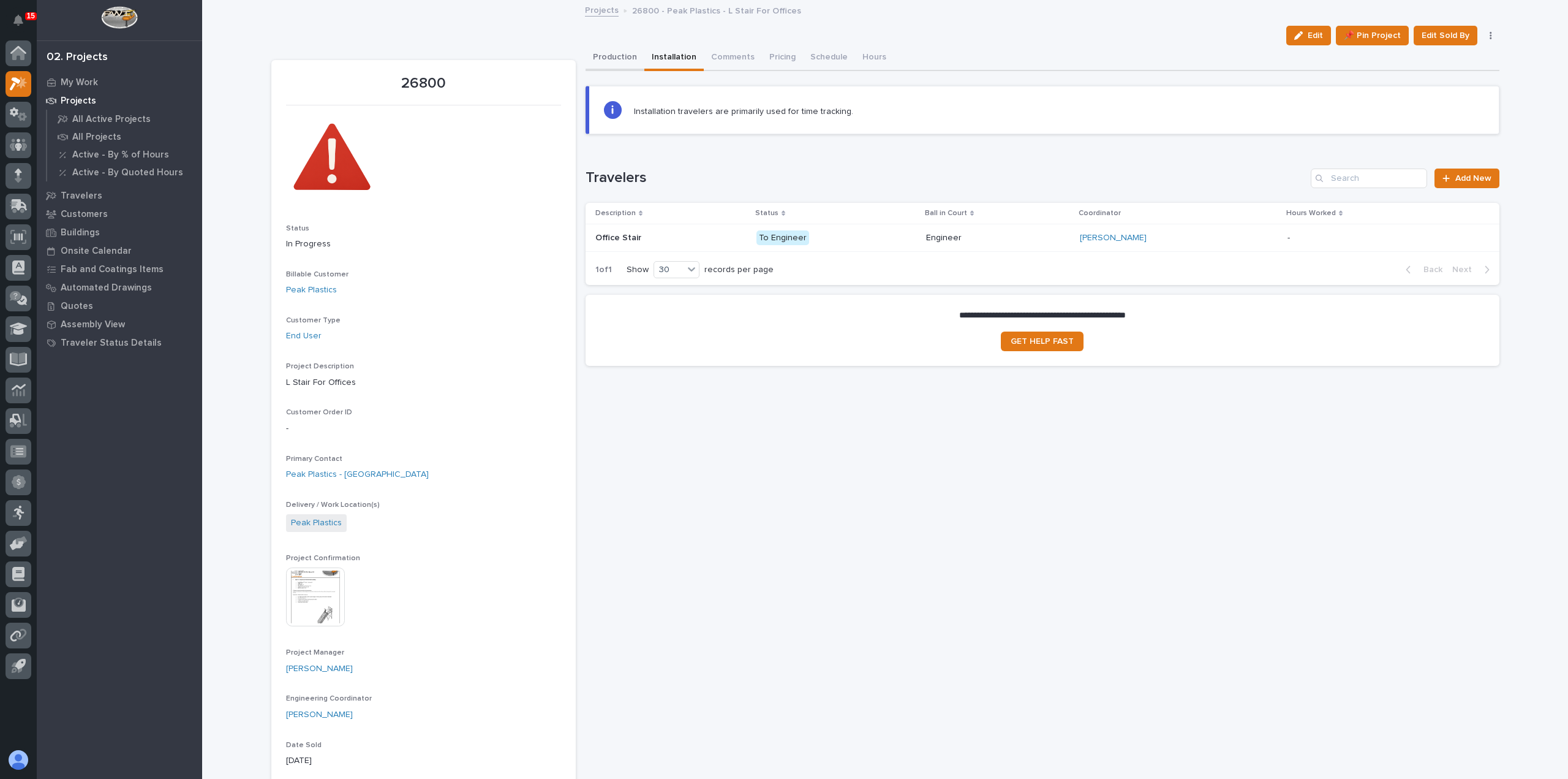
click at [612, 56] on button "Production" at bounding box center [614, 58] width 59 height 26
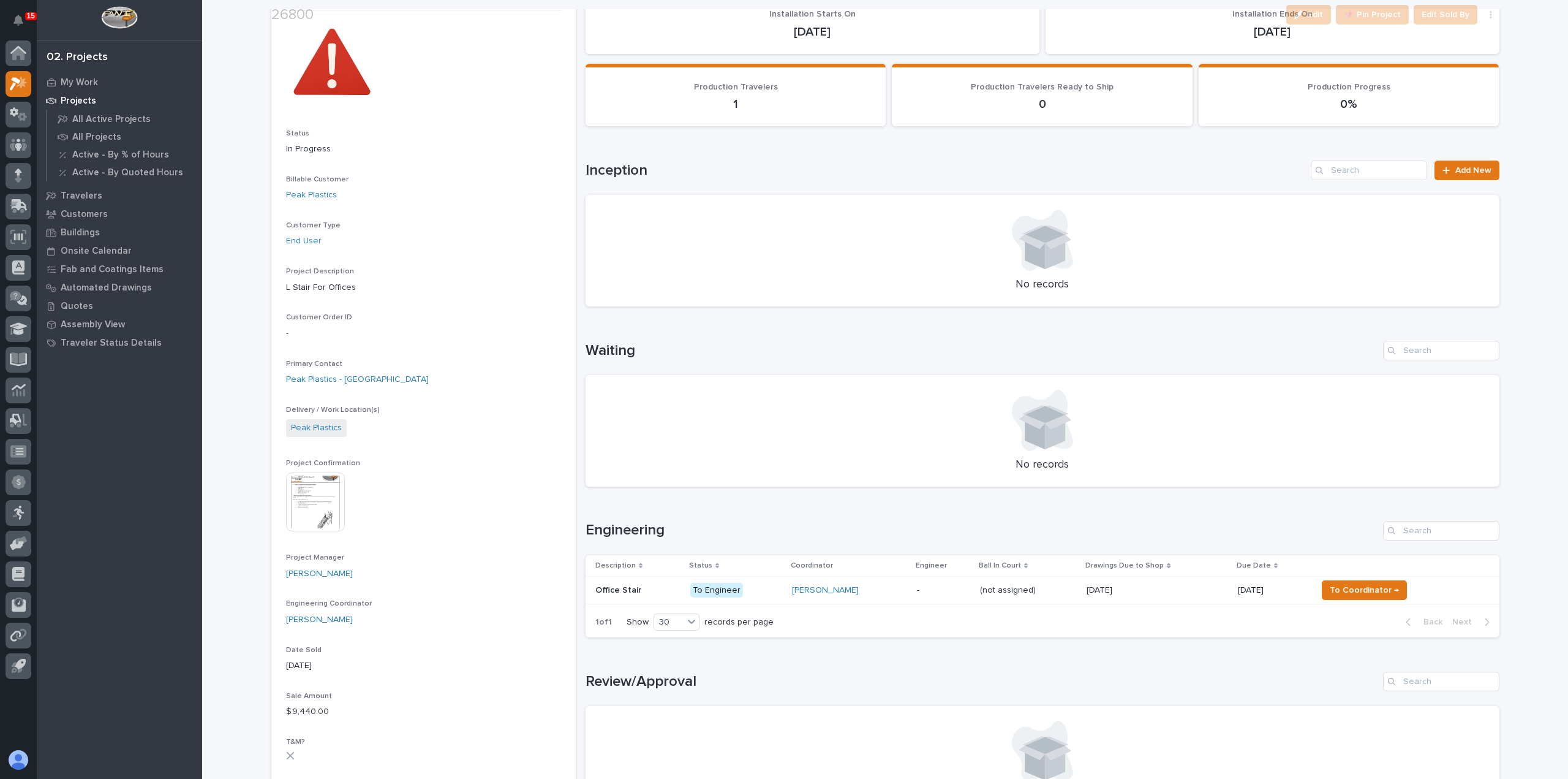
scroll to position [123, 0]
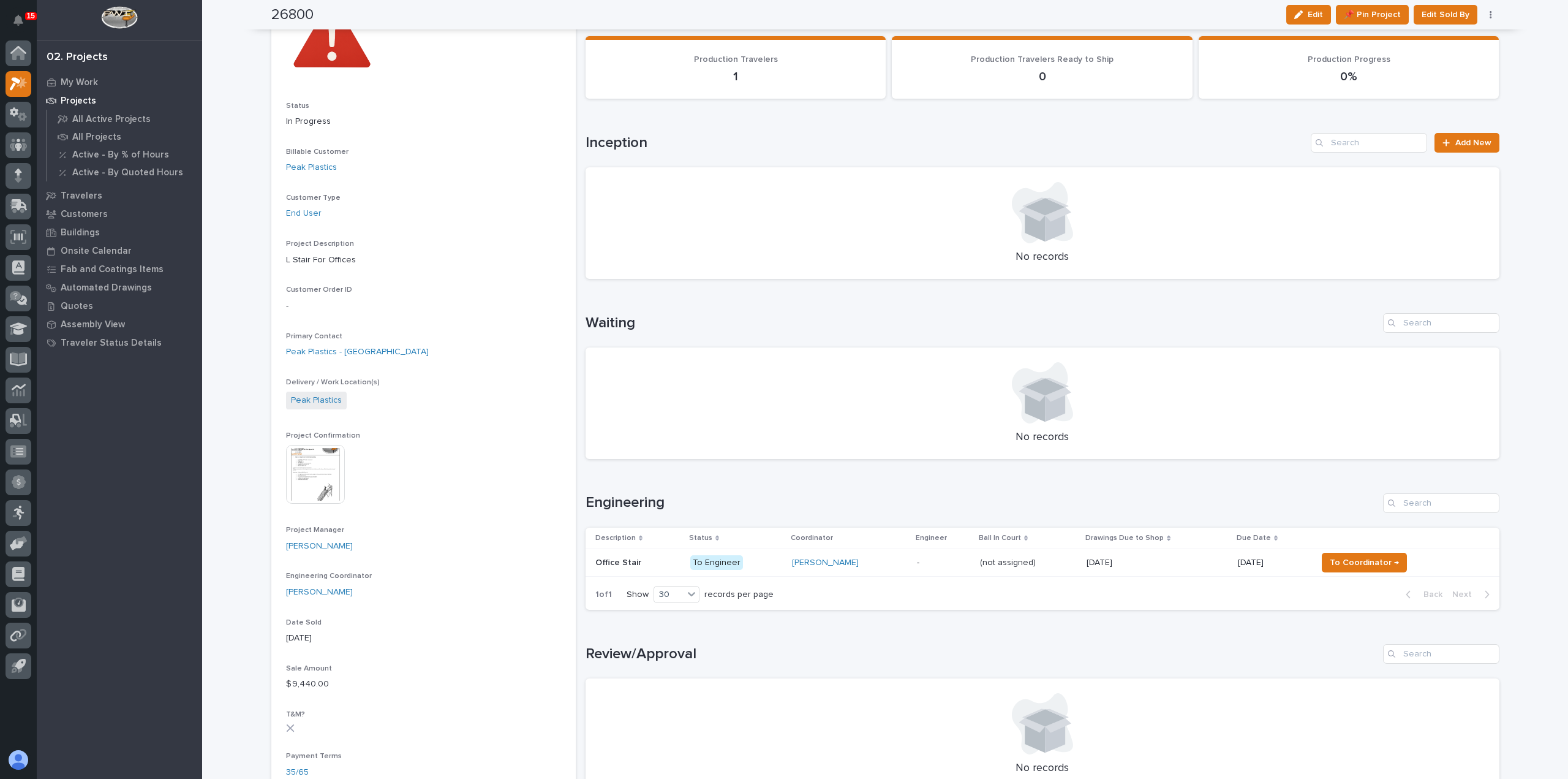
click at [1153, 568] on div "09/12/2025 09/12/2025" at bounding box center [1157, 562] width 141 height 20
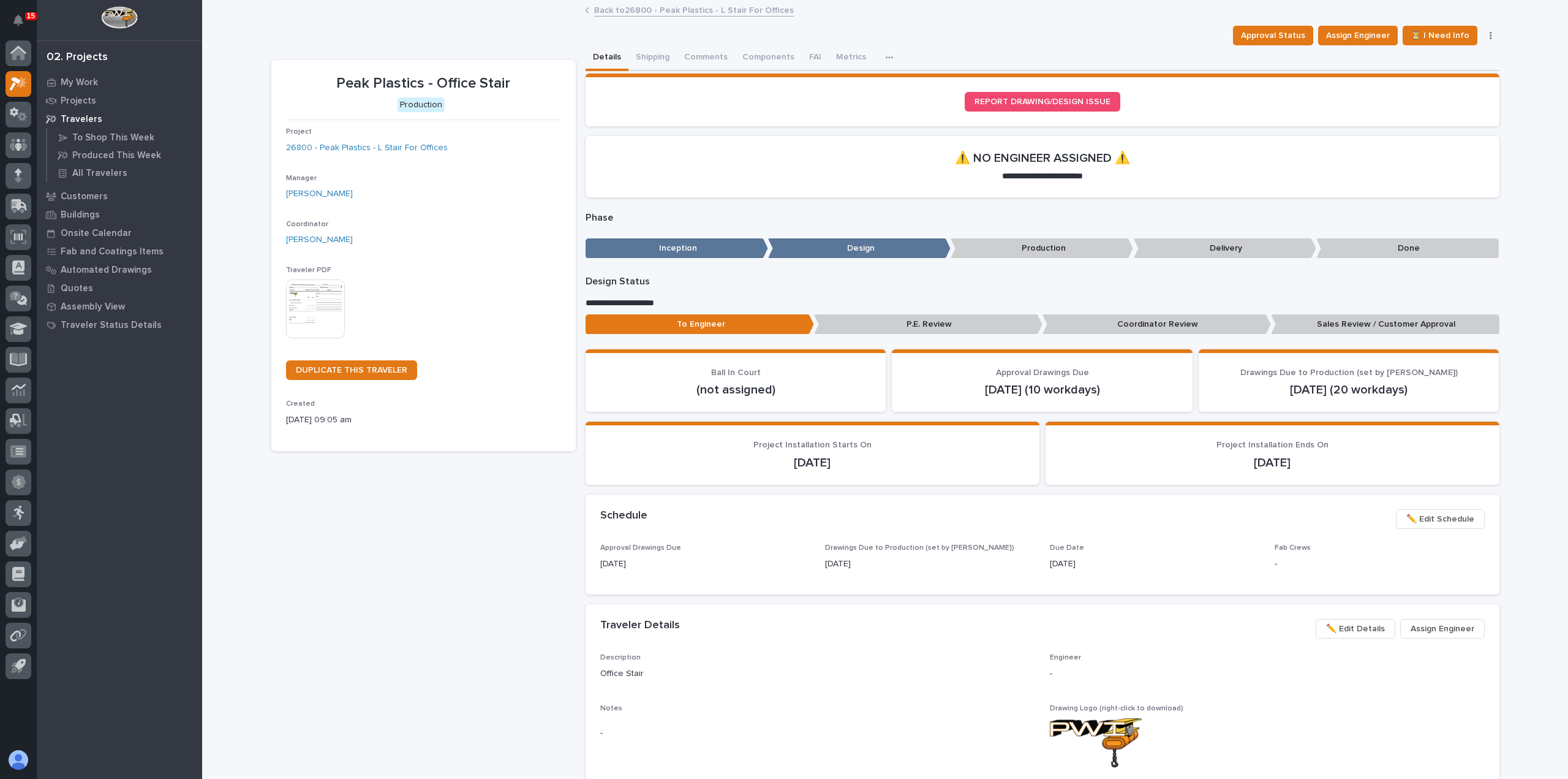
click at [624, 12] on link "Back to 26800 - Peak Plastics - L Stair For Offices" at bounding box center [694, 10] width 199 height 15
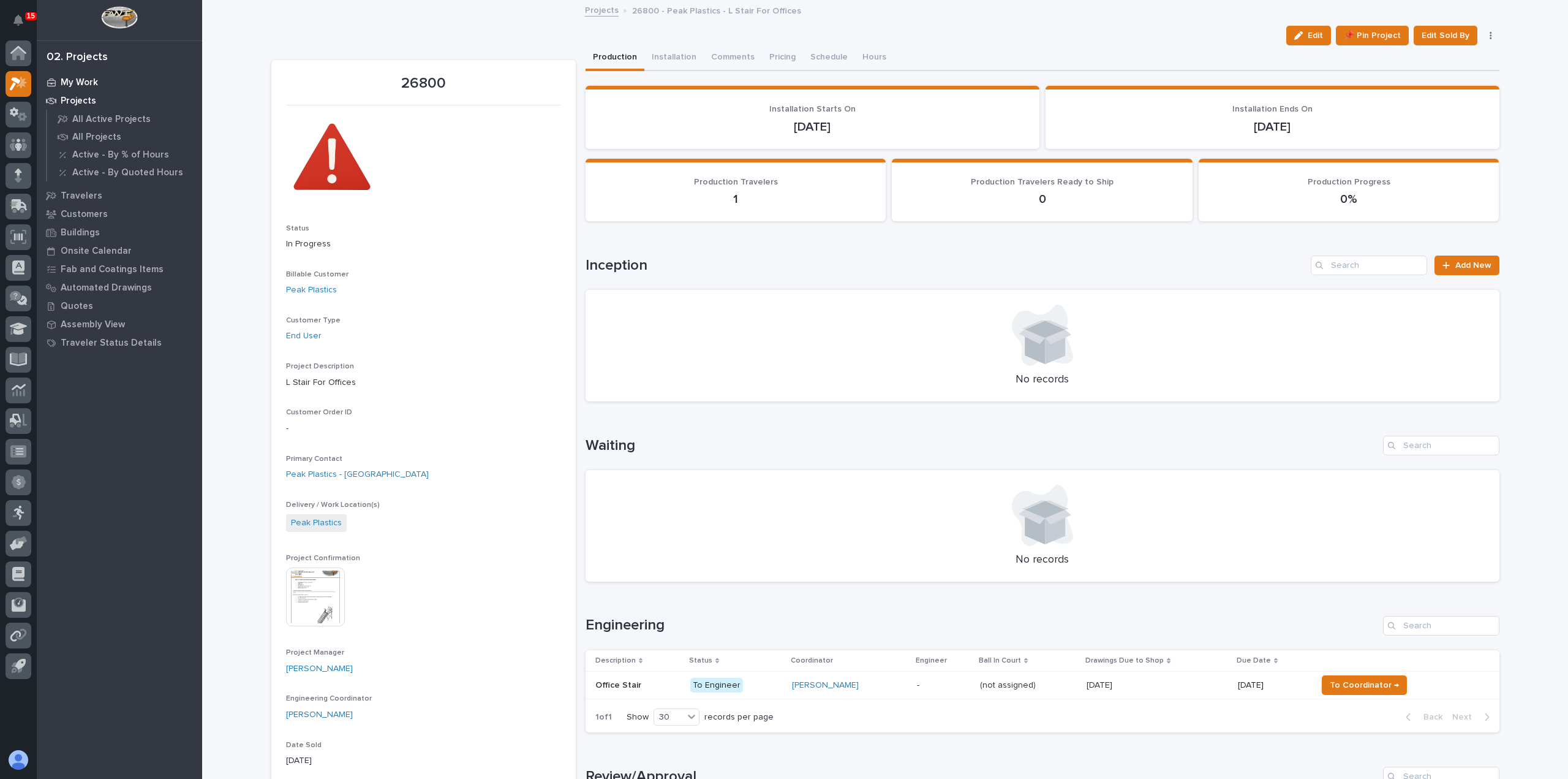
click at [68, 76] on div "My Work" at bounding box center [119, 82] width 160 height 17
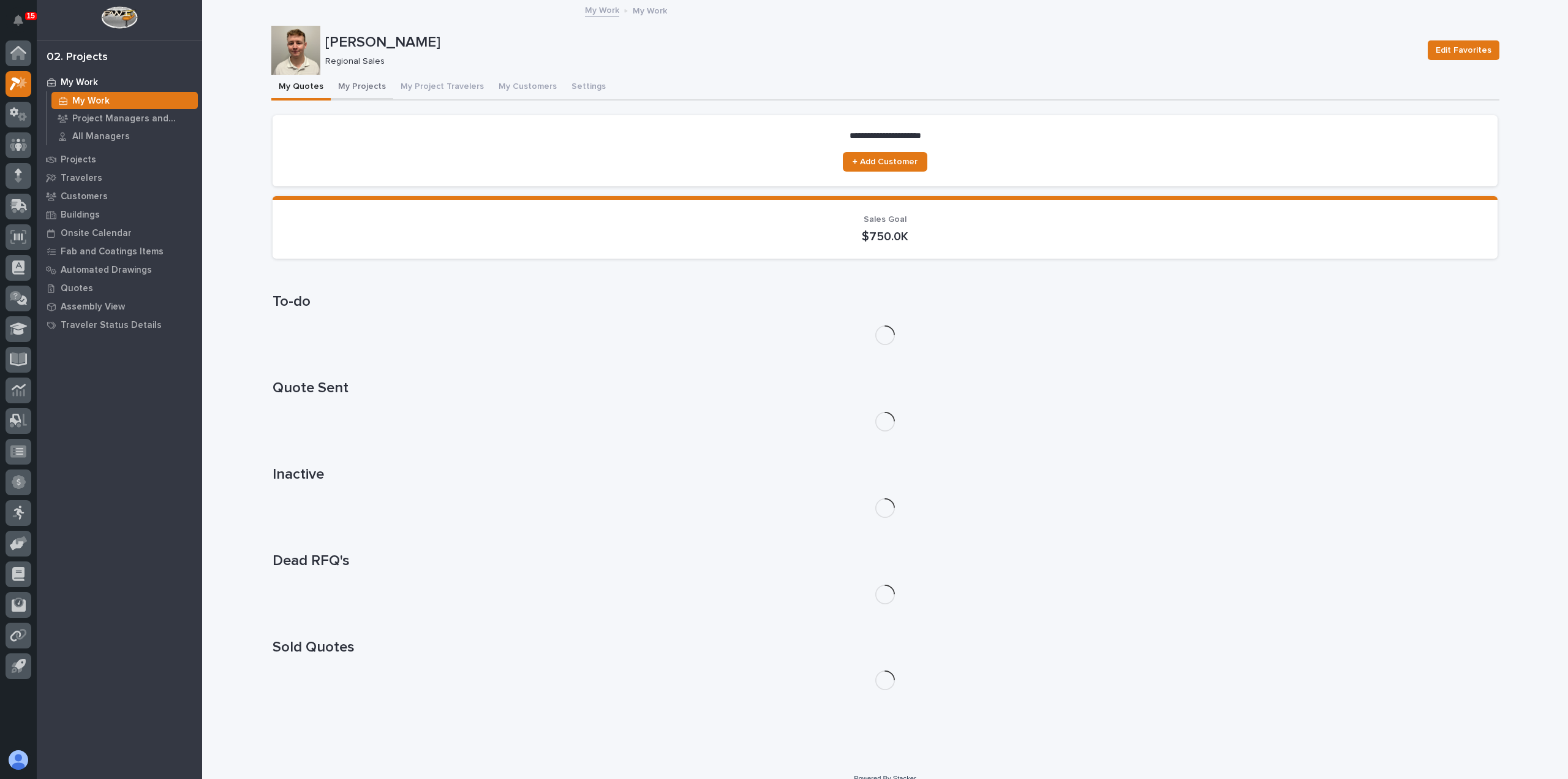
click at [362, 86] on button "My Projects" at bounding box center [362, 87] width 63 height 26
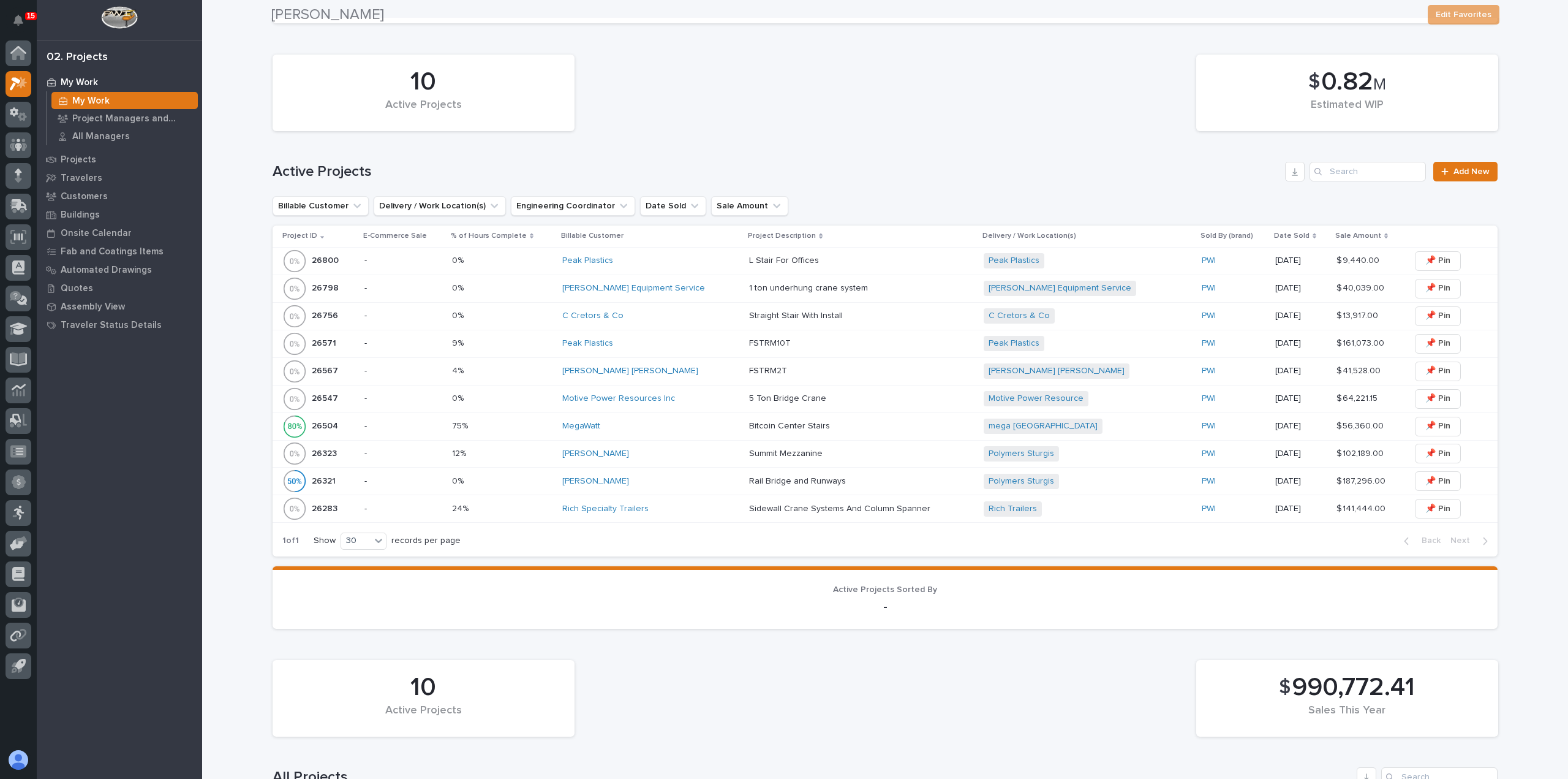
scroll to position [307, 0]
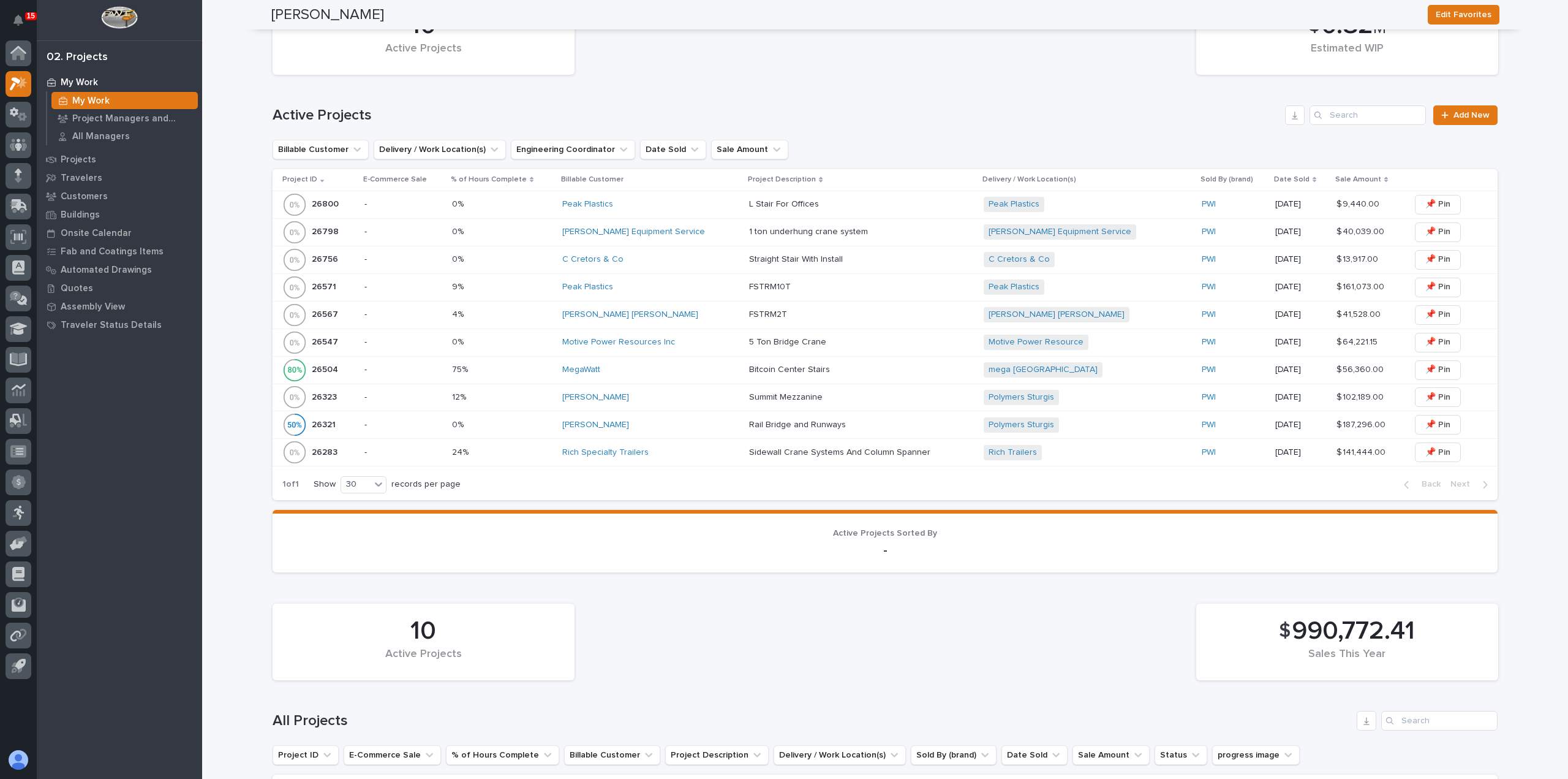
click at [693, 238] on div "Canfield Equipment Service" at bounding box center [650, 231] width 177 height 20
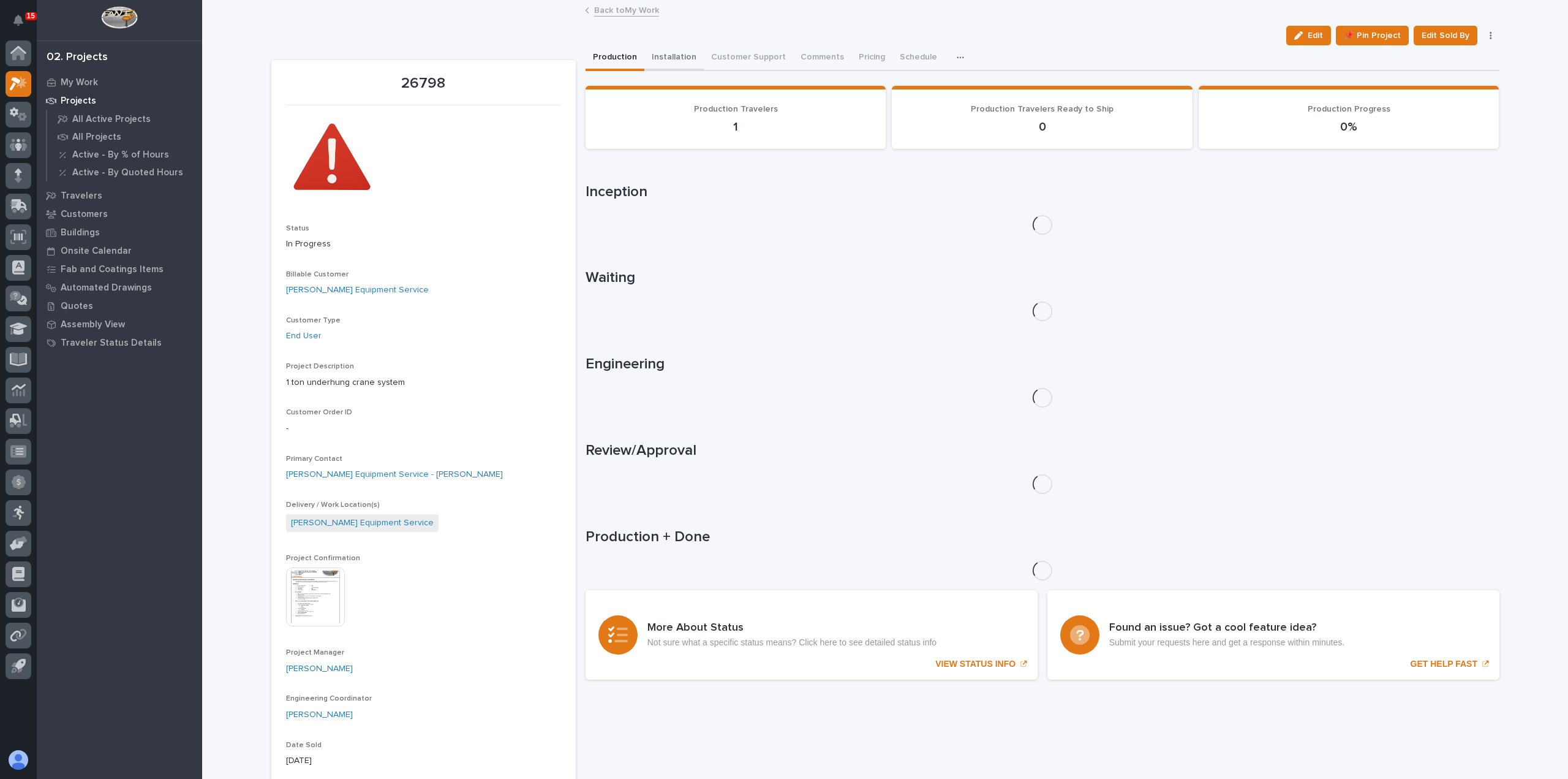
click at [679, 60] on button "Installation" at bounding box center [673, 58] width 59 height 26
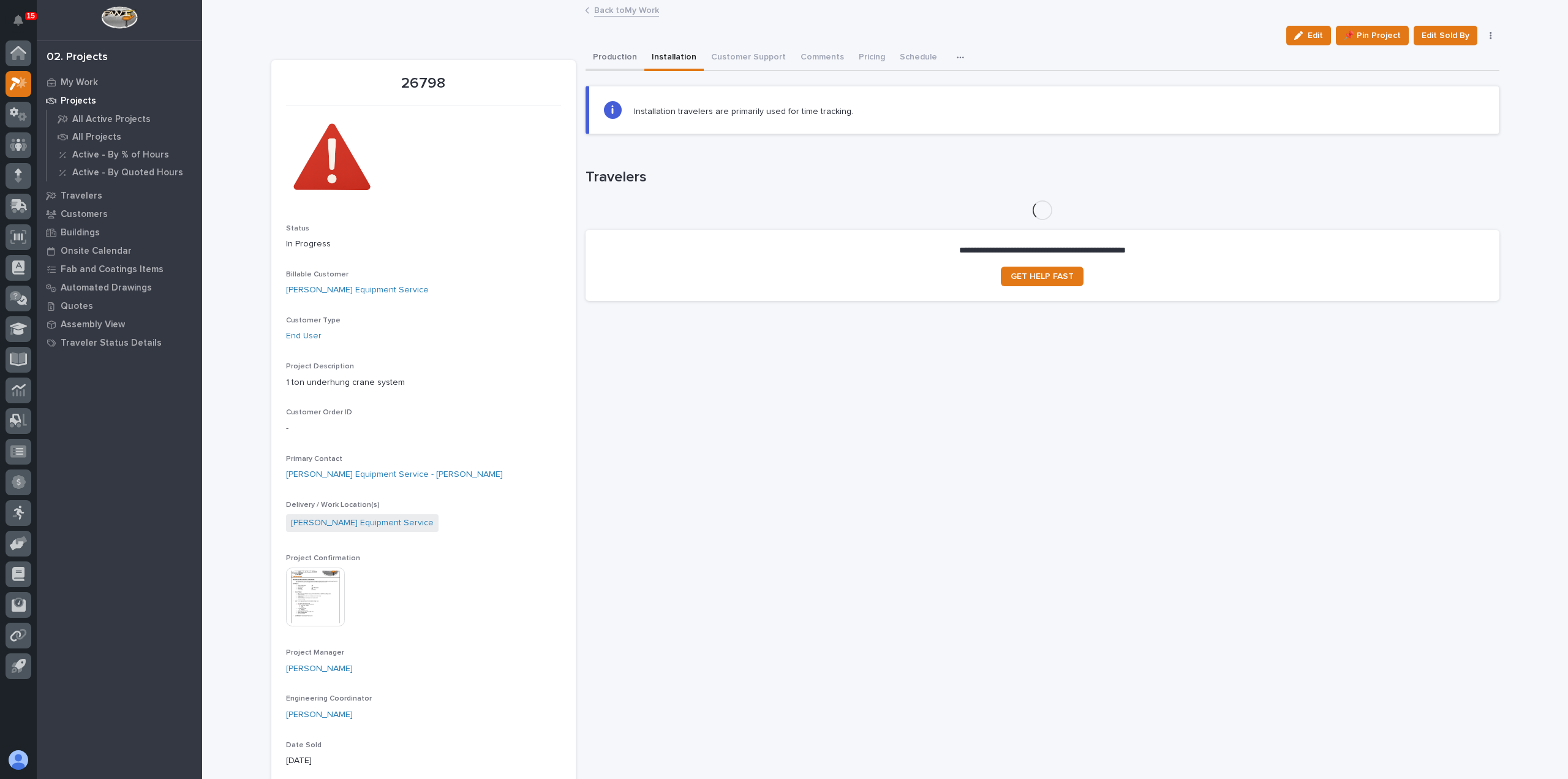
click at [615, 49] on button "Production" at bounding box center [614, 58] width 59 height 26
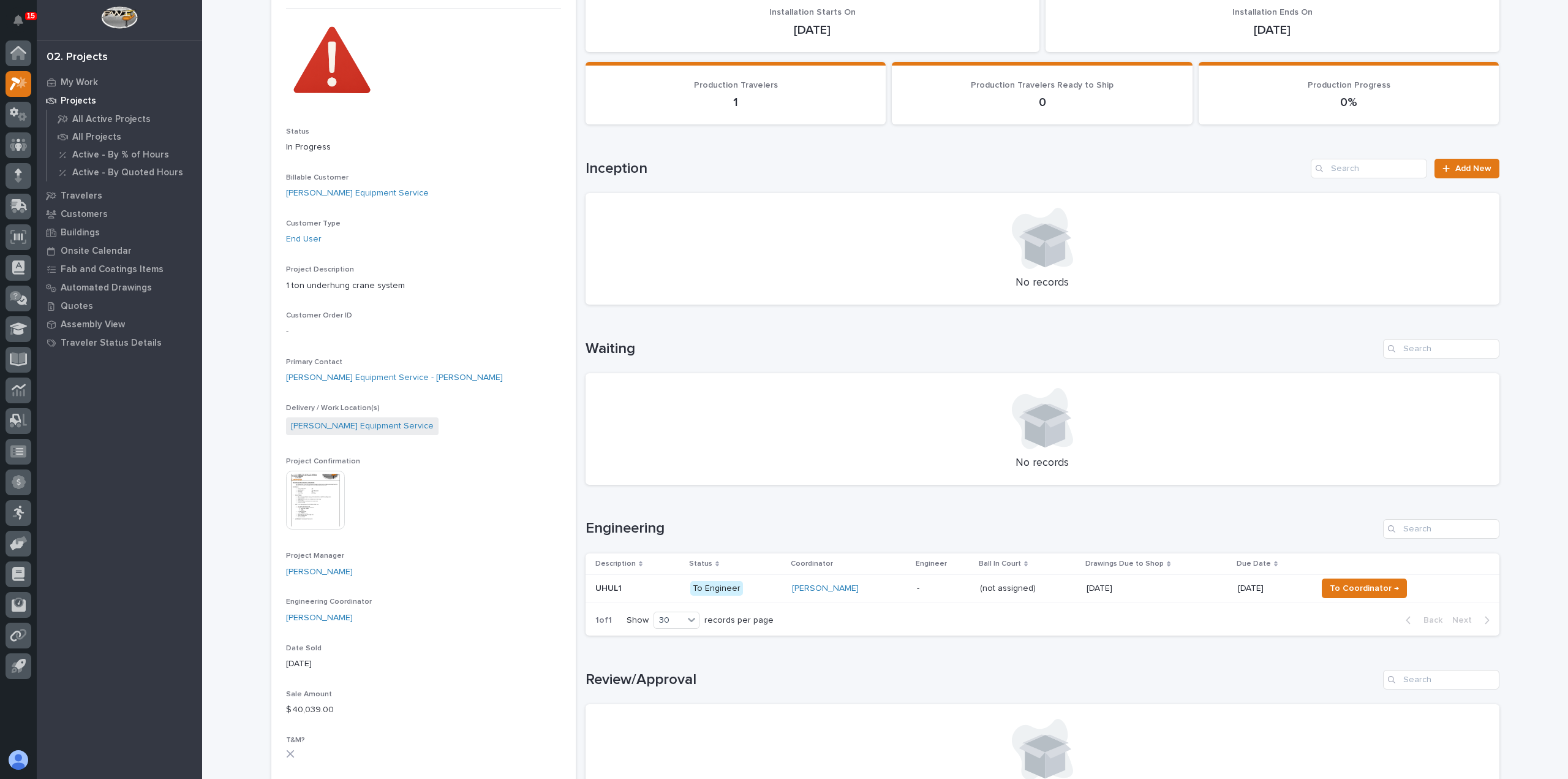
scroll to position [368, 0]
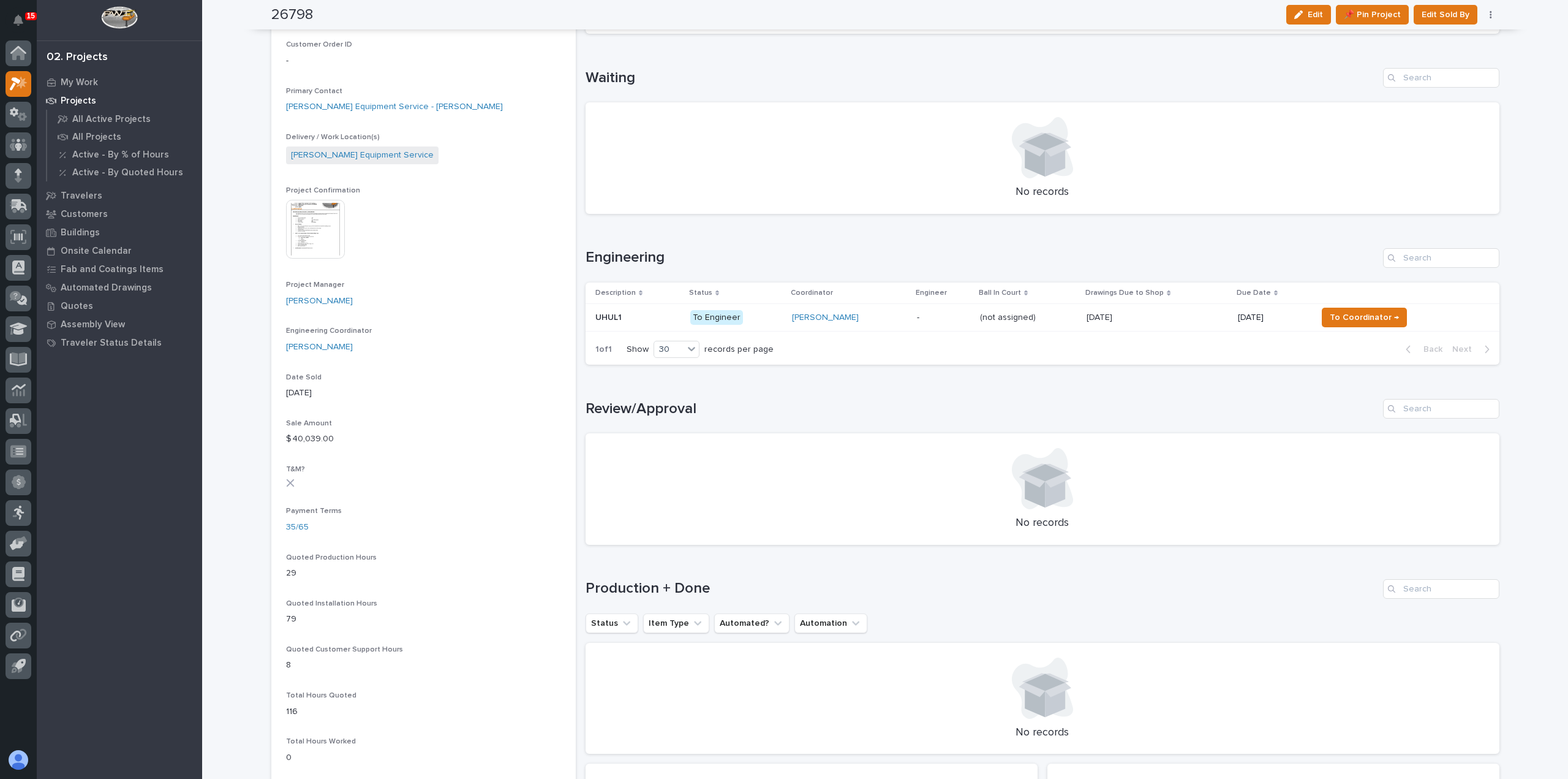
click at [870, 323] on div "Leighton Yoder" at bounding box center [849, 317] width 115 height 20
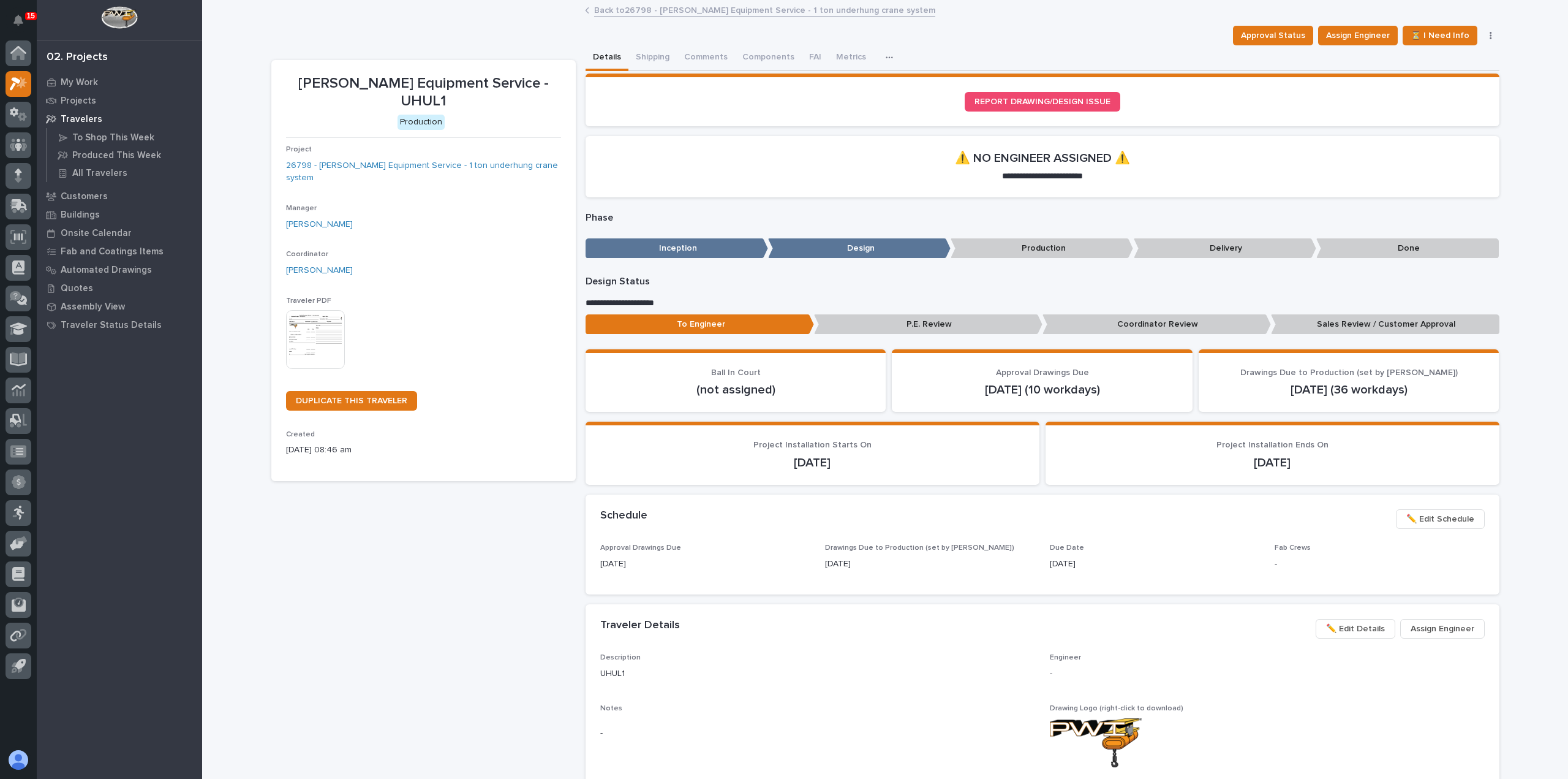
click at [620, 9] on link "Back to 26798 - Canfield Equipment Service - 1 ton underhung crane system" at bounding box center [764, 10] width 341 height 15
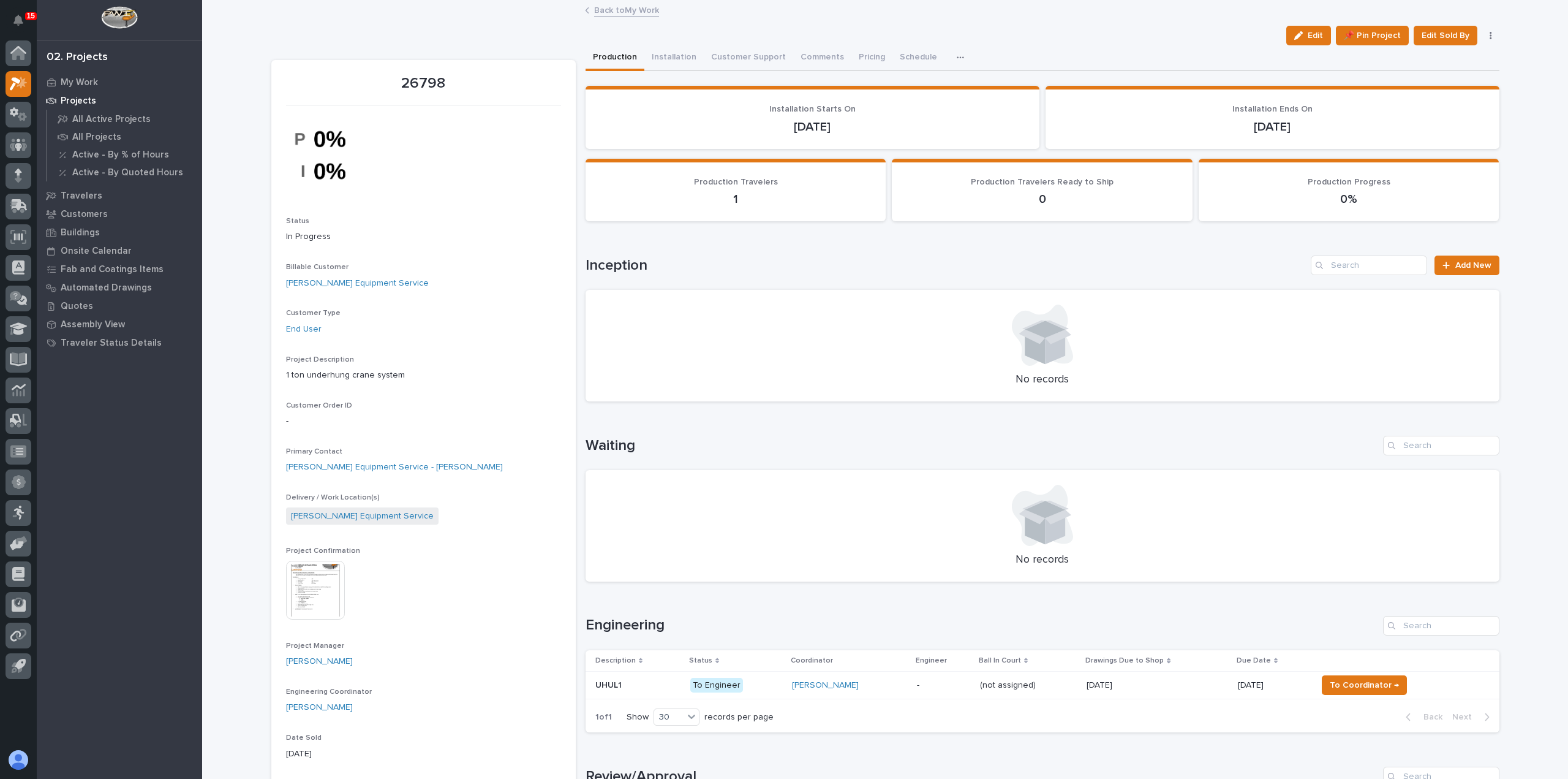
click at [613, 12] on link "Back to My Work" at bounding box center [626, 10] width 65 height 15
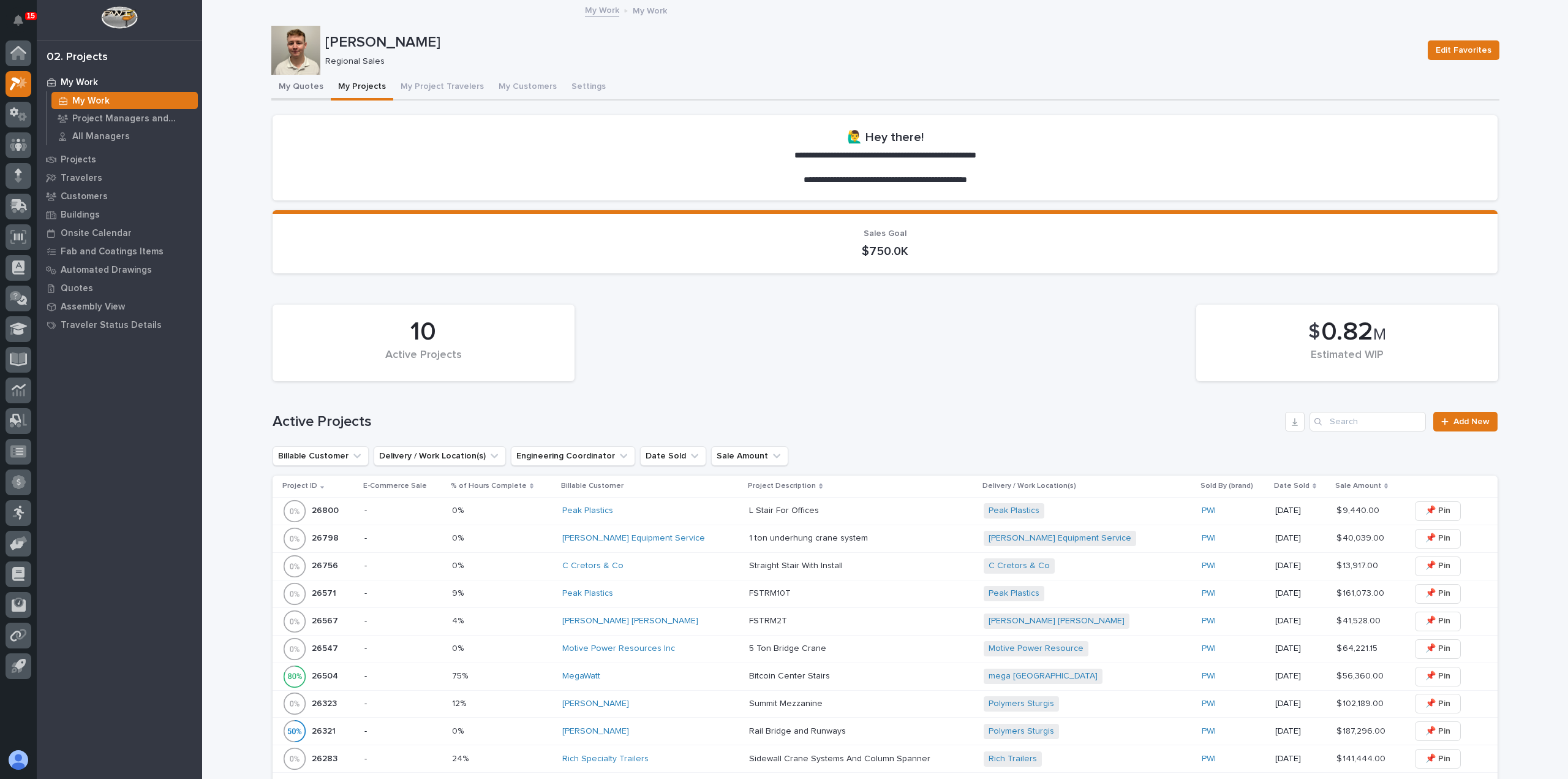
click at [285, 86] on button "My Quotes" at bounding box center [301, 87] width 59 height 26
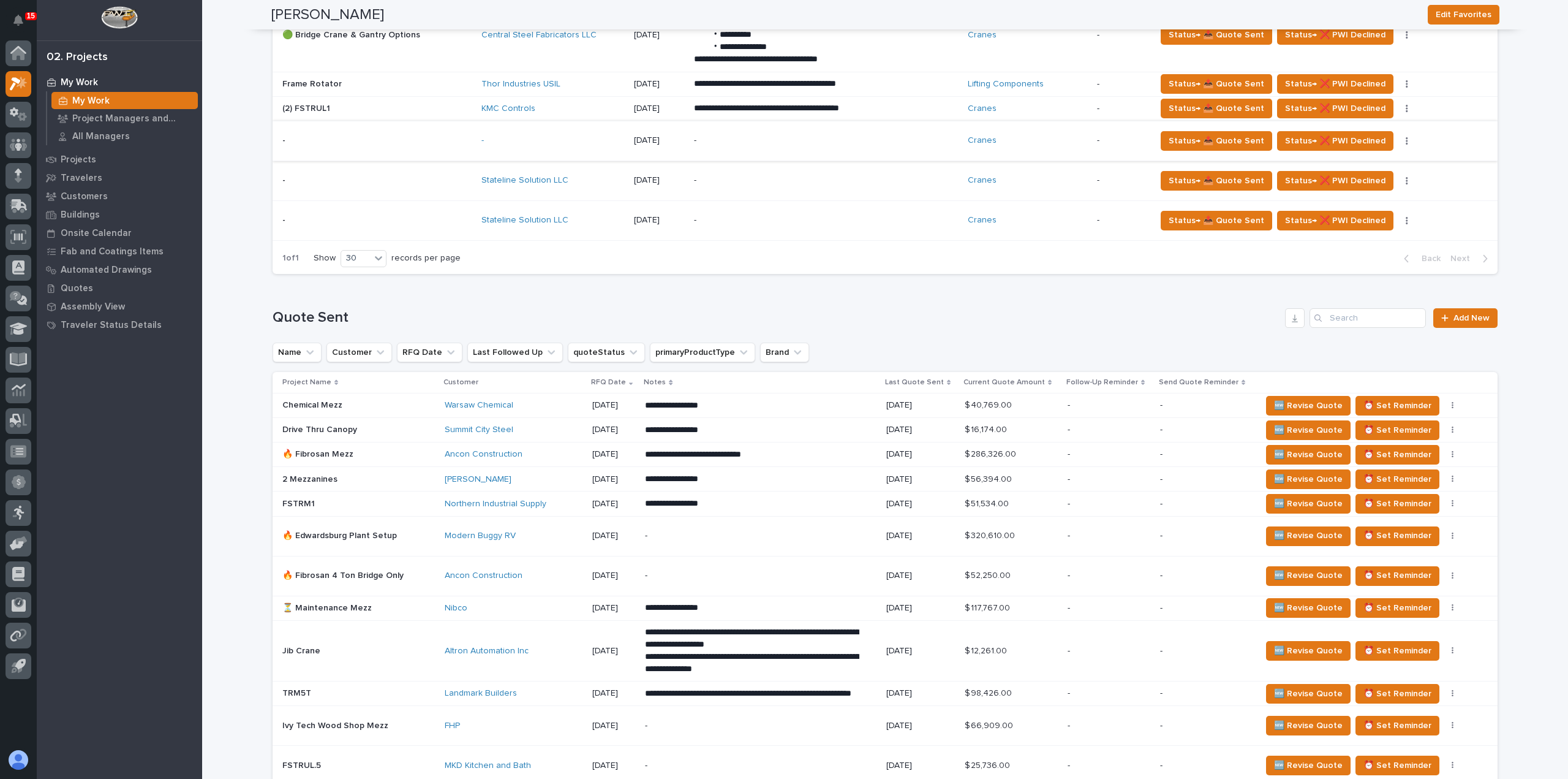
scroll to position [184, 0]
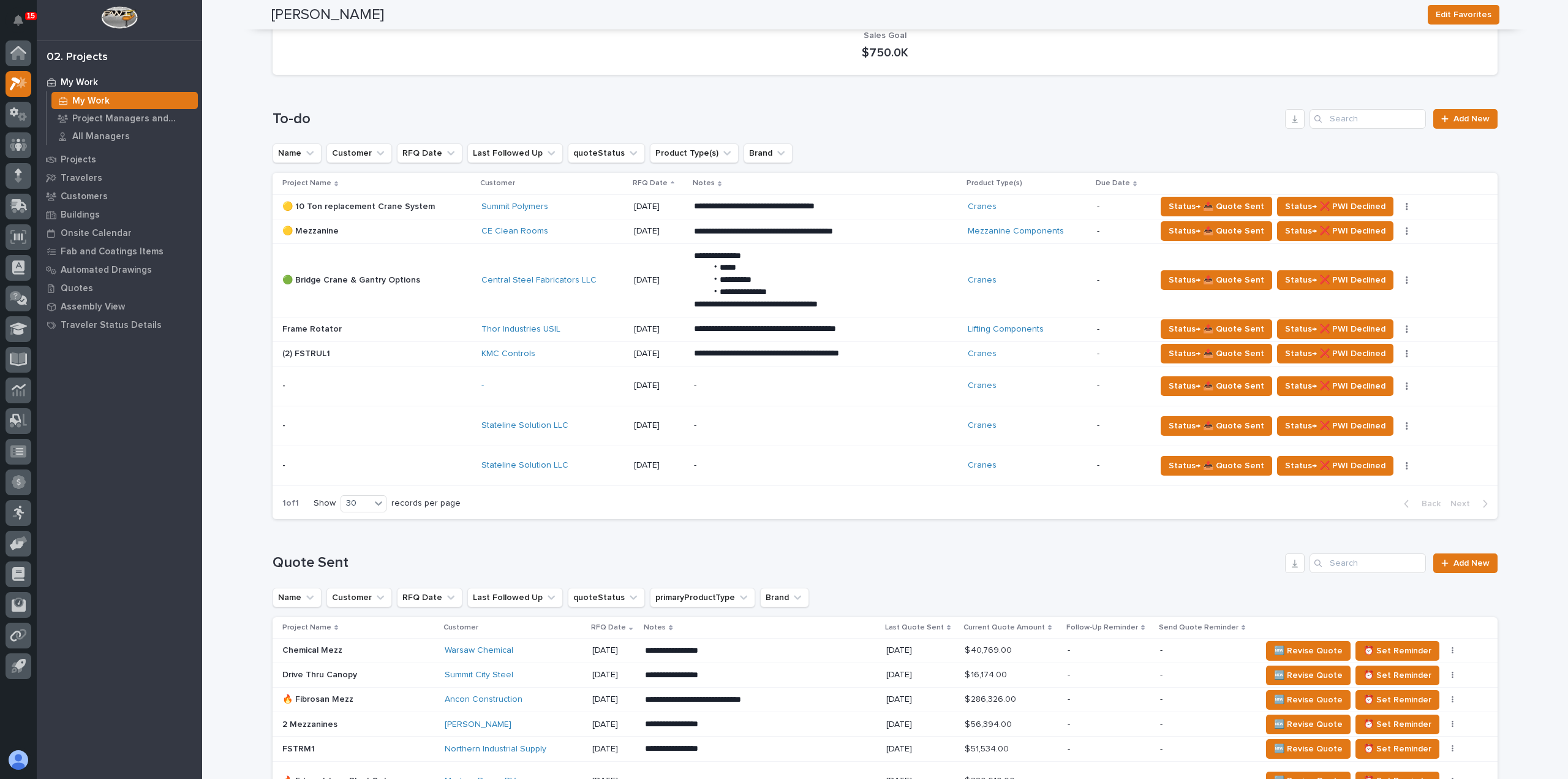
click at [572, 383] on div "-" at bounding box center [553, 385] width 143 height 11
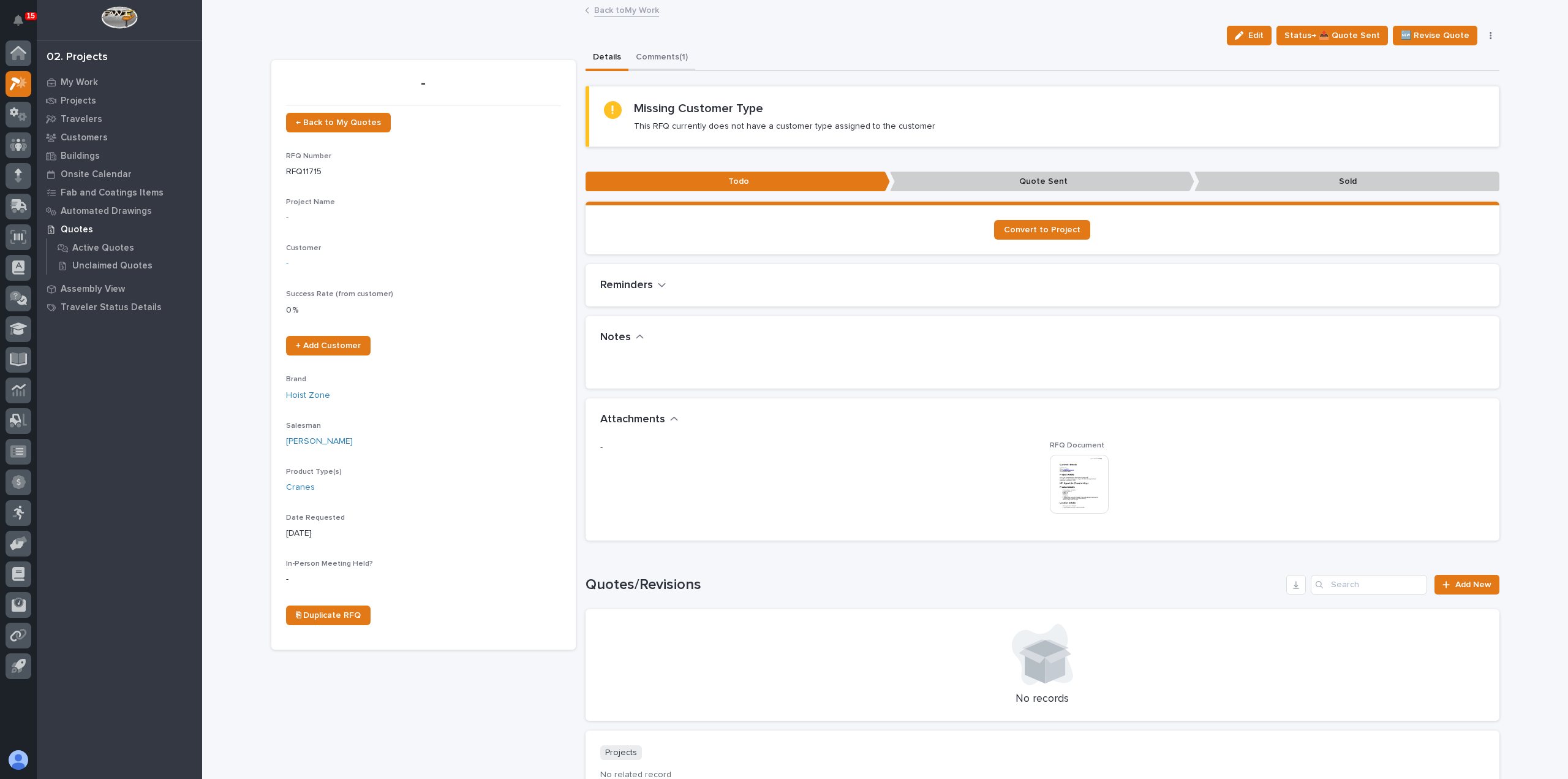
click at [664, 61] on button "Comments (1)" at bounding box center [662, 58] width 67 height 26
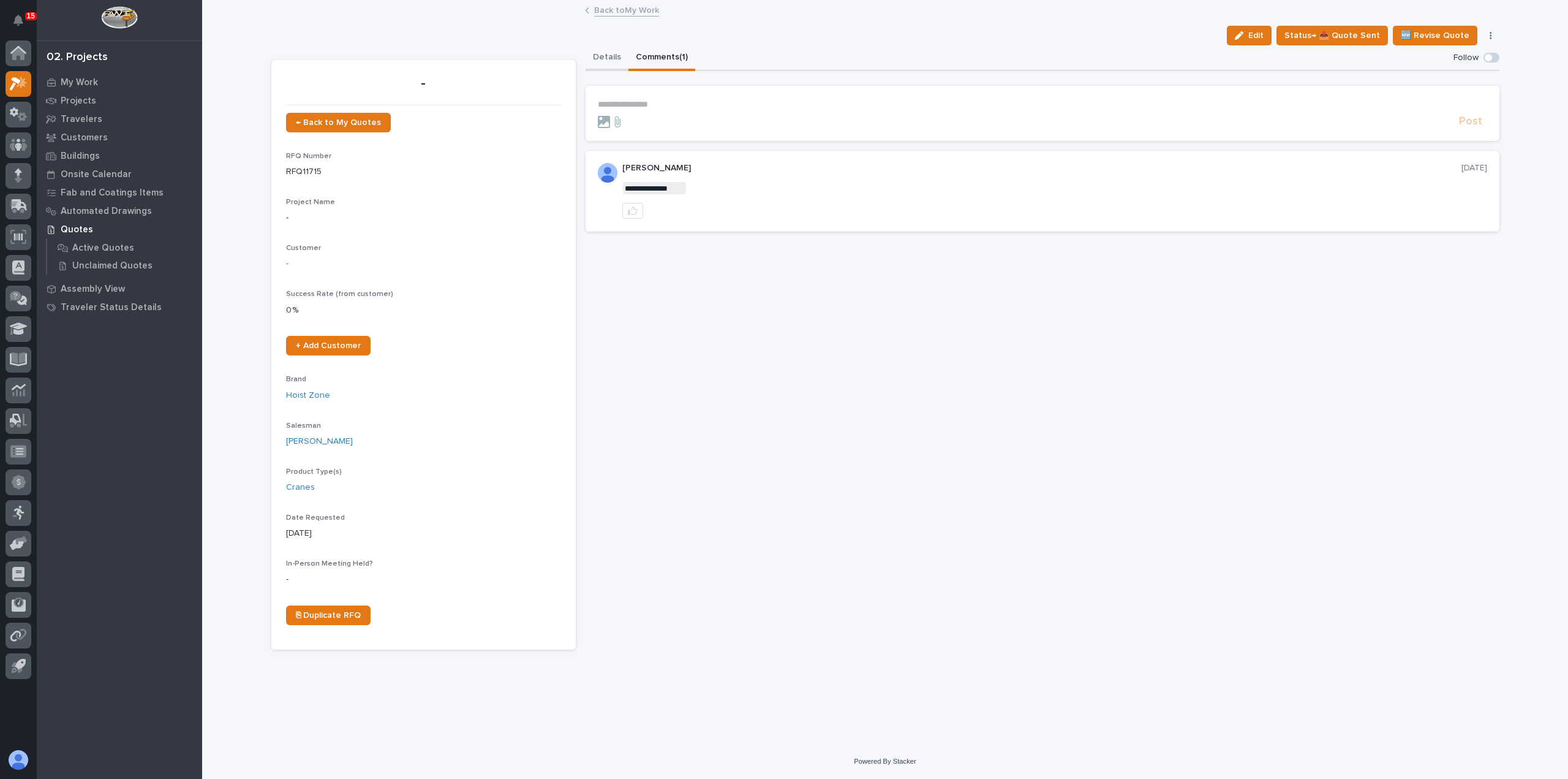
click at [616, 56] on button "Details" at bounding box center [606, 58] width 43 height 26
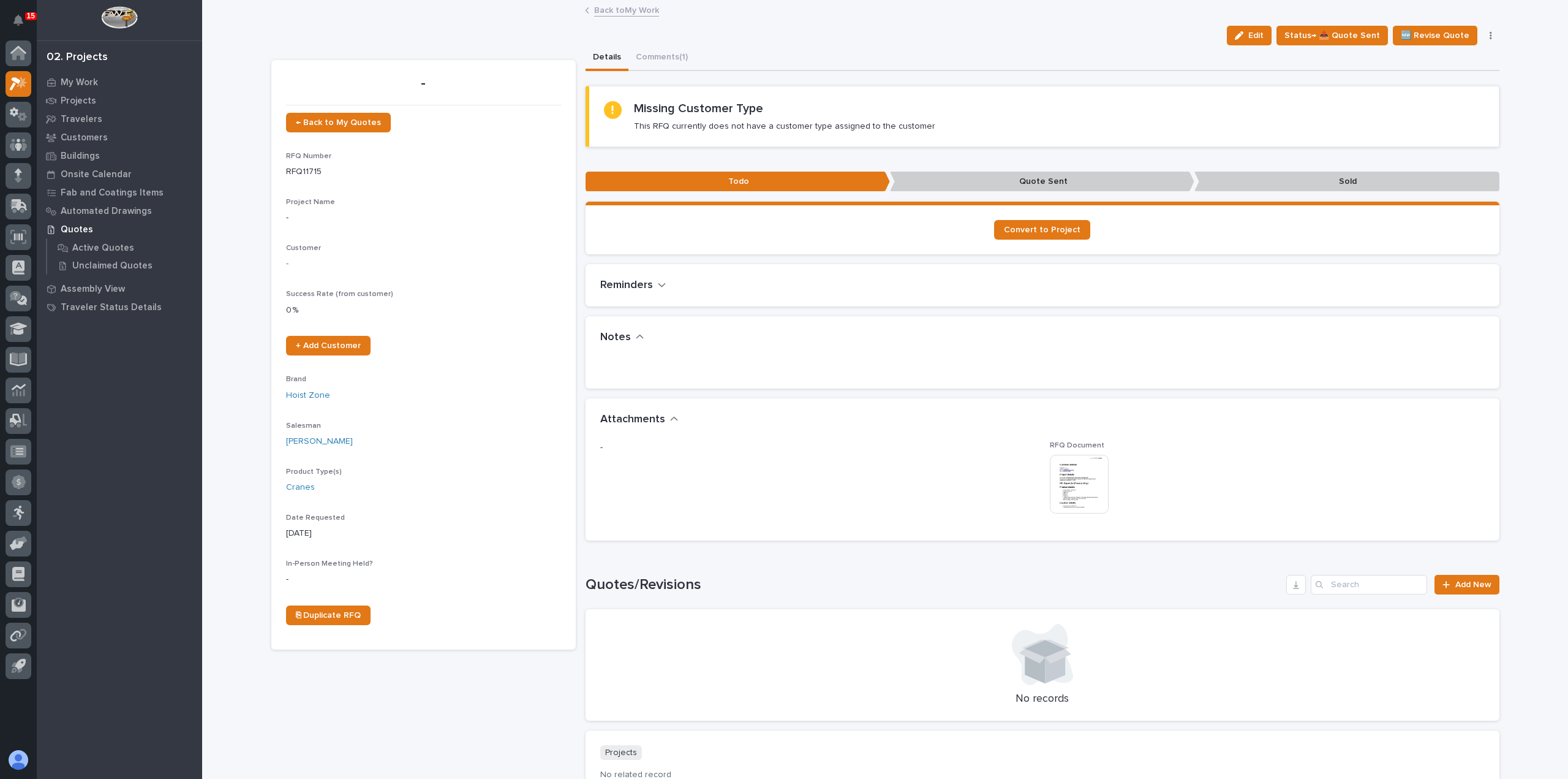
click at [1072, 468] on img at bounding box center [1079, 484] width 59 height 59
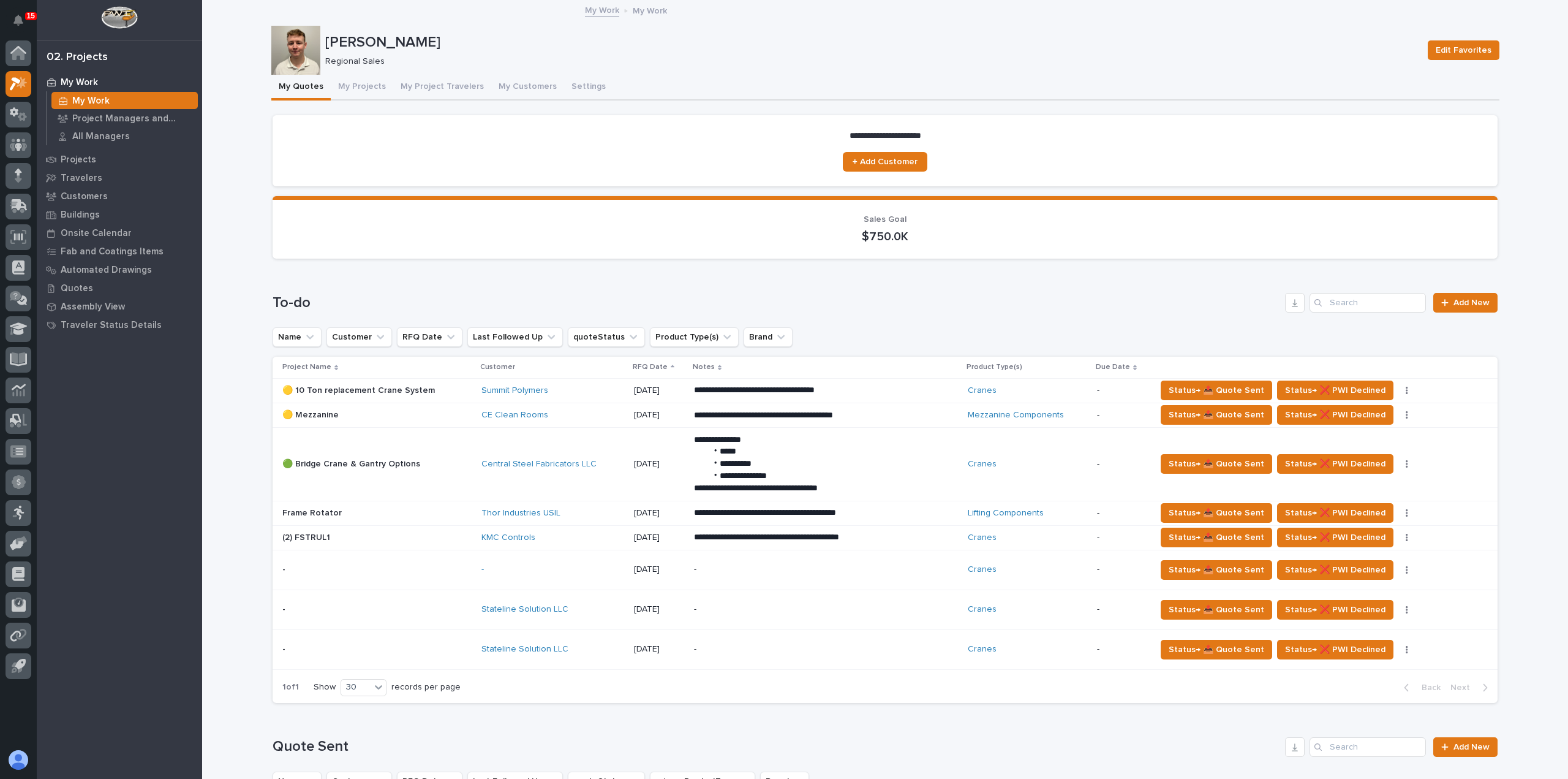
click at [604, 568] on div "-" at bounding box center [553, 569] width 143 height 11
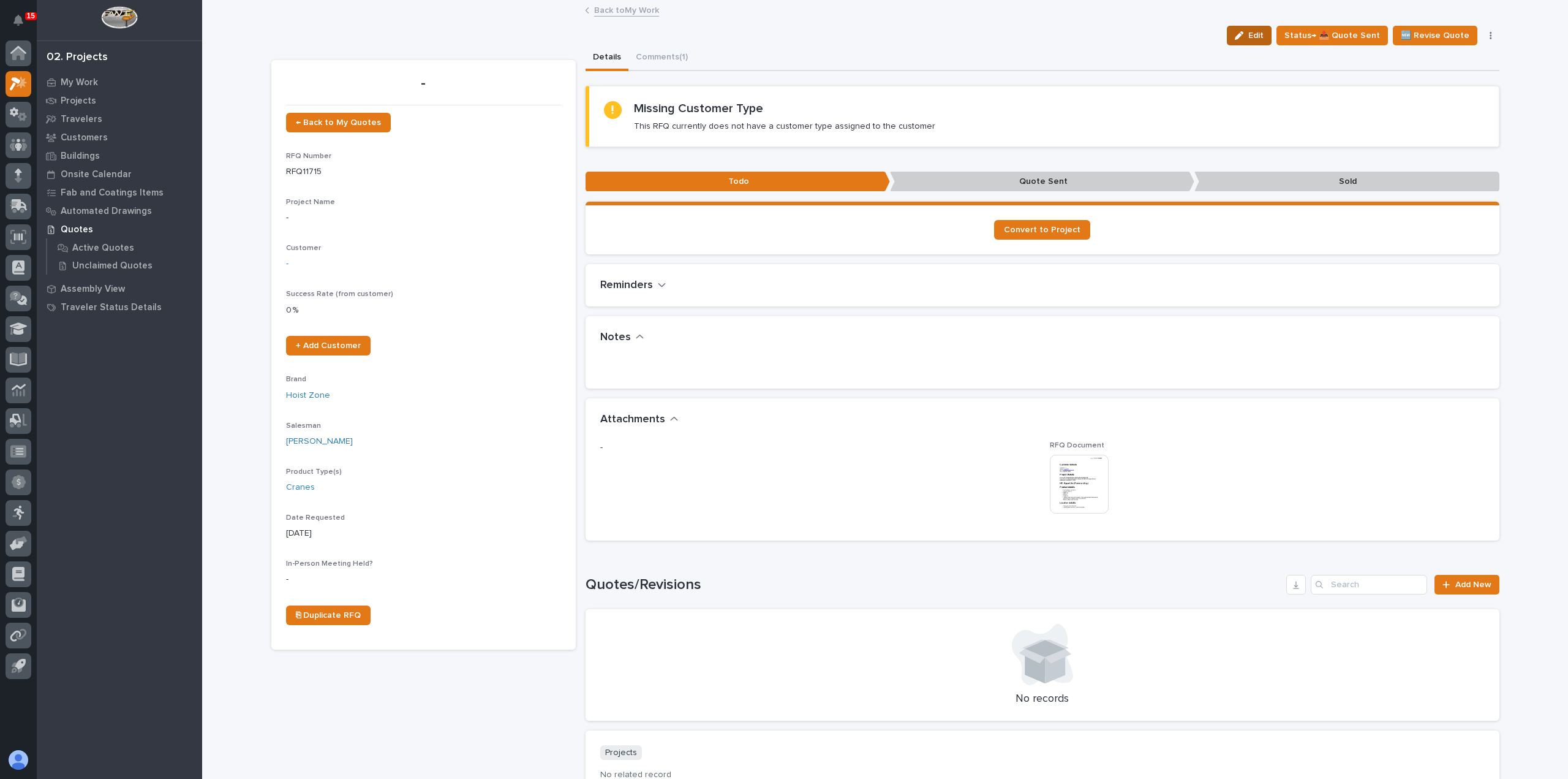
click at [1258, 36] on span "Edit" at bounding box center [1257, 35] width 15 height 11
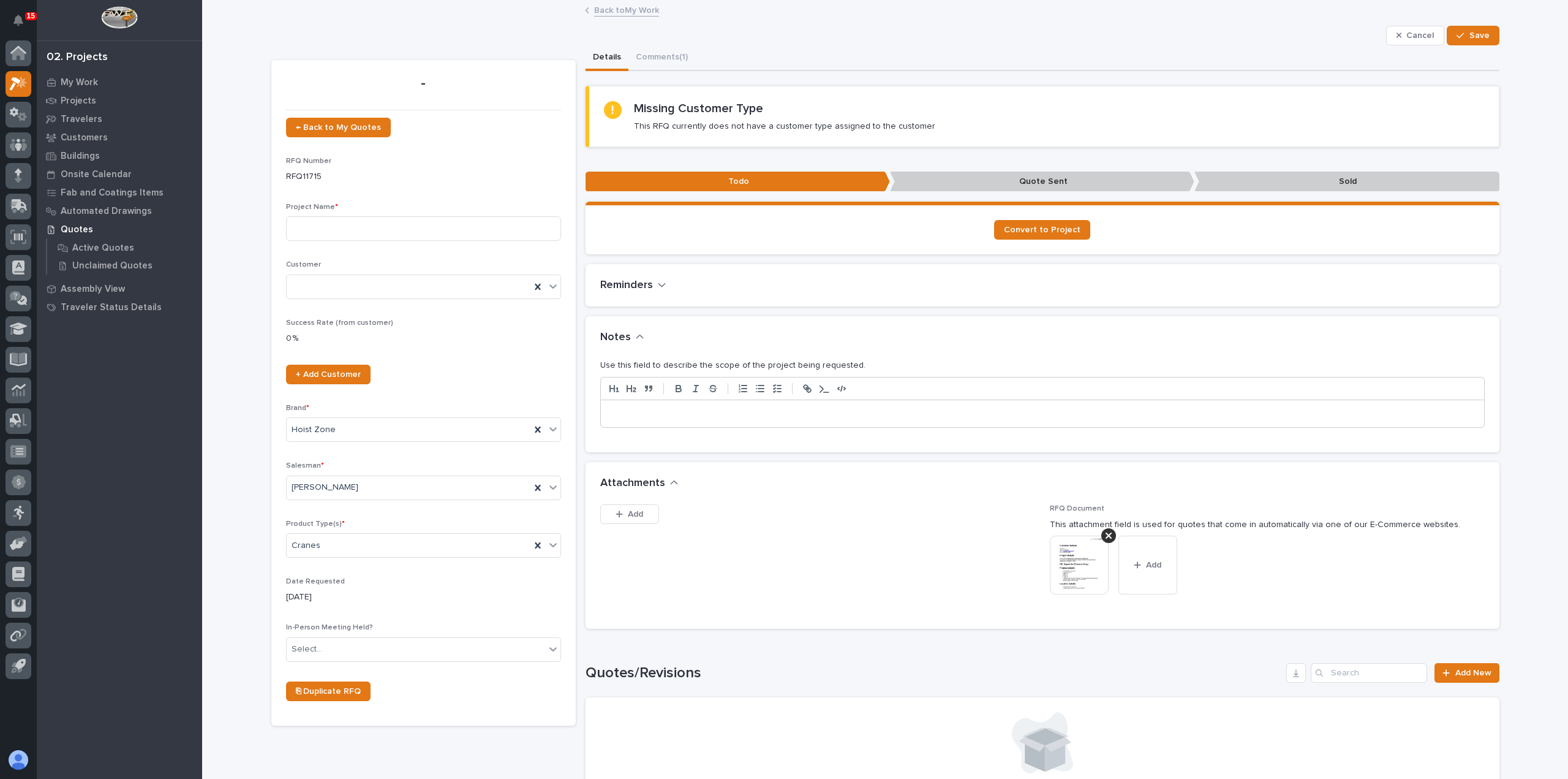
click at [695, 415] on p at bounding box center [1043, 413] width 865 height 13
click at [443, 226] on input at bounding box center [424, 228] width 275 height 24
type input "FSTRUL2"
click at [748, 410] on p at bounding box center [1043, 413] width 865 height 13
click at [430, 284] on div at bounding box center [408, 286] width 244 height 20
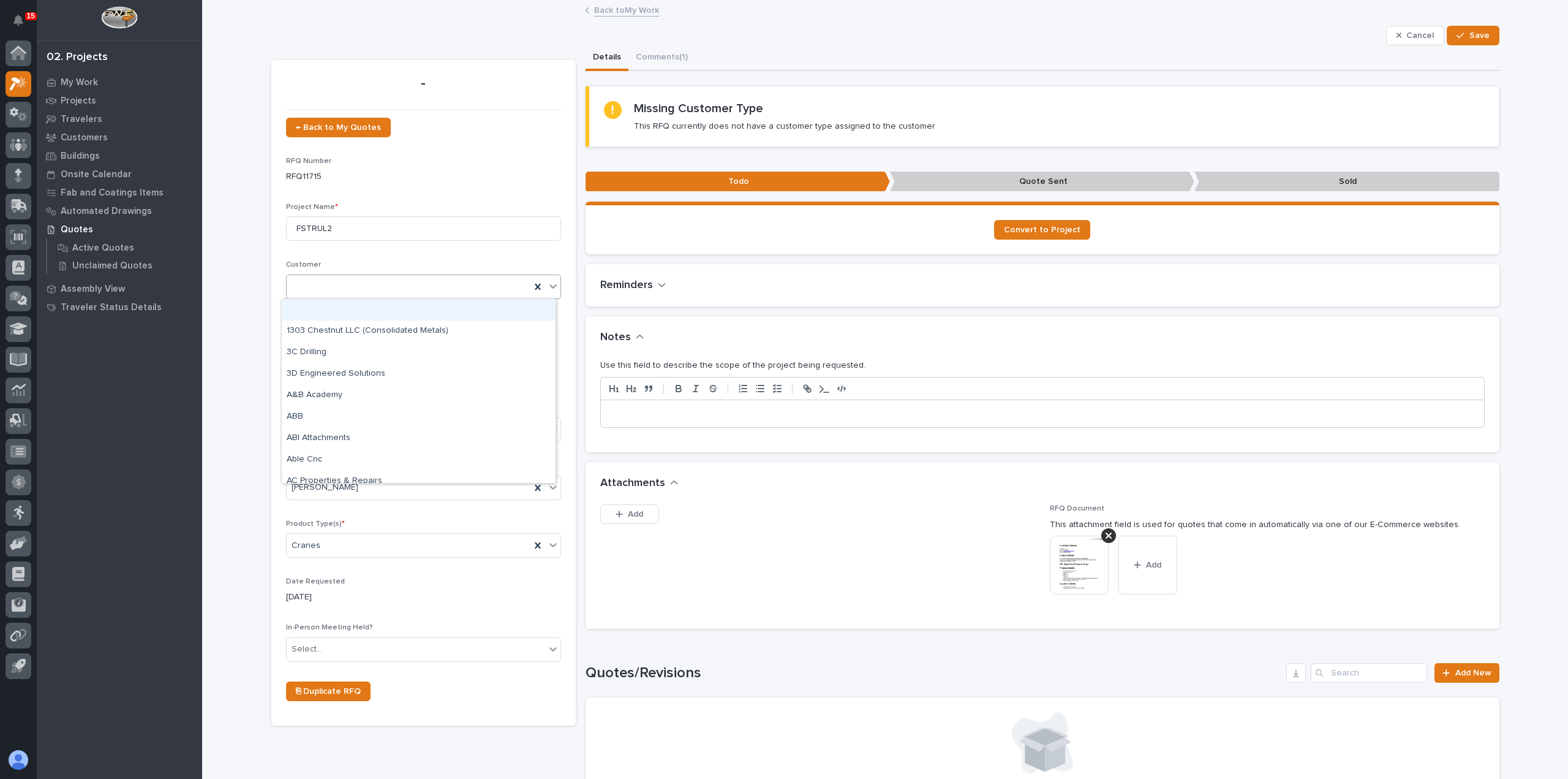
click at [498, 259] on div "← Back to My Quotes RFQ Number RFQ11715 Project Name * FSTRUL2 Customer option …" at bounding box center [424, 414] width 275 height 593
click at [718, 410] on p at bounding box center [1043, 413] width 865 height 13
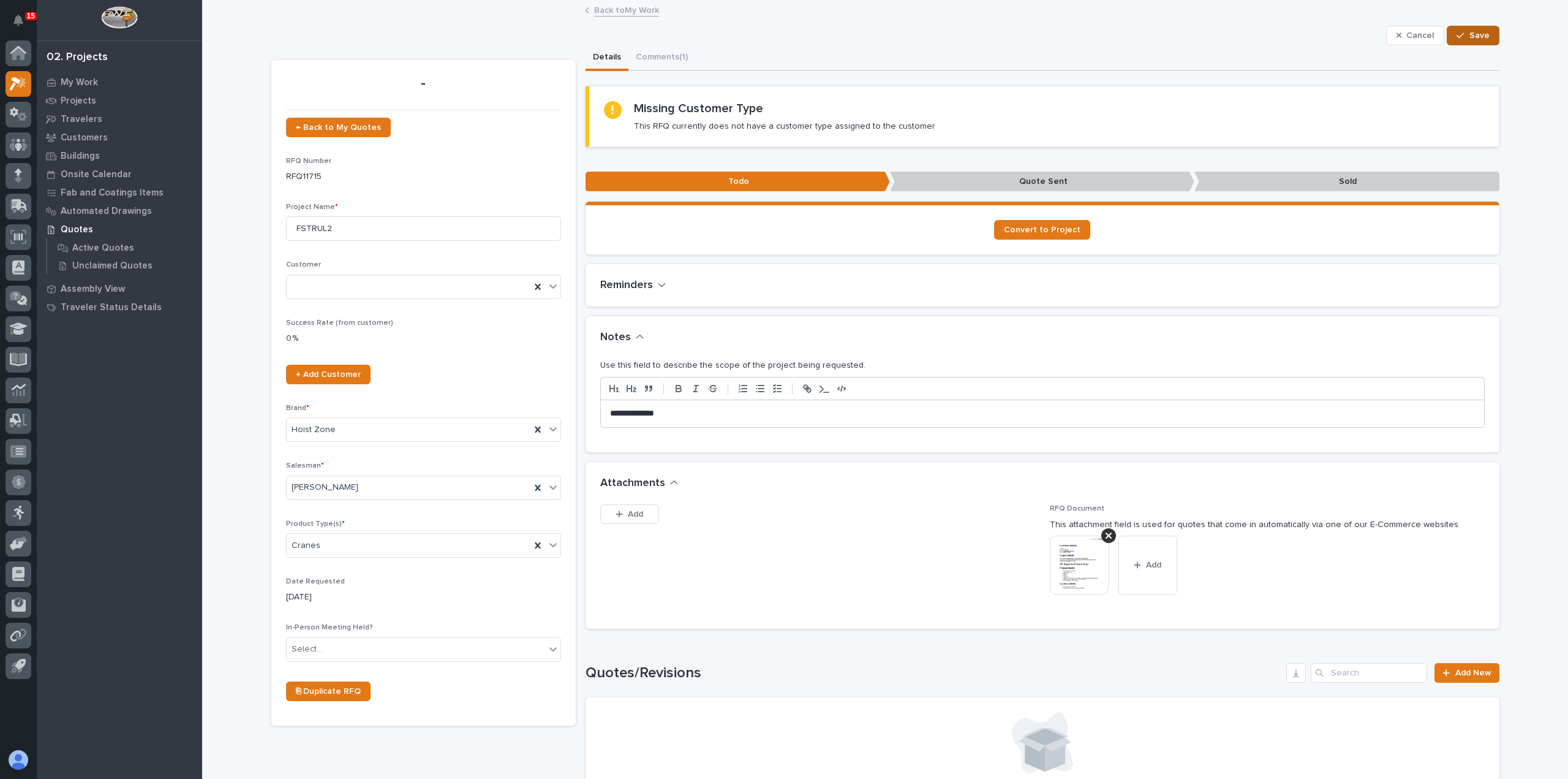
click at [1465, 38] on button "Save" at bounding box center [1473, 36] width 52 height 19
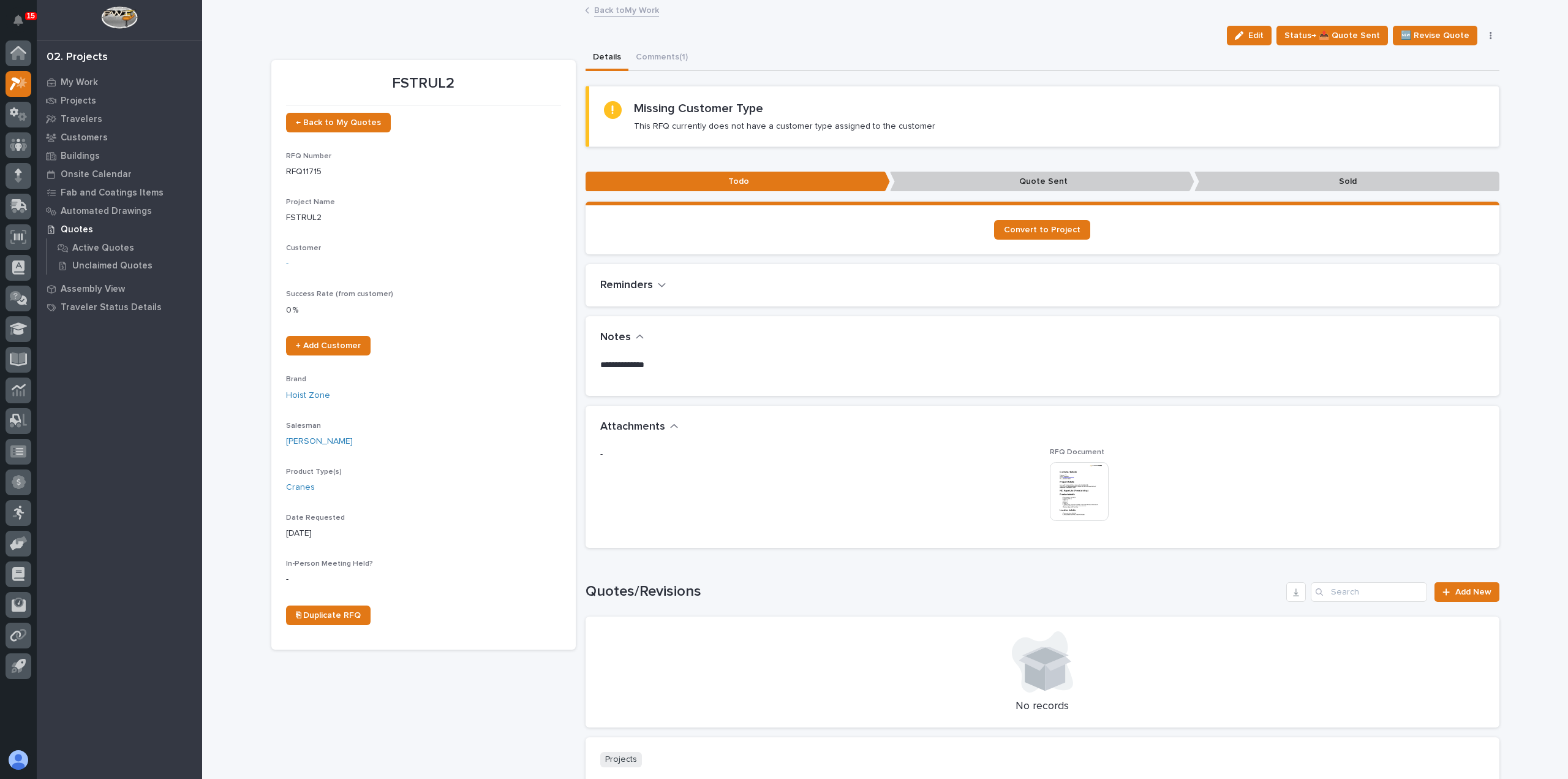
click at [630, 9] on link "Back to My Work" at bounding box center [626, 10] width 65 height 15
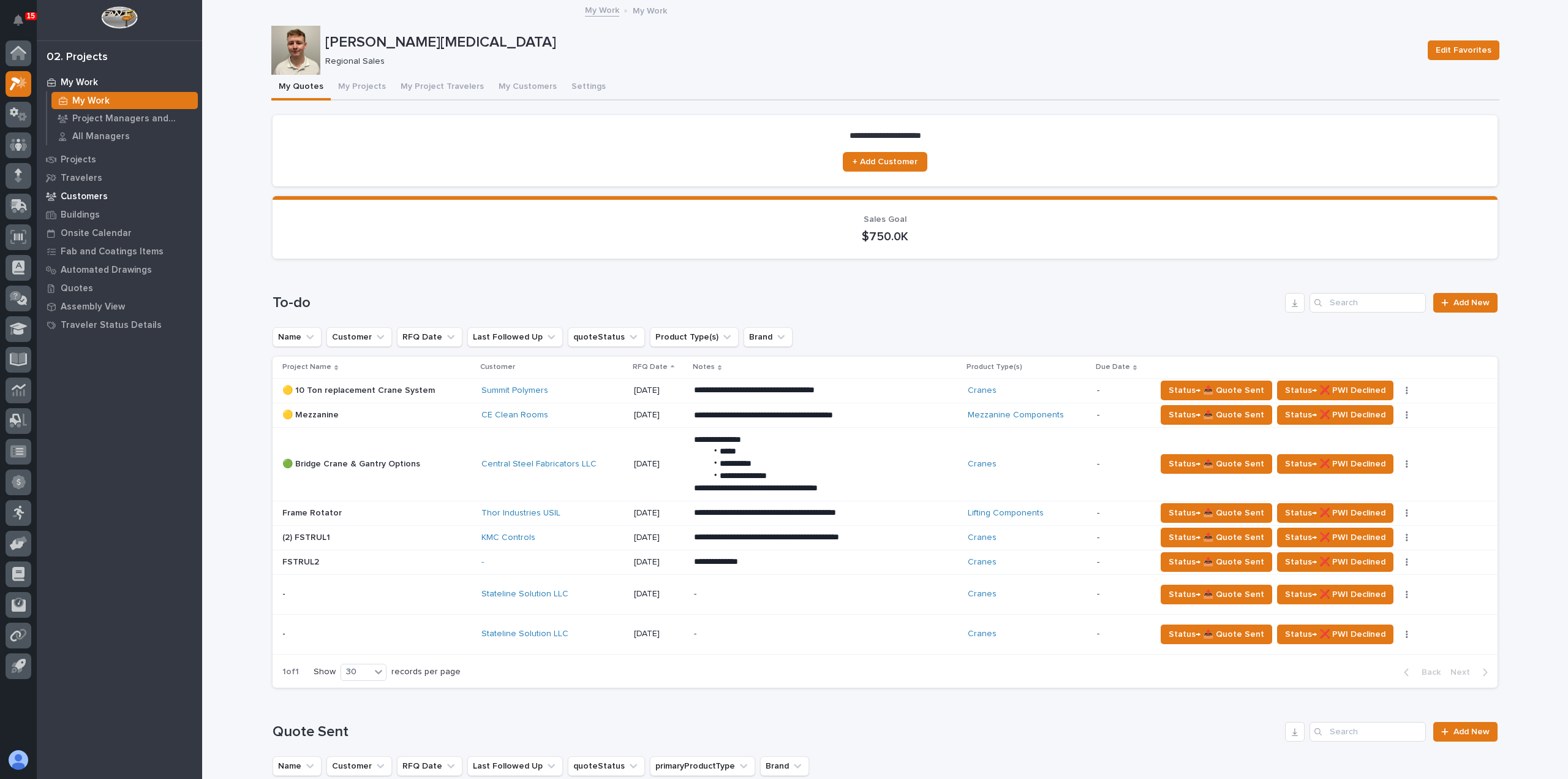
click at [95, 202] on div "Customers" at bounding box center [119, 196] width 160 height 17
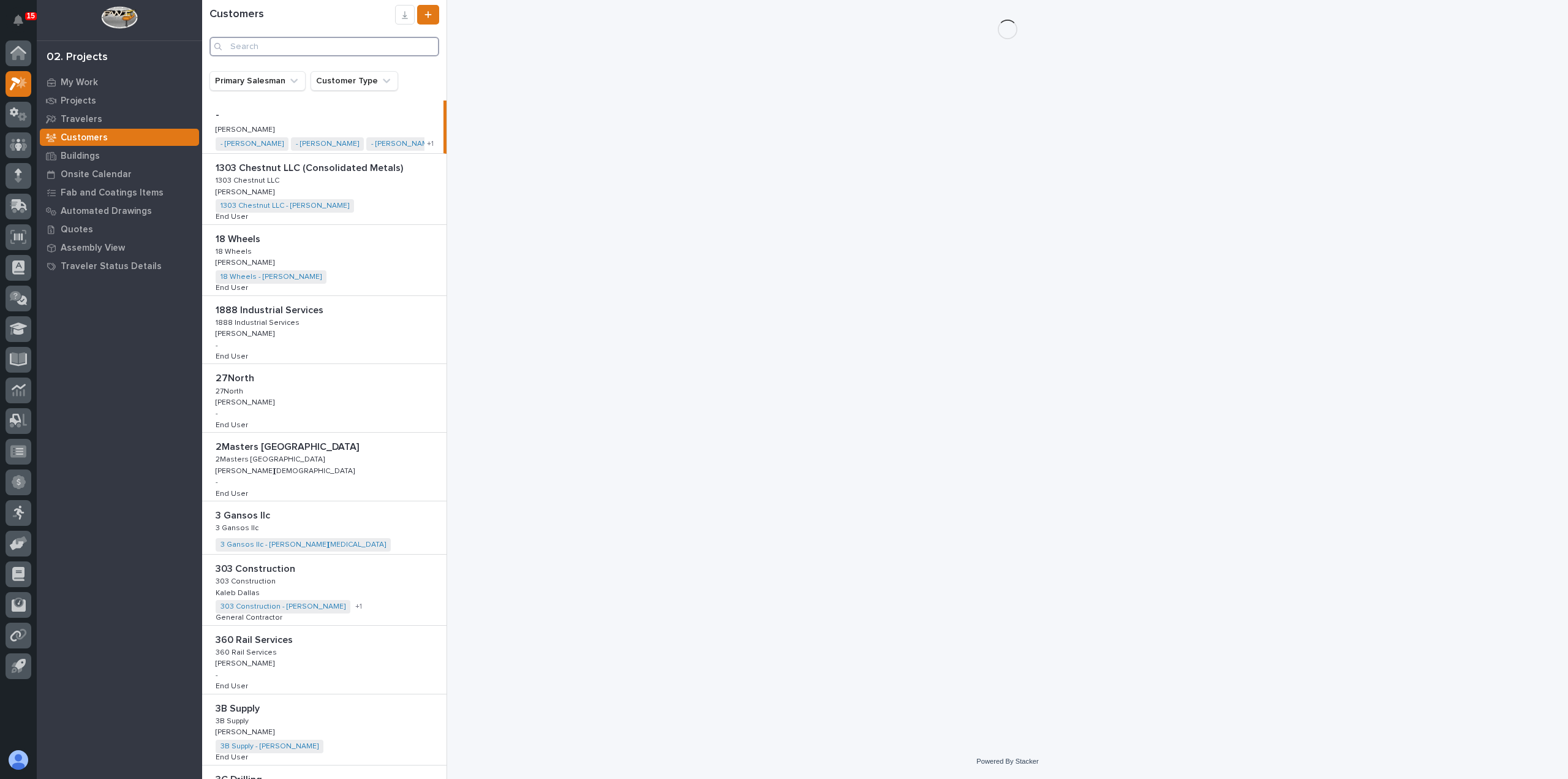
click at [316, 43] on input "Search" at bounding box center [324, 46] width 229 height 19
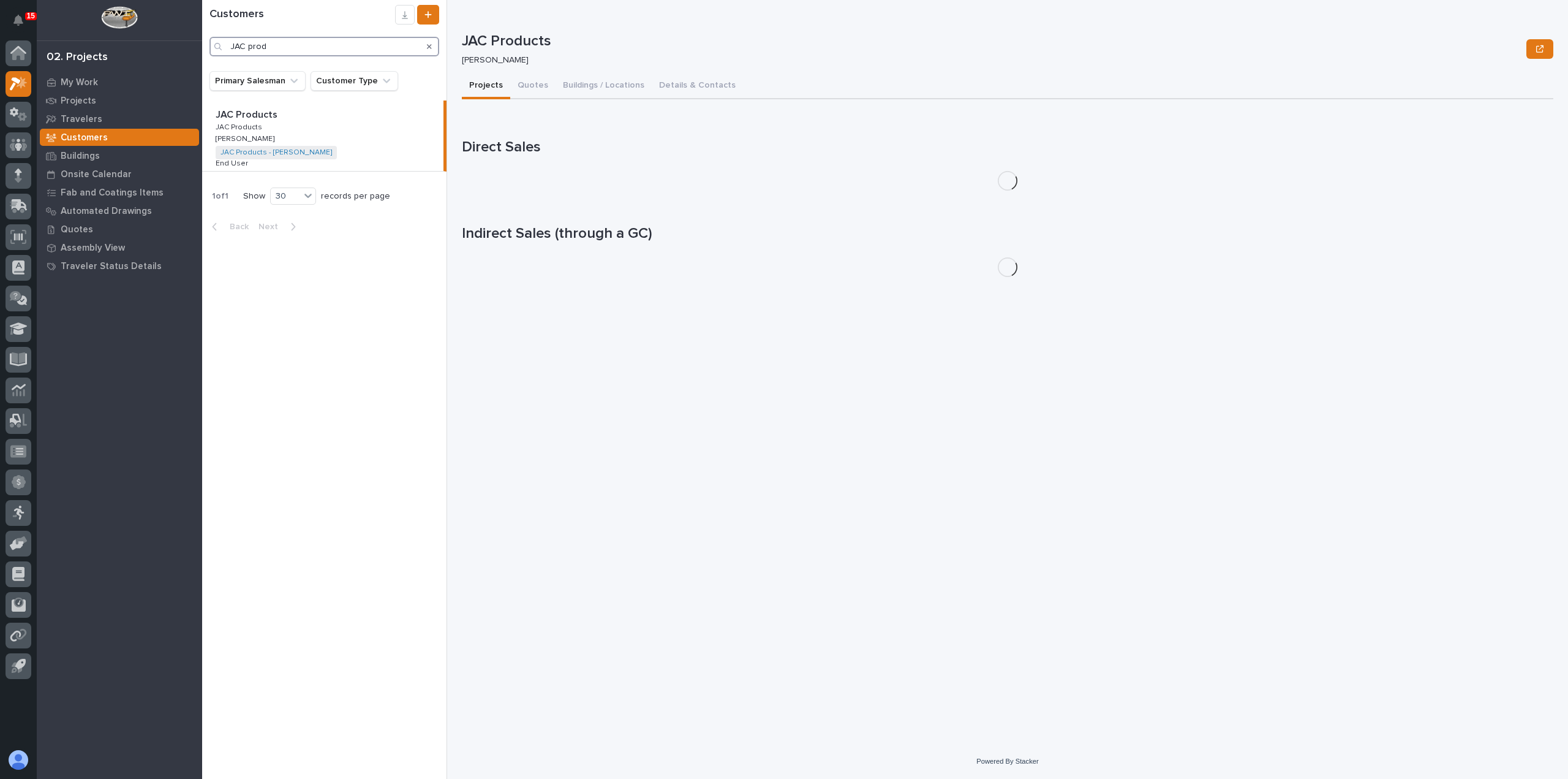
type input "JAC prod"
click at [348, 157] on div "JAC Products JAC Products JAC Products JAC Products Tyler Hartsough Tyler Harts…" at bounding box center [323, 135] width 242 height 71
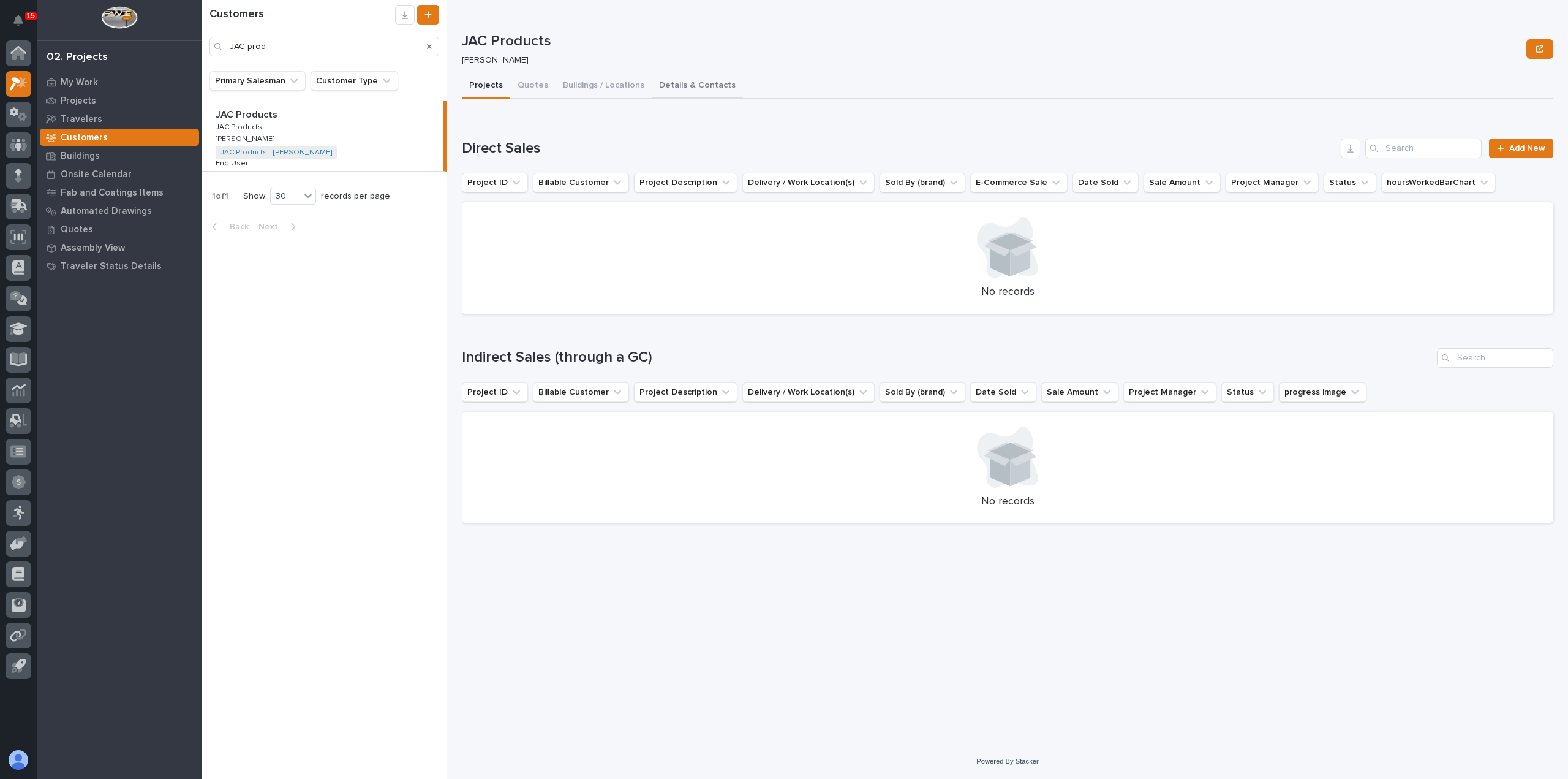
click at [722, 84] on button "Details & Contacts" at bounding box center [697, 86] width 91 height 26
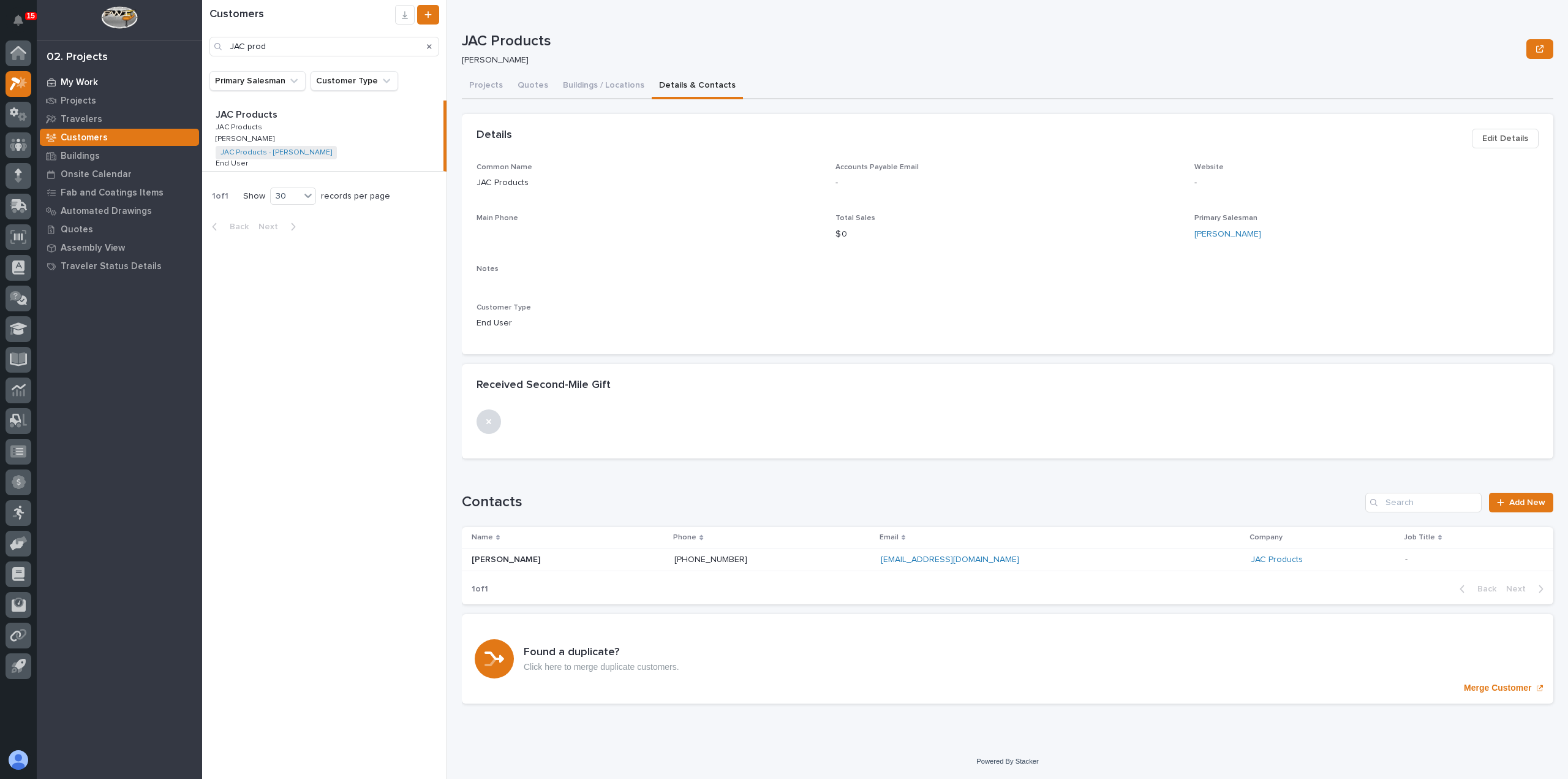
click at [71, 77] on p "My Work" at bounding box center [79, 82] width 38 height 11
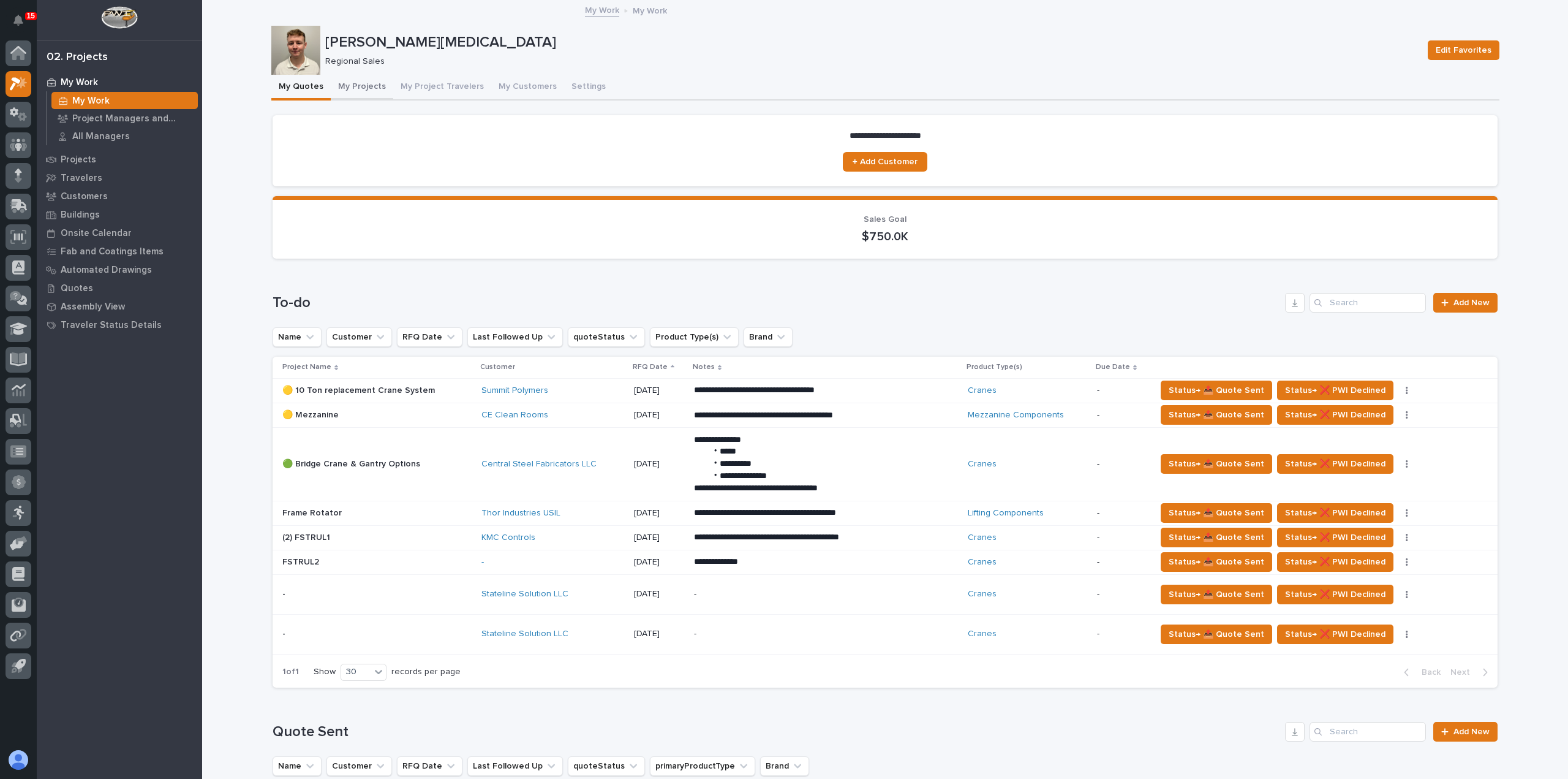
click at [357, 96] on button "My Projects" at bounding box center [362, 87] width 63 height 26
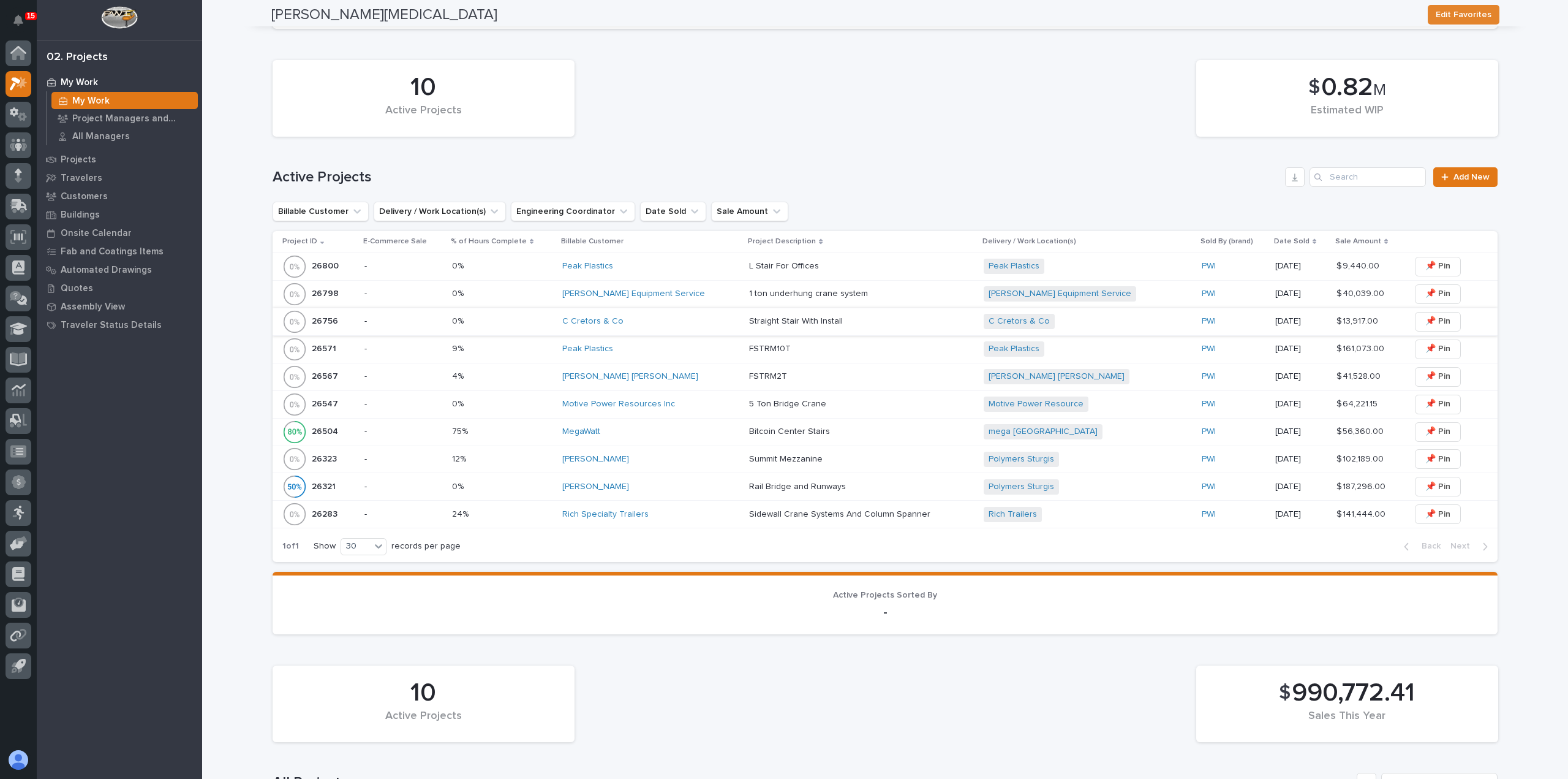
scroll to position [245, 0]
click at [697, 302] on div "[PERSON_NAME] Equipment Service" at bounding box center [650, 293] width 177 height 20
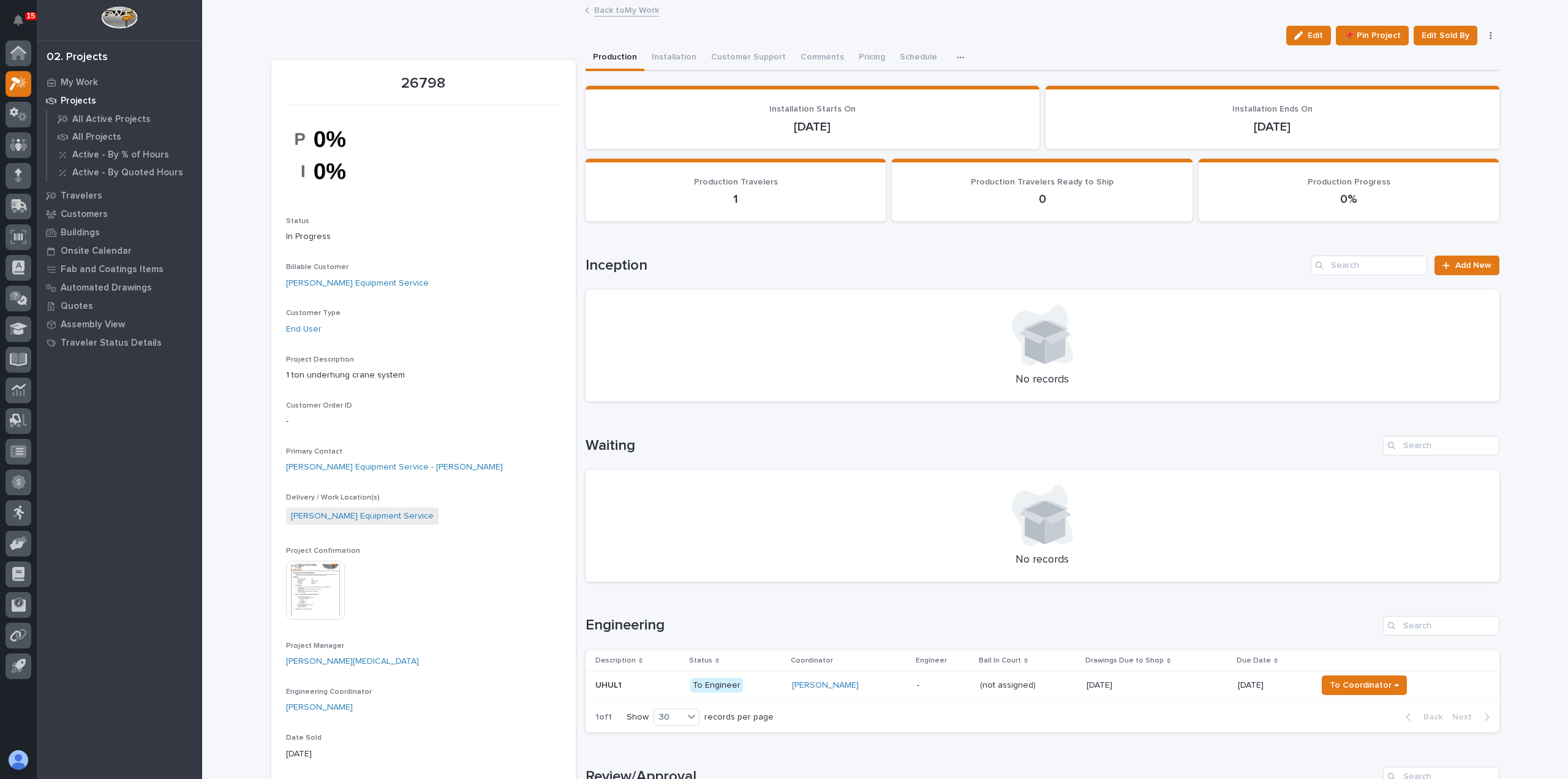
click at [896, 681] on td "Leighton Yoder" at bounding box center [849, 684] width 125 height 27
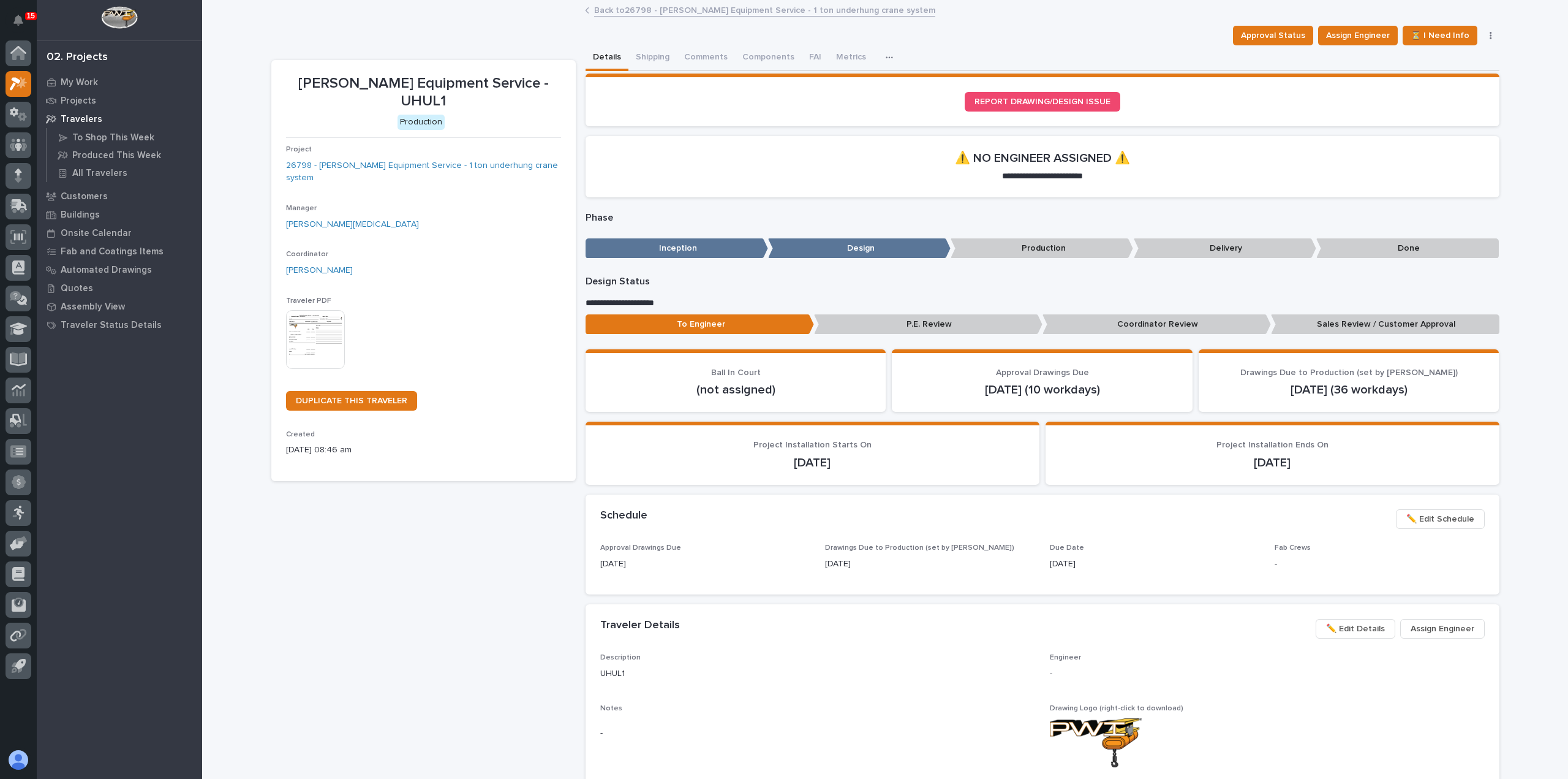
click at [674, 9] on link "Back to 26798 - Canfield Equipment Service - 1 ton underhung crane system" at bounding box center [764, 10] width 341 height 15
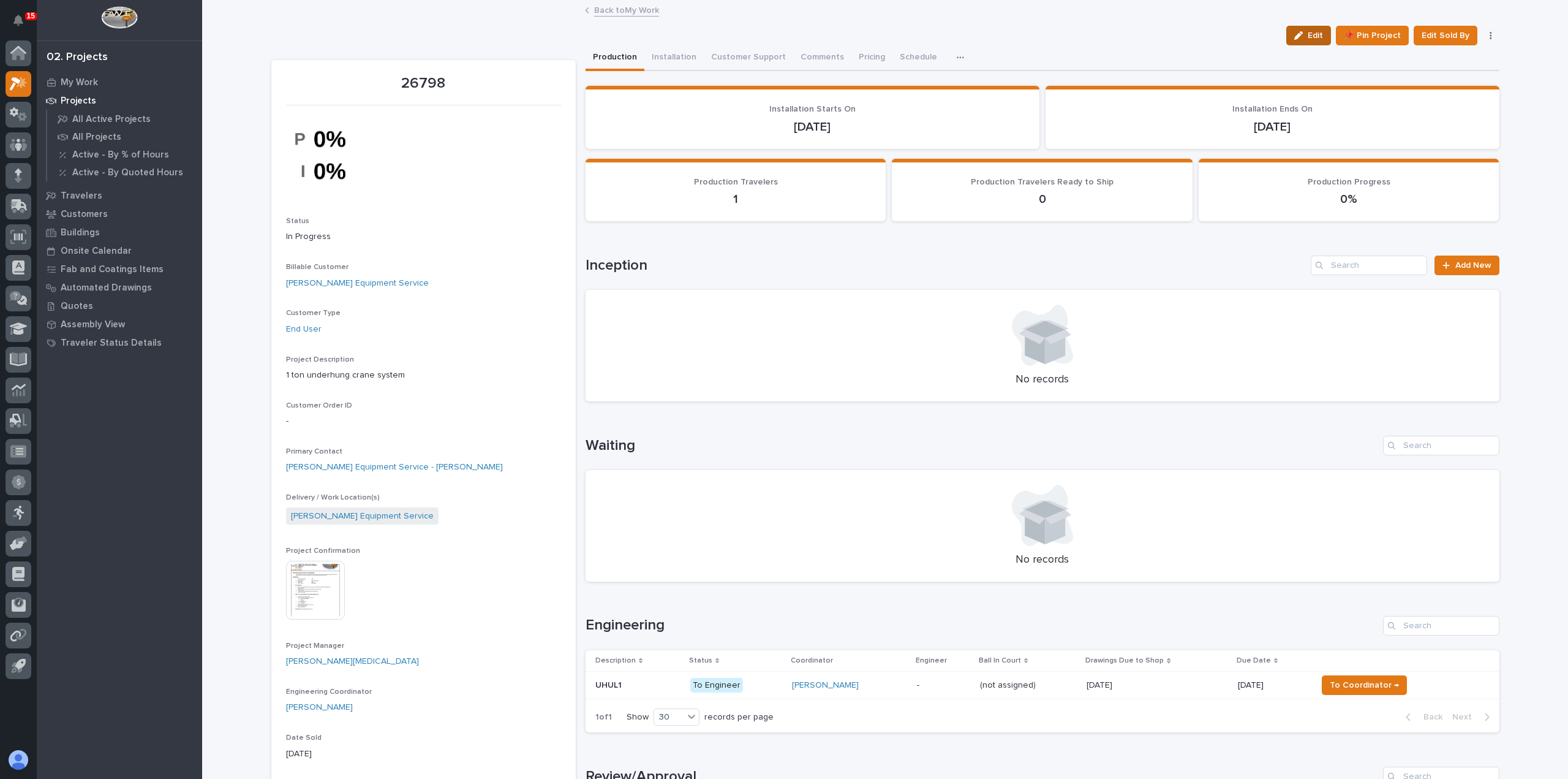
click at [1311, 36] on span "Edit" at bounding box center [1316, 35] width 15 height 11
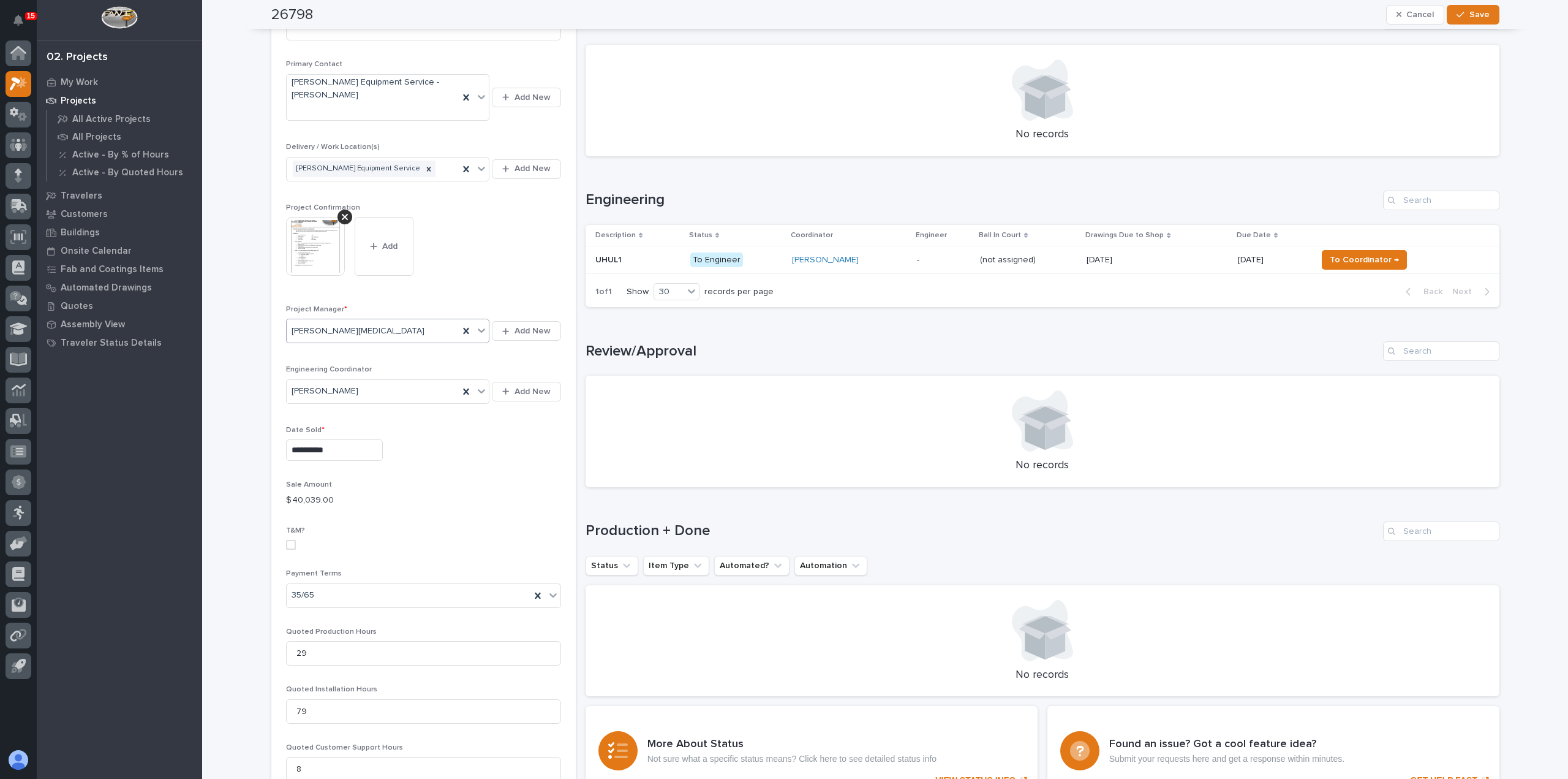
scroll to position [429, 0]
click at [460, 382] on icon at bounding box center [466, 388] width 13 height 13
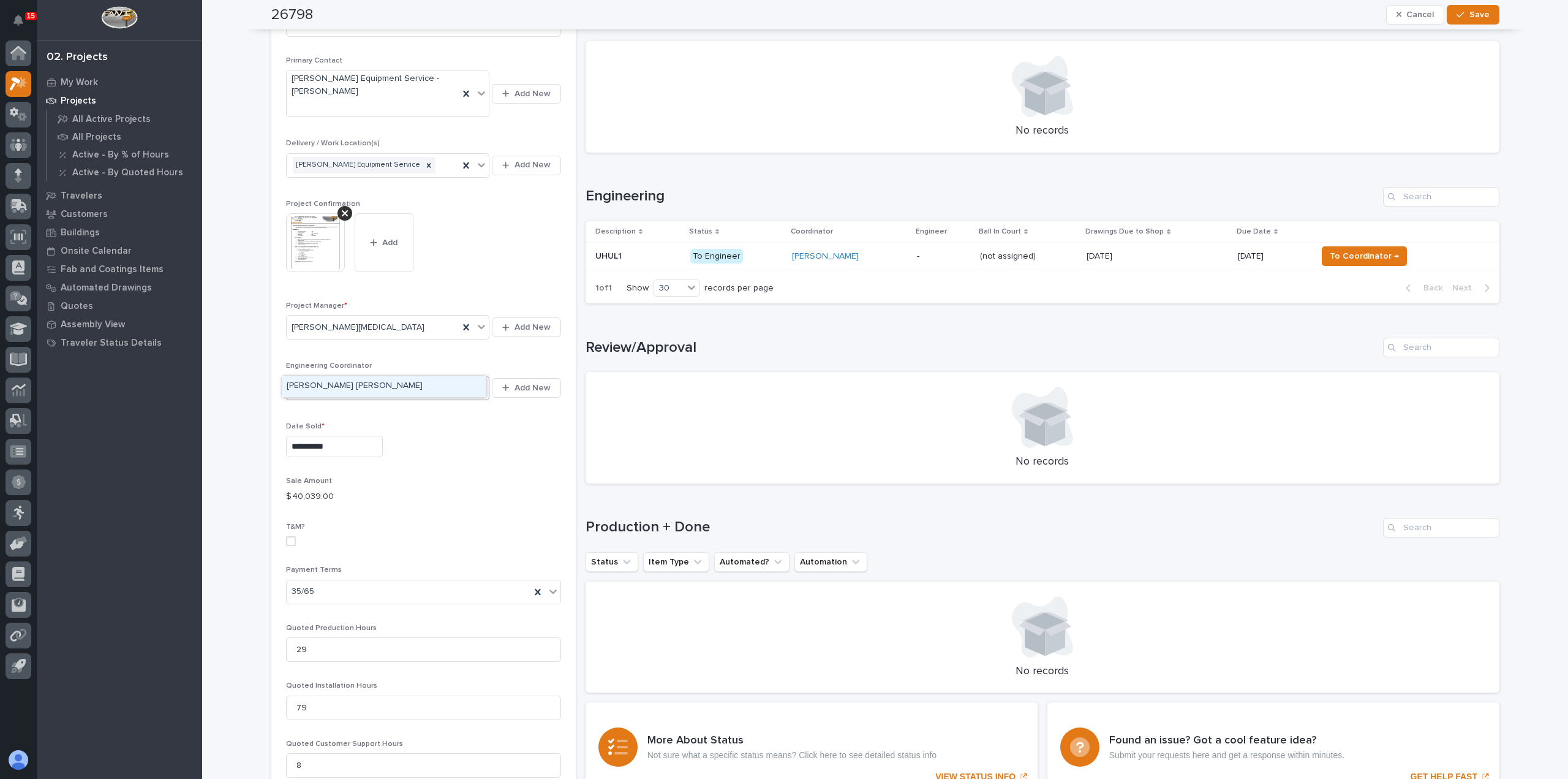
type input "***"
click at [357, 380] on div "Ben Lee Miller" at bounding box center [383, 386] width 204 height 21
click at [1484, 11] on span "Save" at bounding box center [1479, 14] width 20 height 11
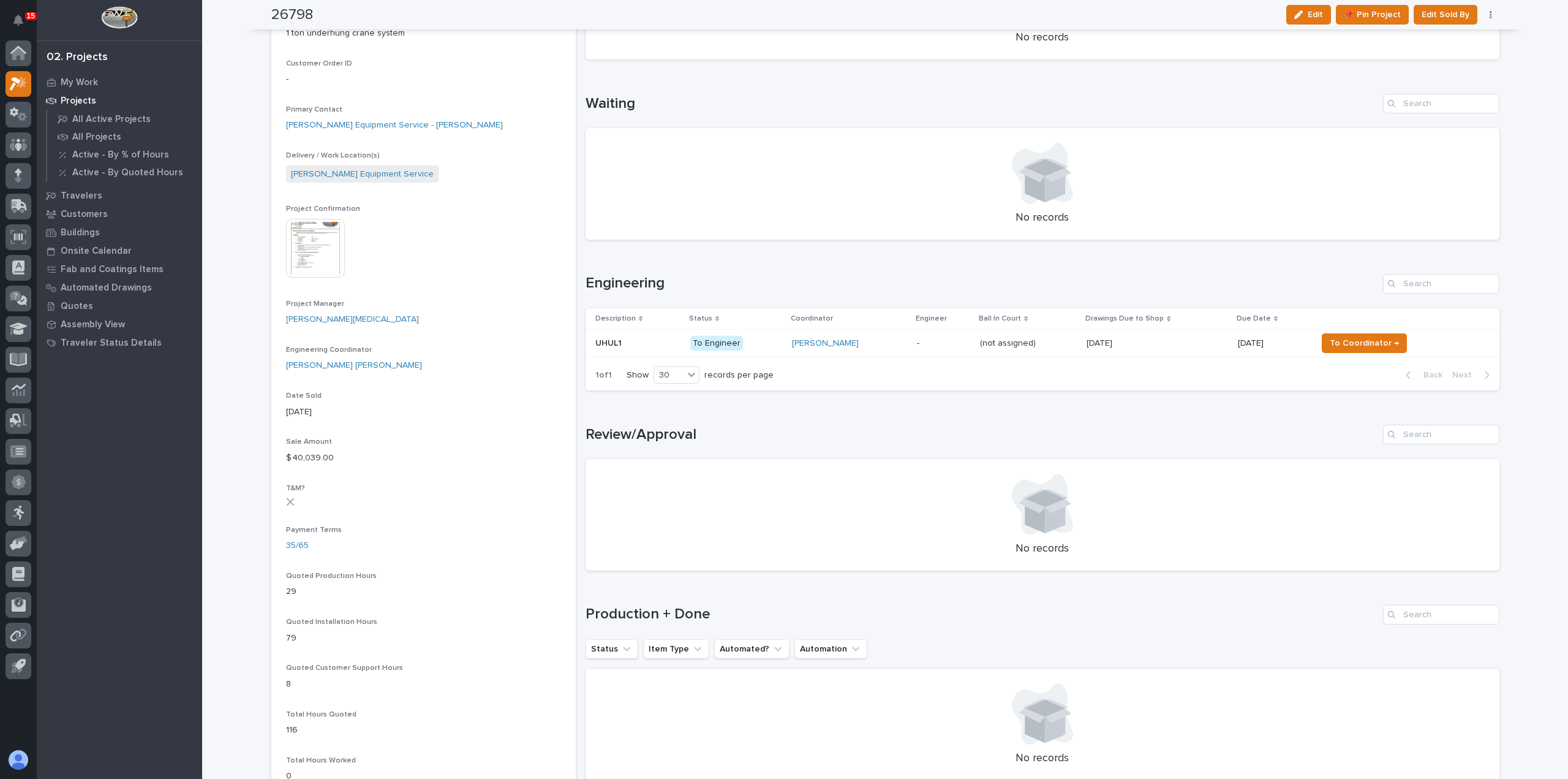
scroll to position [0, 0]
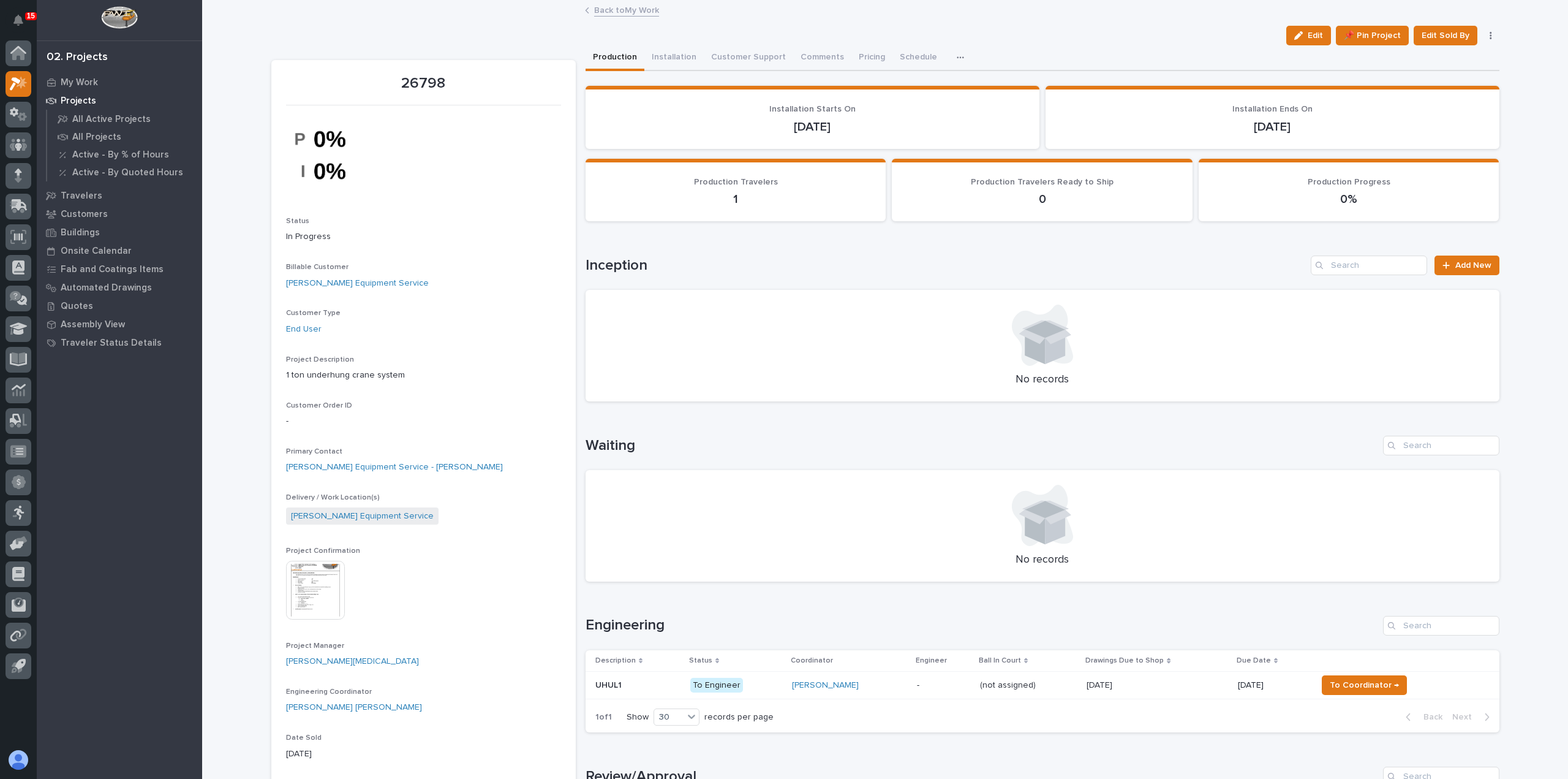
click at [619, 12] on link "Back to My Work" at bounding box center [626, 10] width 65 height 15
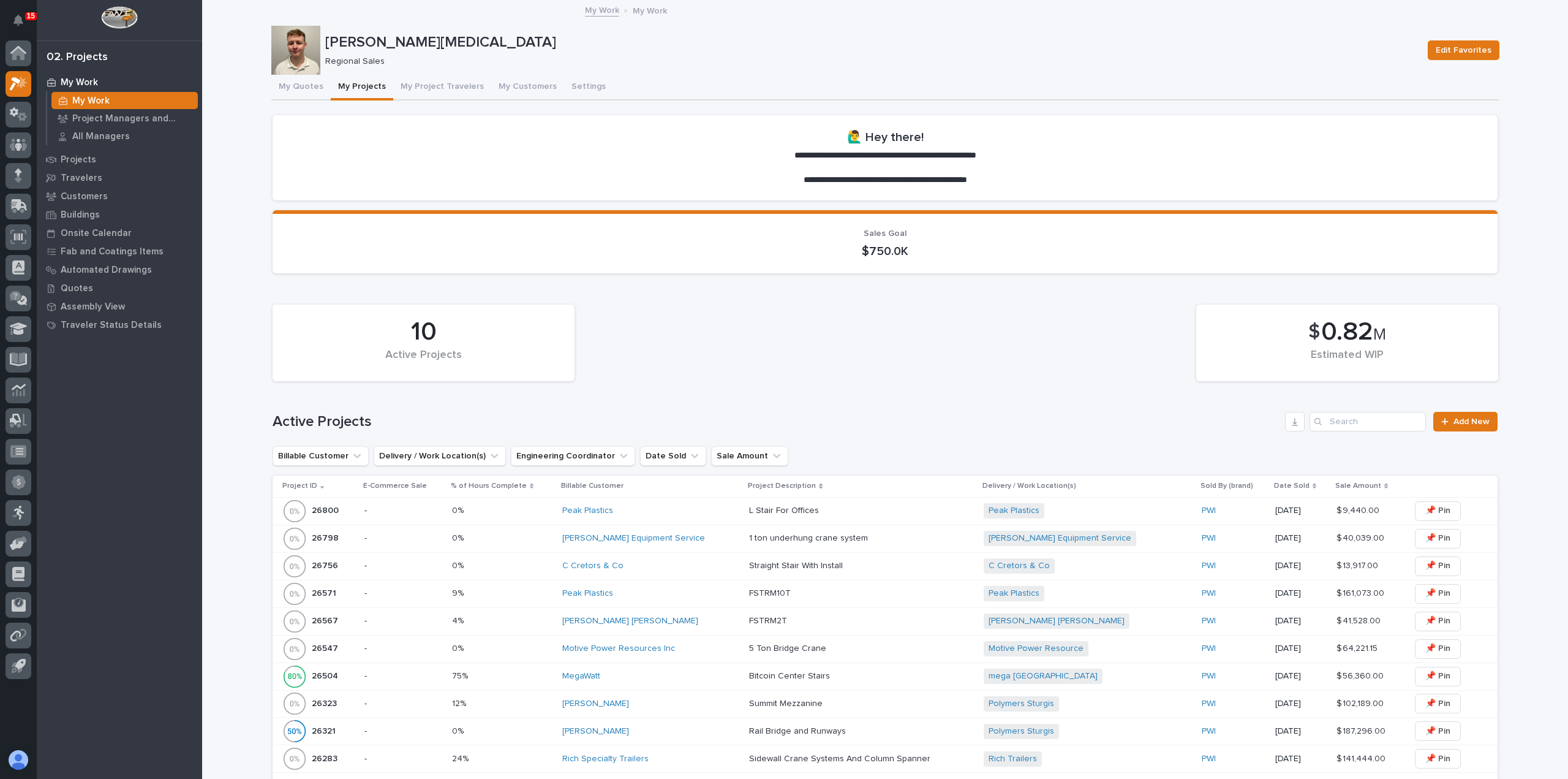
click at [892, 537] on p at bounding box center [856, 538] width 215 height 11
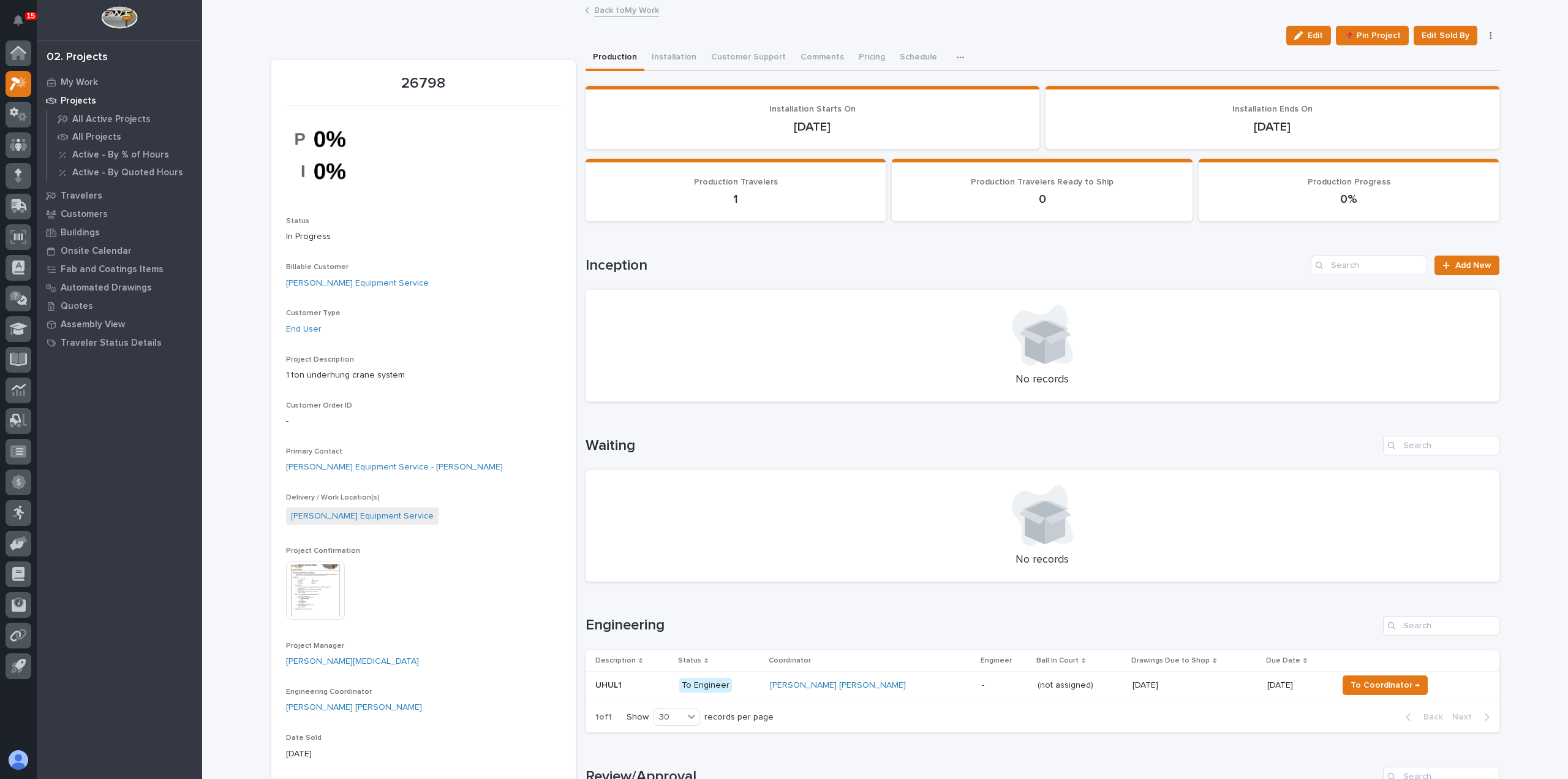
click at [606, 12] on link "Back to My Work" at bounding box center [626, 10] width 65 height 15
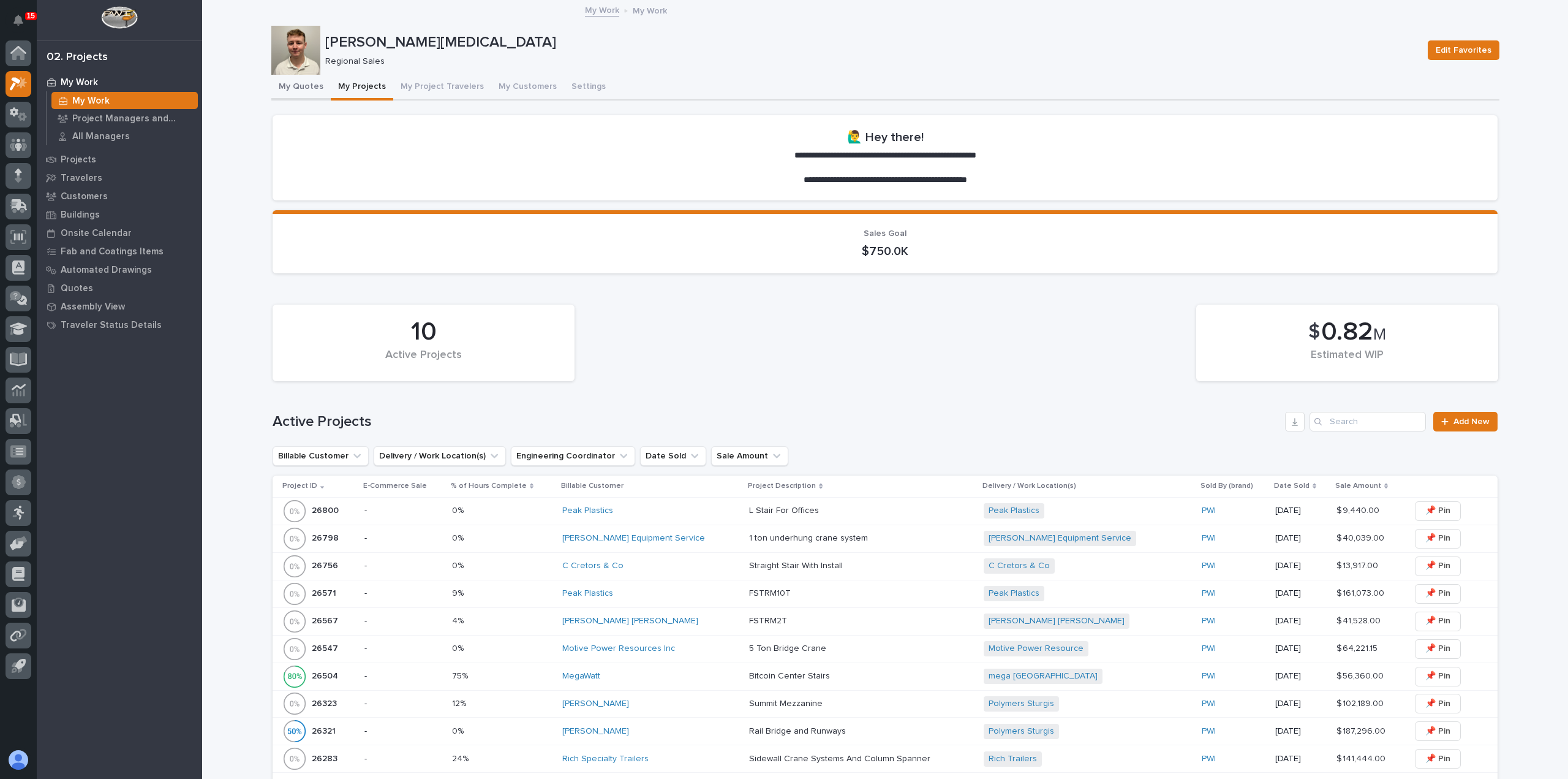
click at [310, 82] on button "My Quotes" at bounding box center [301, 87] width 59 height 26
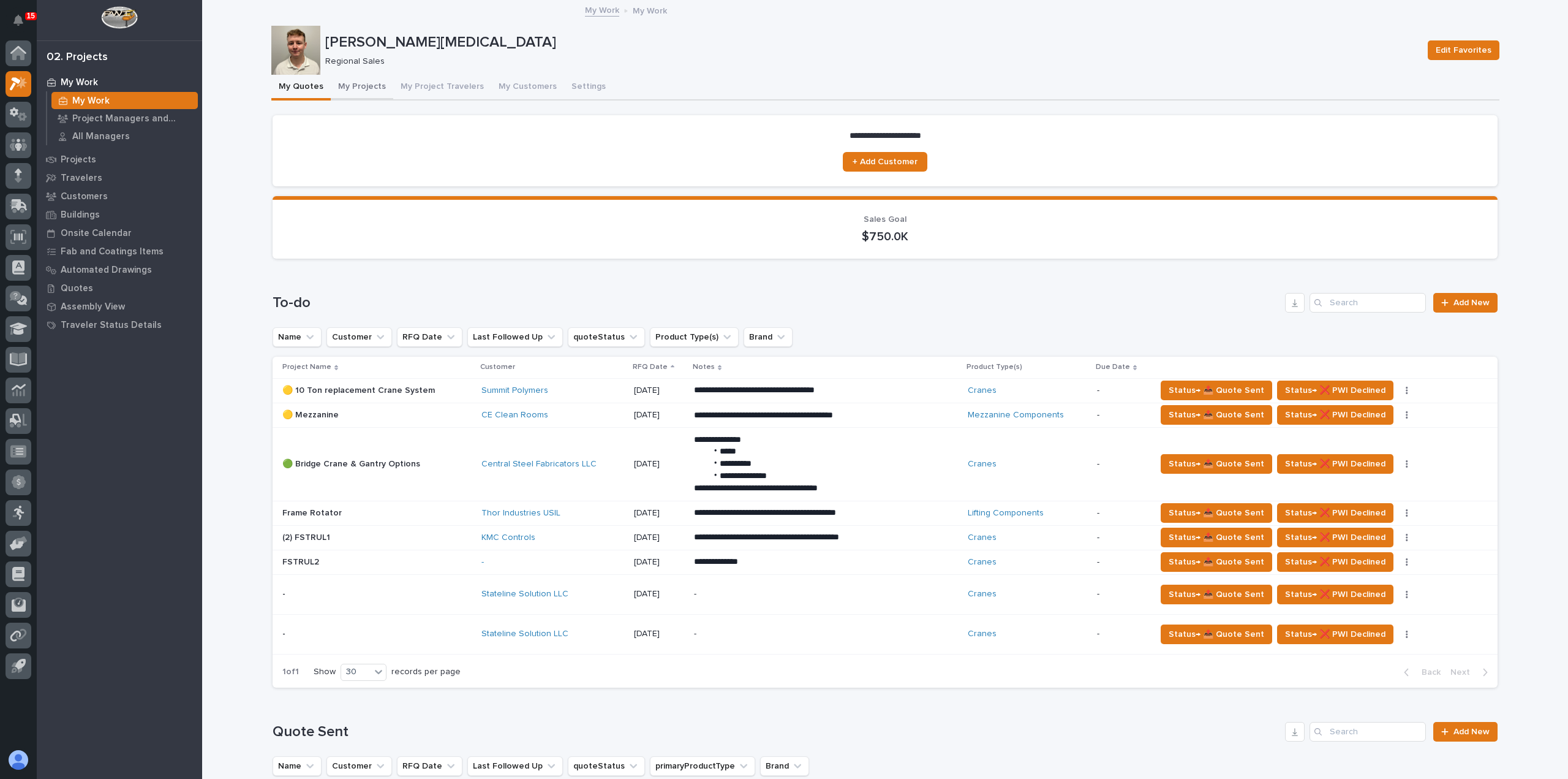
click at [353, 89] on button "My Projects" at bounding box center [362, 87] width 63 height 26
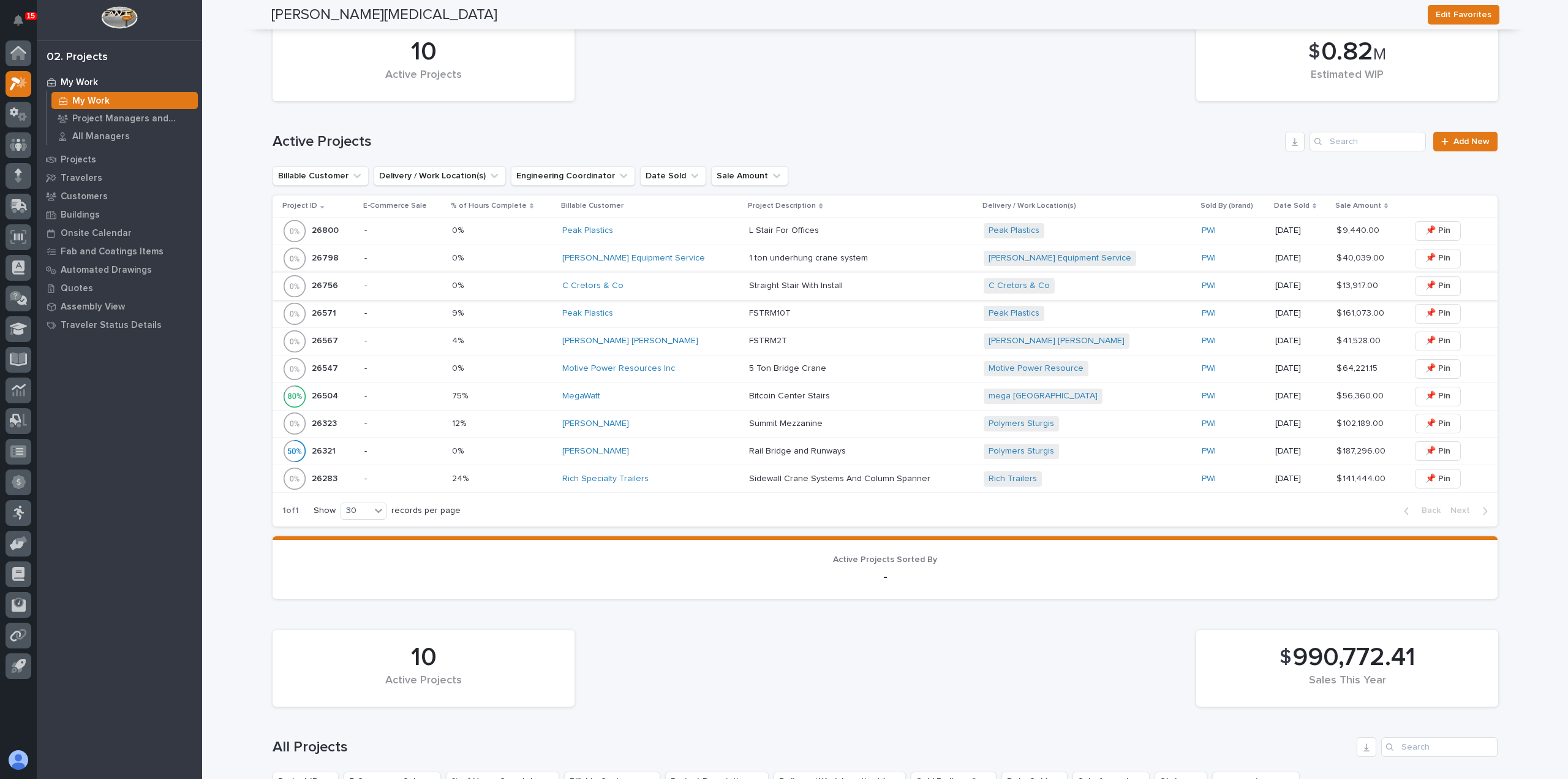
scroll to position [184, 0]
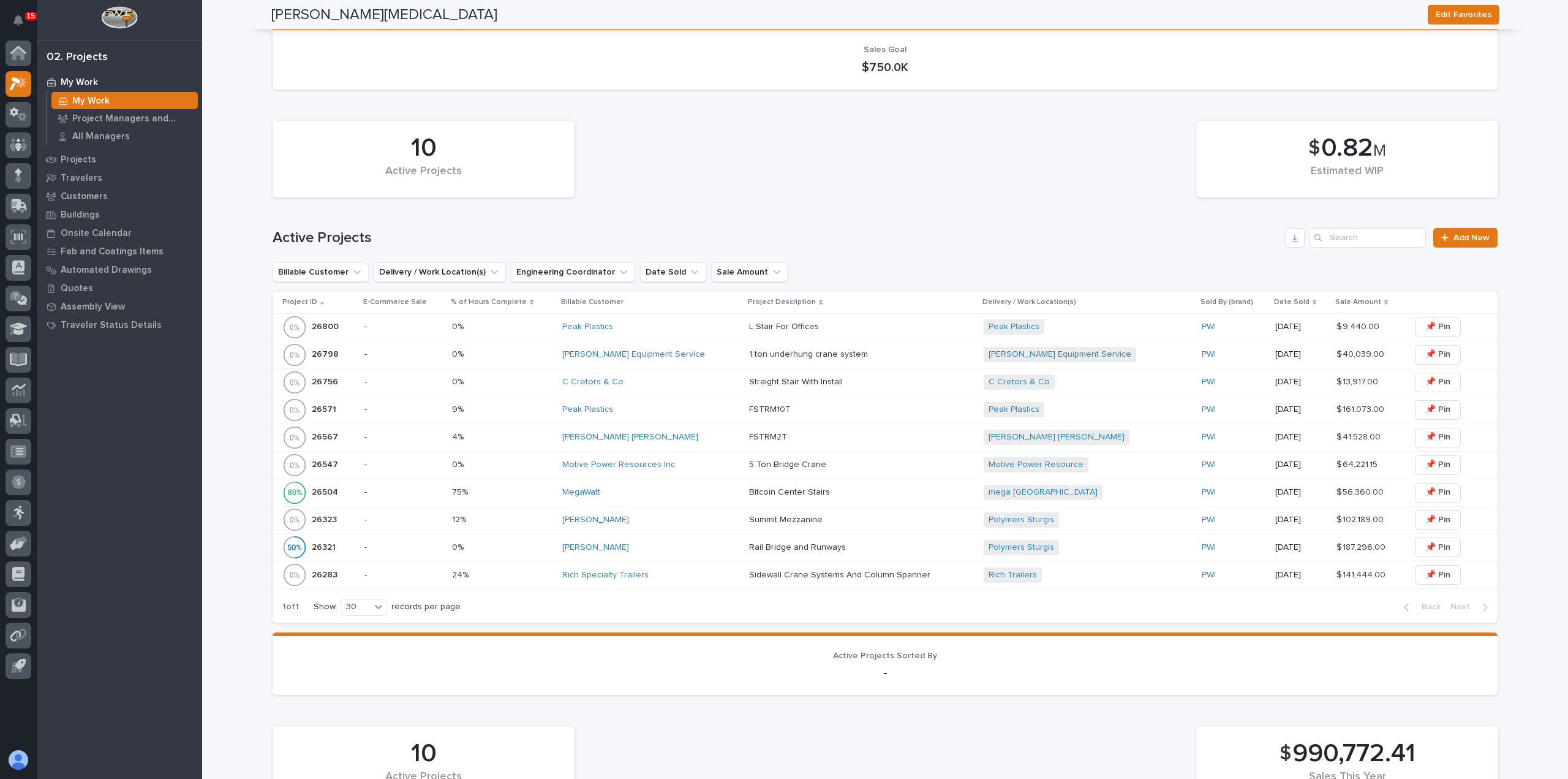
click at [674, 527] on div "[PERSON_NAME]" at bounding box center [650, 520] width 177 height 20
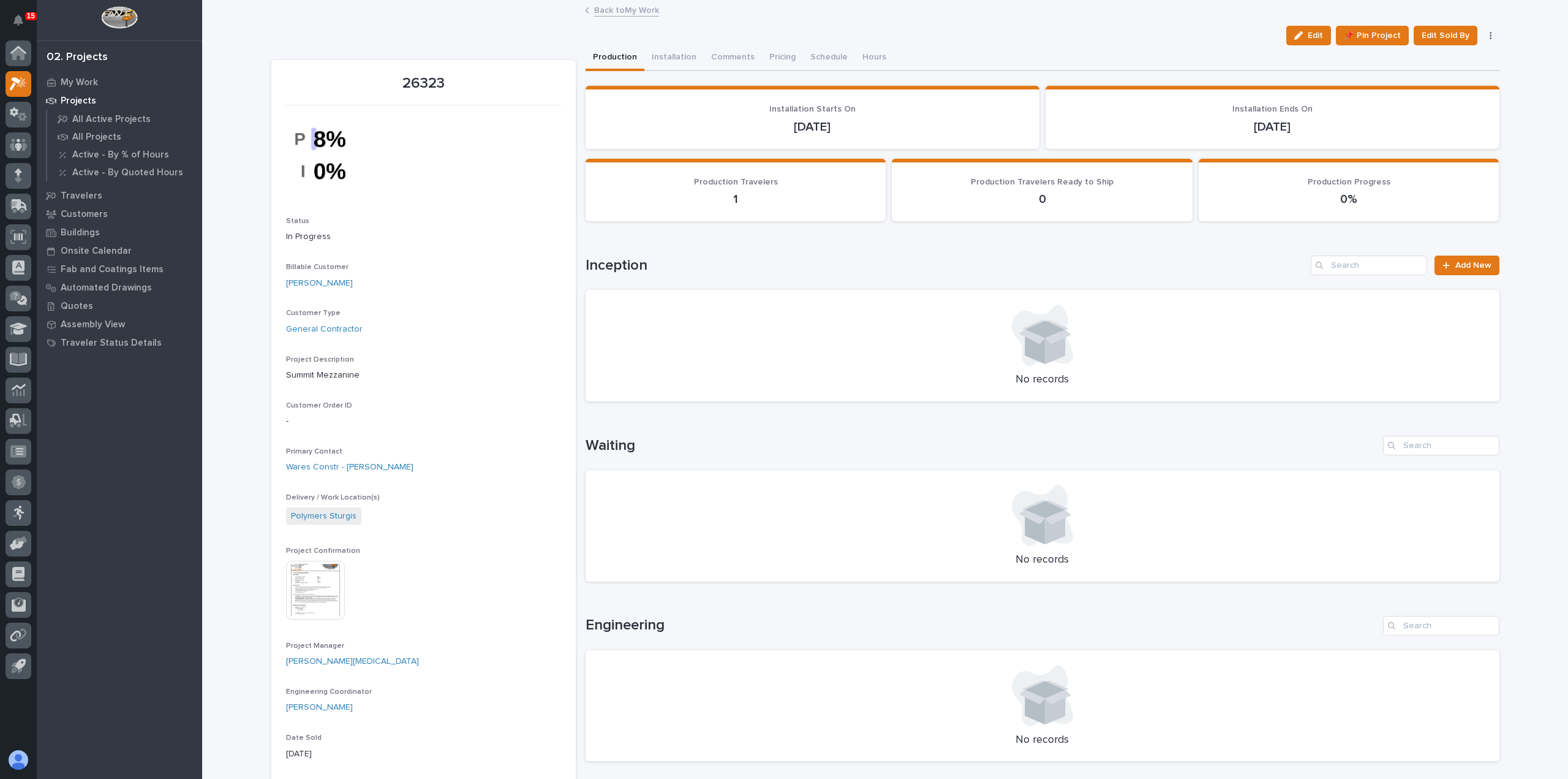
click at [615, 7] on link "Back to My Work" at bounding box center [626, 10] width 65 height 15
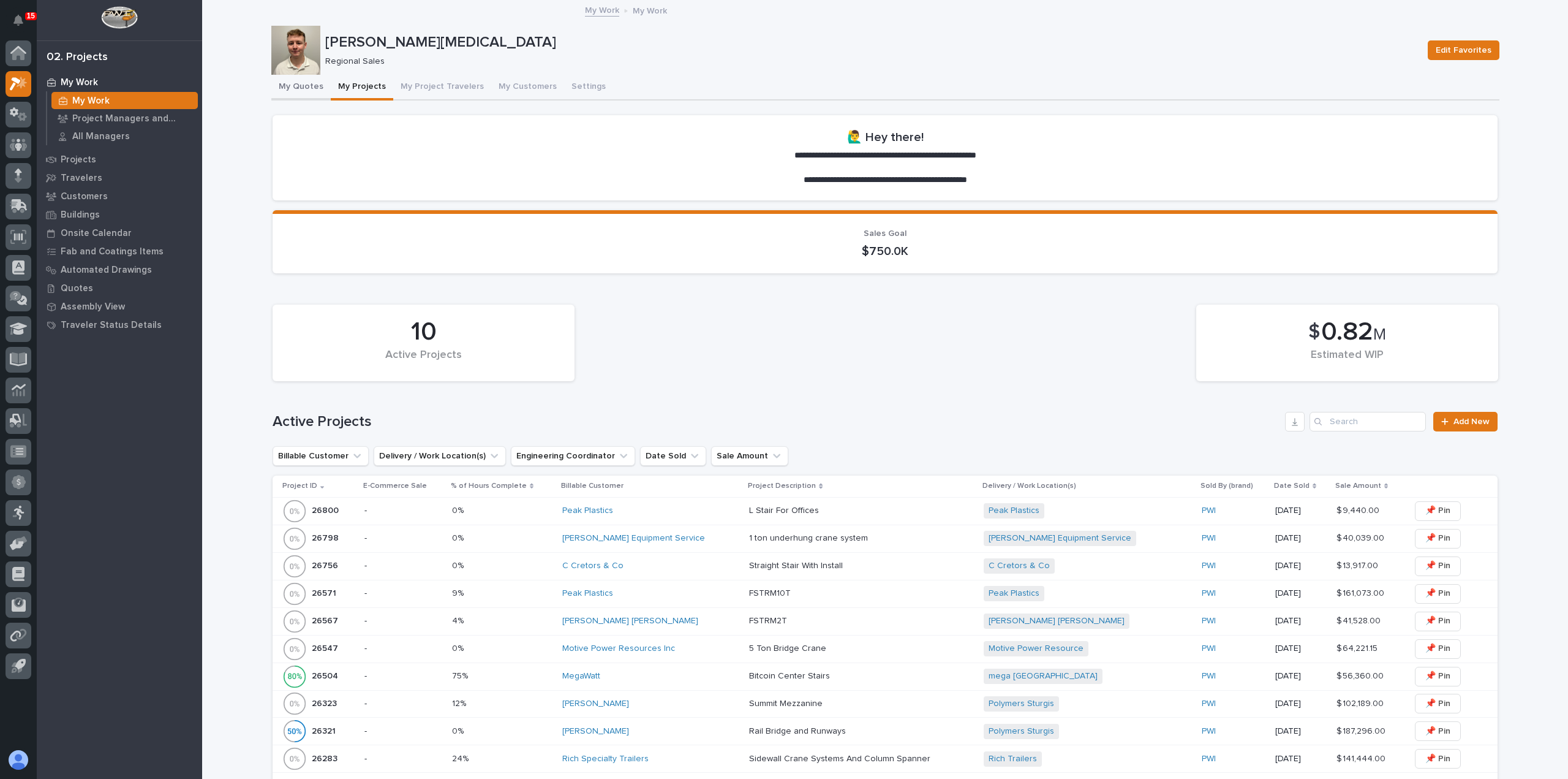
click at [293, 93] on button "My Quotes" at bounding box center [301, 87] width 59 height 26
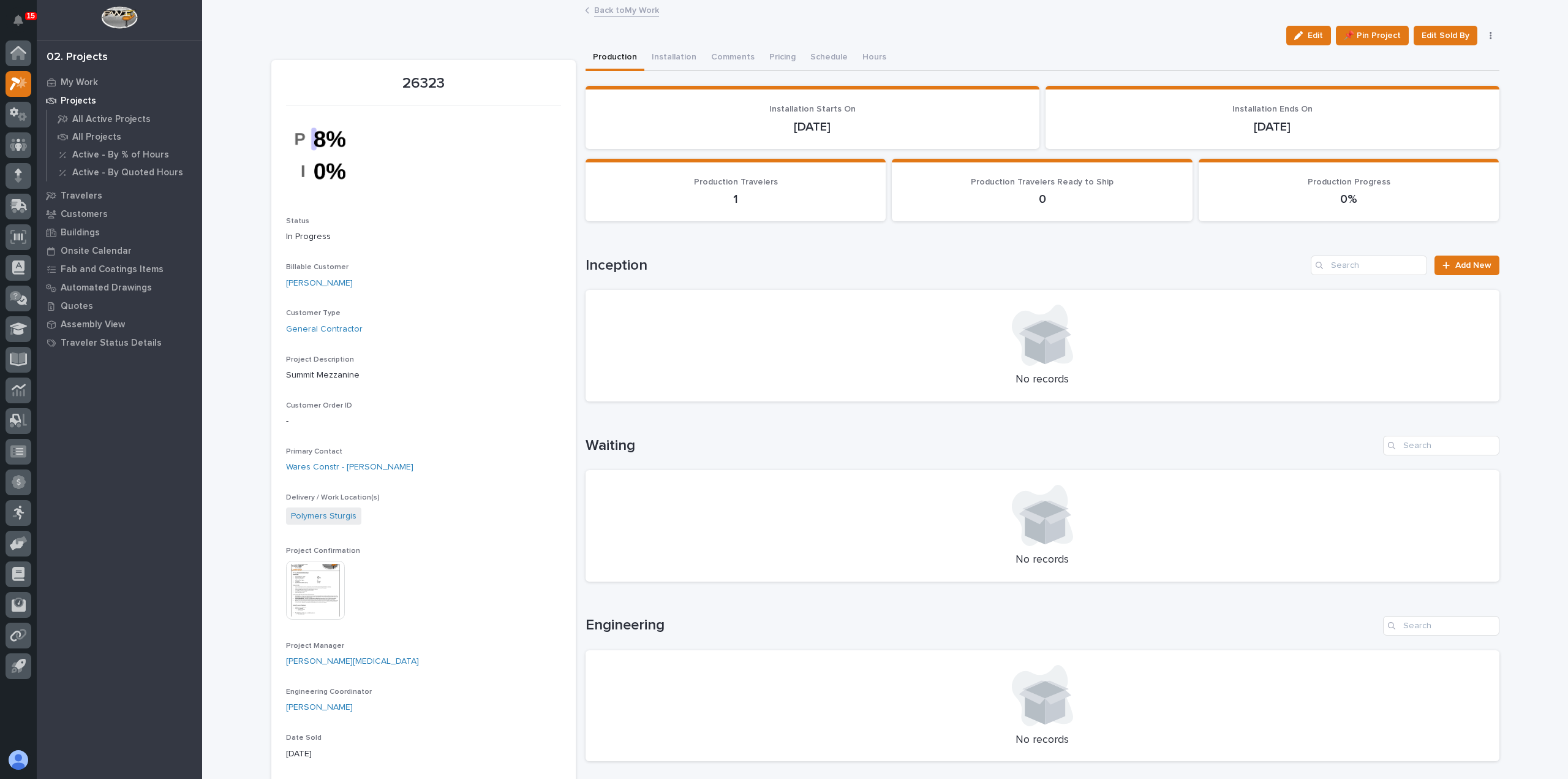
click at [614, 13] on link "Back to My Work" at bounding box center [626, 10] width 65 height 15
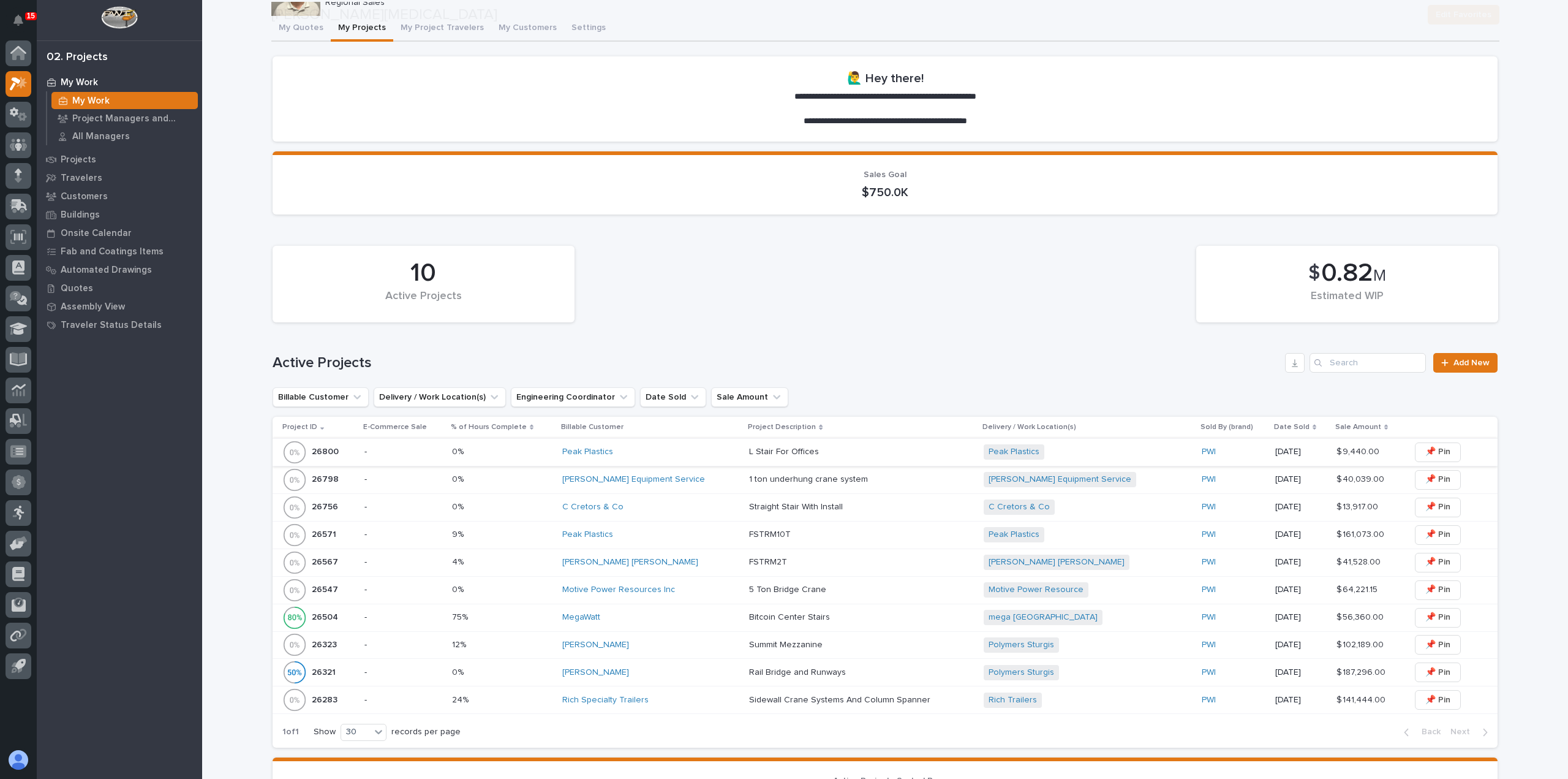
scroll to position [184, 0]
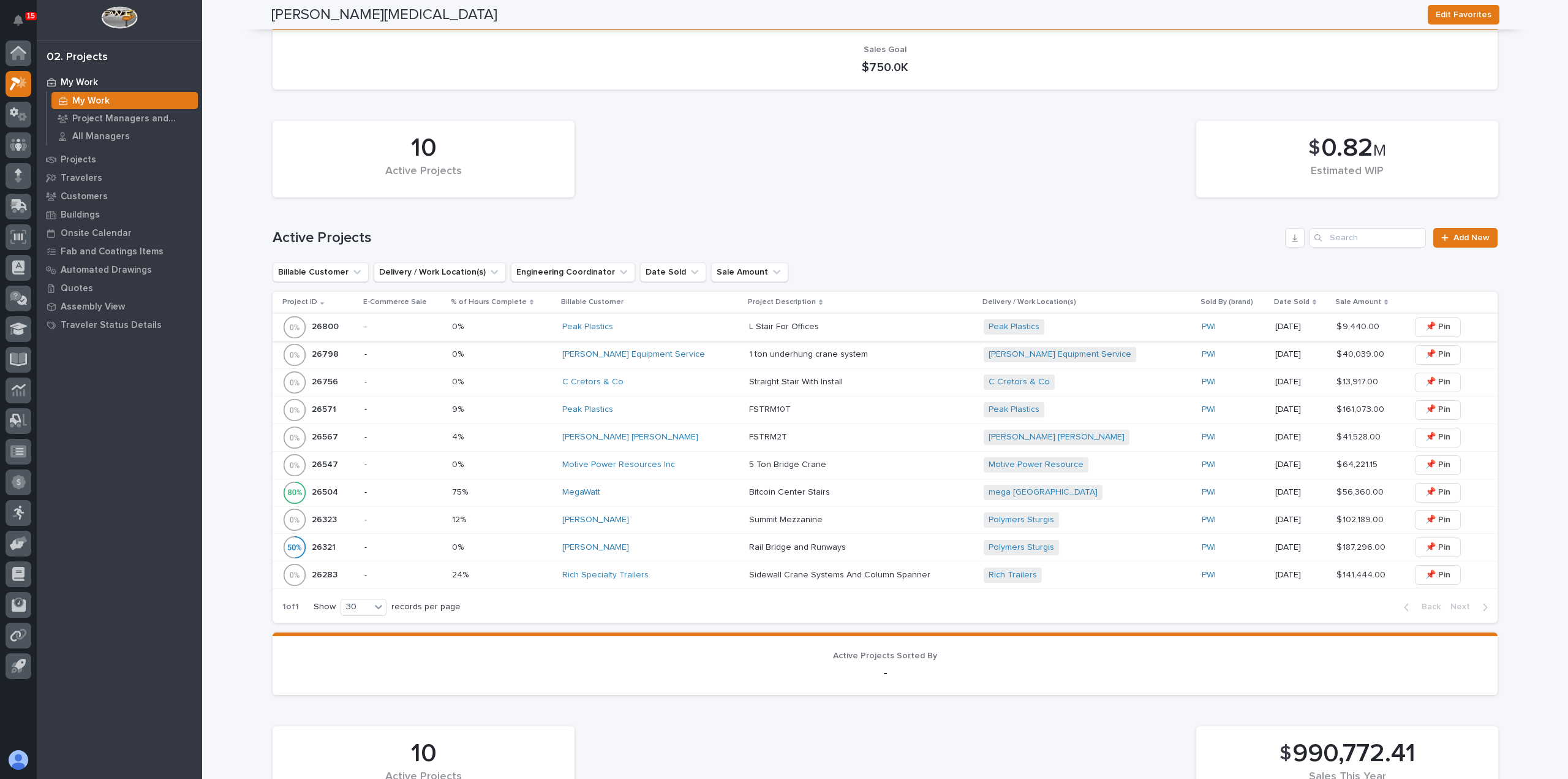
drag, startPoint x: 96, startPoint y: 90, endPoint x: 256, endPoint y: 0, distance: 183.6
click at [96, 90] on link "My Work" at bounding box center [119, 81] width 165 height 18
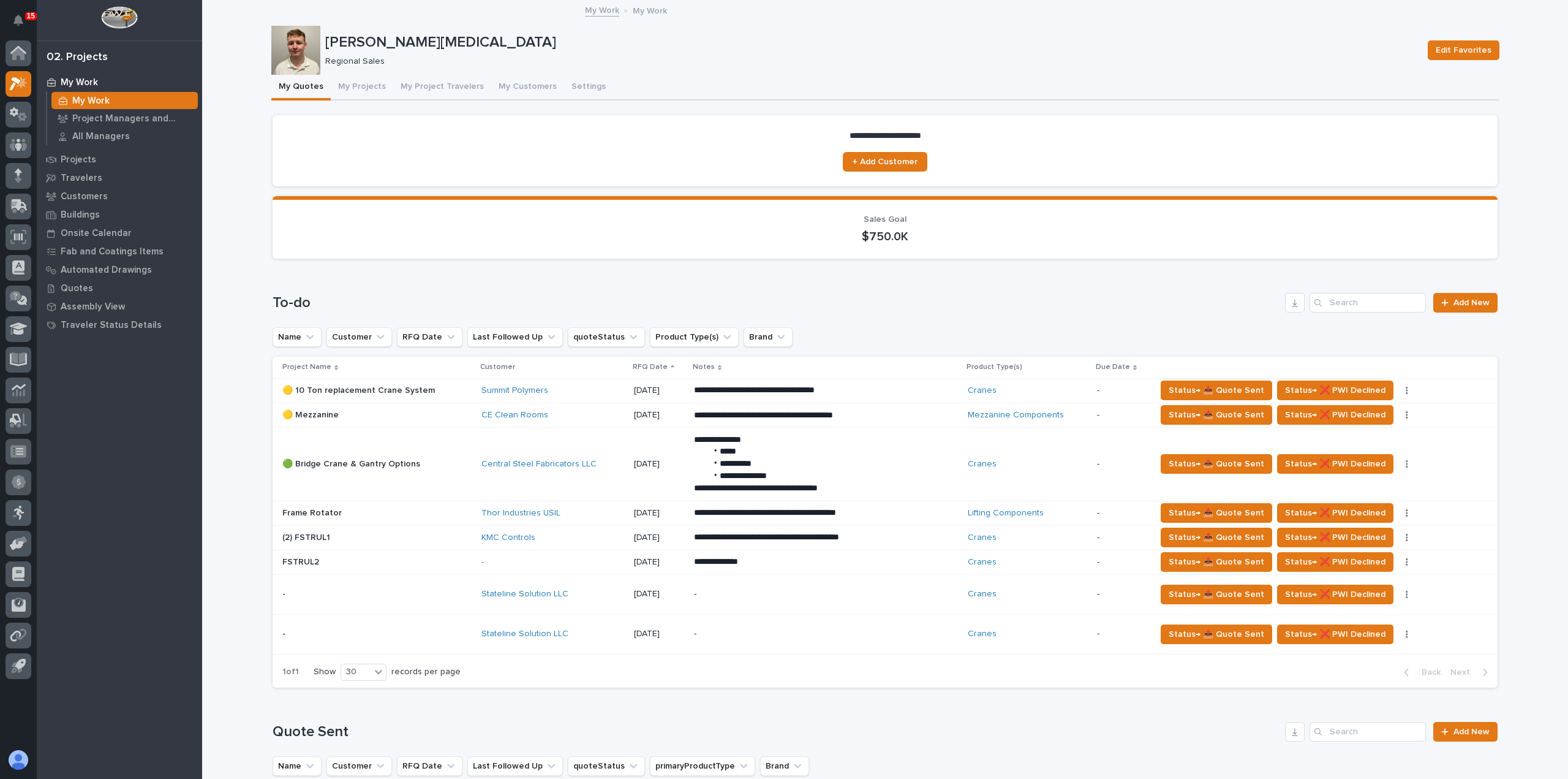
click at [311, 88] on button "My Quotes" at bounding box center [301, 87] width 59 height 26
click at [95, 159] on div "Projects" at bounding box center [119, 160] width 160 height 17
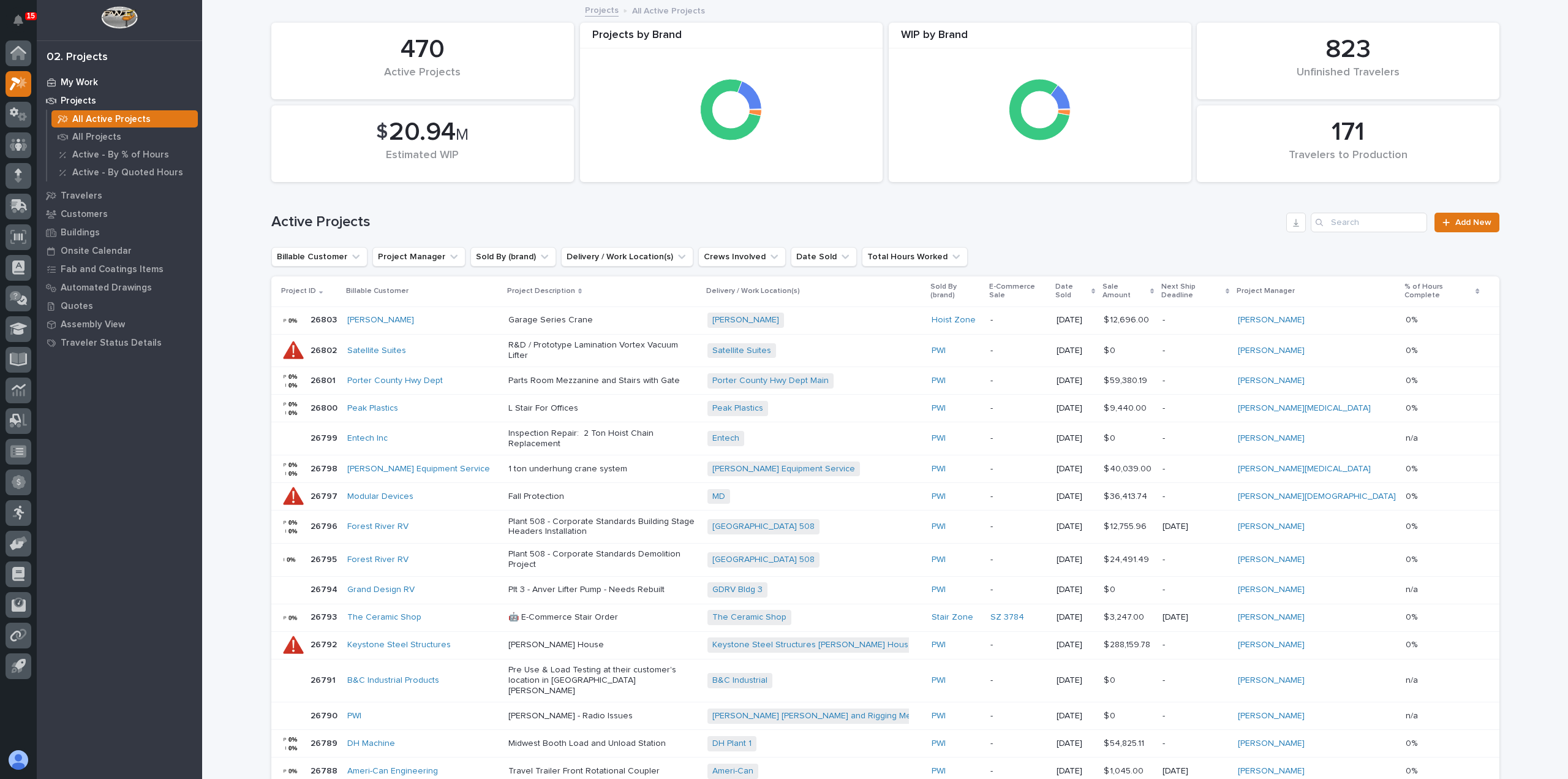
click at [96, 81] on p "My Work" at bounding box center [79, 82] width 38 height 11
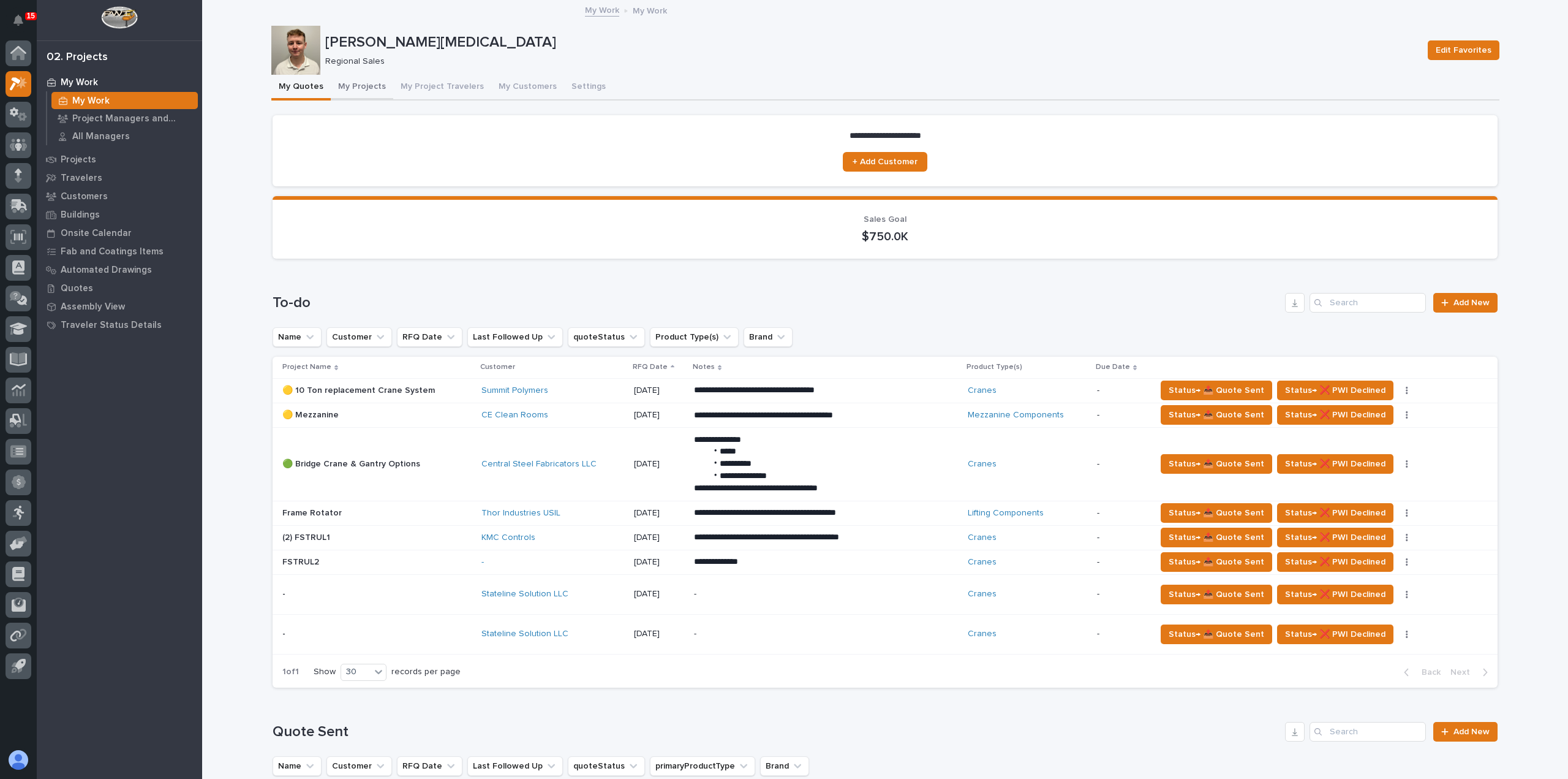
click at [360, 82] on button "My Projects" at bounding box center [362, 87] width 63 height 26
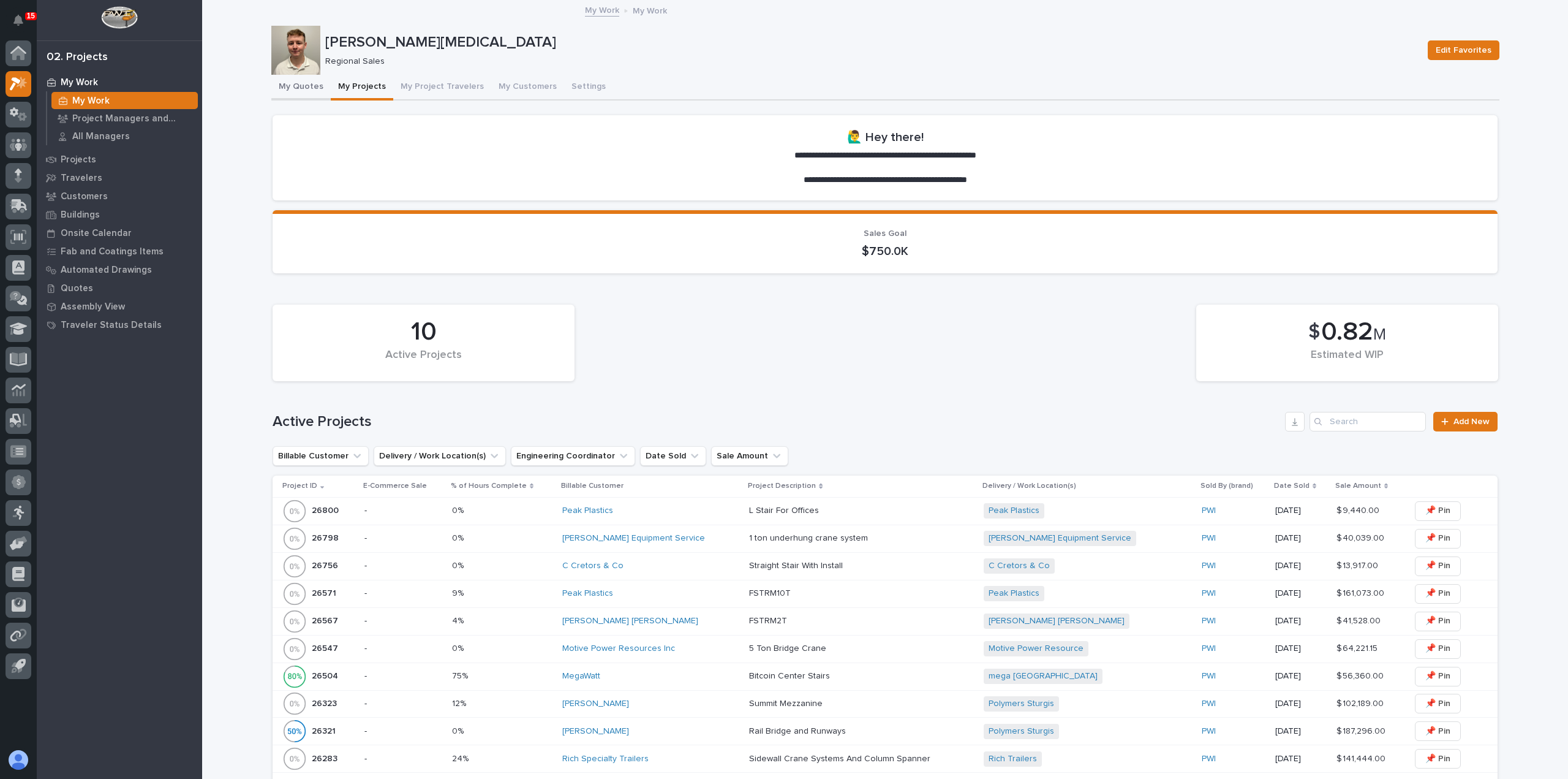
click at [302, 88] on button "My Quotes" at bounding box center [301, 87] width 59 height 26
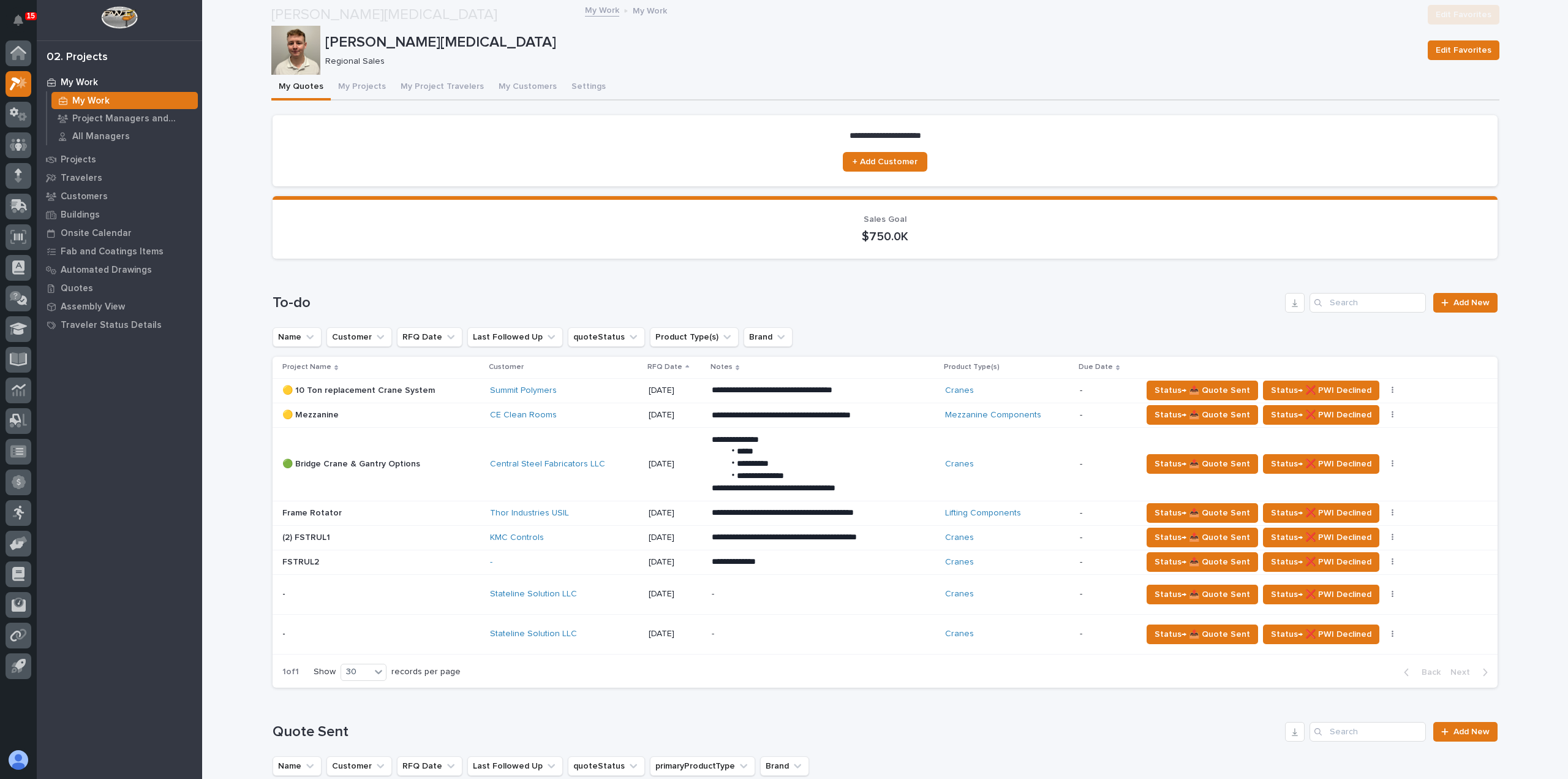
scroll to position [368, 0]
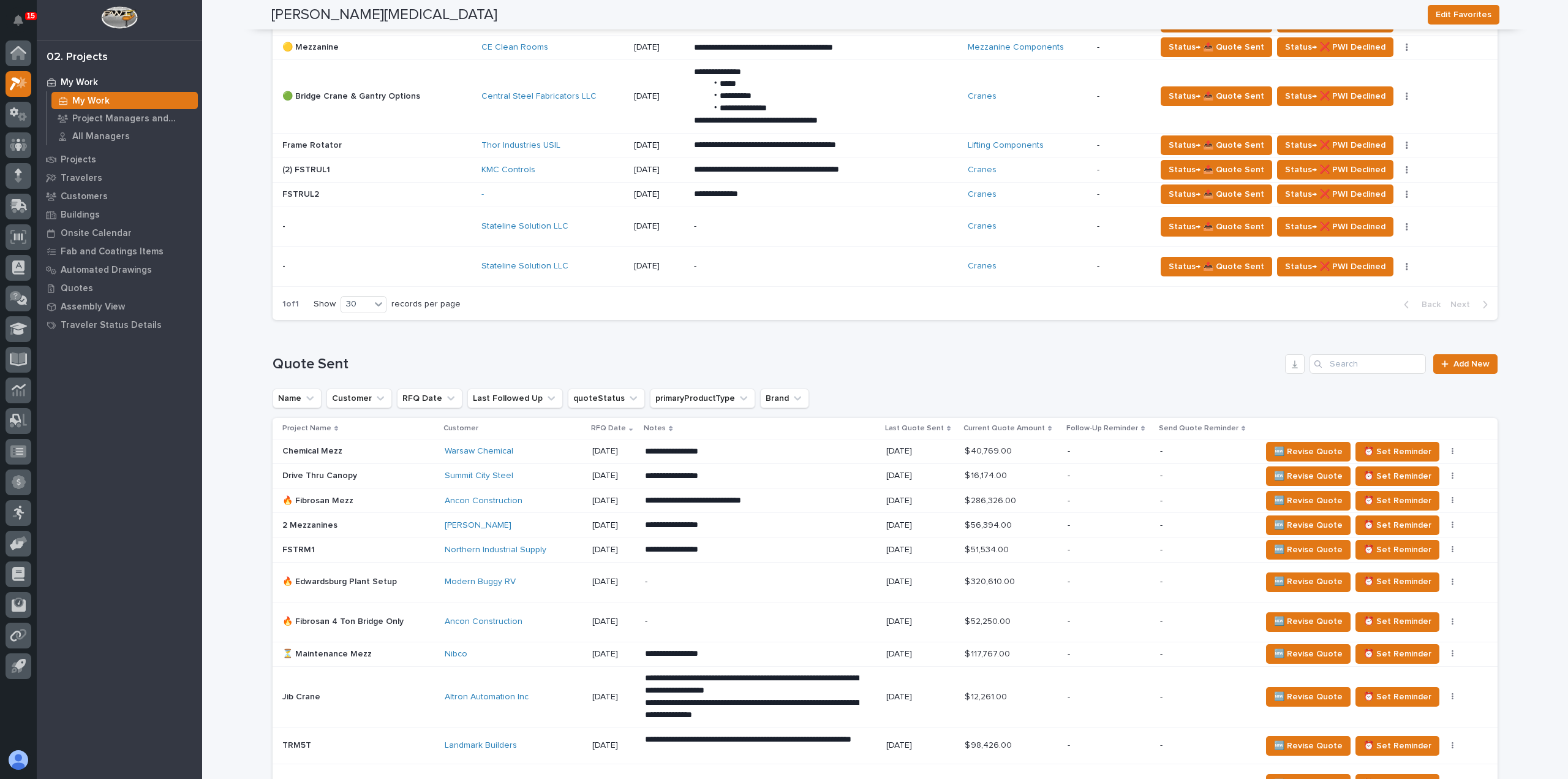
click at [526, 577] on div "Modern Buggy RV" at bounding box center [514, 582] width 137 height 11
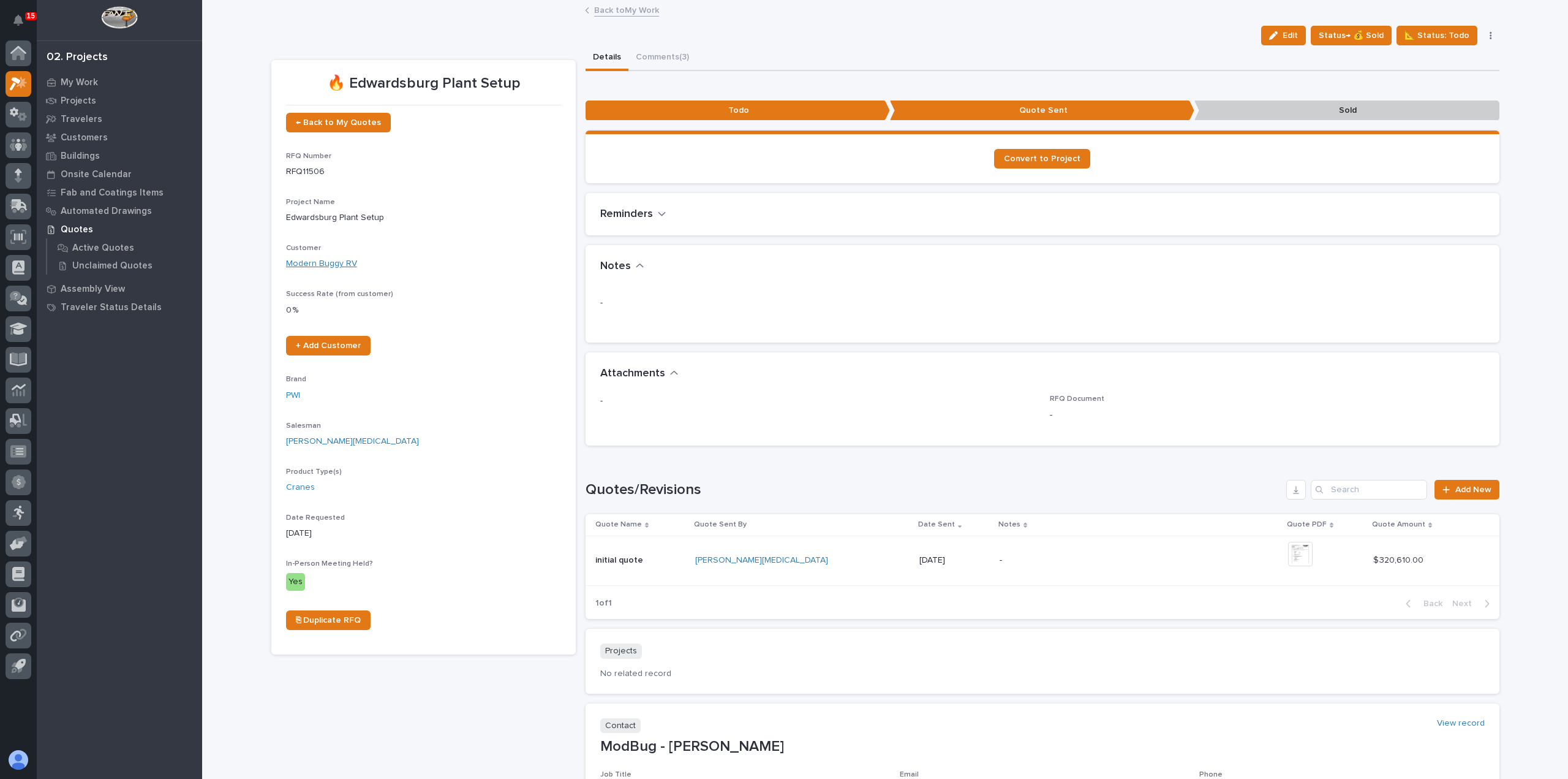
click at [321, 264] on link "Modern Buggy RV" at bounding box center [321, 263] width 71 height 13
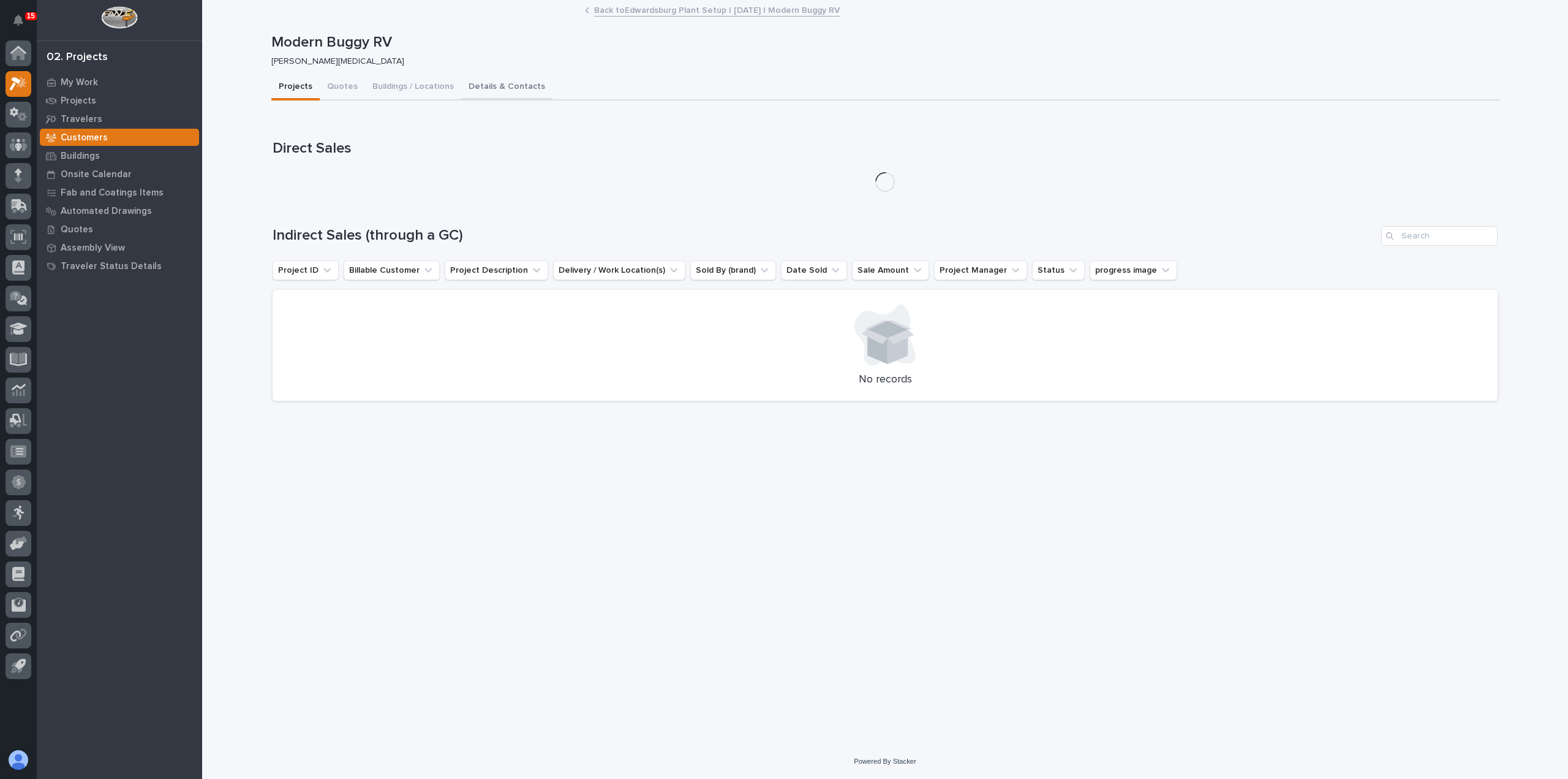
click at [484, 88] on button "Details & Contacts" at bounding box center [507, 87] width 91 height 26
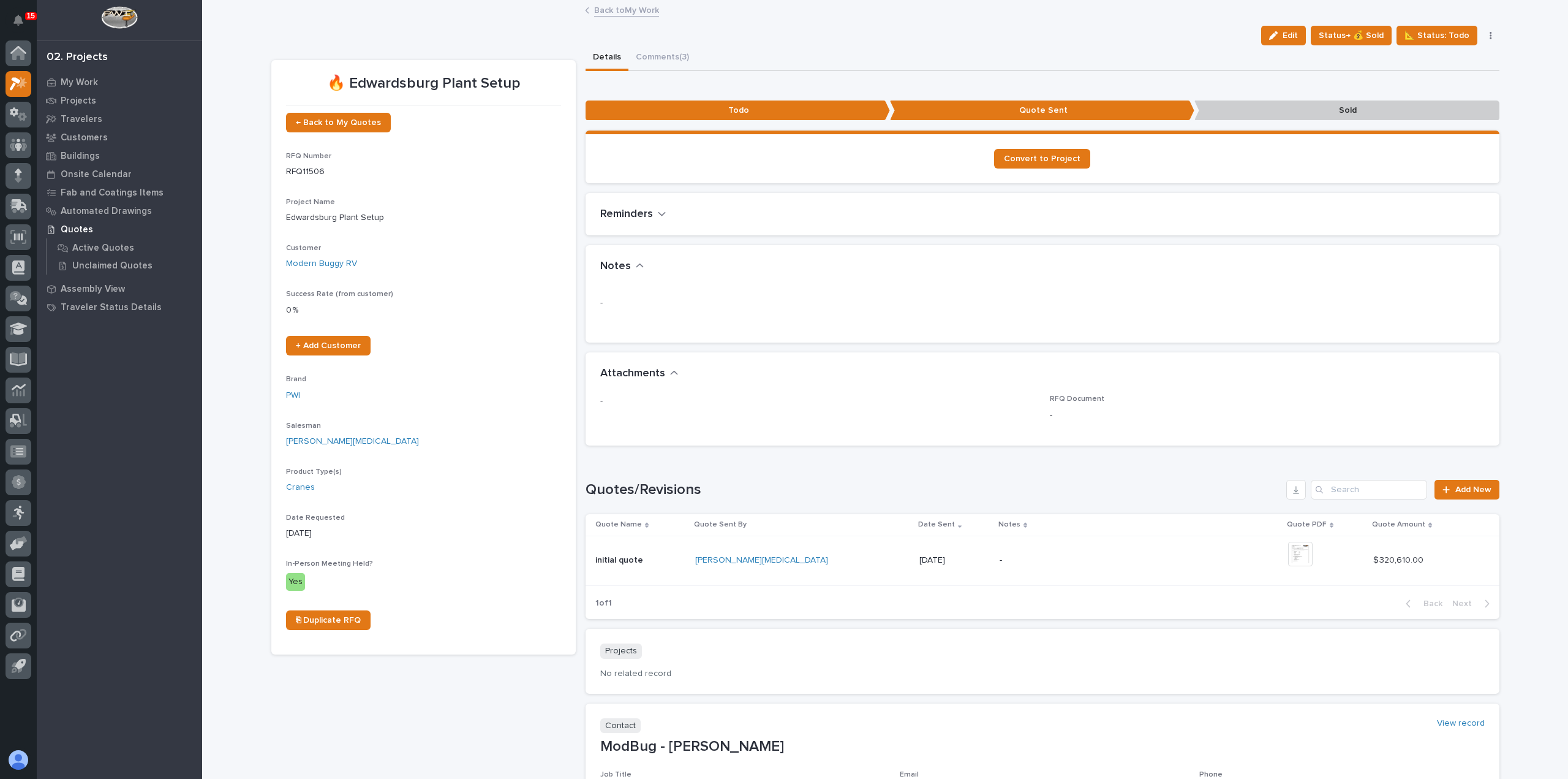
click at [622, 9] on link "Back to My Work" at bounding box center [626, 10] width 65 height 15
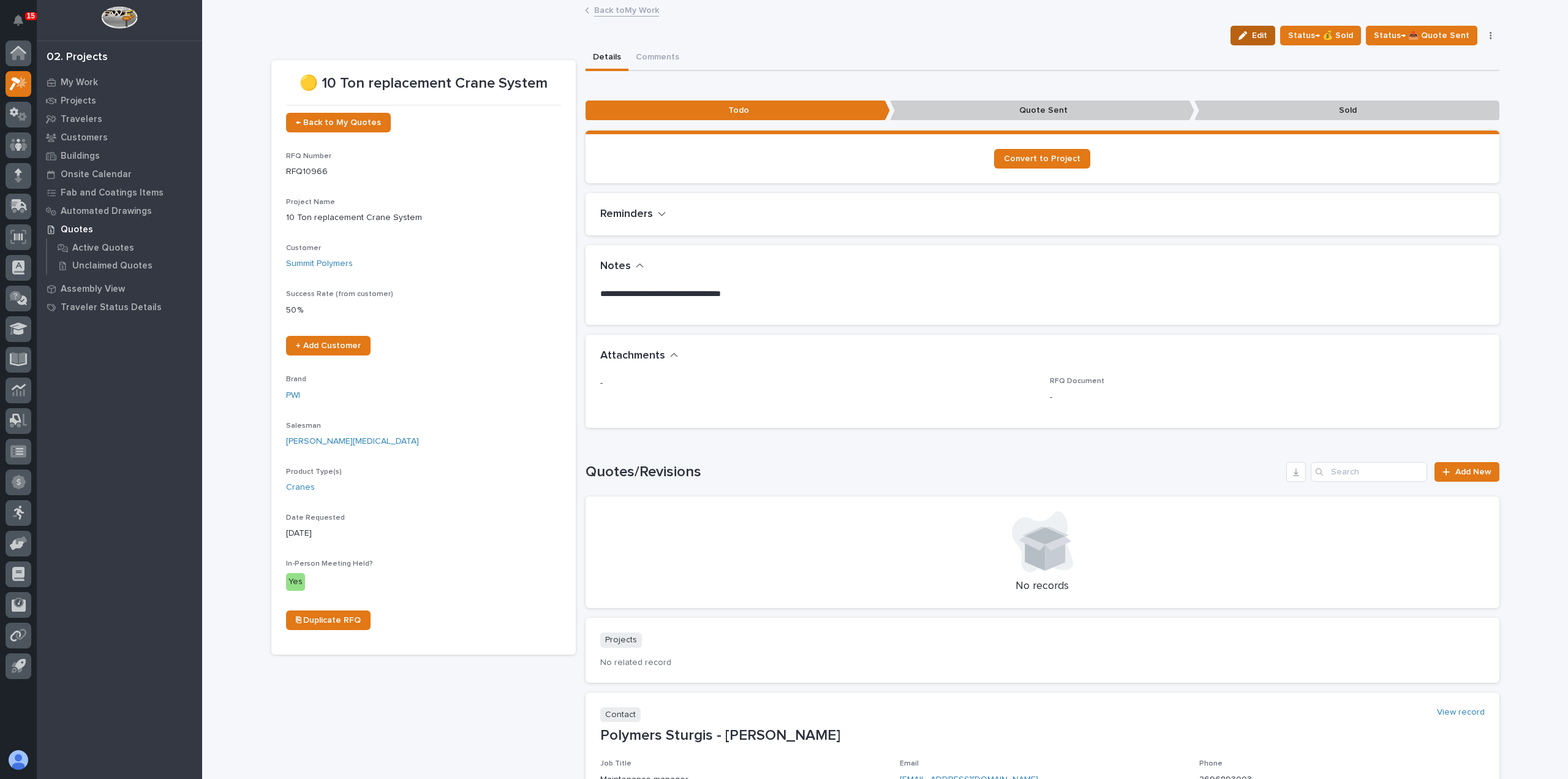
click at [1252, 34] on div "button" at bounding box center [1245, 35] width 14 height 9
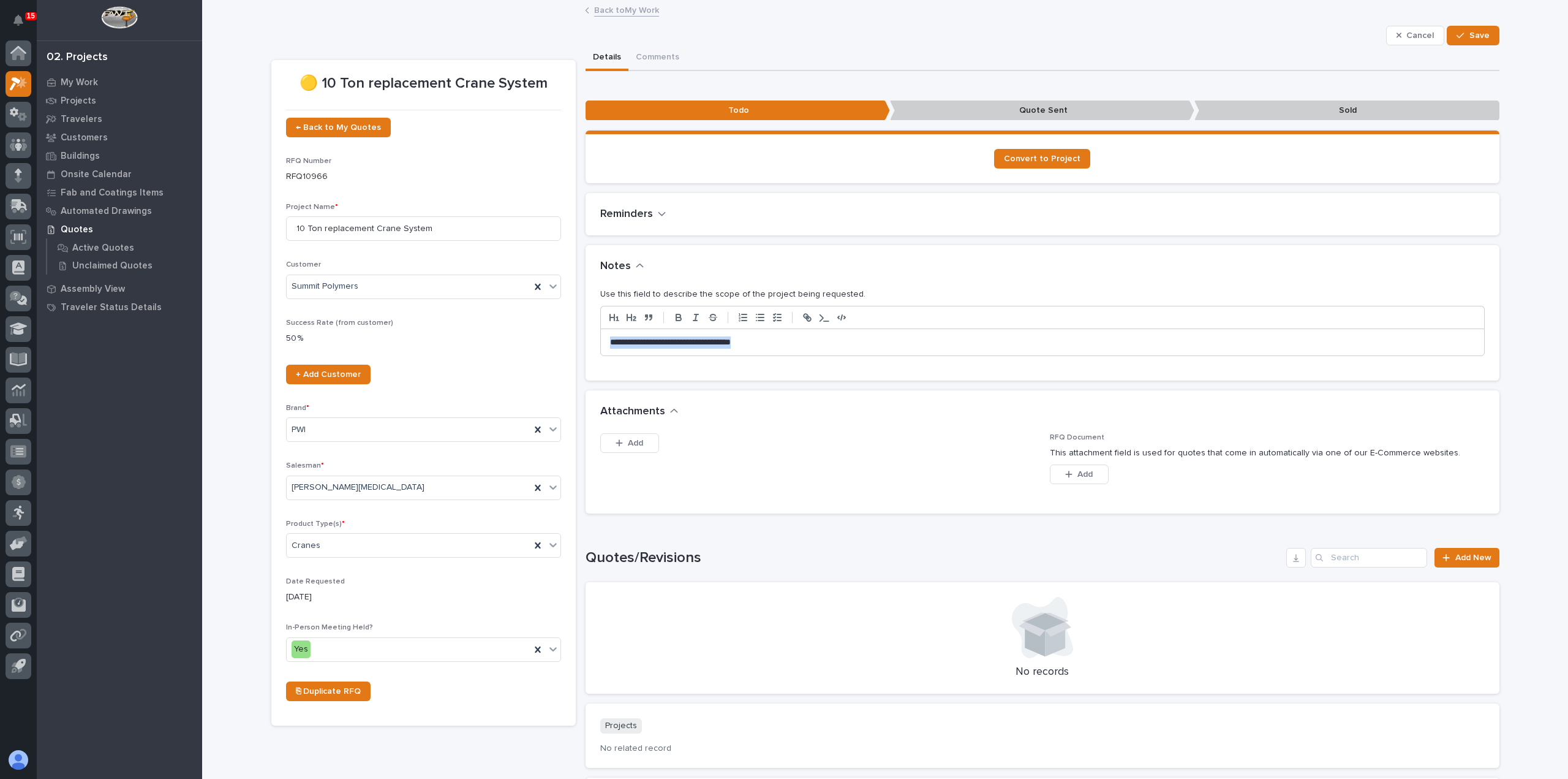
drag, startPoint x: 793, startPoint y: 340, endPoint x: 470, endPoint y: 343, distance: 323.0
click at [470, 343] on div "🟡 10 Ton replacement Crane System ← Back to My Quotes RFQ Number RFQ10966 Proje…" at bounding box center [886, 491] width 1228 height 890
click at [753, 346] on p "**********" at bounding box center [1043, 343] width 865 height 13
click at [1483, 35] on span "Save" at bounding box center [1479, 35] width 20 height 11
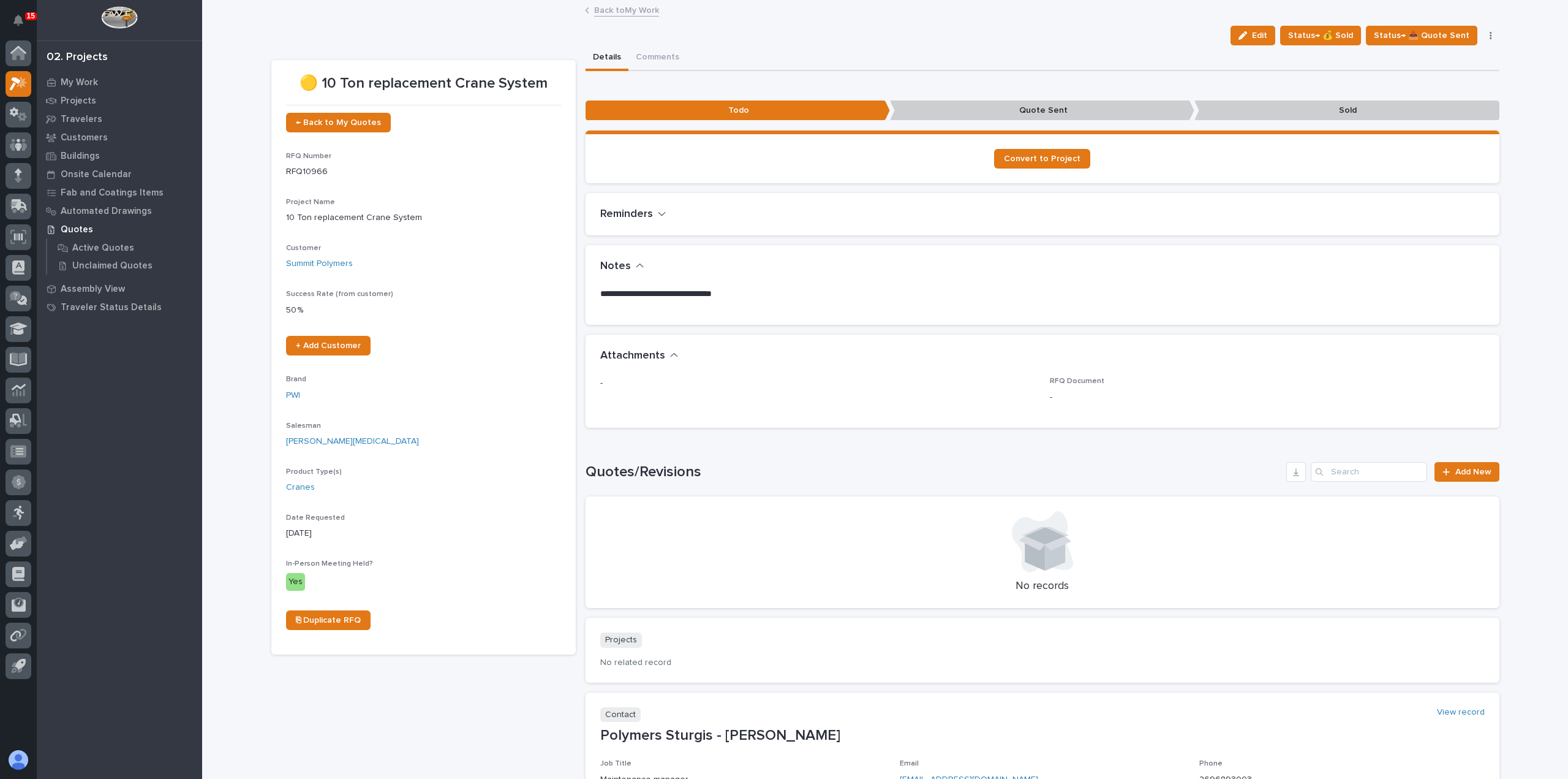
click at [604, 11] on link "Back to My Work" at bounding box center [626, 10] width 65 height 15
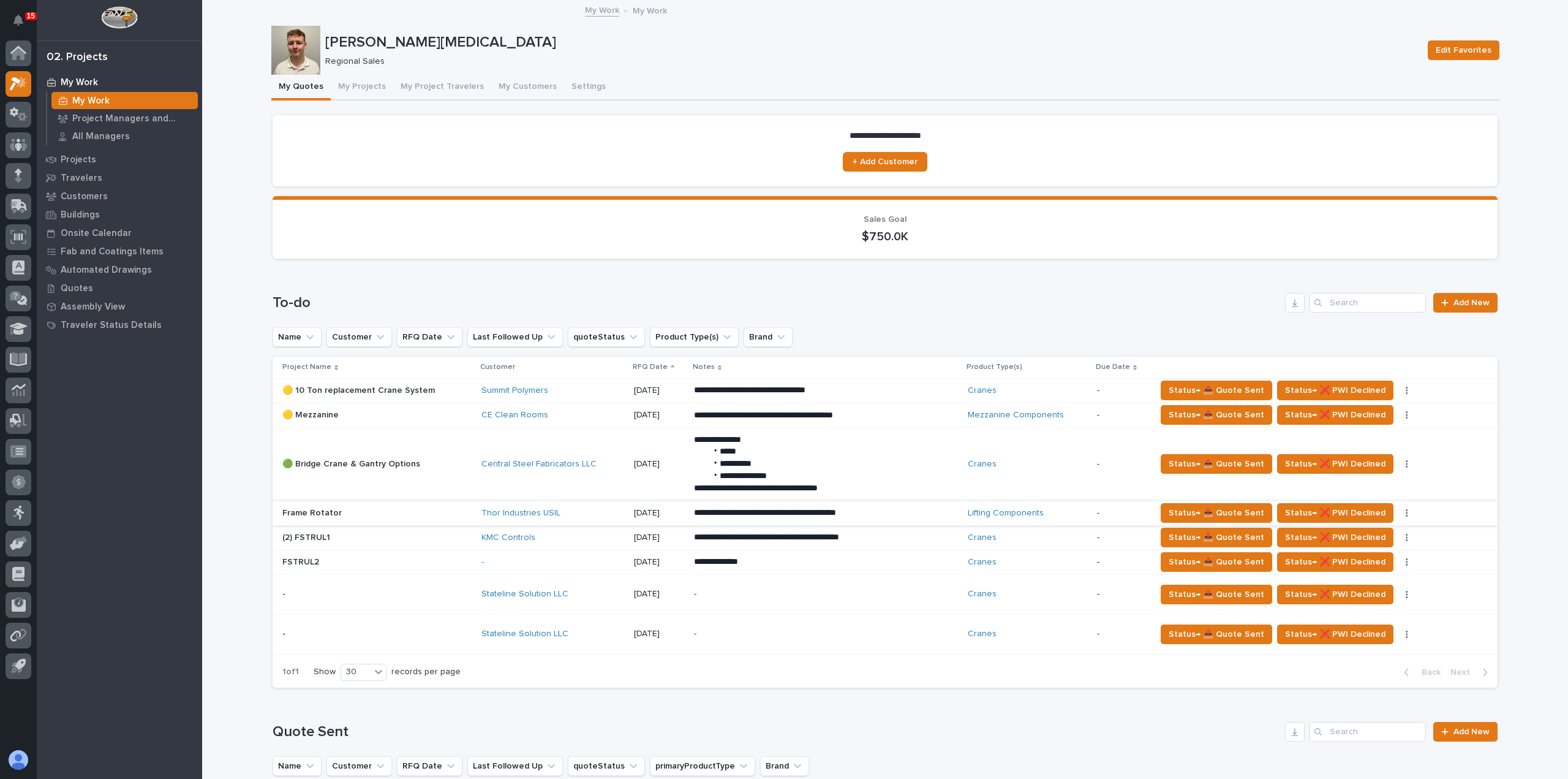
scroll to position [61, 0]
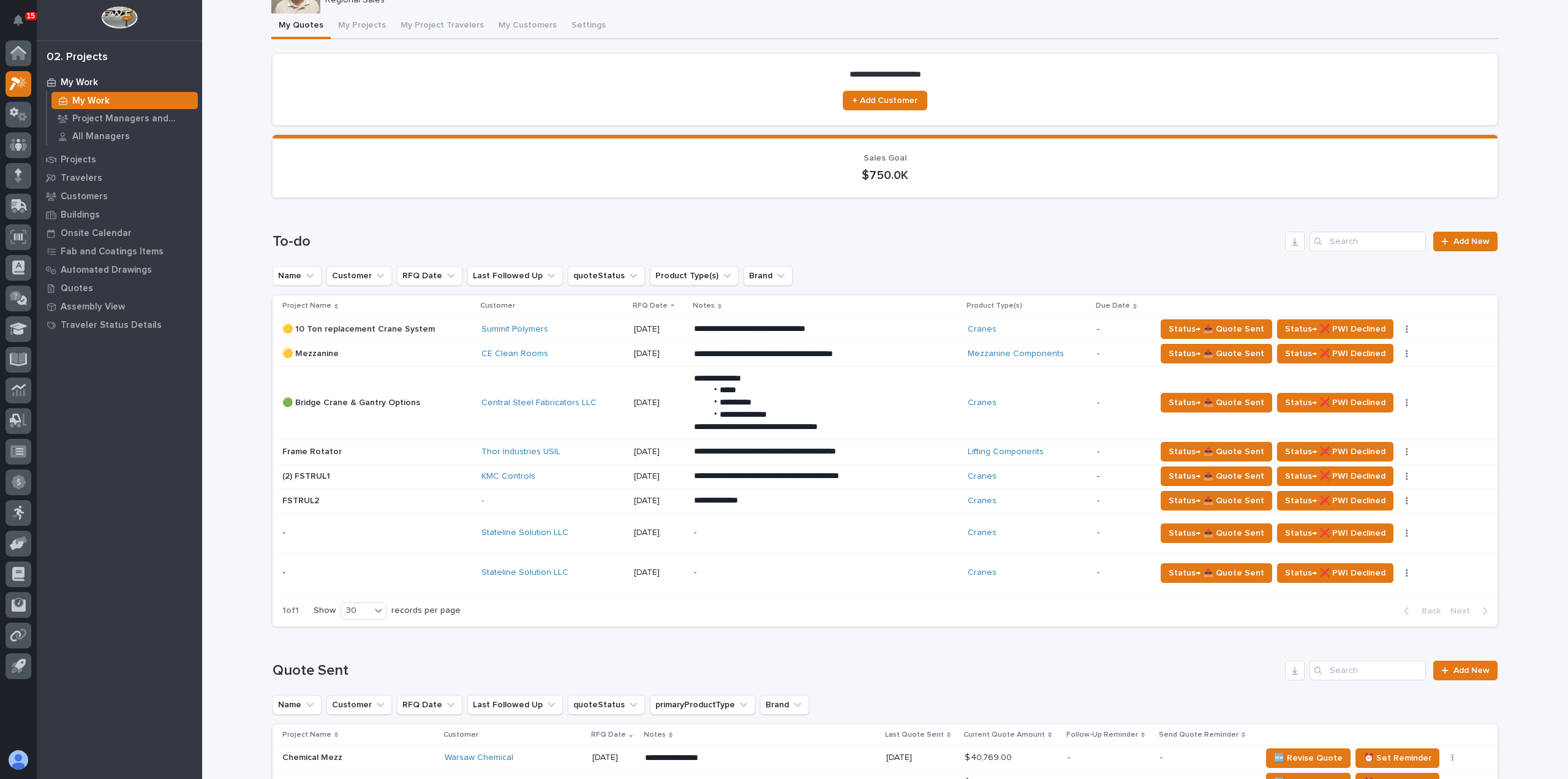
click at [805, 335] on p "**********" at bounding box center [802, 329] width 215 height 13
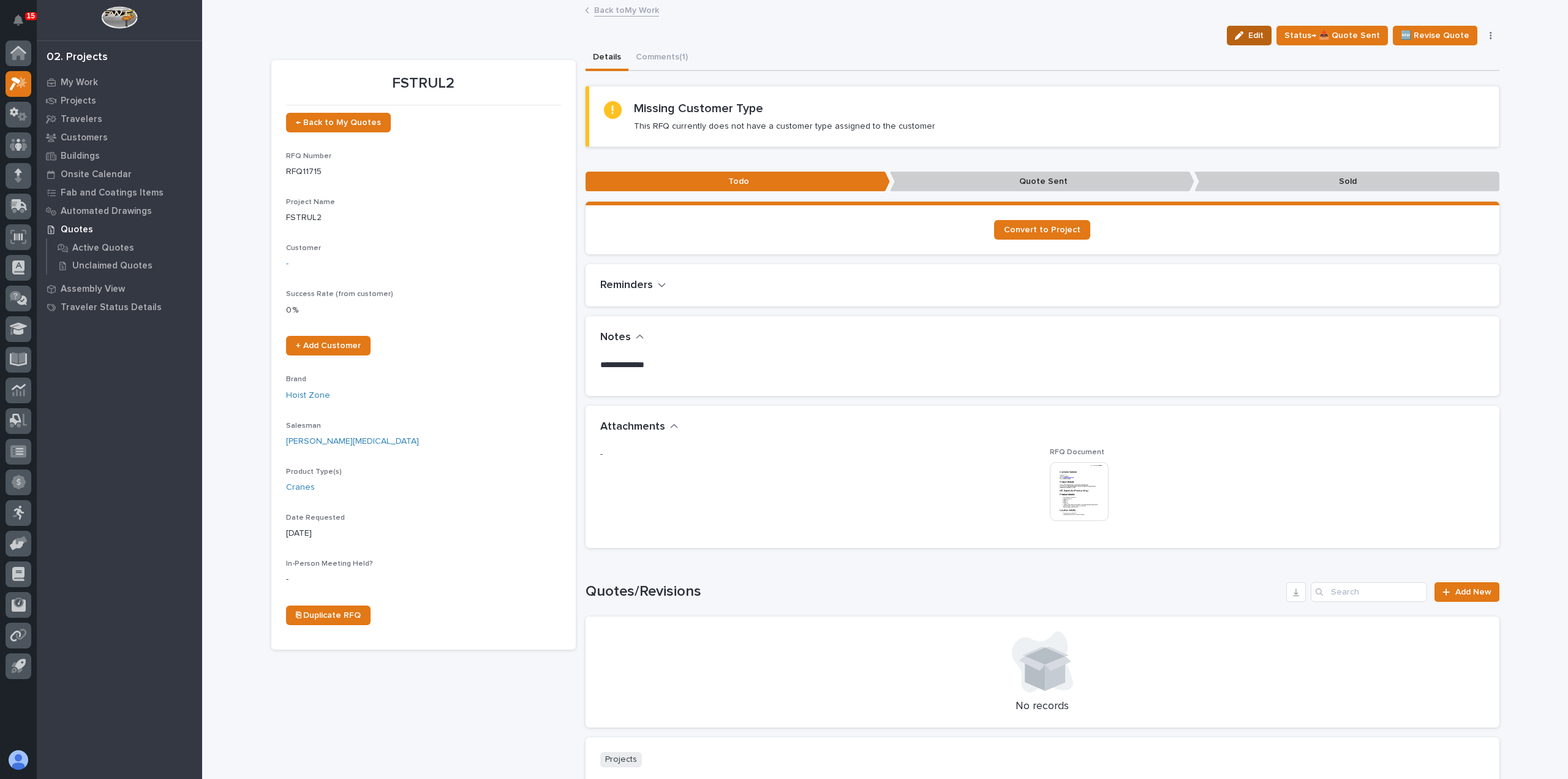
click at [1263, 34] on span "Edit" at bounding box center [1257, 35] width 15 height 11
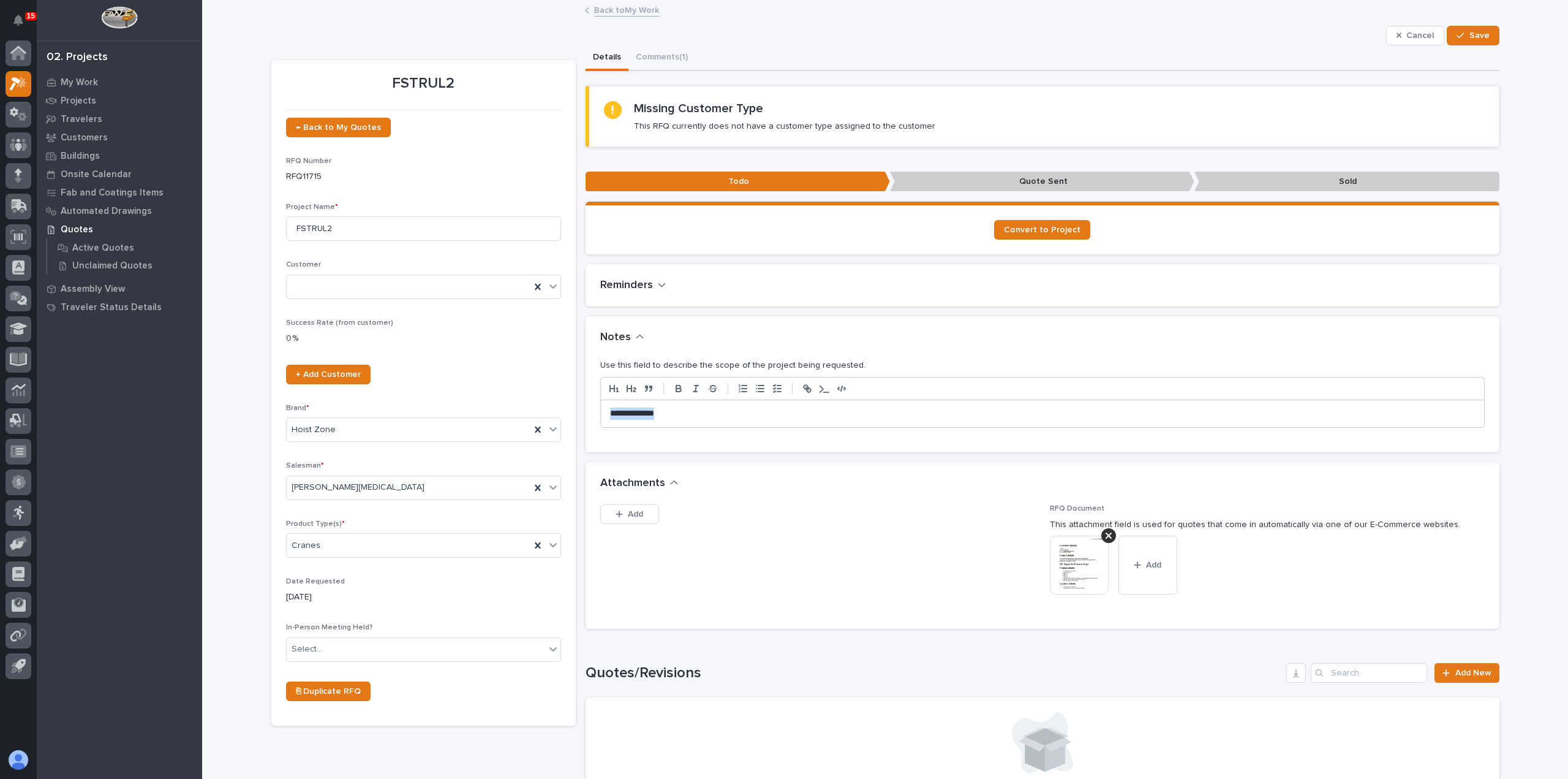
drag, startPoint x: 680, startPoint y: 414, endPoint x: 514, endPoint y: 403, distance: 166.4
click at [514, 403] on div "FSTRUL2 ← Back to My Quotes RFQ Number RFQ11715 Project Name * FSTRUL2 Customer…" at bounding box center [886, 548] width 1228 height 1005
click at [1469, 40] on span "Save" at bounding box center [1479, 35] width 20 height 11
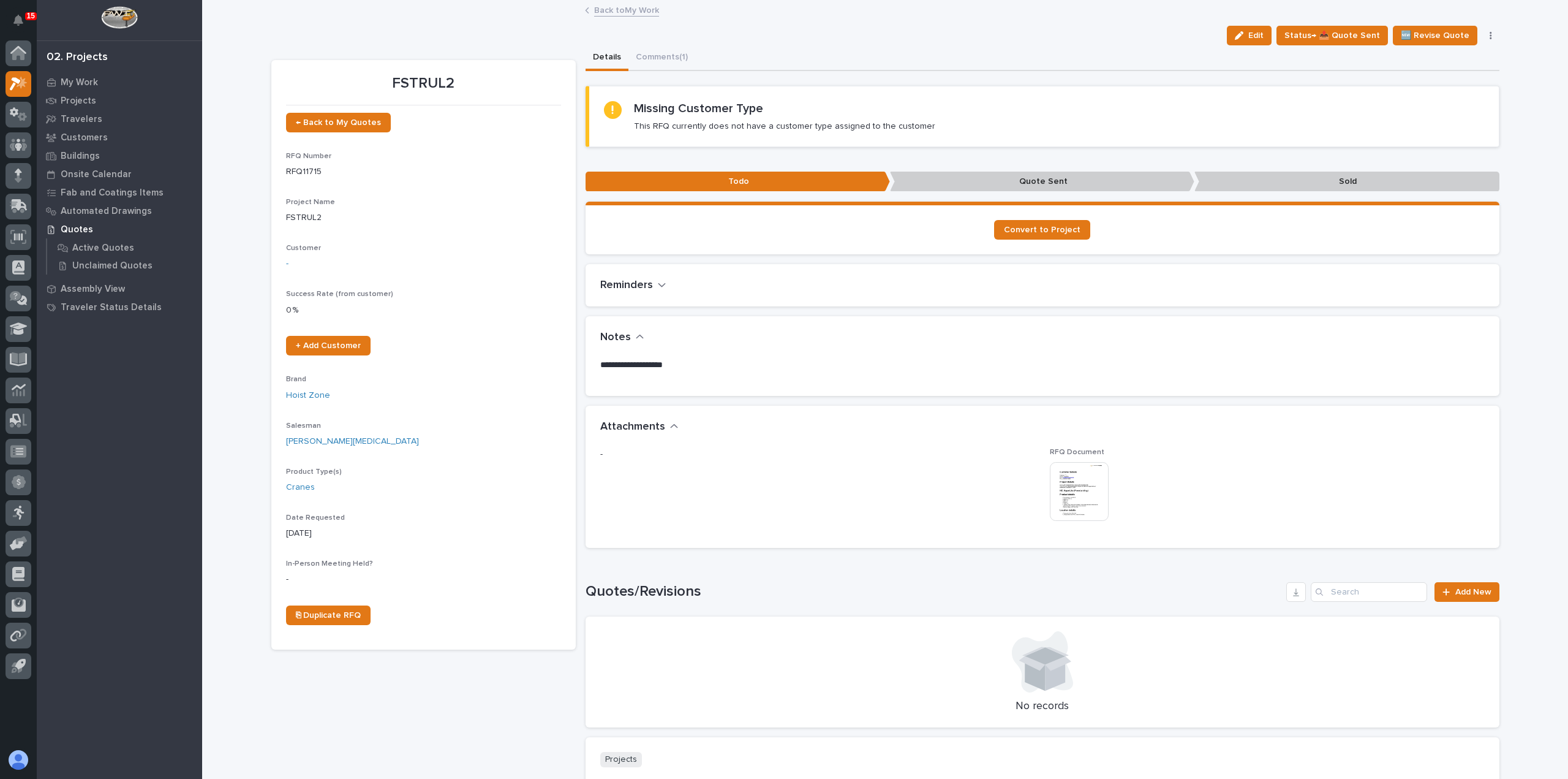
click at [626, 8] on link "Back to My Work" at bounding box center [626, 10] width 65 height 15
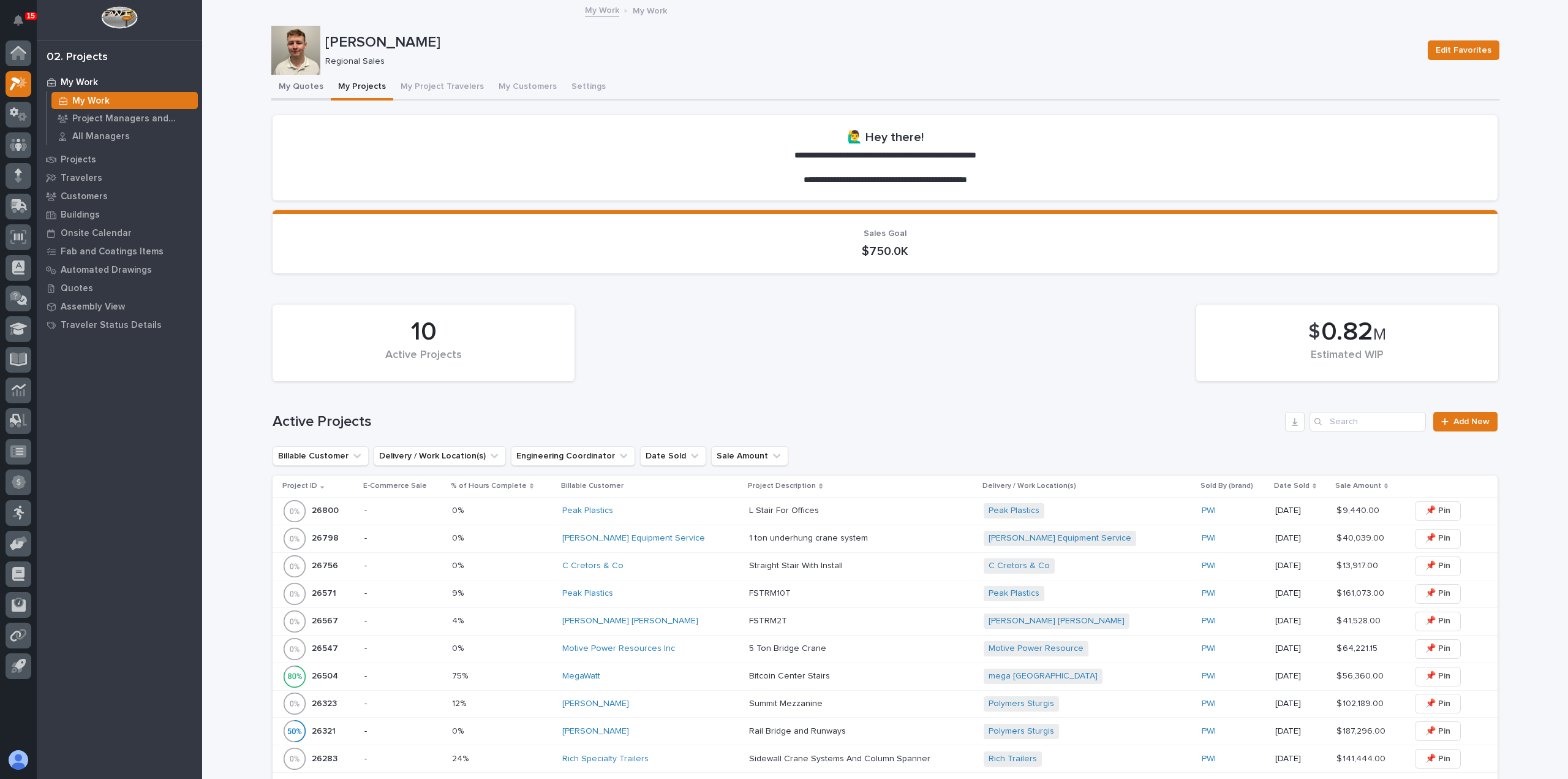
click at [304, 85] on button "My Quotes" at bounding box center [301, 87] width 59 height 26
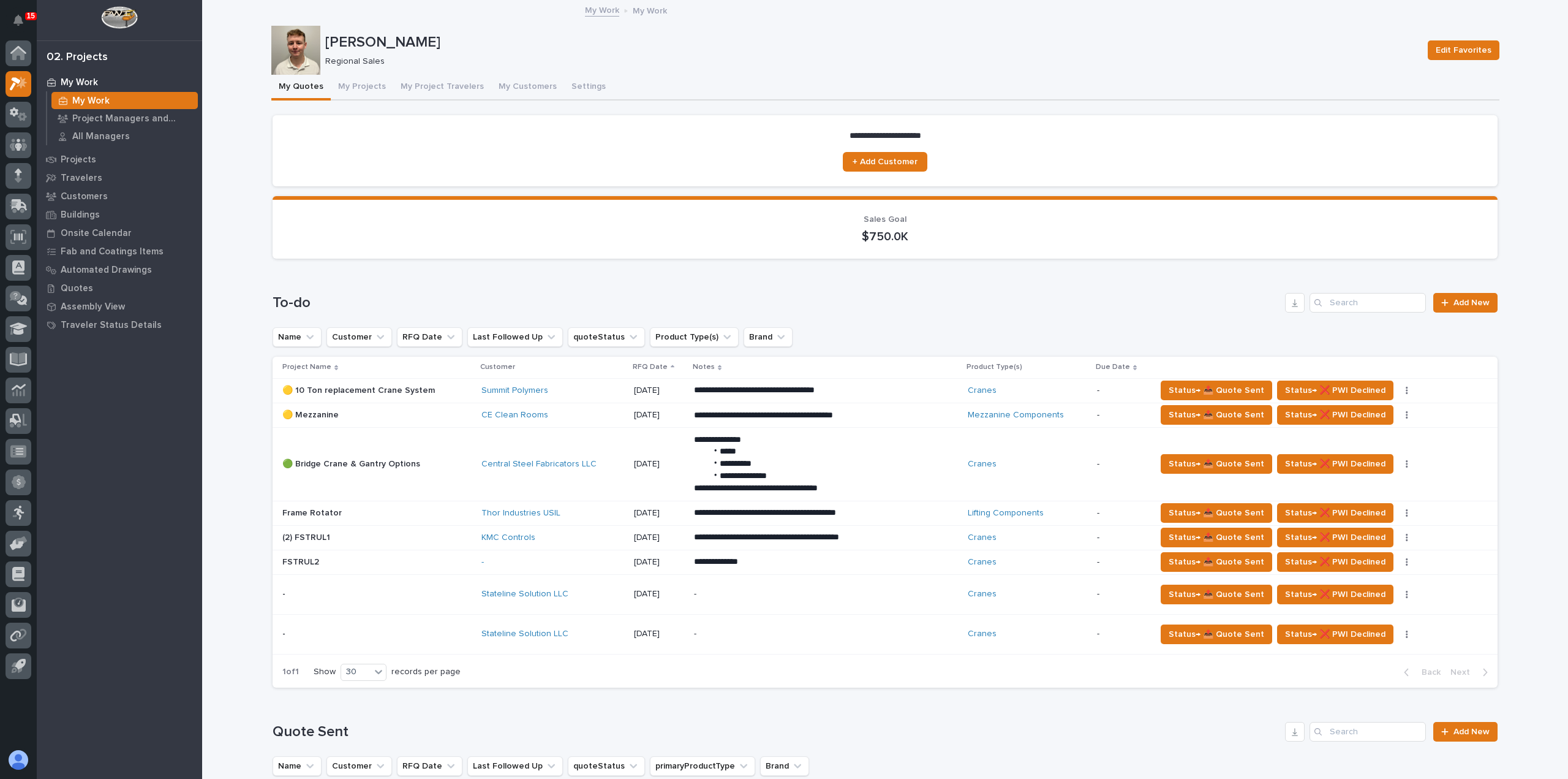
click at [606, 600] on div "Stateline Solution LLC" at bounding box center [553, 594] width 143 height 20
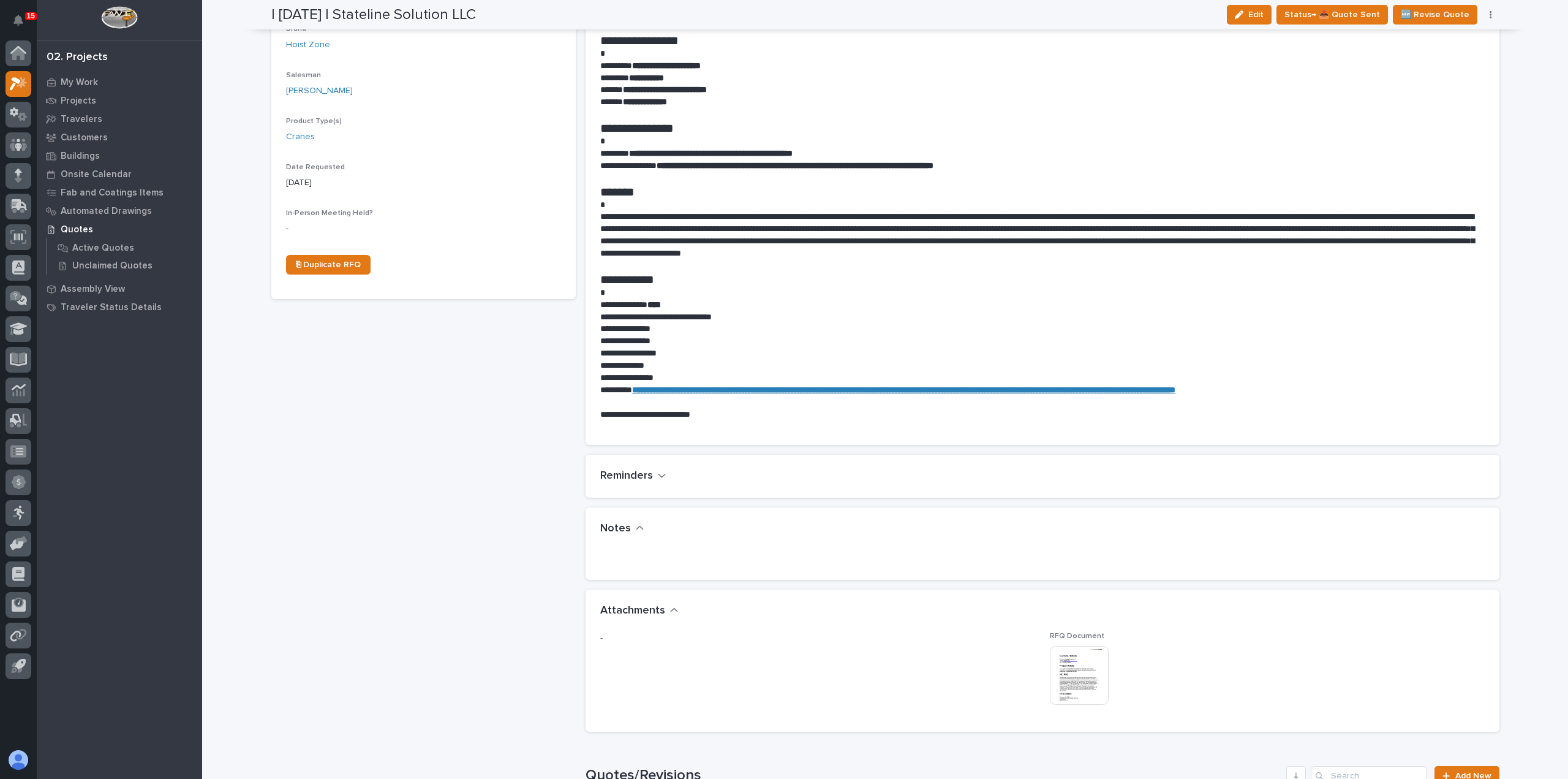
scroll to position [368, 0]
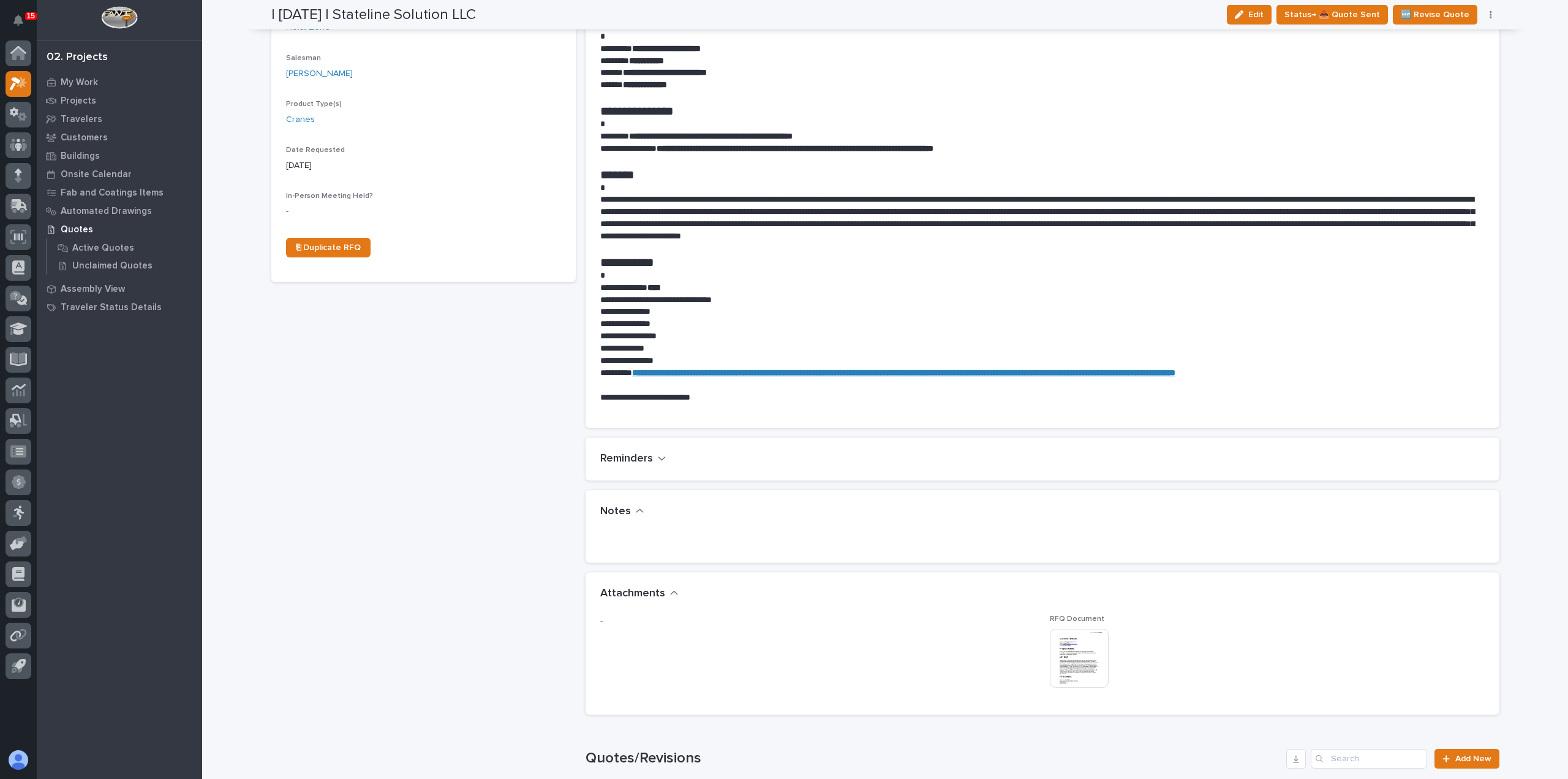
click at [1071, 670] on img at bounding box center [1079, 658] width 59 height 59
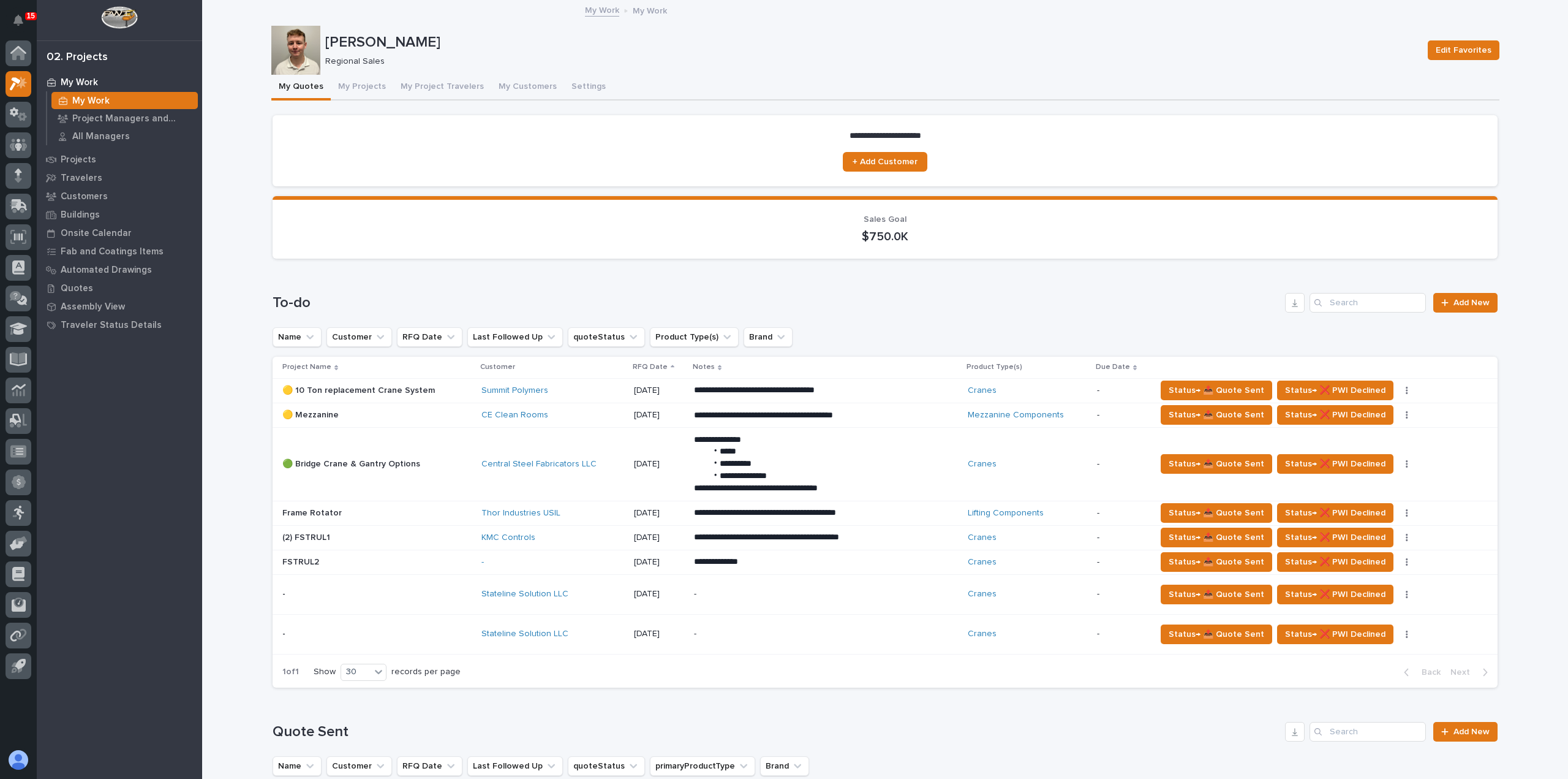
click at [608, 641] on div "Stateline Solution LLC" at bounding box center [553, 634] width 143 height 20
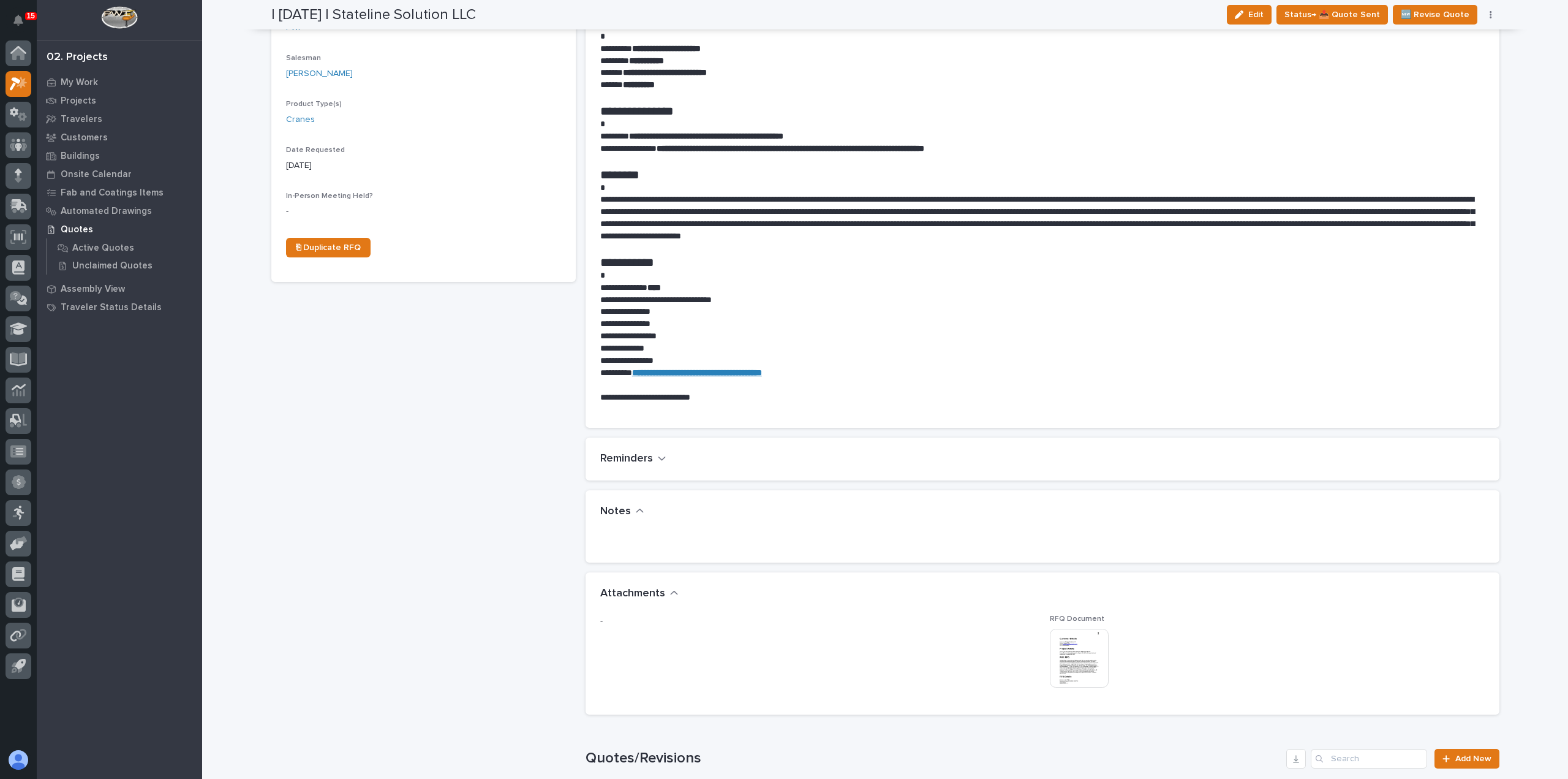
scroll to position [429, 0]
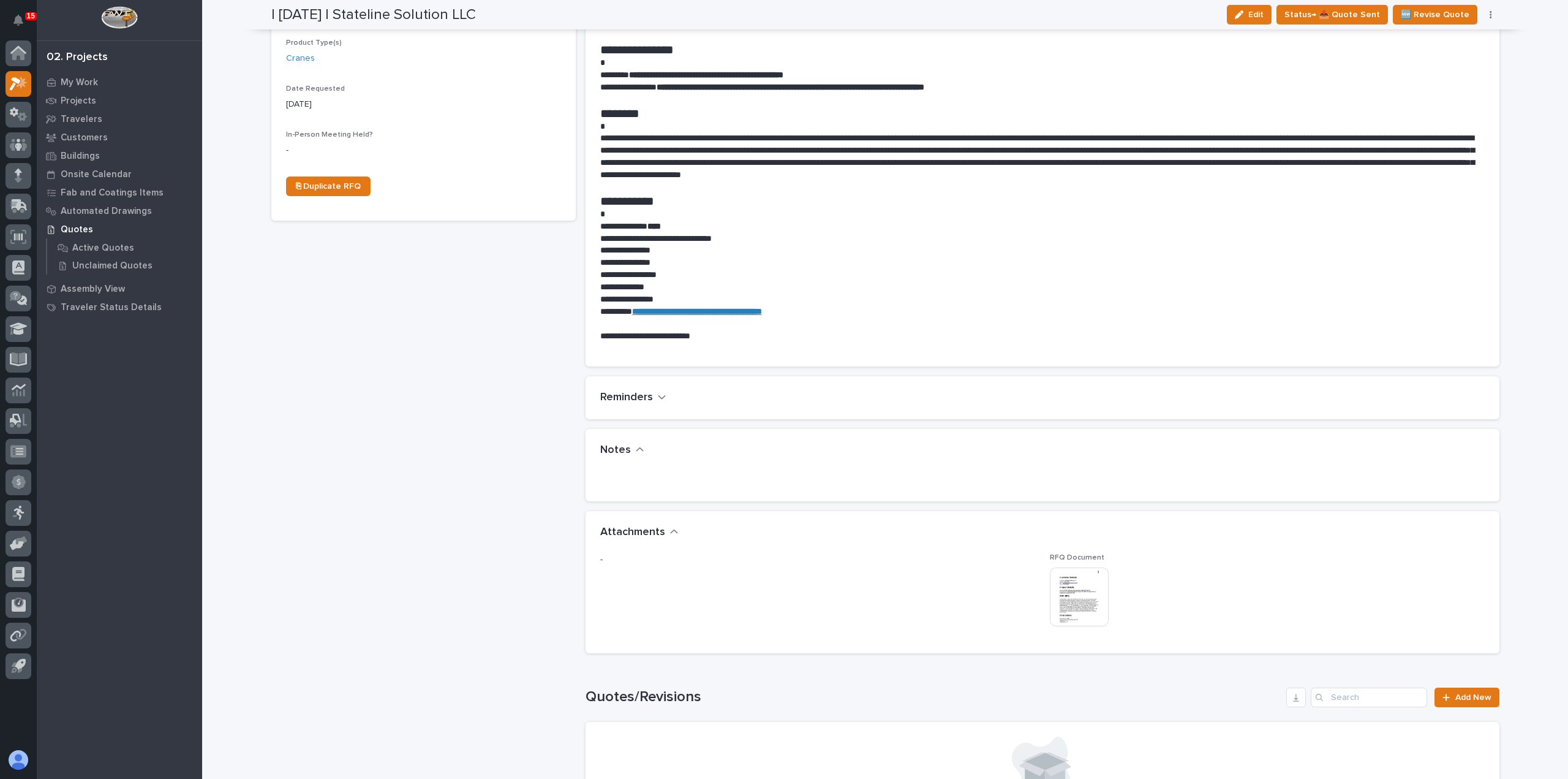
click at [1067, 596] on img at bounding box center [1079, 596] width 59 height 59
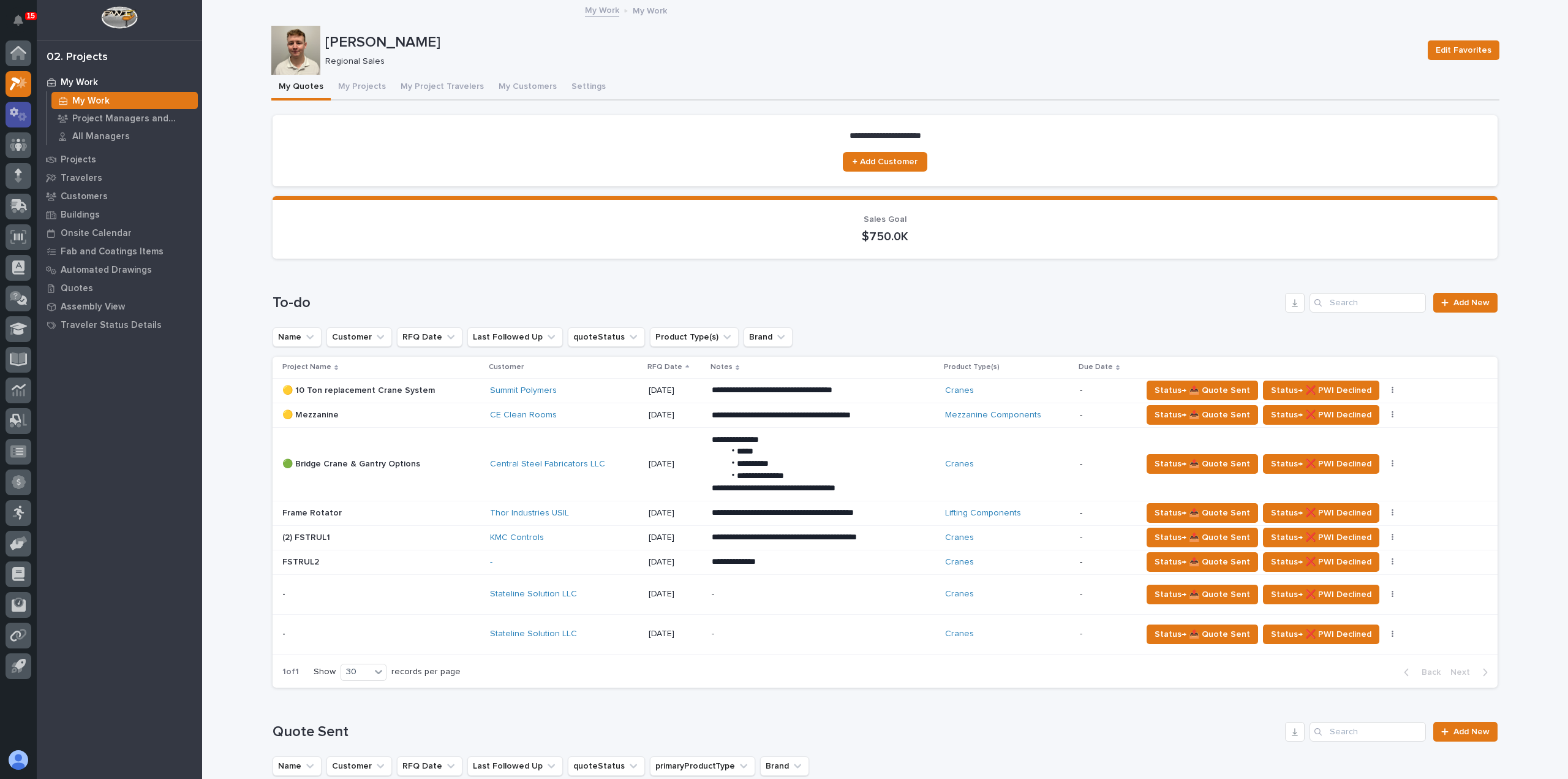
click at [23, 113] on icon at bounding box center [21, 116] width 9 height 9
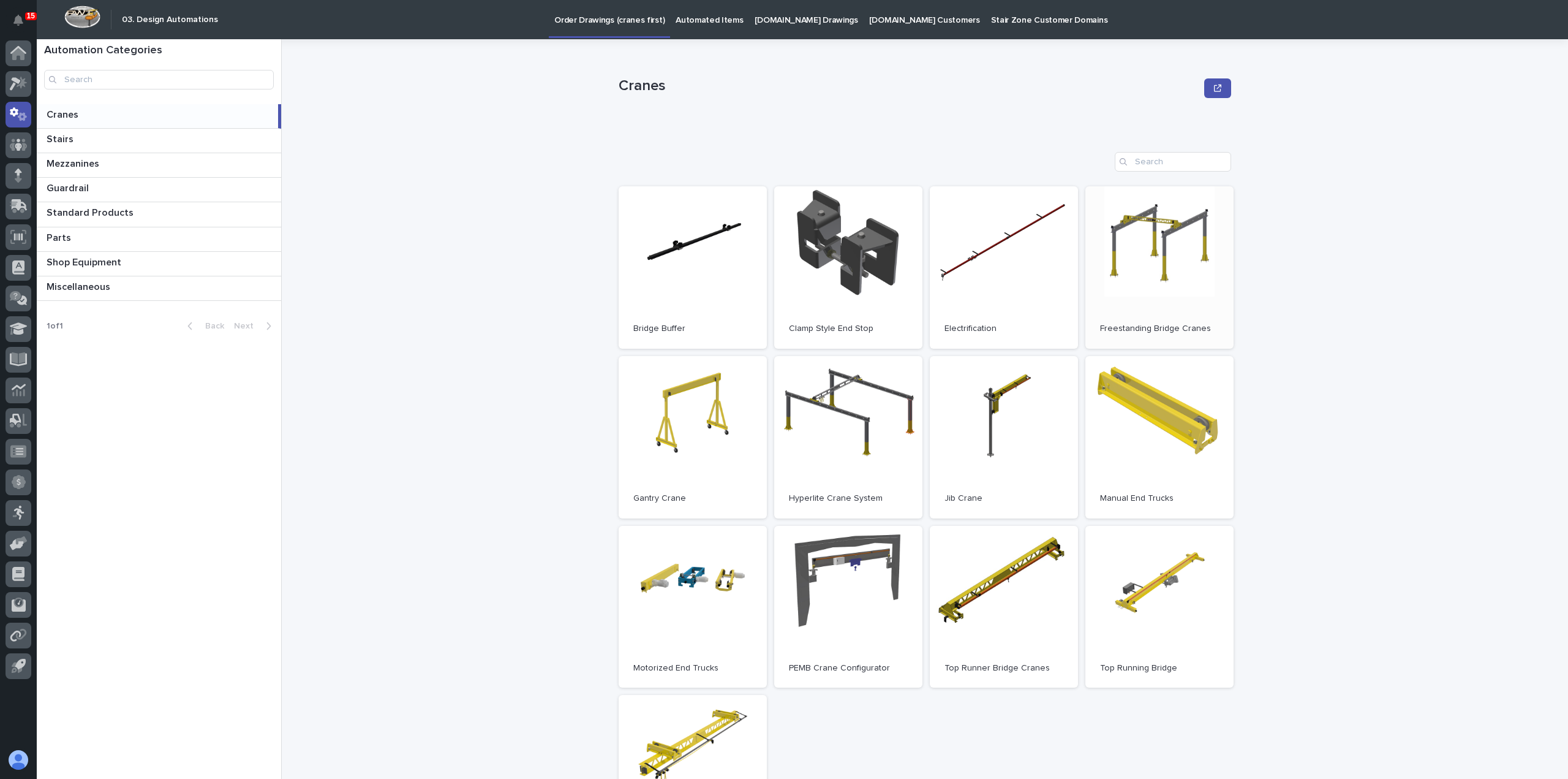
click at [1168, 288] on link "Open" at bounding box center [1159, 268] width 148 height 163
